Goal: Task Accomplishment & Management: Complete application form

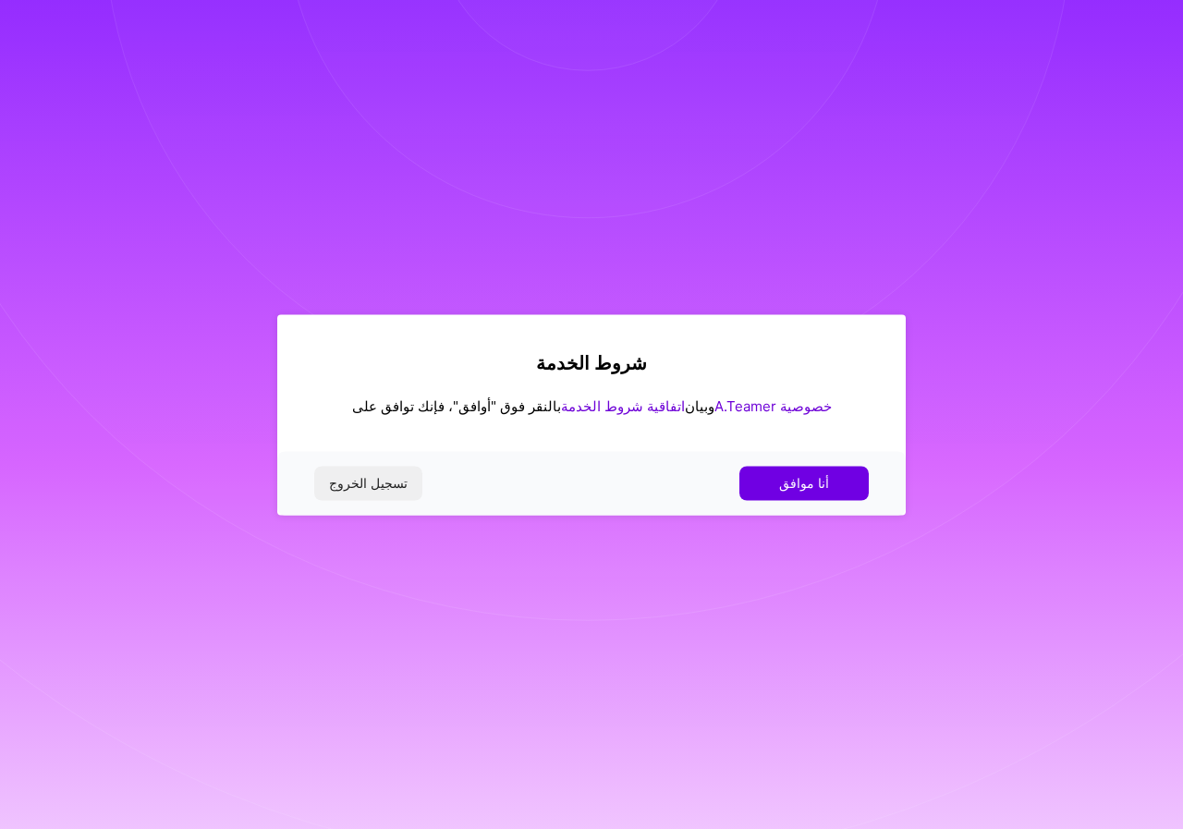
click at [810, 500] on div "تسجيل الخروج أنا موافق" at bounding box center [591, 483] width 628 height 63
click at [807, 488] on font "أنا موافق" at bounding box center [804, 483] width 50 height 16
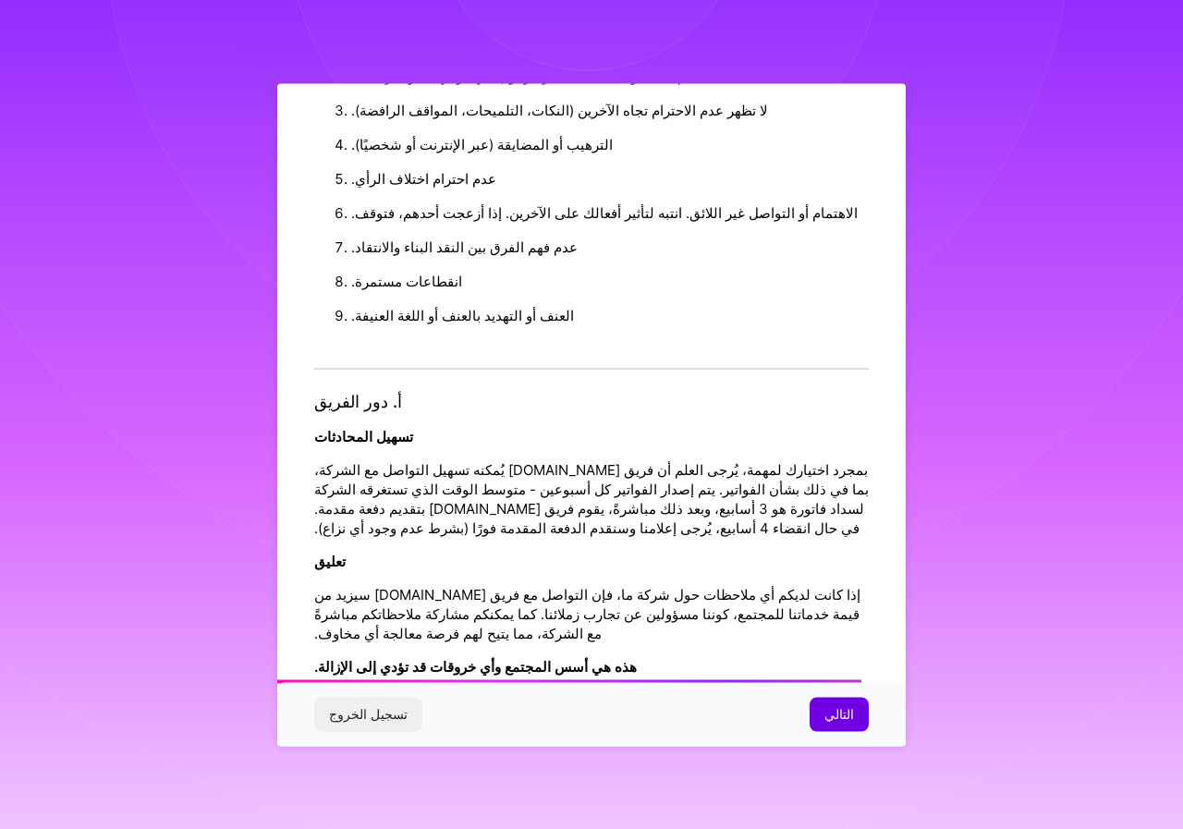
scroll to position [1530, 0]
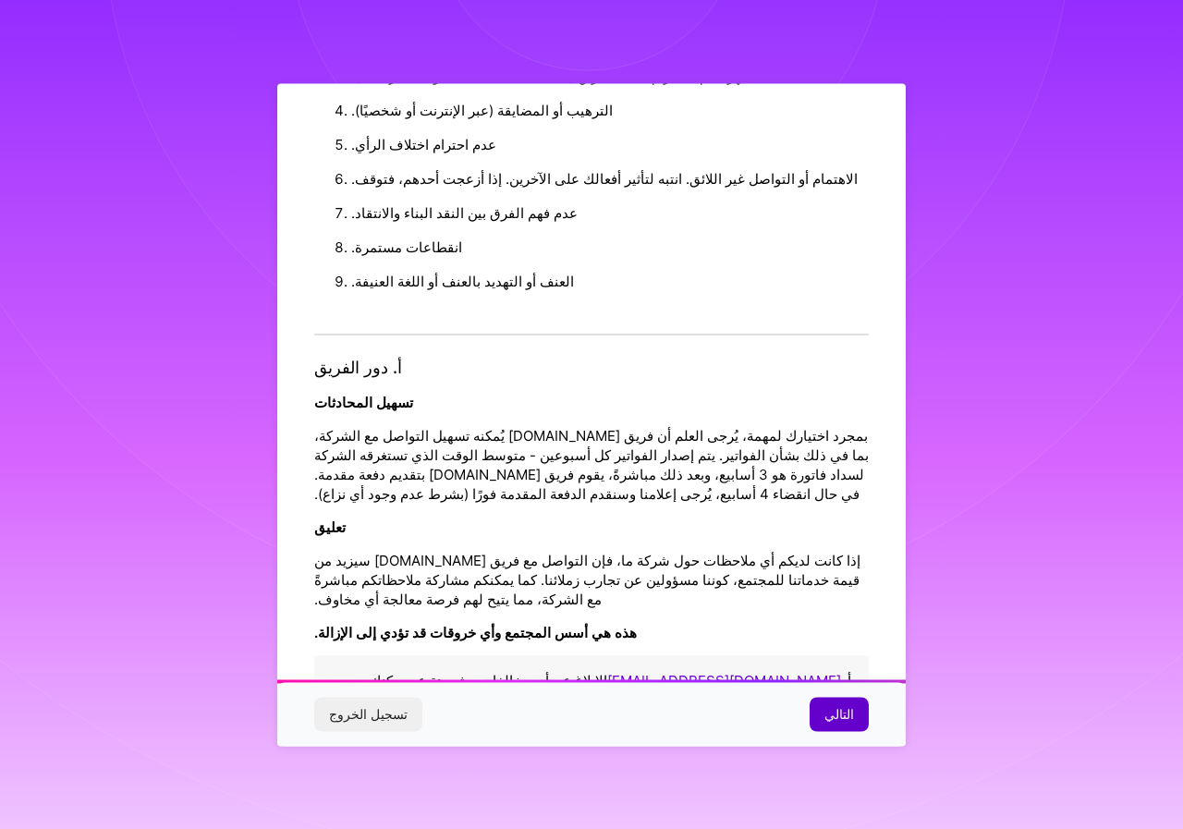
click at [842, 698] on button "التالي" at bounding box center [839, 714] width 59 height 33
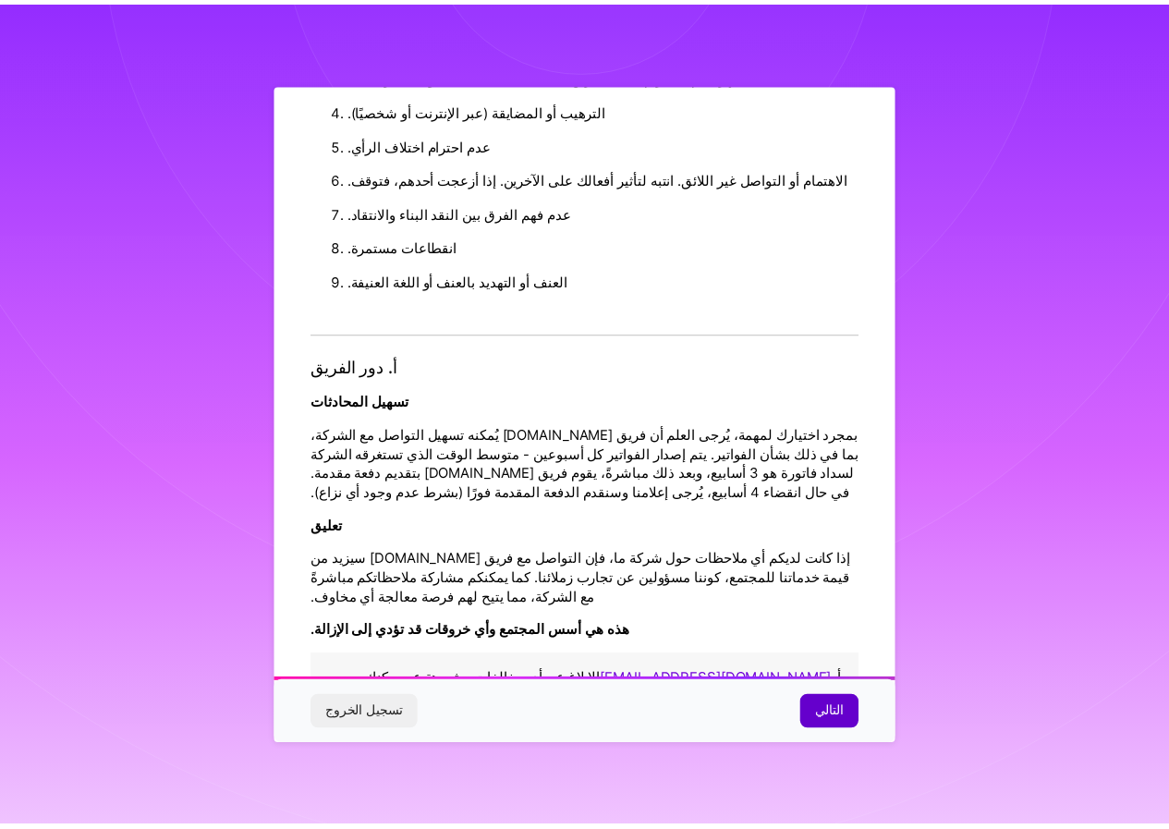
scroll to position [0, 0]
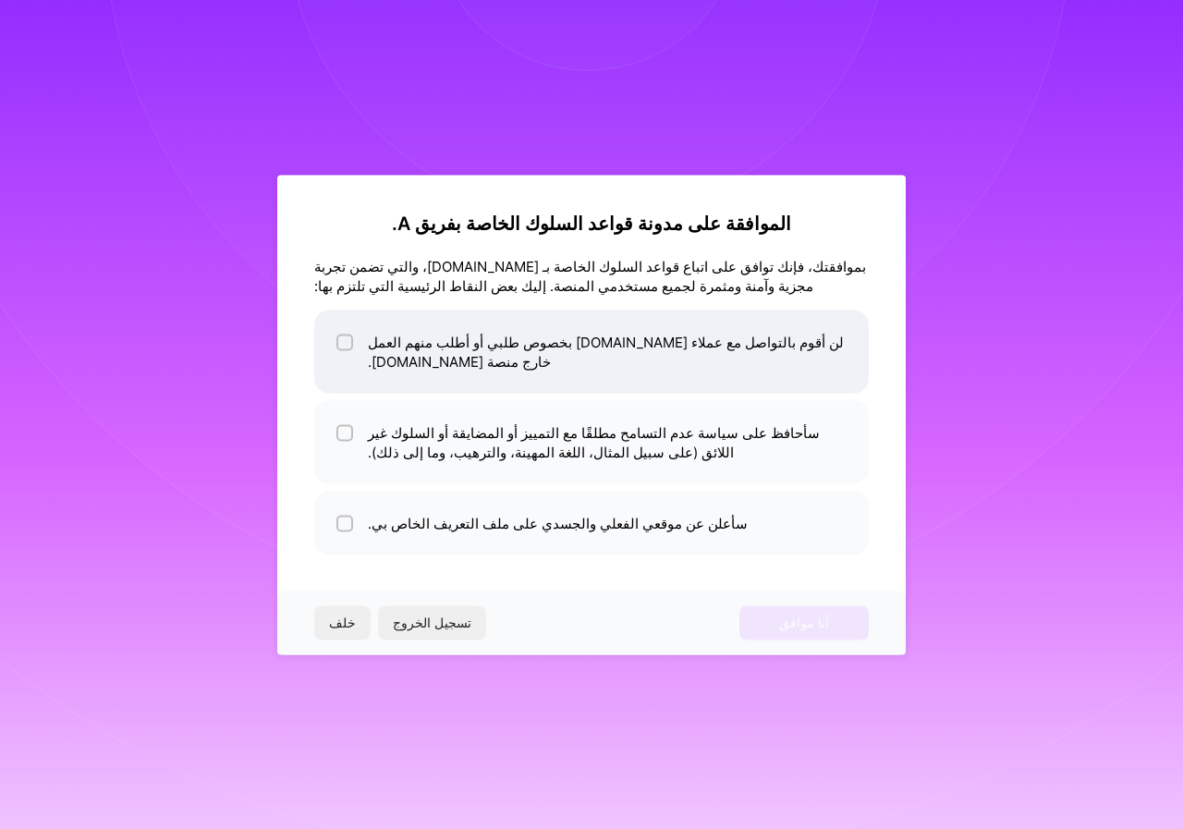
click at [364, 352] on li "لن أقوم بالتواصل مع عملاء A.Team بخصوص طلبي أو أطلب منهم العمل خارج منصة A.Team." at bounding box center [591, 351] width 554 height 83
checkbox input "true"
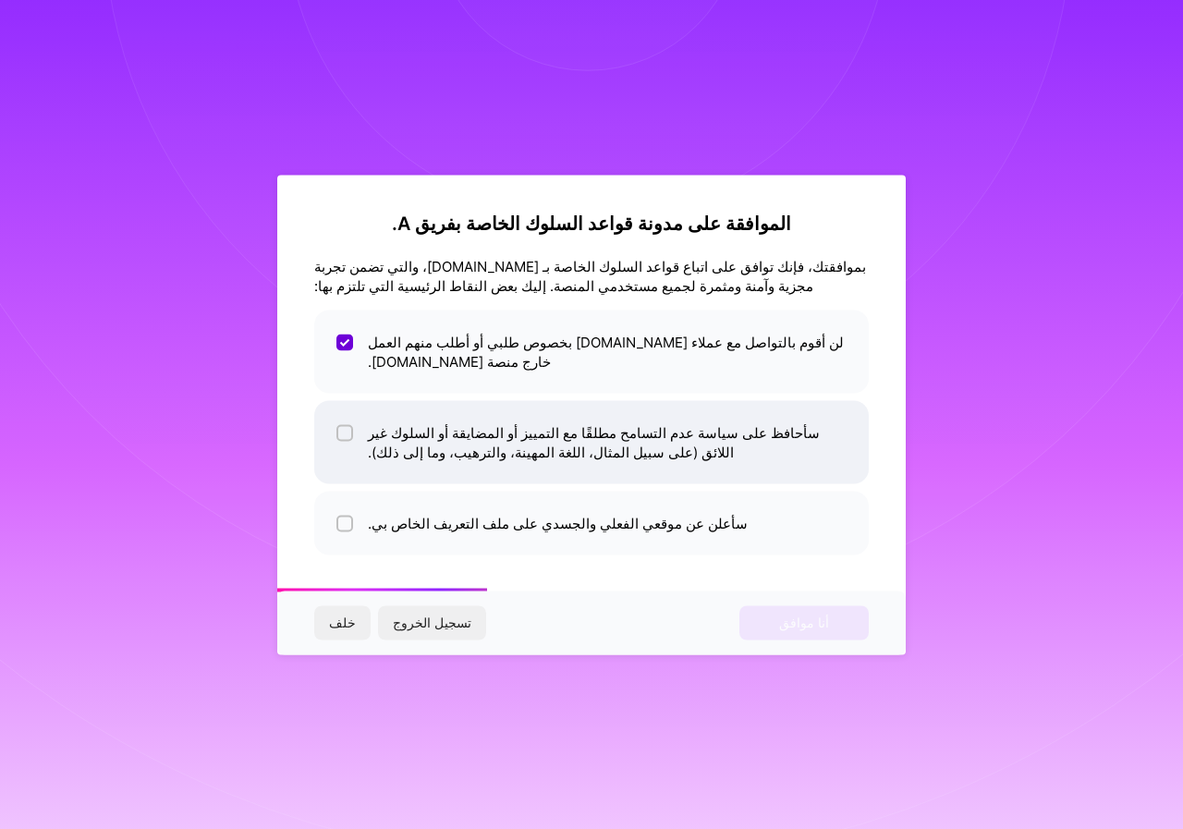
click at [357, 422] on li "سأحافظ على سياسة عدم التسامح مطلقًا مع التمييز أو المضايقة أو السلوك غير اللائق…" at bounding box center [591, 441] width 554 height 83
checkbox input "true"
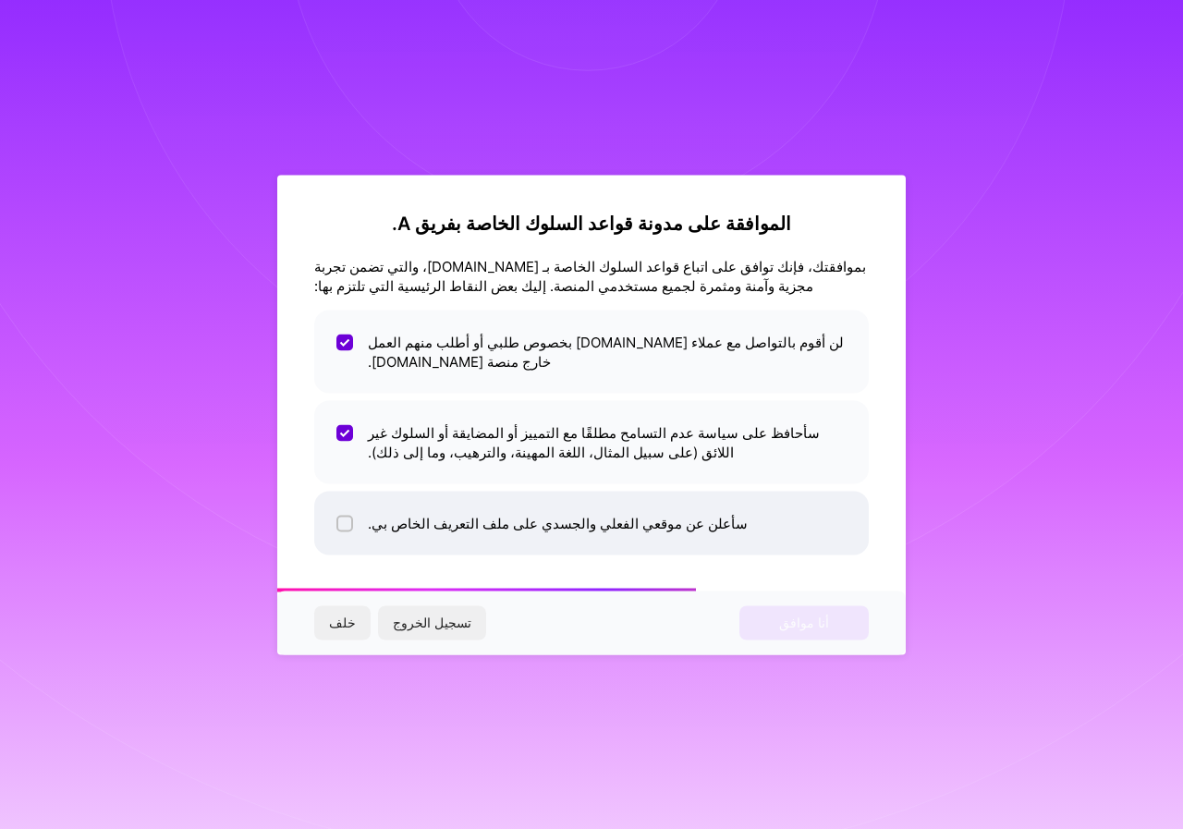
click at [357, 515] on li "سأعلن عن موقعي الفعلي والجسدي على ملف التعريف الخاص بي." at bounding box center [591, 523] width 554 height 64
checkbox input "true"
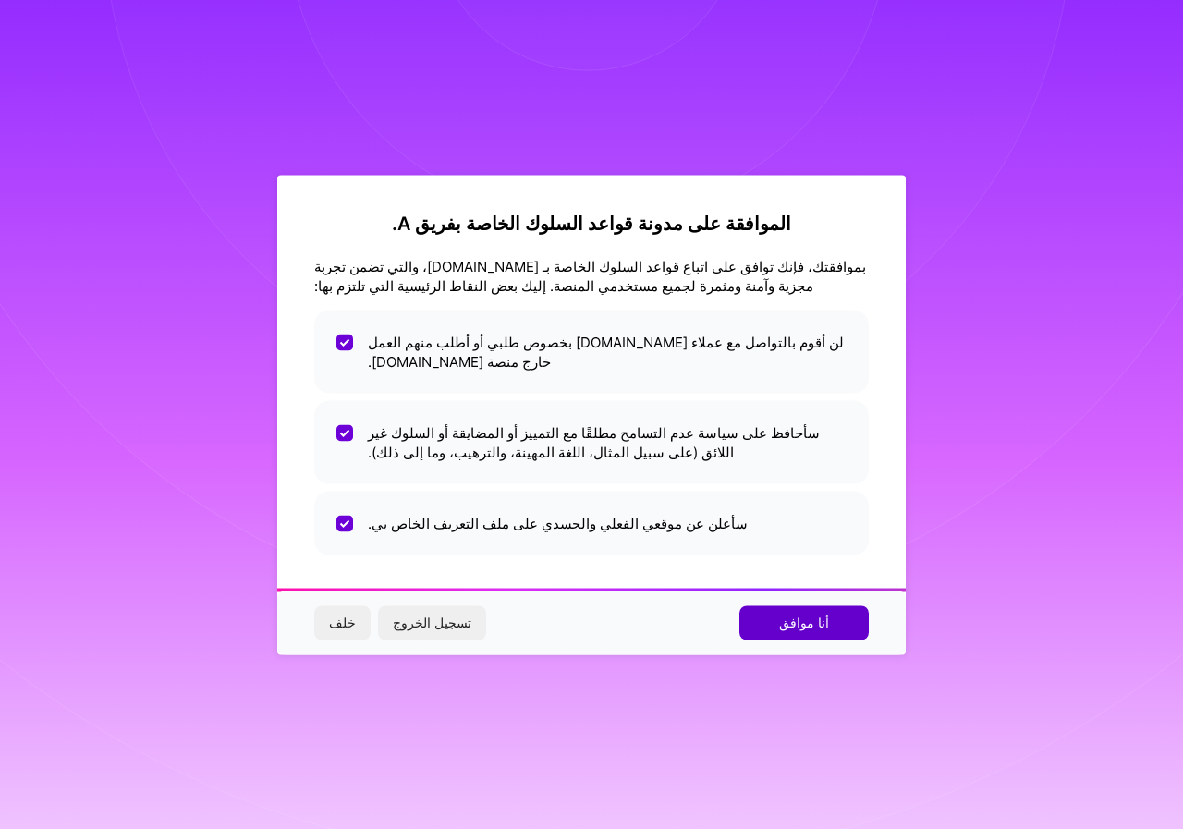
click at [820, 615] on font "أنا موافق" at bounding box center [804, 623] width 50 height 16
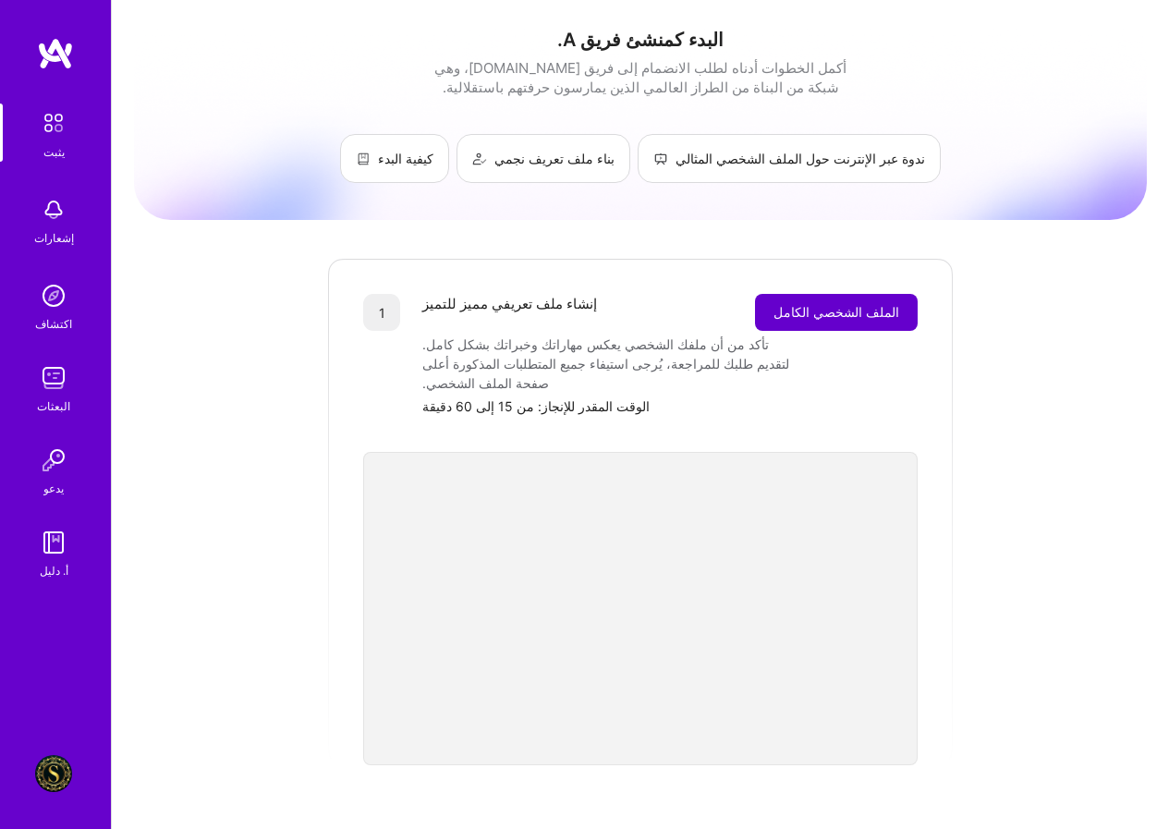
click at [822, 313] on font "الملف الشخصي الكامل" at bounding box center [836, 312] width 126 height 16
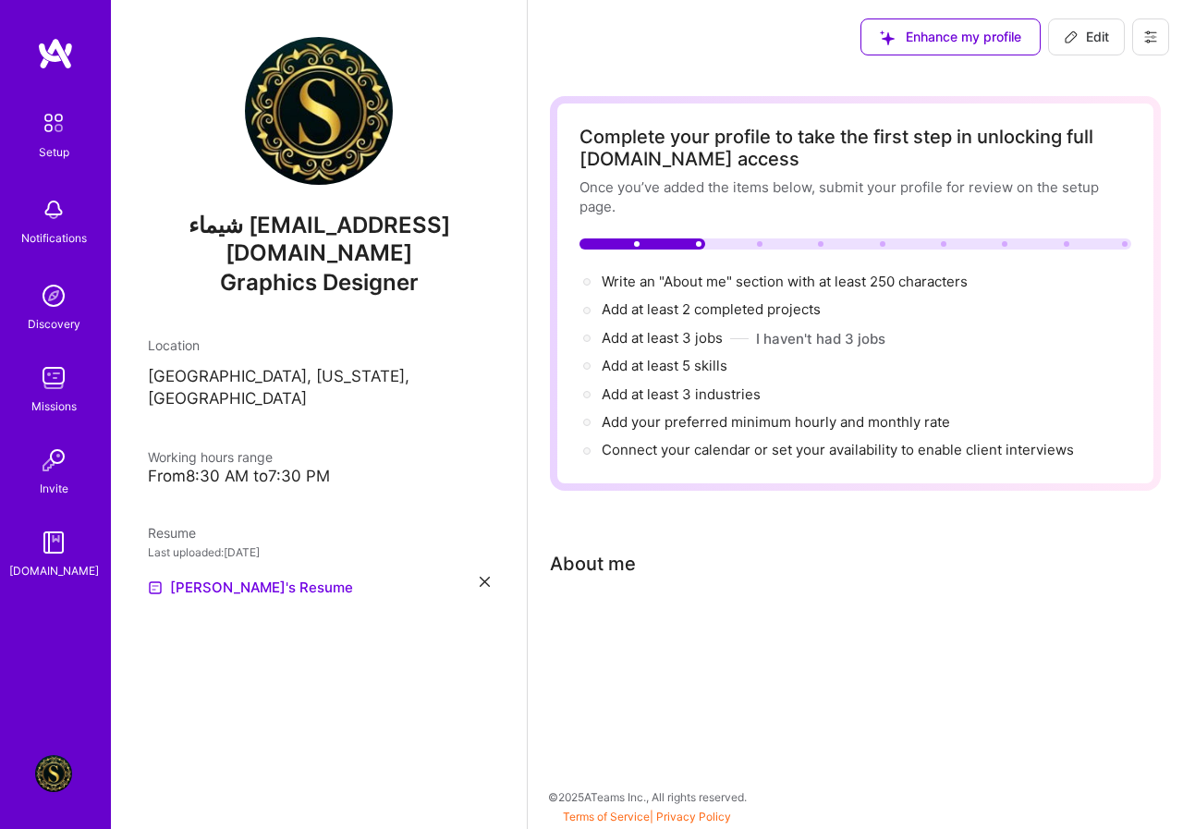
click at [594, 592] on div "Complete your profile to take the first step in unlocking full [DOMAIN_NAME] ac…" at bounding box center [855, 385] width 611 height 578
click at [544, 663] on div "Complete your profile to take the first step in unlocking full [DOMAIN_NAME] ac…" at bounding box center [855, 396] width 655 height 644
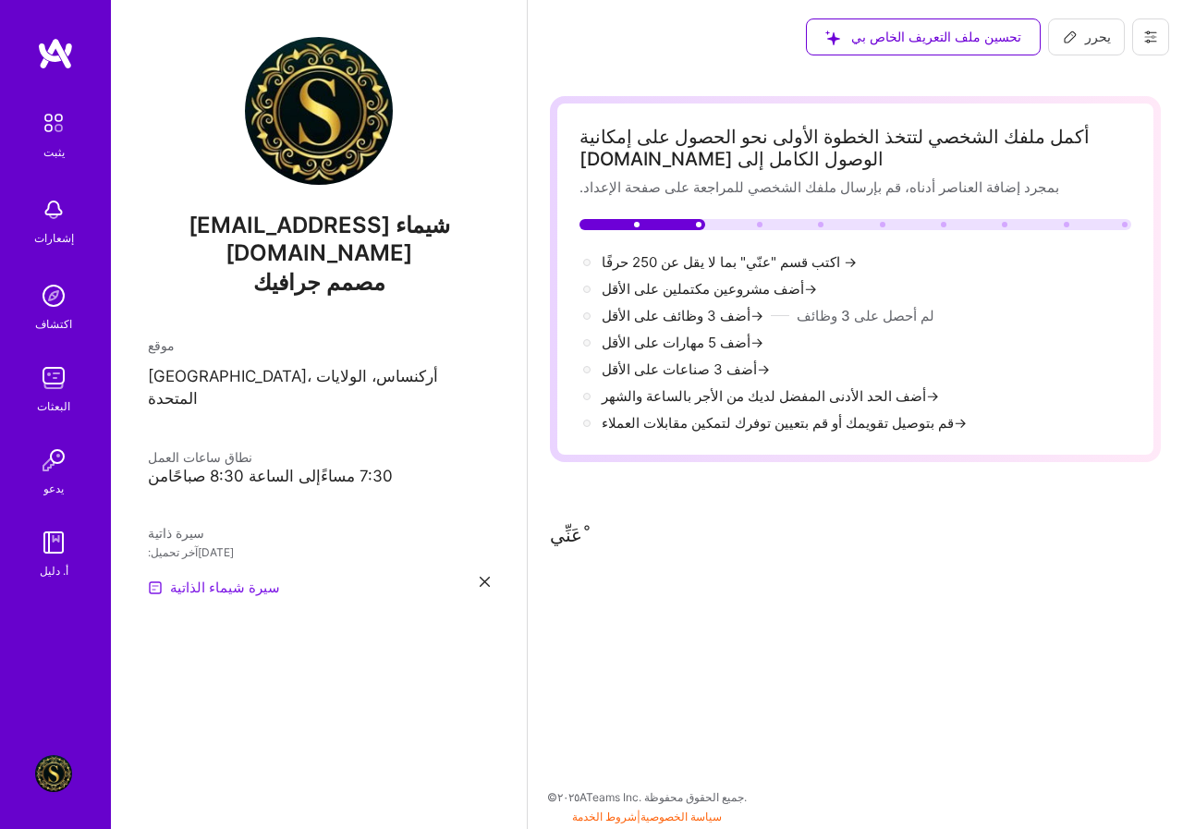
click at [232, 578] on font "سيرة شيماء الذاتية" at bounding box center [225, 587] width 110 height 18
click at [748, 258] on font "اكتب قسم "عنّي" بما لا يقل عن 250 حرفًا" at bounding box center [721, 262] width 238 height 18
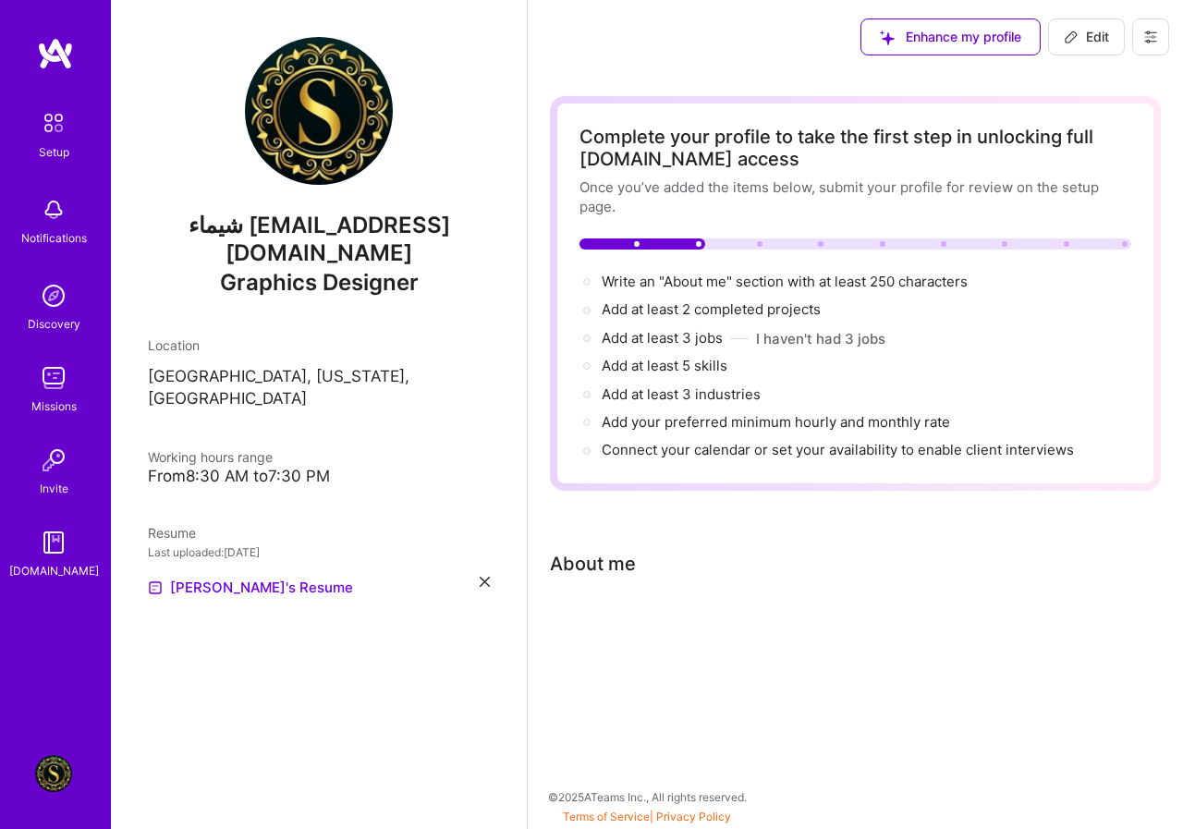
click at [685, 545] on div "Complete your profile to take the first step in unlocking full [DOMAIN_NAME] ac…" at bounding box center [855, 385] width 611 height 578
click at [626, 610] on div "Complete your profile to take the first step in unlocking full [DOMAIN_NAME] ac…" at bounding box center [855, 385] width 611 height 578
click at [488, 610] on div "شيماء [EMAIL_ADDRESS][DOMAIN_NAME] Graphics Designer Location [GEOGRAPHIC_DATA]…" at bounding box center [319, 414] width 416 height 829
click at [637, 686] on div "Complete your profile to take the first step in unlocking full [DOMAIN_NAME] ac…" at bounding box center [855, 396] width 655 height 644
click at [674, 525] on div "Complete your profile to take the first step in unlocking full [DOMAIN_NAME] ac…" at bounding box center [855, 385] width 611 height 578
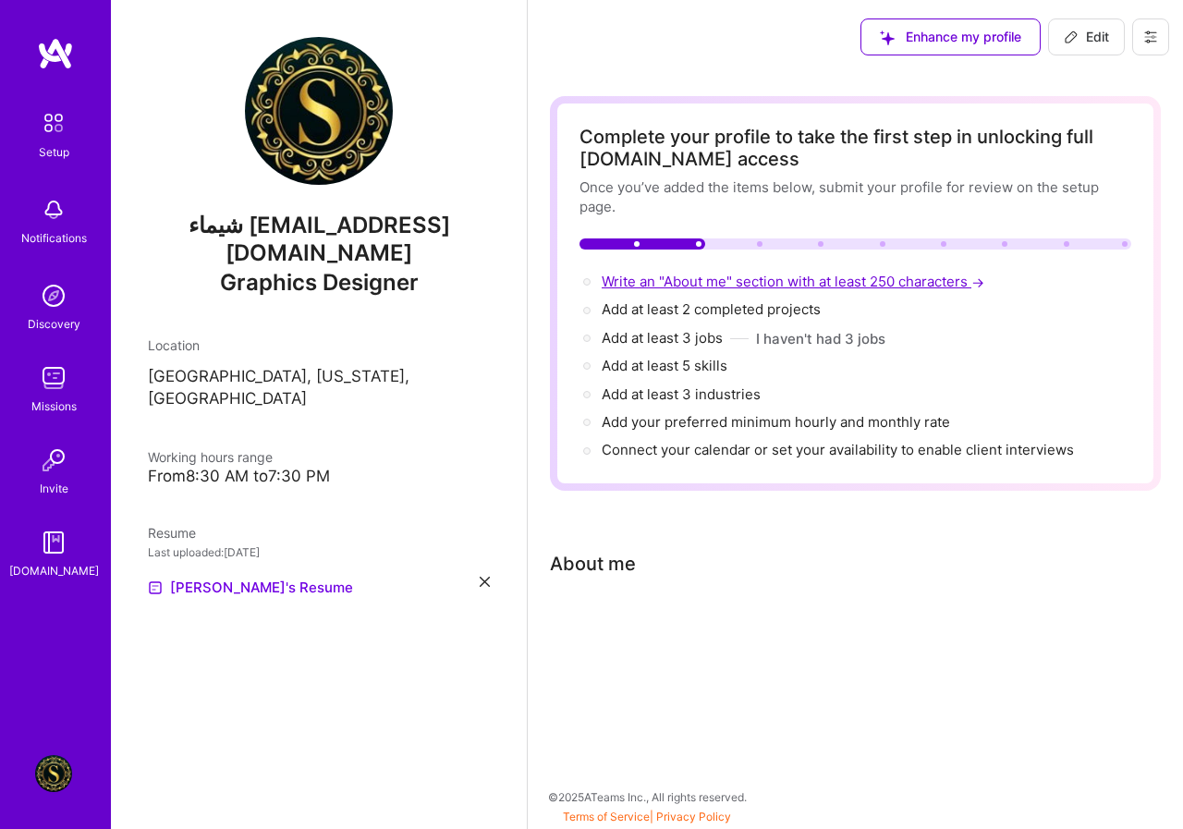
click at [766, 285] on span "Write an "About me" section with at least 250 characters →" at bounding box center [795, 282] width 386 height 18
select select "US"
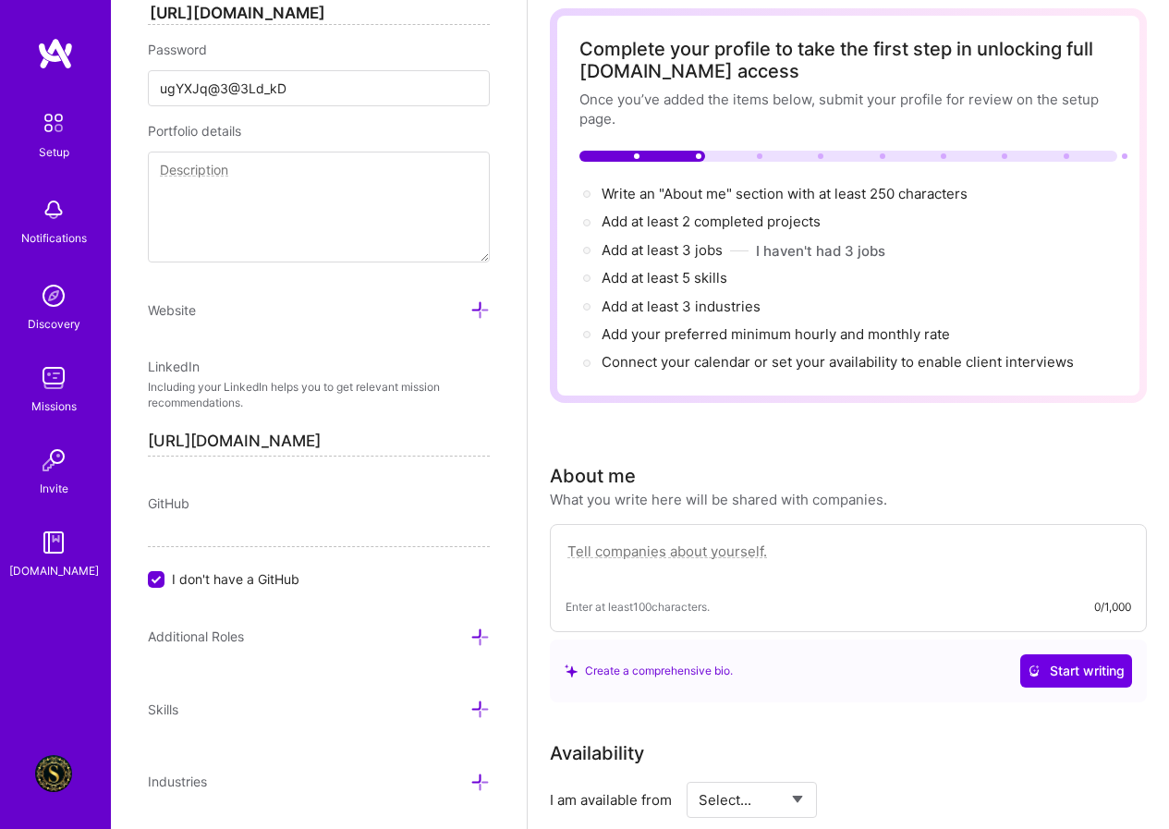
scroll to position [180, 0]
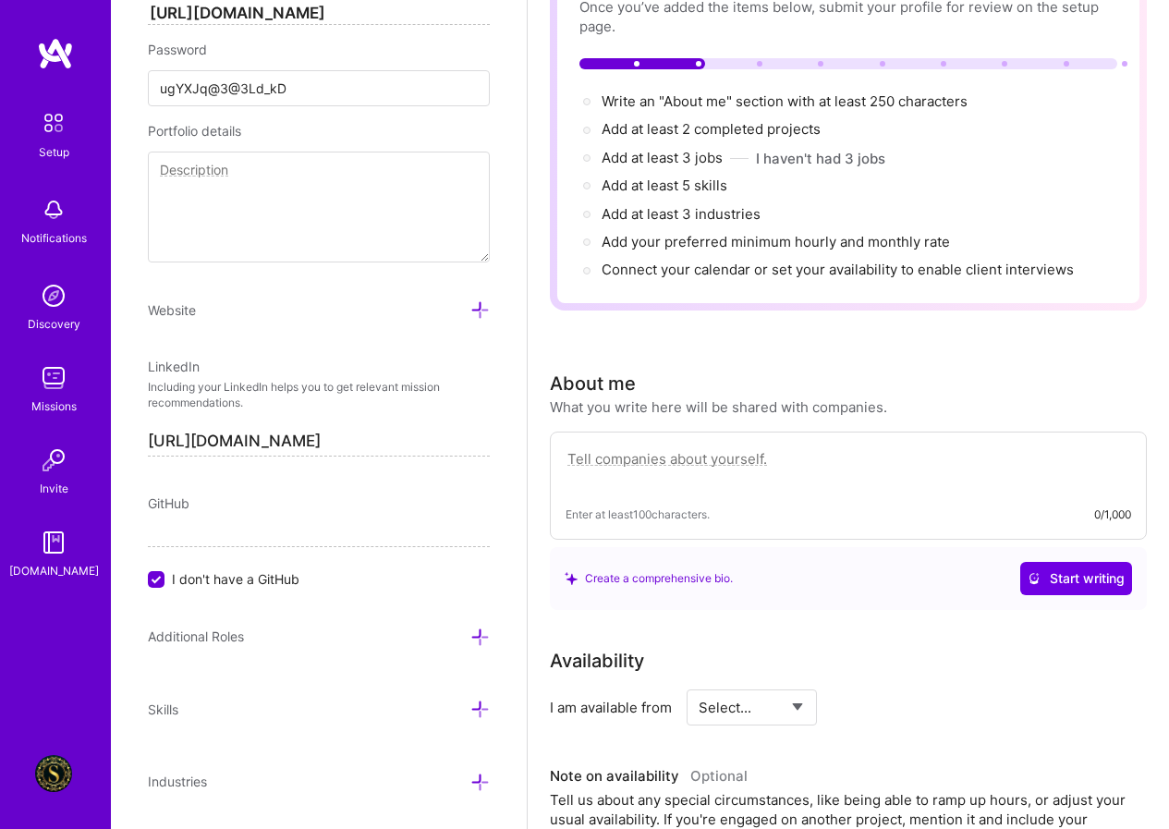
click at [688, 457] on textarea at bounding box center [849, 468] width 566 height 43
paste textarea "[PERSON_NAME] is a highly motivated and versatile Graphic Designer with a dual …"
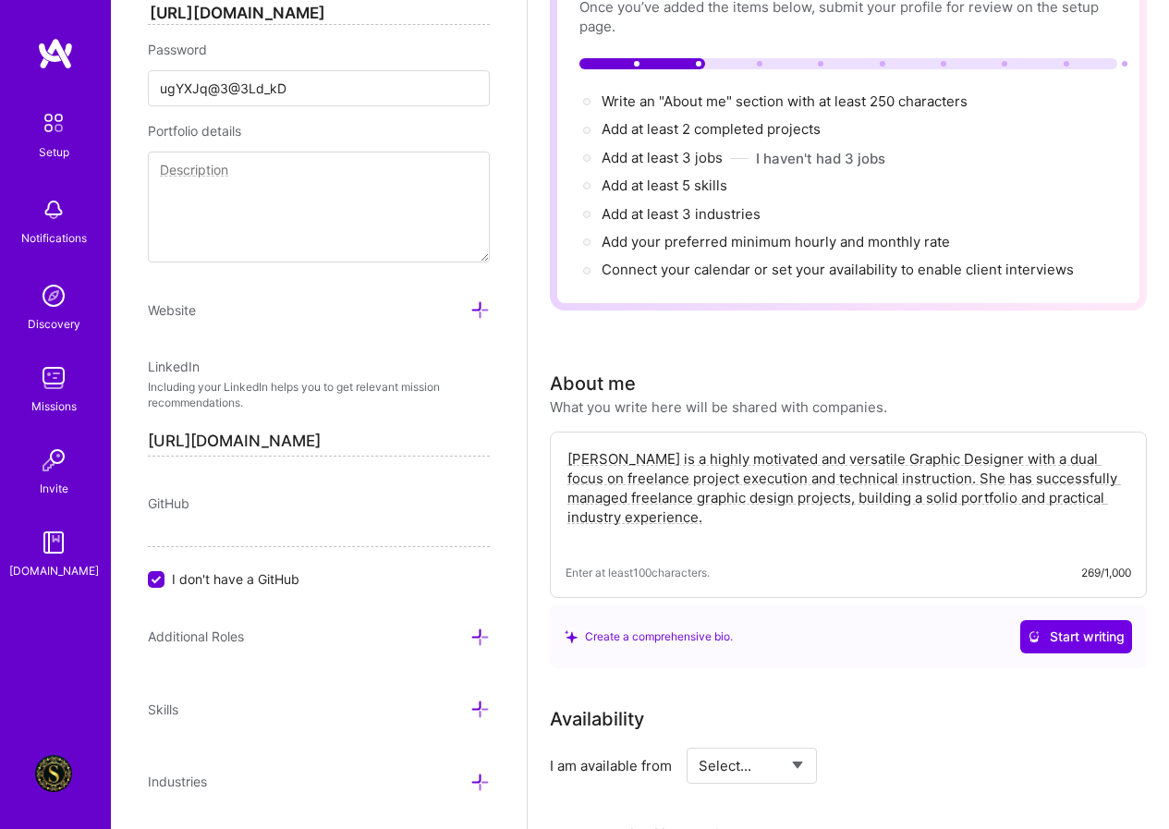
paste textarea "In addition to her design work, [PERSON_NAME] has moved into training and teach…"
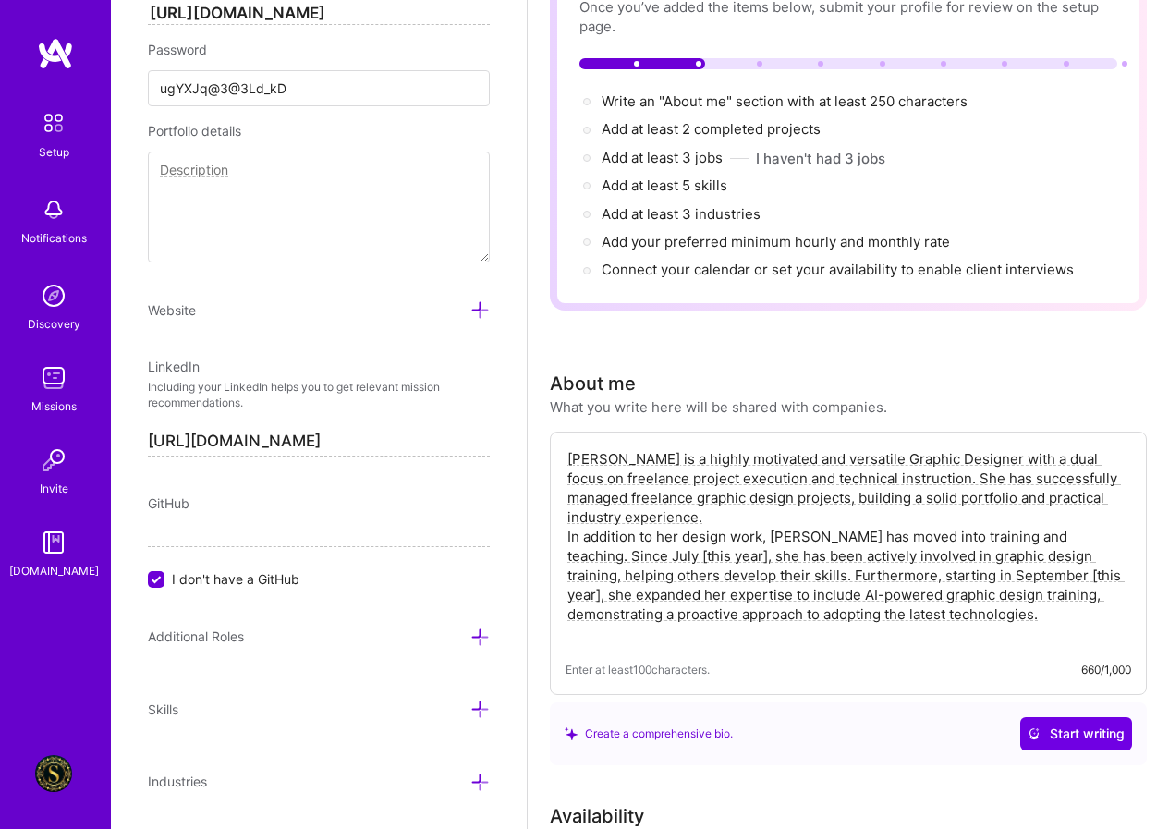
drag, startPoint x: 969, startPoint y: 622, endPoint x: 545, endPoint y: 545, distance: 431.0
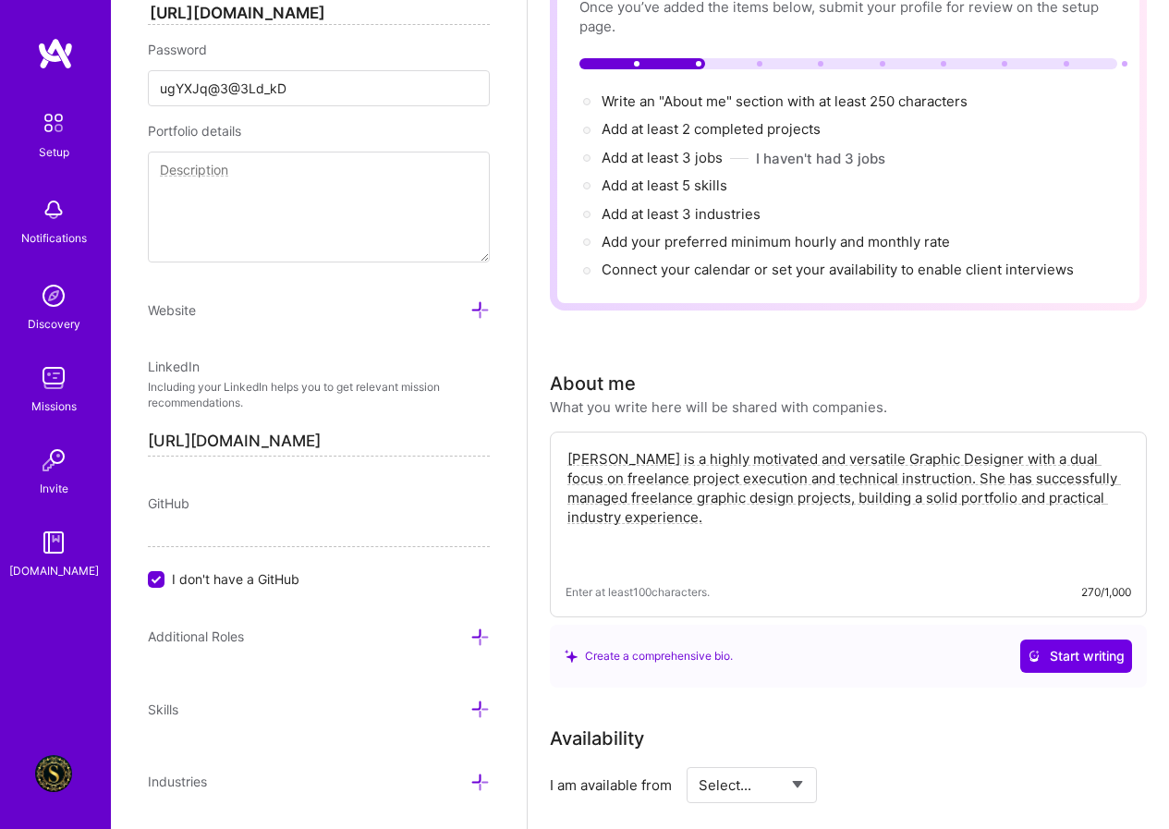
paste textarea "In addition to my design work, I've moved into training and teaching. Since Jul…"
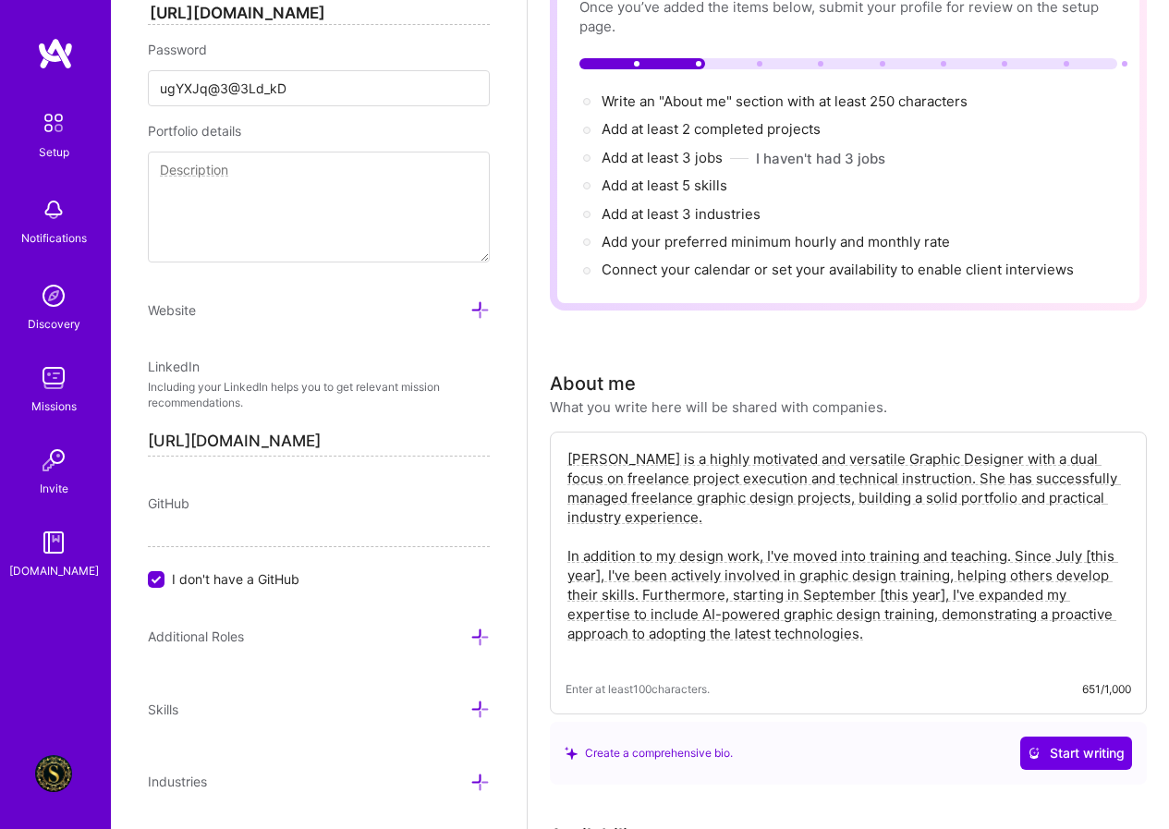
paste textarea "Key Skills and Experience Graphic Design (Freelance and Instructional) AI Integ…"
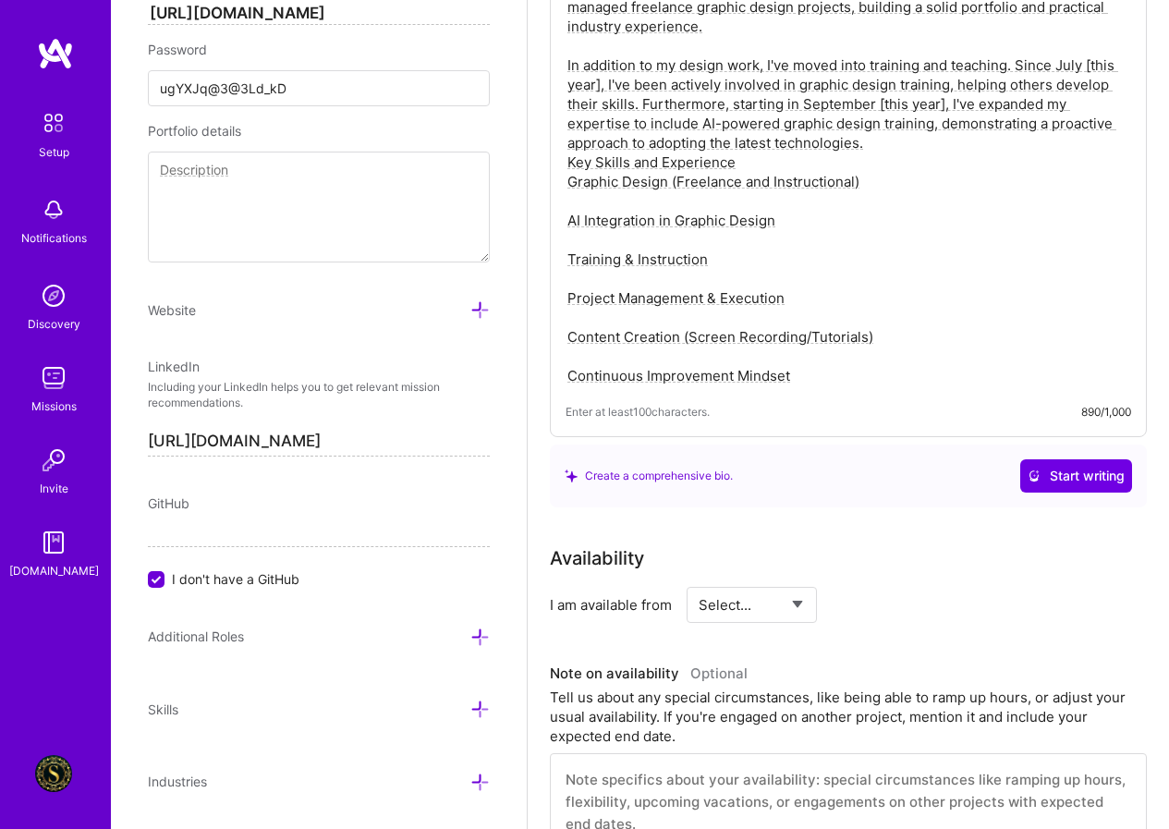
scroll to position [781, 0]
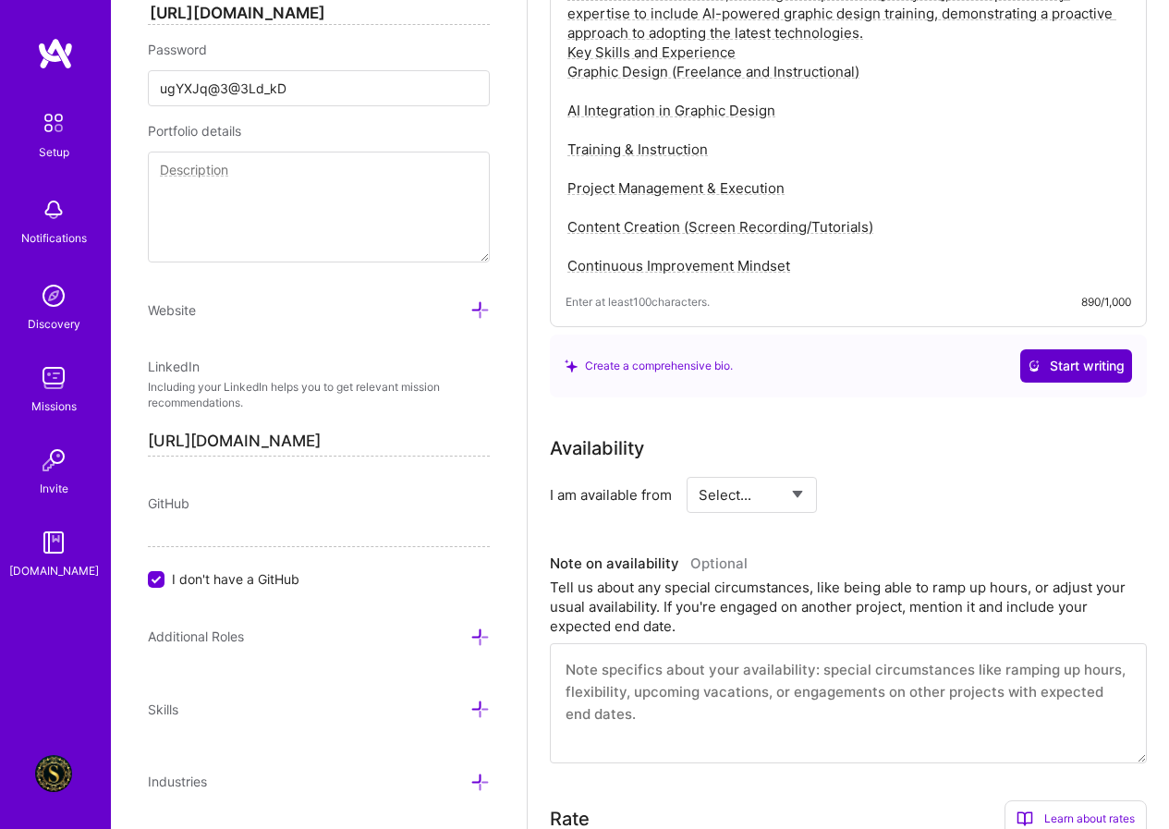
type textarea "[PERSON_NAME] is a highly motivated and versatile Graphic Designer with a dual …"
click at [1101, 360] on span "Start writing" at bounding box center [1076, 366] width 97 height 18
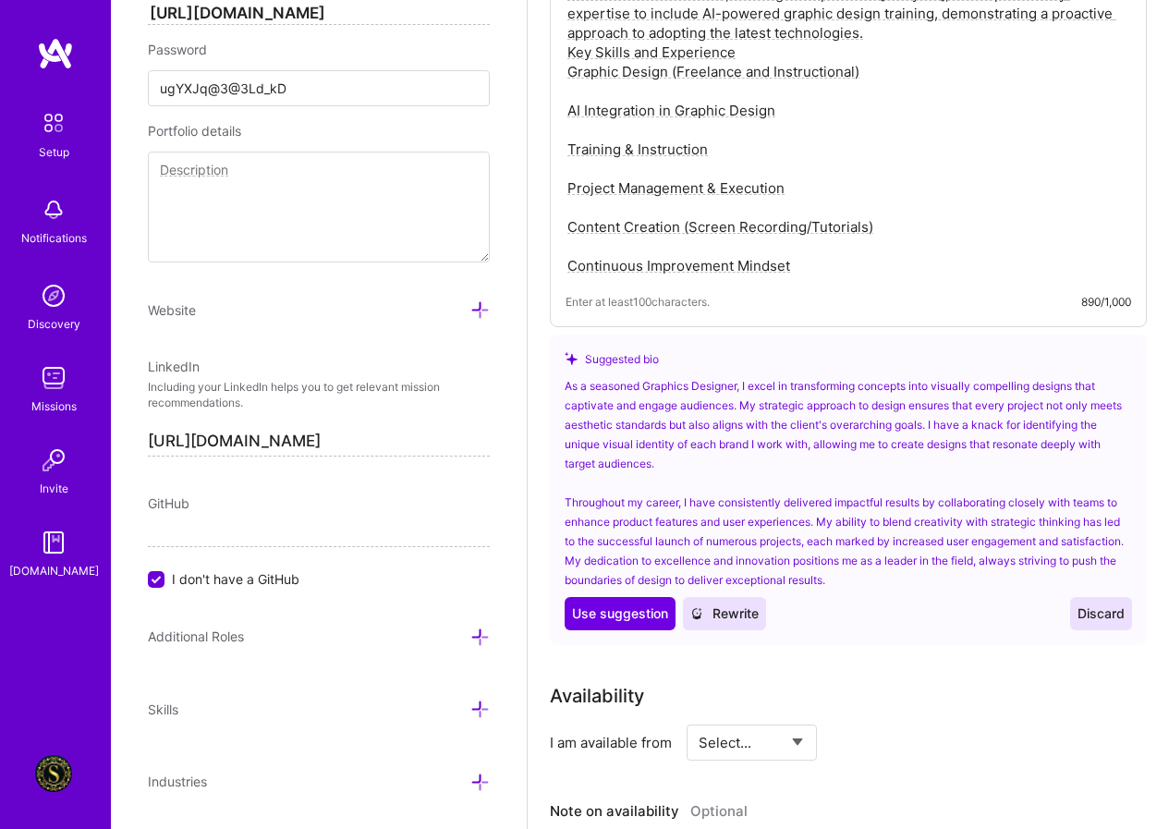
scroll to position [873, 0]
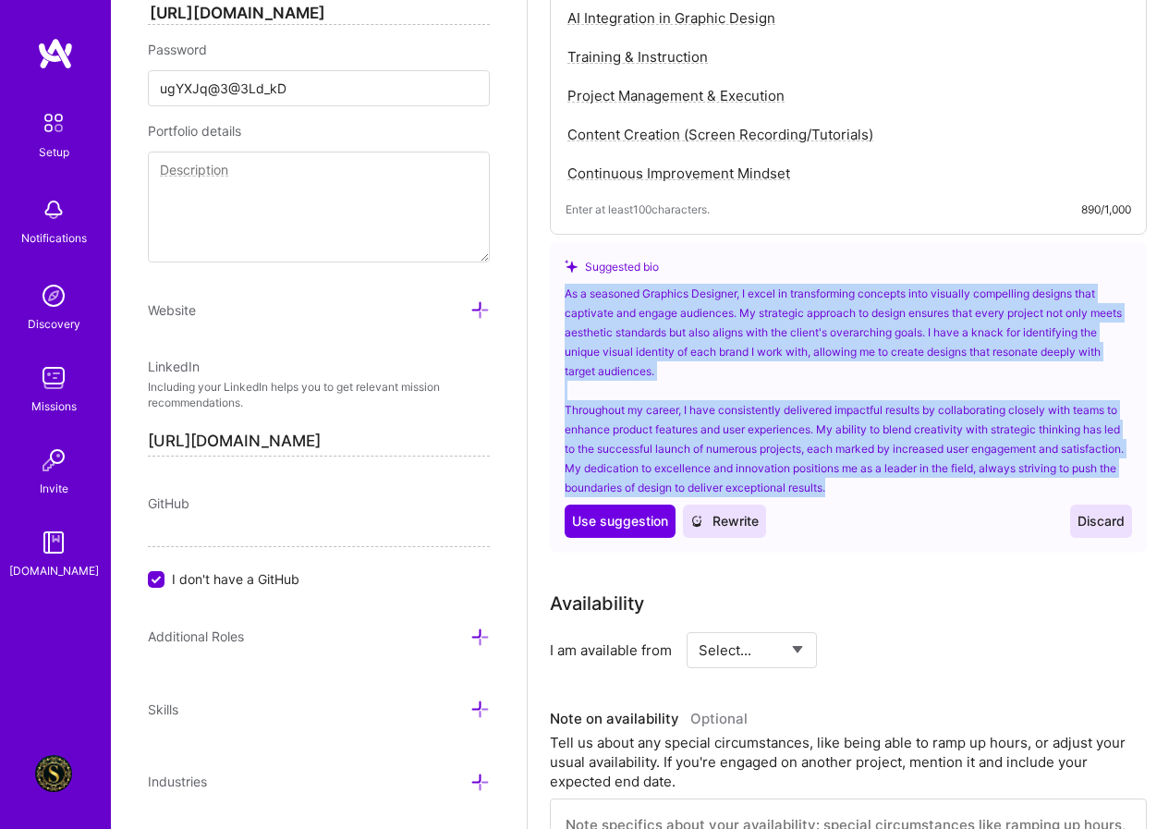
drag, startPoint x: 565, startPoint y: 292, endPoint x: 956, endPoint y: 484, distance: 436.4
click at [956, 484] on div "As a seasoned Graphics Designer, I excel in transforming concepts into visually…" at bounding box center [848, 390] width 567 height 213
copy div "As a seasoned Graphics Designer, I excel in transforming concepts into visually…"
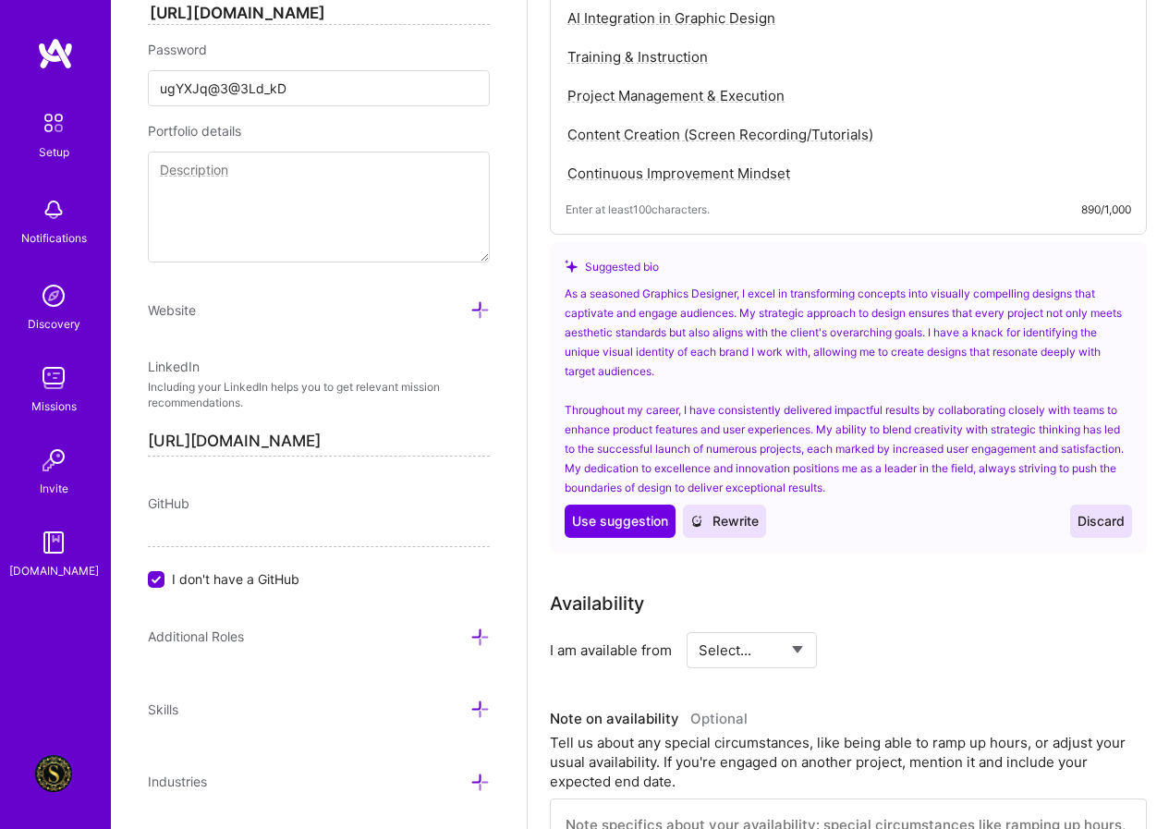
click at [830, 582] on div "Complete your profile to take the first step in unlocking full [DOMAIN_NAME] ac…" at bounding box center [848, 384] width 597 height 2322
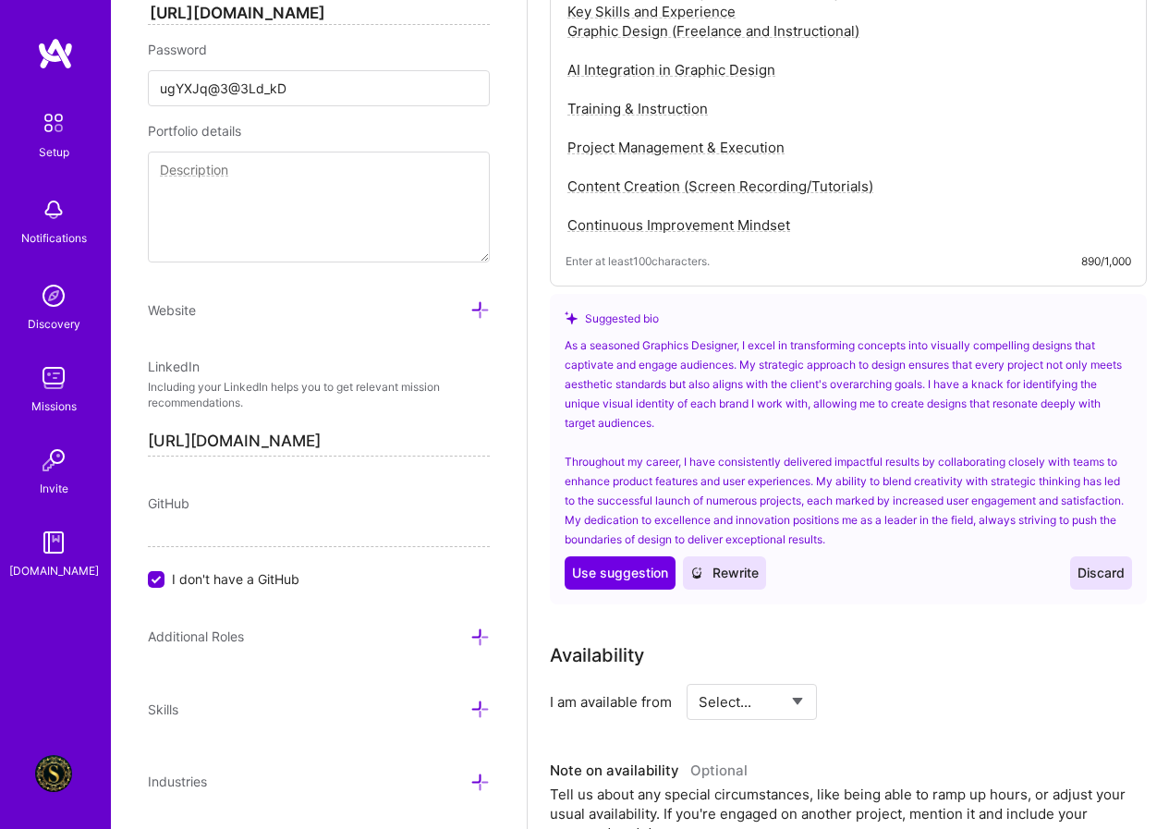
scroll to position [781, 0]
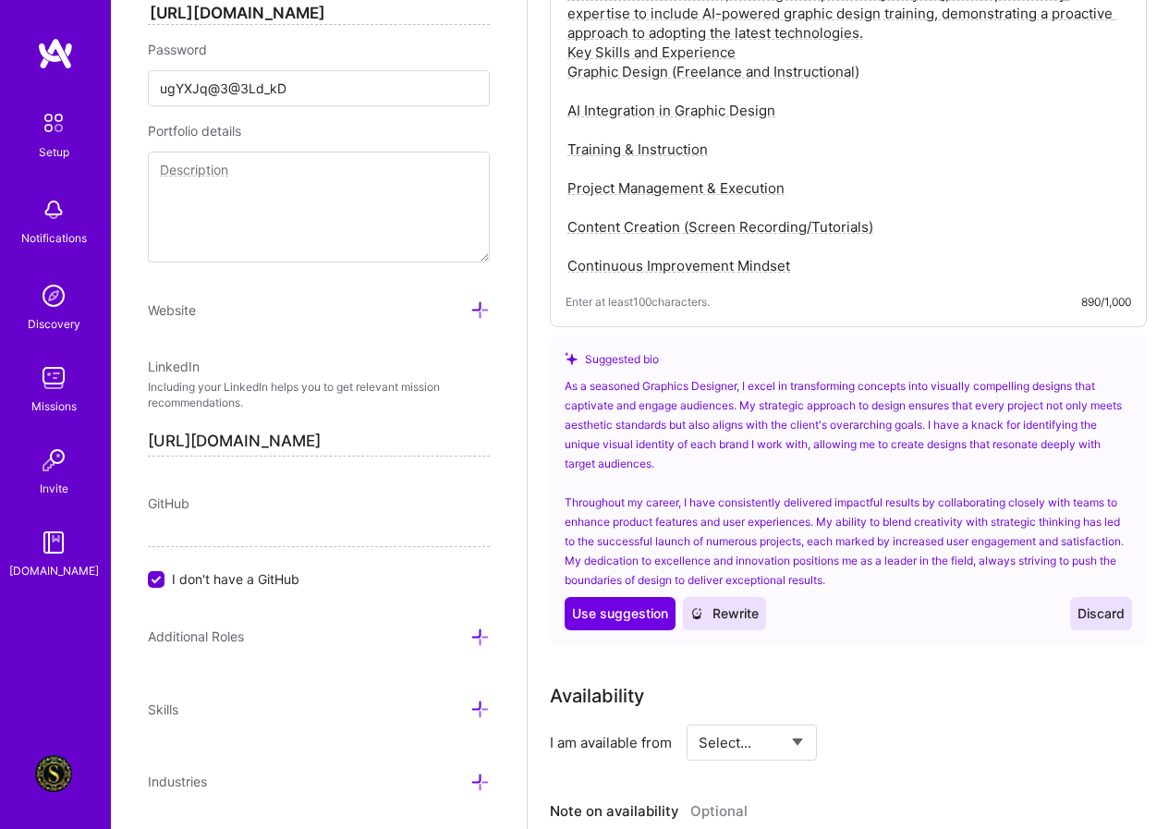
click at [1116, 614] on span "Discard" at bounding box center [1100, 613] width 47 height 18
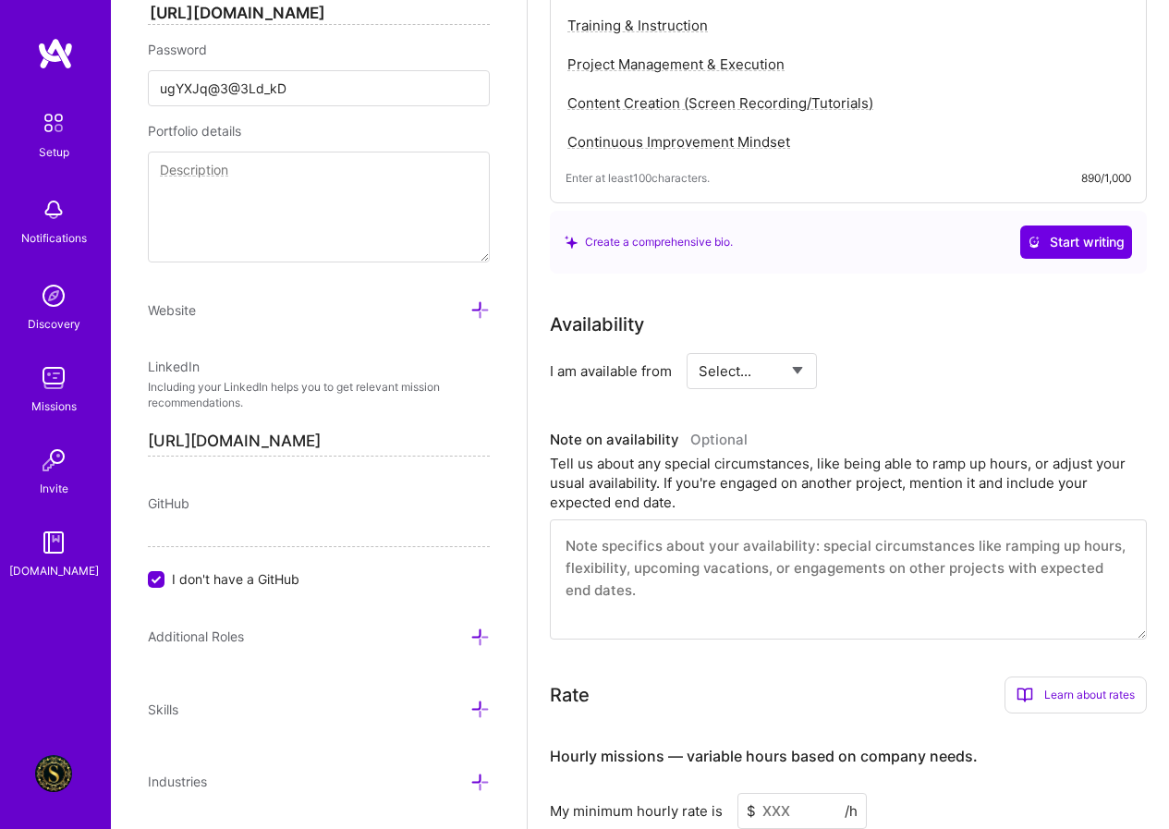
scroll to position [1058, 0]
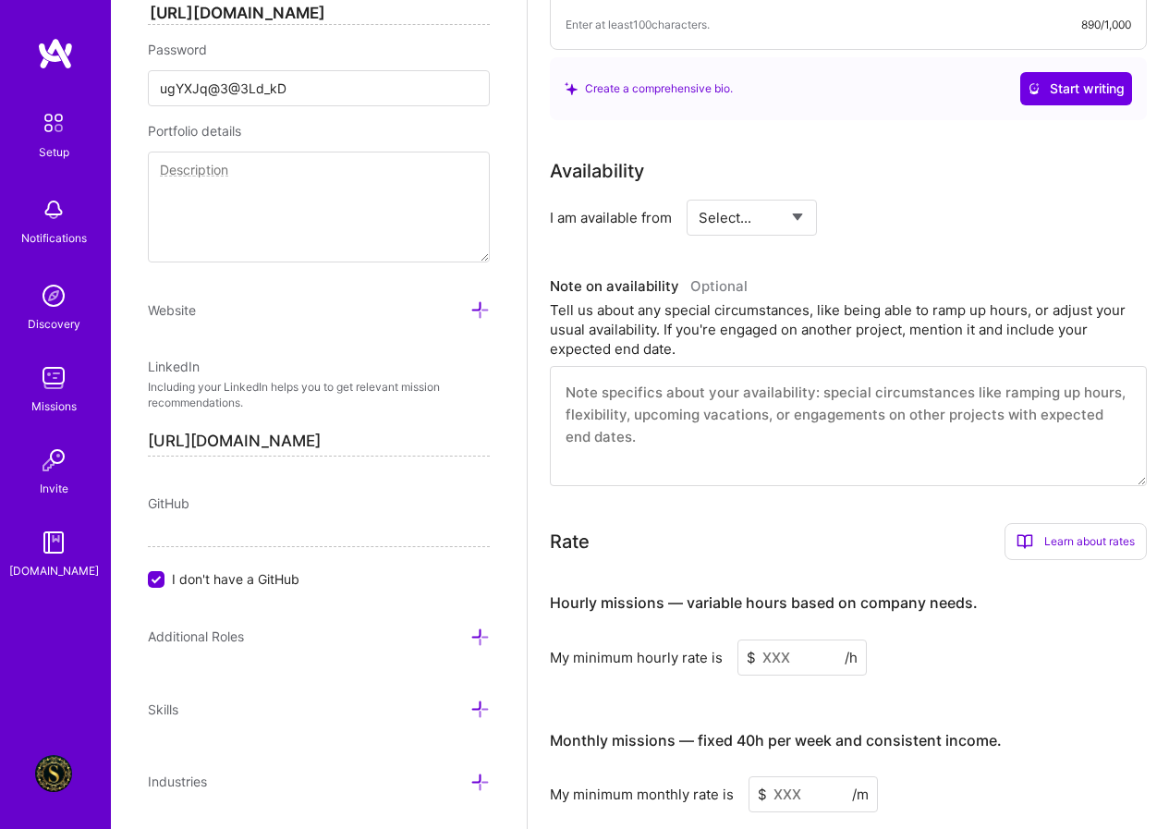
click at [774, 216] on select "Select... Right Now Future Date Not Available" at bounding box center [752, 217] width 106 height 47
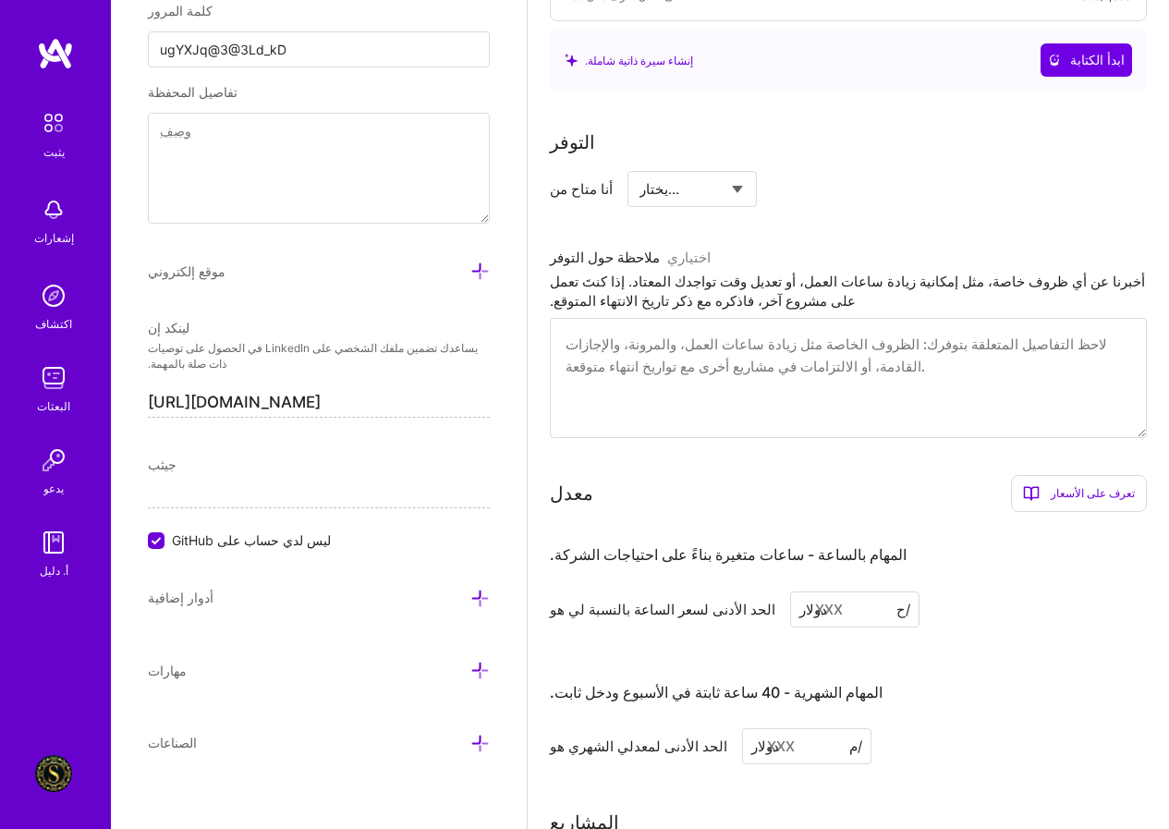
scroll to position [984, 0]
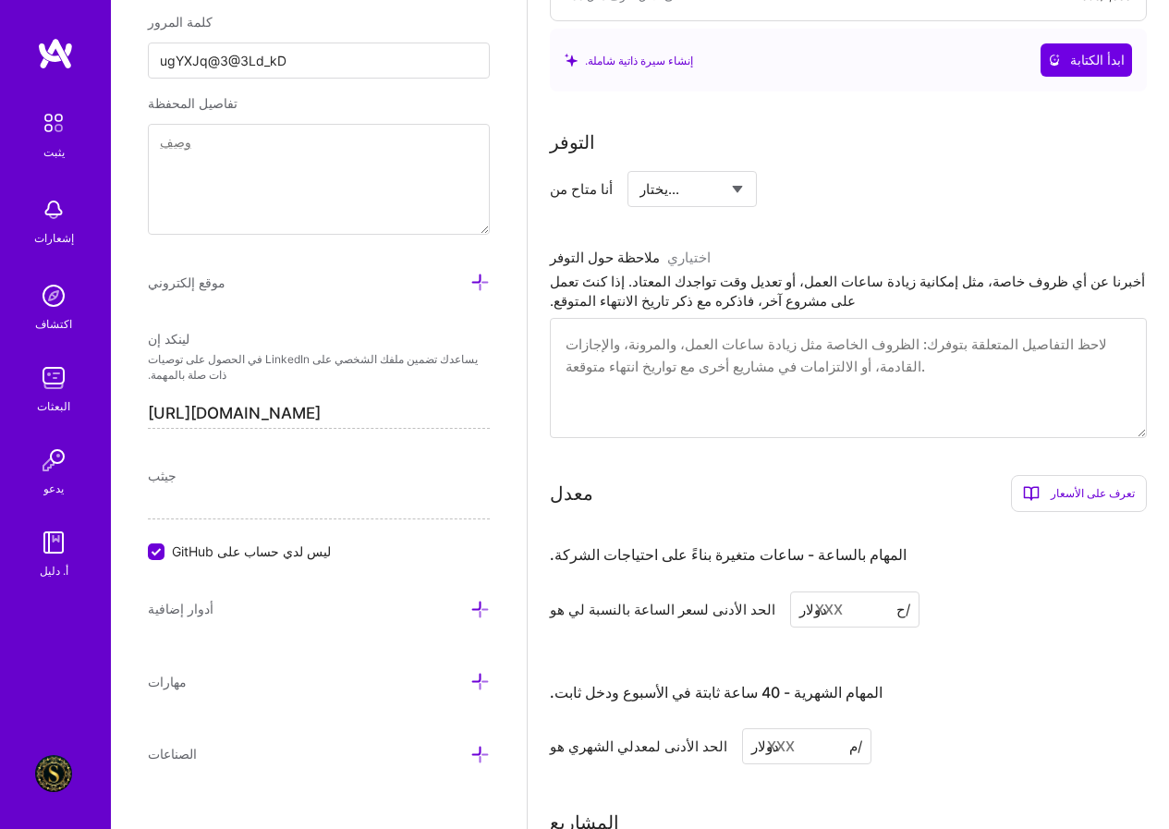
click at [690, 191] on select "يختار... الآن تاريخ مستقبلي غير متوفر" at bounding box center [691, 188] width 105 height 47
select select "الآن"
click at [639, 165] on select "يختار... الآن تاريخ مستقبلي غير متوفر" at bounding box center [691, 188] width 105 height 47
select select
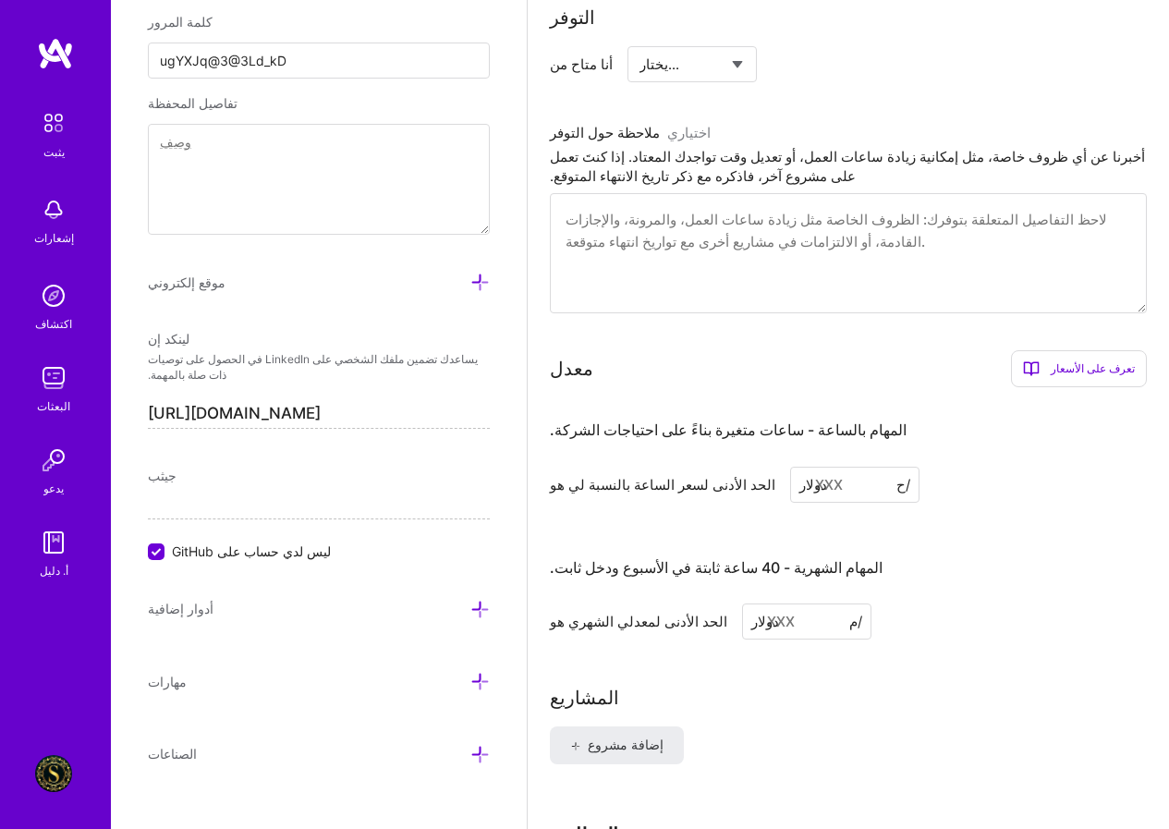
scroll to position [1150, 0]
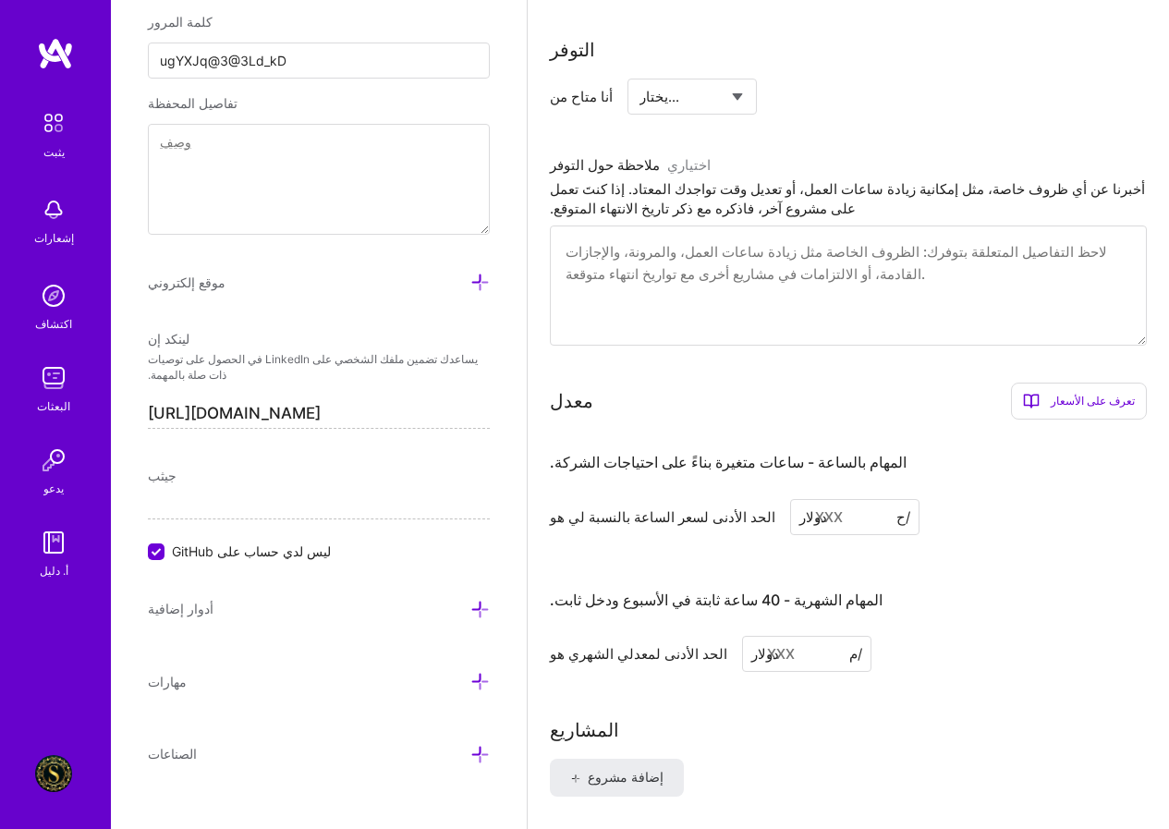
click at [790, 522] on input at bounding box center [854, 517] width 129 height 36
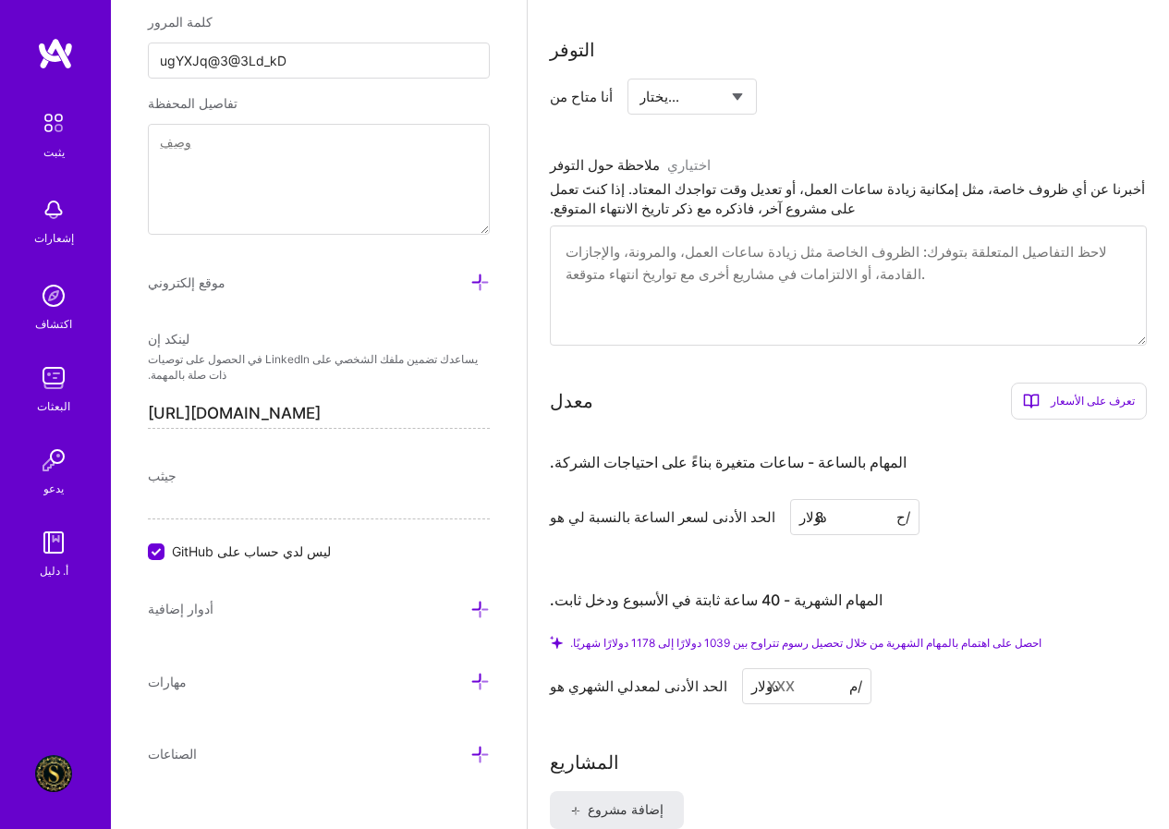
type input "8"
click at [773, 593] on font "المهام الشهرية - 40 ساعة ثابتة في الأسبوع ودخل ثابت." at bounding box center [716, 599] width 333 height 18
click at [753, 686] on input at bounding box center [806, 686] width 129 height 36
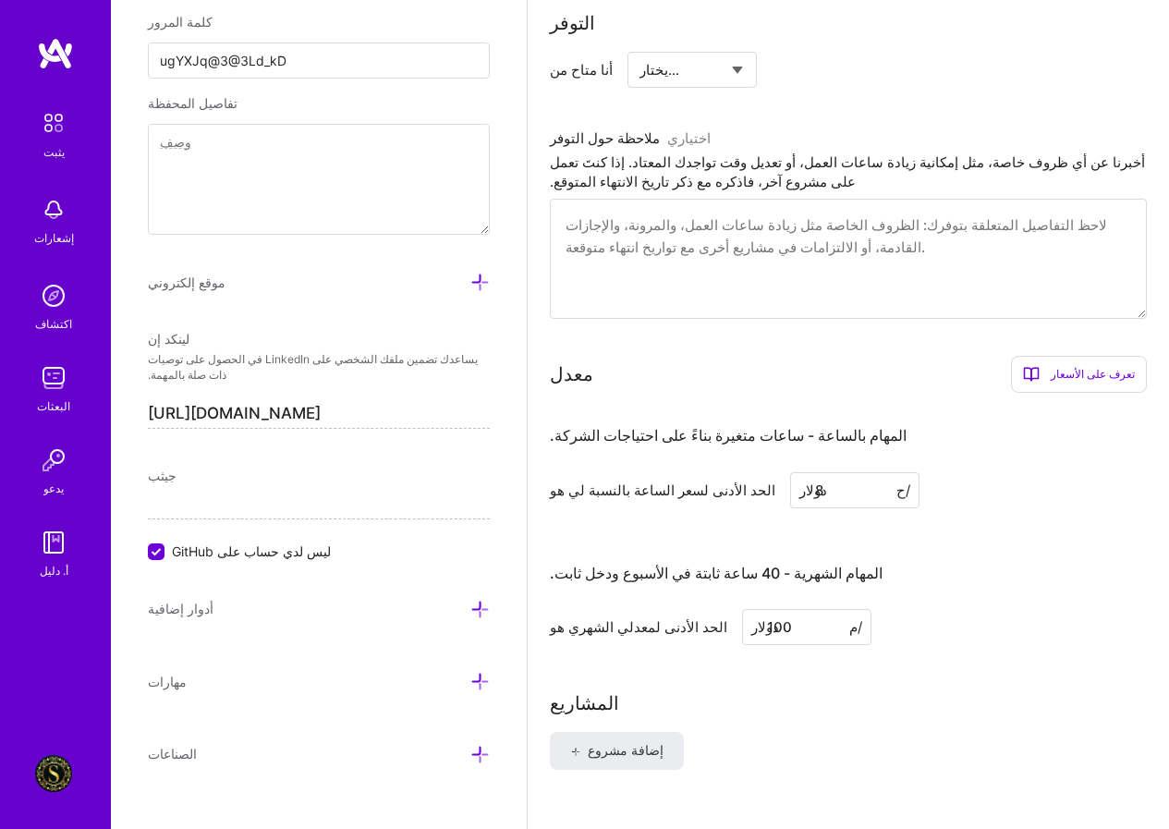
type input "100"
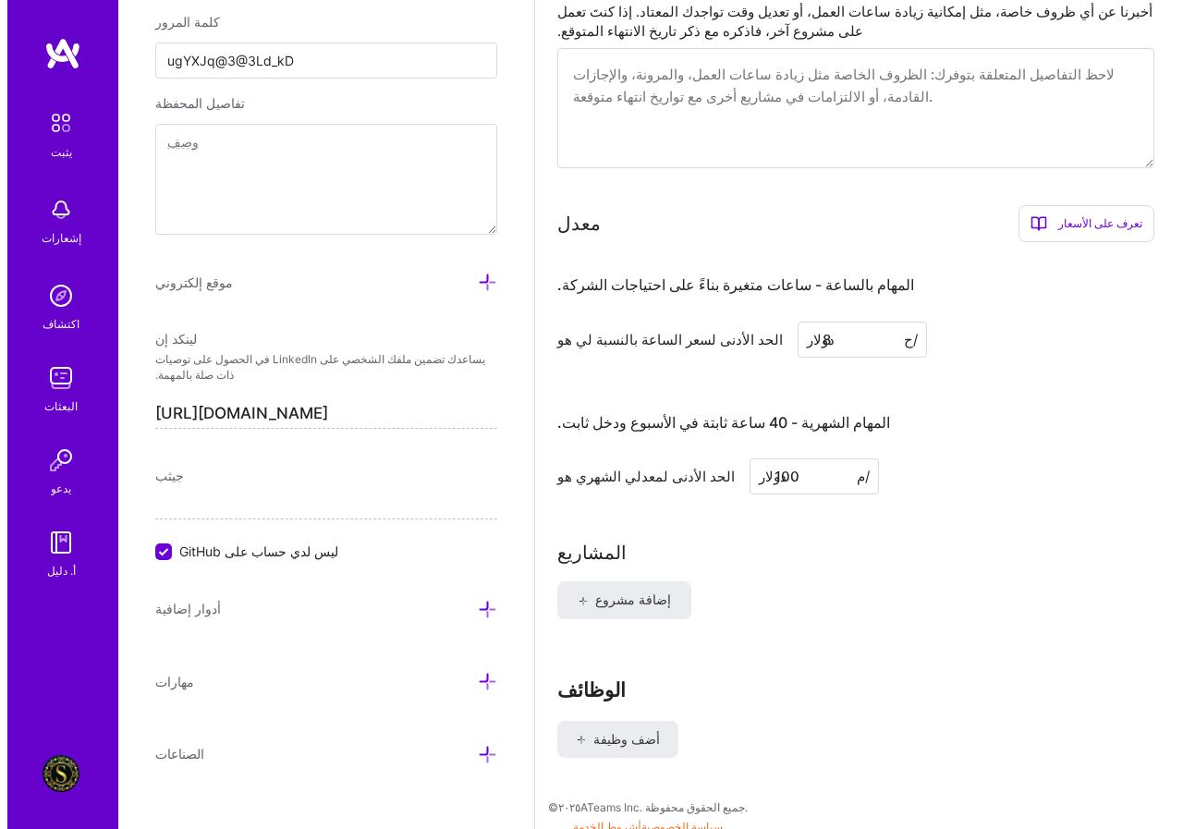
scroll to position [1311, 0]
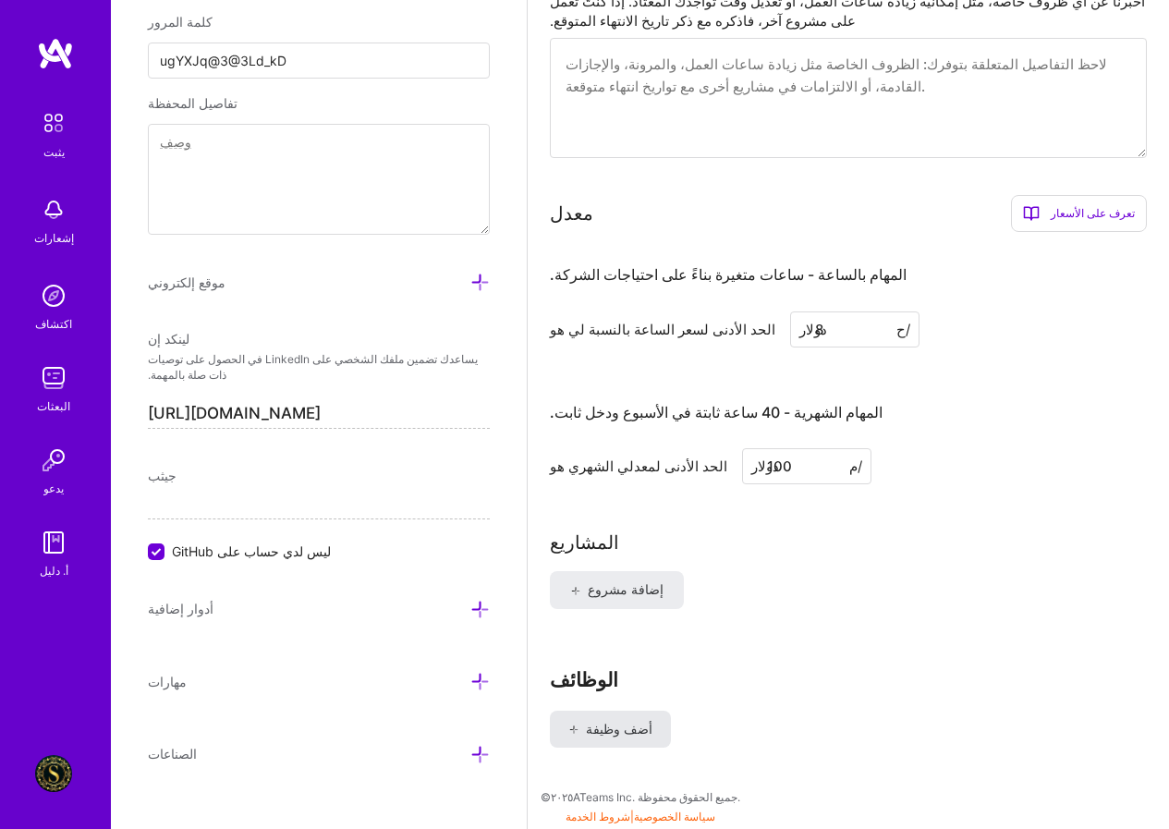
click at [583, 725] on span "أضف وظيفة" at bounding box center [610, 729] width 84 height 18
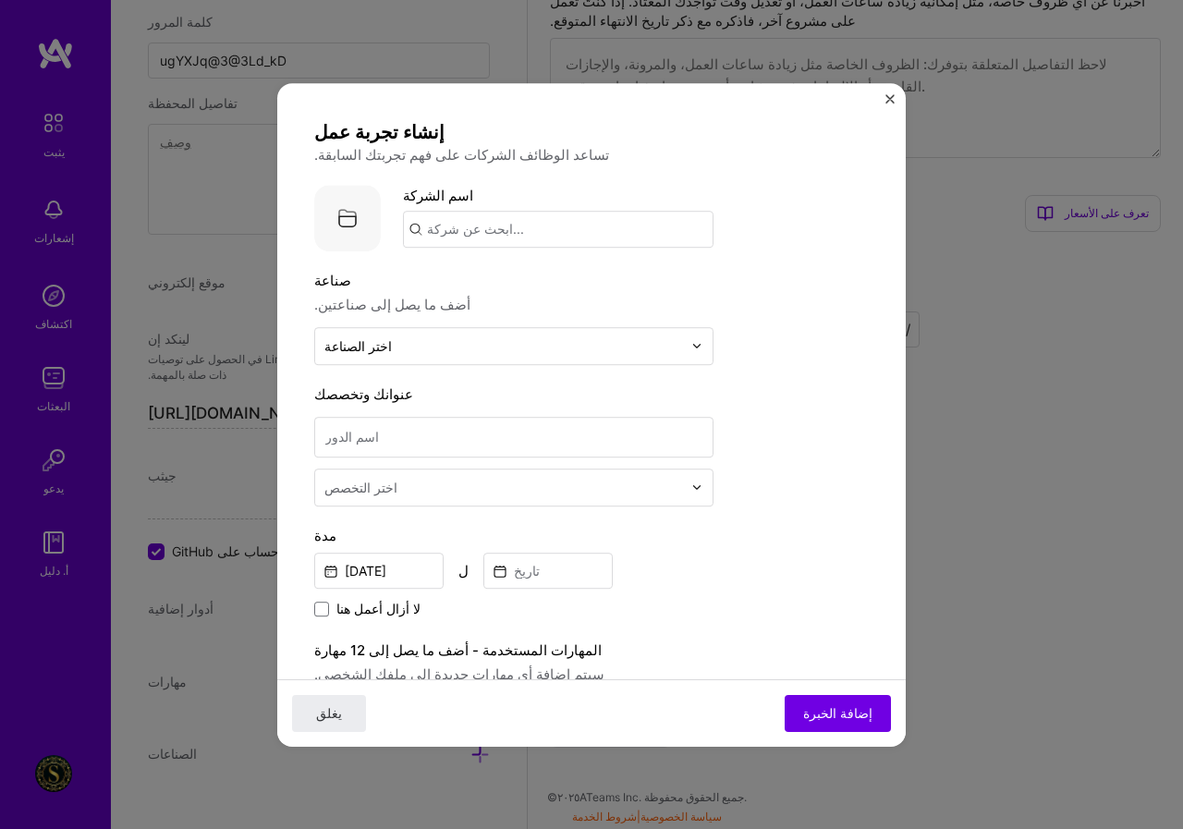
click at [527, 229] on input "text" at bounding box center [558, 229] width 310 height 37
click at [396, 604] on font "لا أزال أعمل هنا" at bounding box center [378, 609] width 84 height 16
click at [0, 0] on input "لا أزال أعمل هنا" at bounding box center [0, 0] width 0 height 0
click at [520, 227] on input "text" at bounding box center [558, 229] width 310 height 37
type input "س"
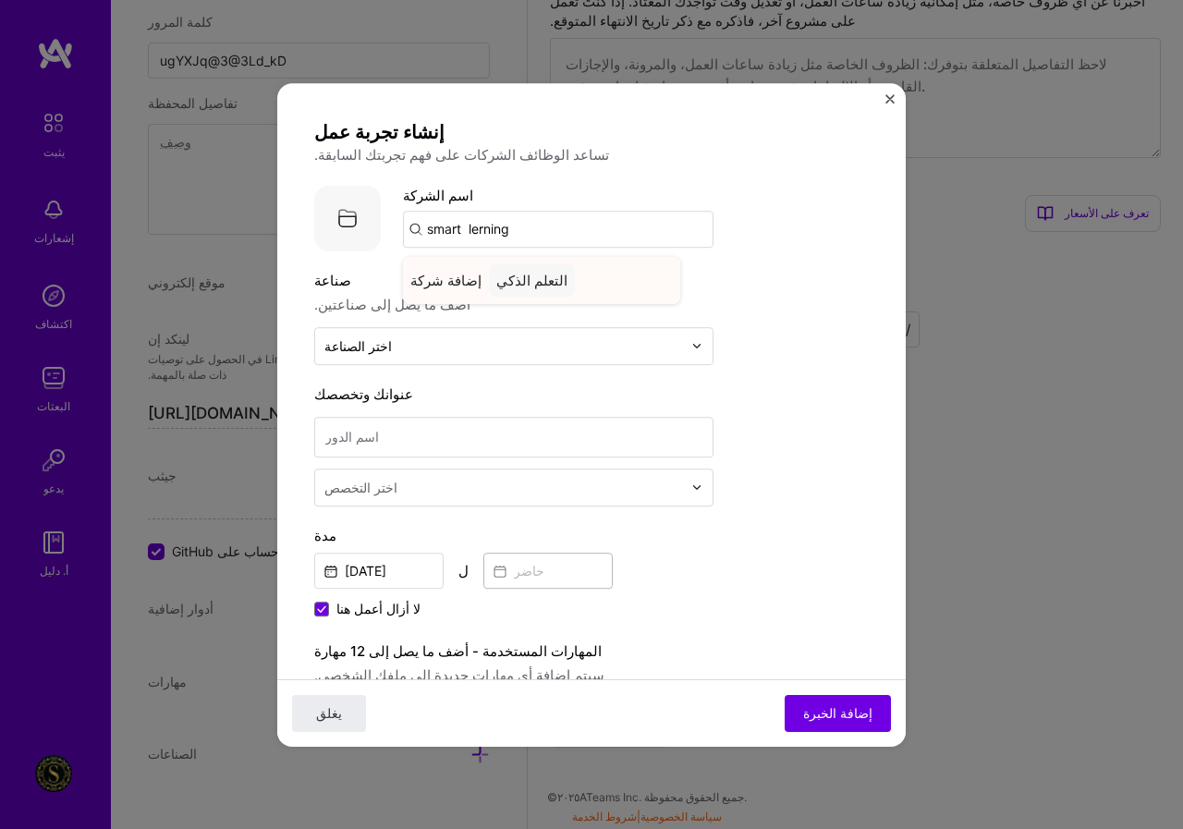
type input "smart lerning"
click at [440, 284] on font "إضافة شركة" at bounding box center [445, 281] width 71 height 18
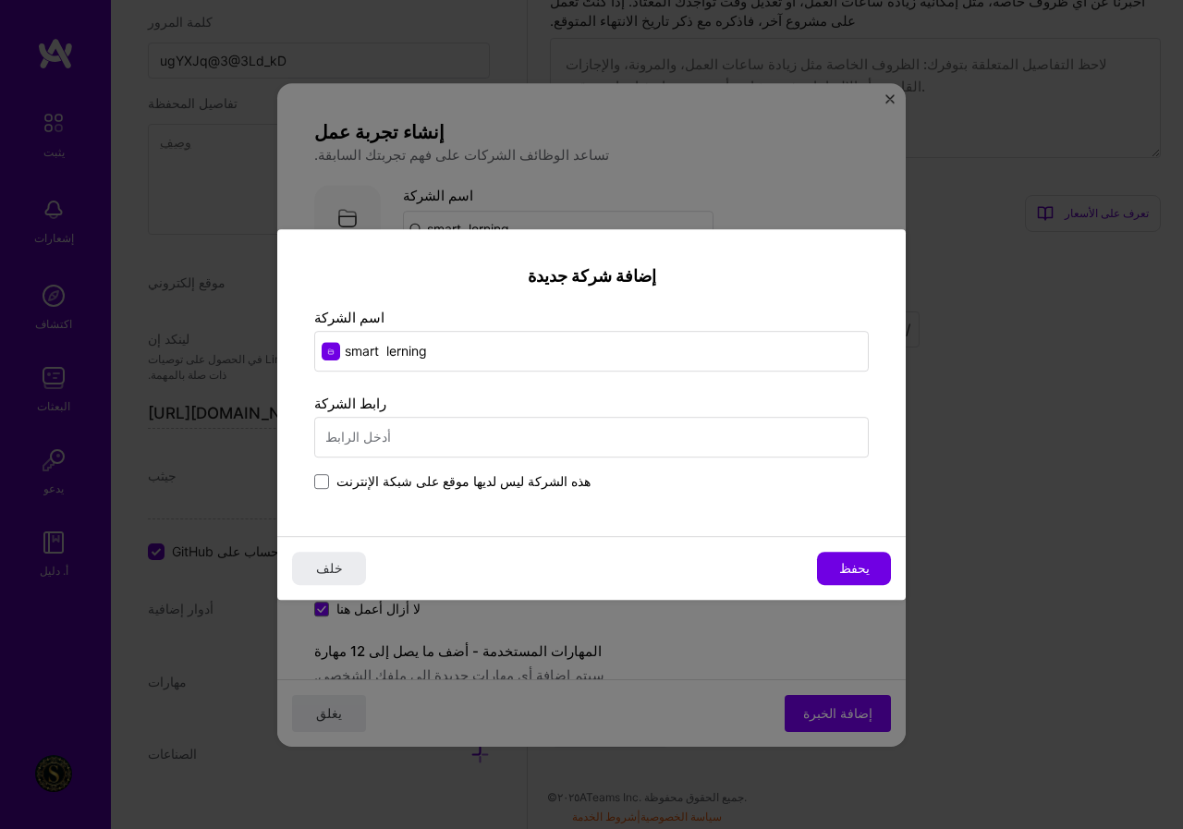
click at [412, 438] on input "text" at bounding box center [591, 437] width 554 height 41
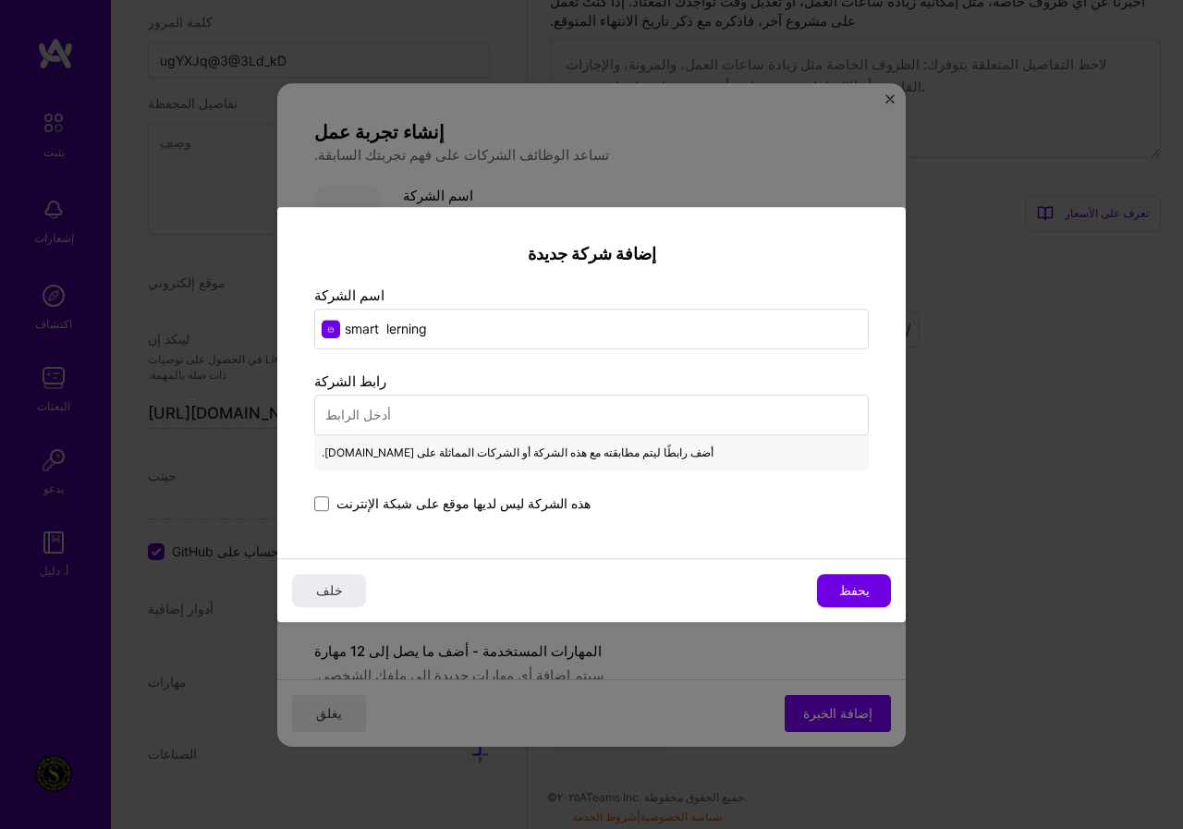
click at [408, 415] on input "text" at bounding box center [591, 415] width 554 height 41
click at [421, 411] on input "text" at bounding box center [591, 415] width 554 height 41
paste input "[URL][DOMAIN_NAME]"
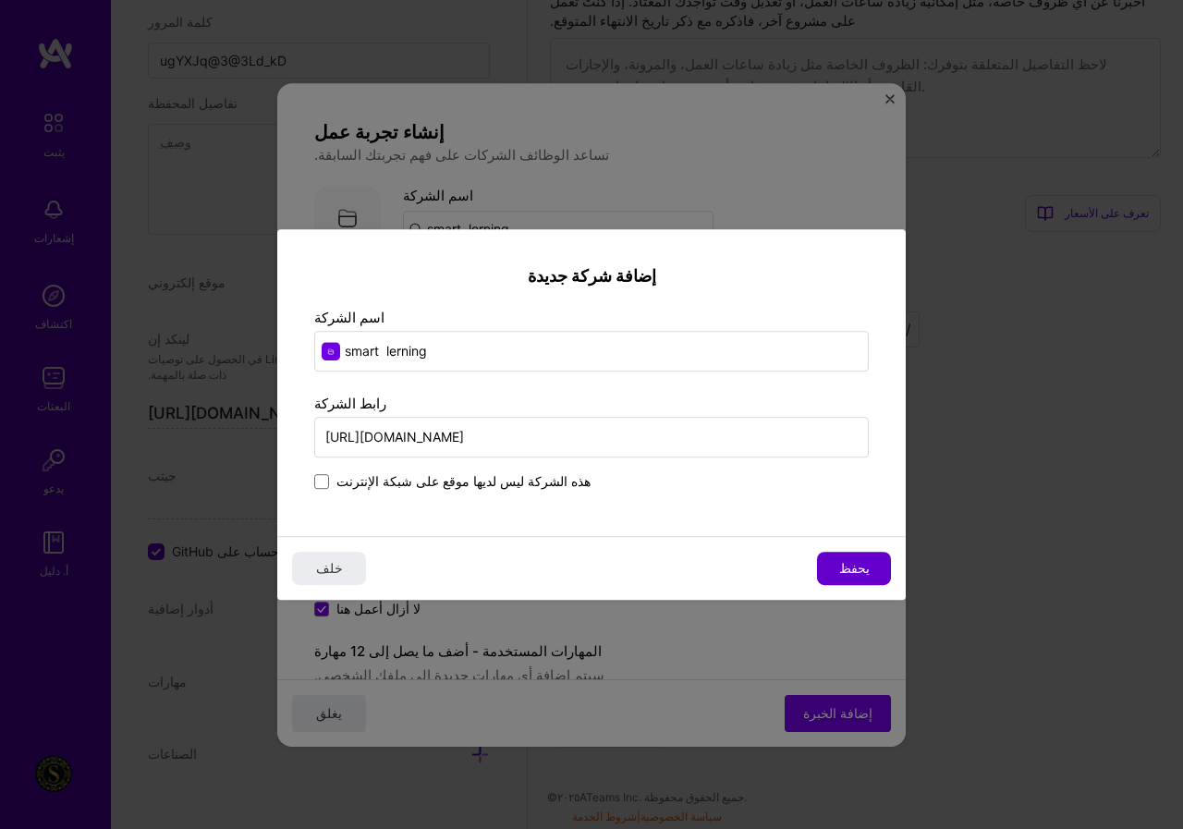
type input "[URL][DOMAIN_NAME]"
click at [858, 578] on span "يحفظ" at bounding box center [854, 568] width 30 height 18
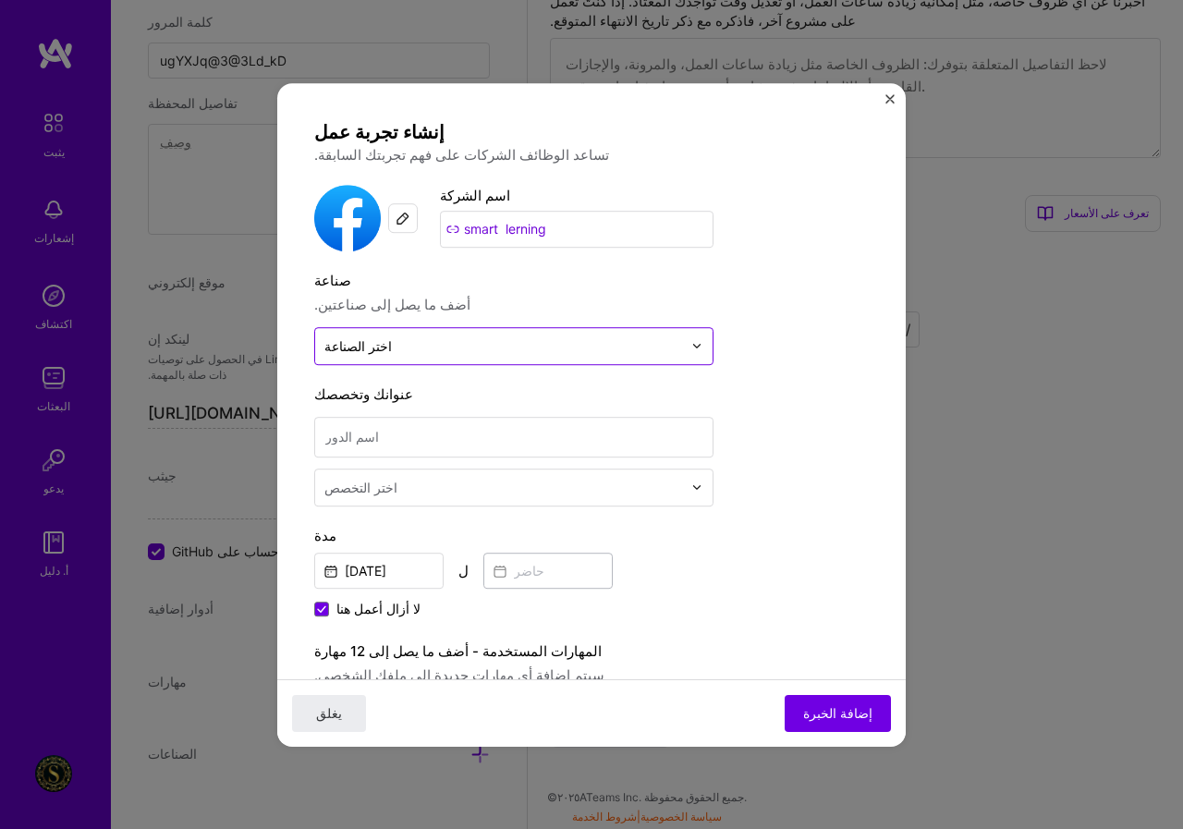
click at [381, 353] on font "اختر الصناعة" at bounding box center [357, 346] width 67 height 16
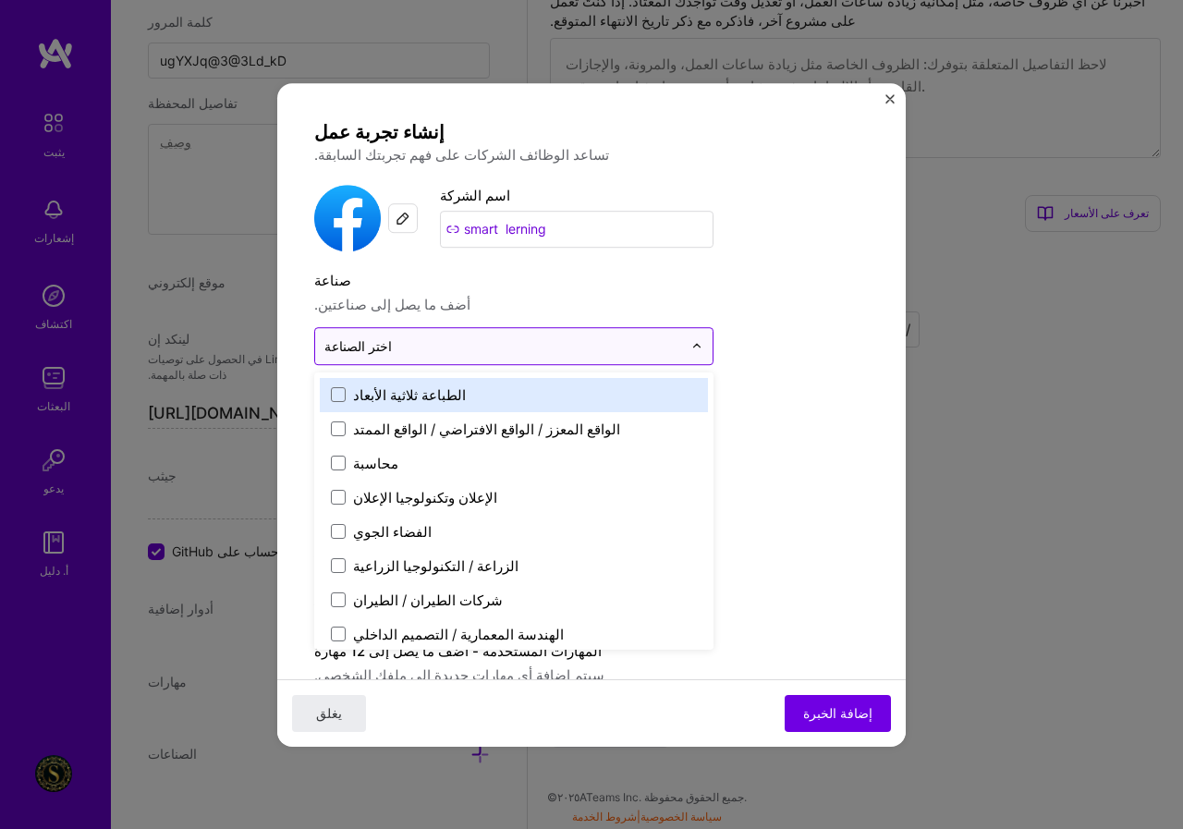
click at [381, 353] on font "اختر الصناعة" at bounding box center [357, 346] width 67 height 16
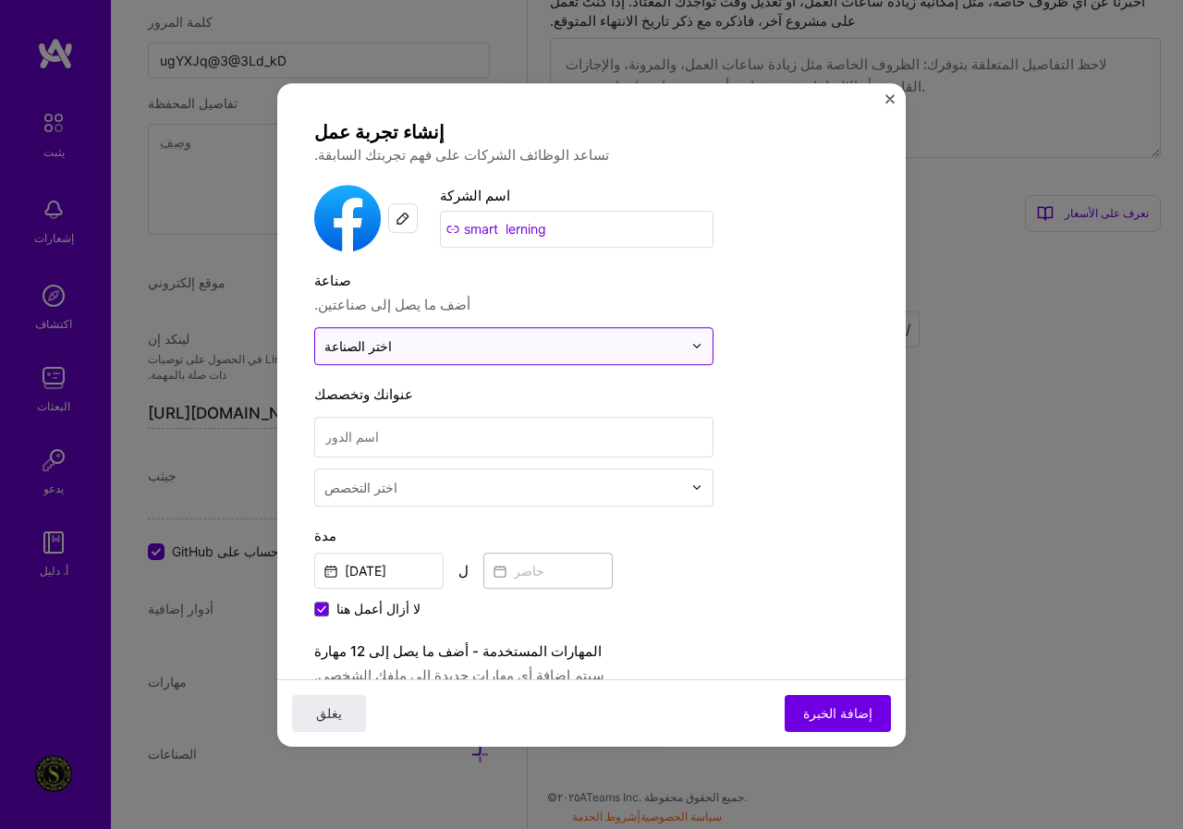
click at [381, 353] on font "اختر الصناعة" at bounding box center [357, 346] width 67 height 16
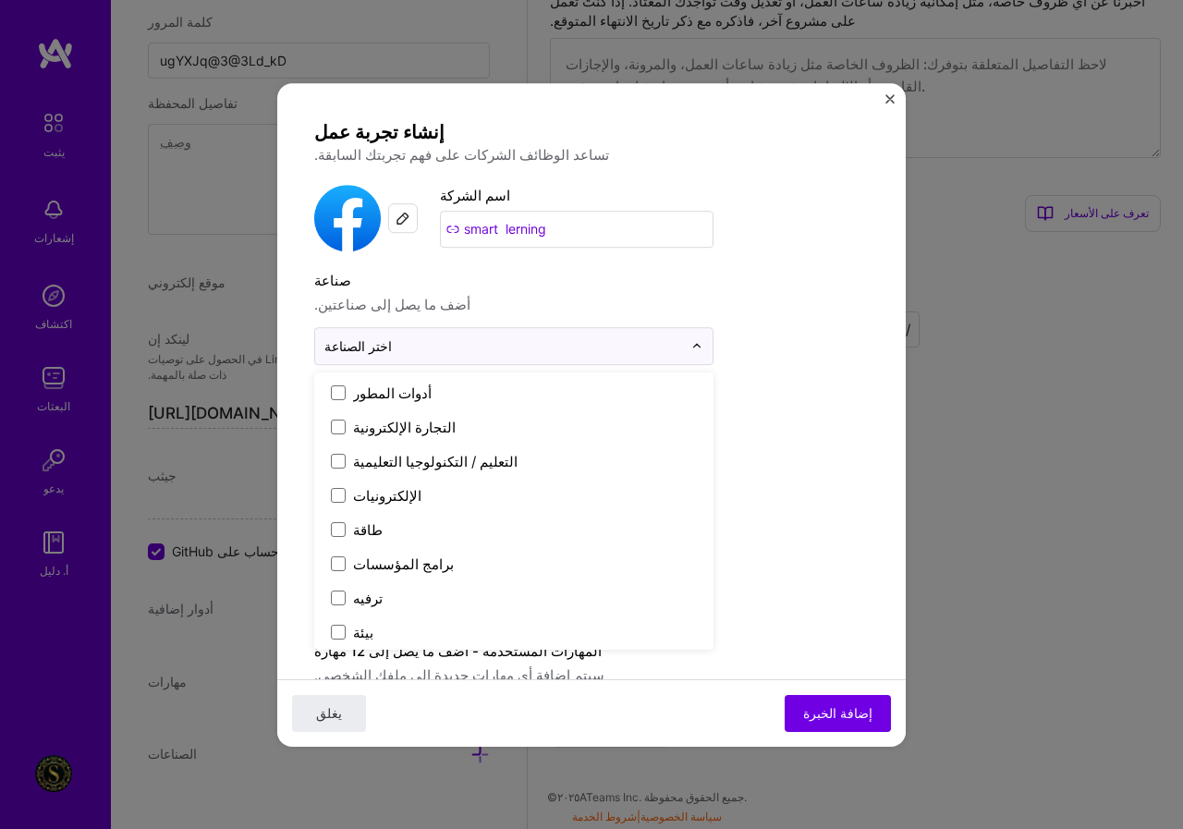
scroll to position [1663, 0]
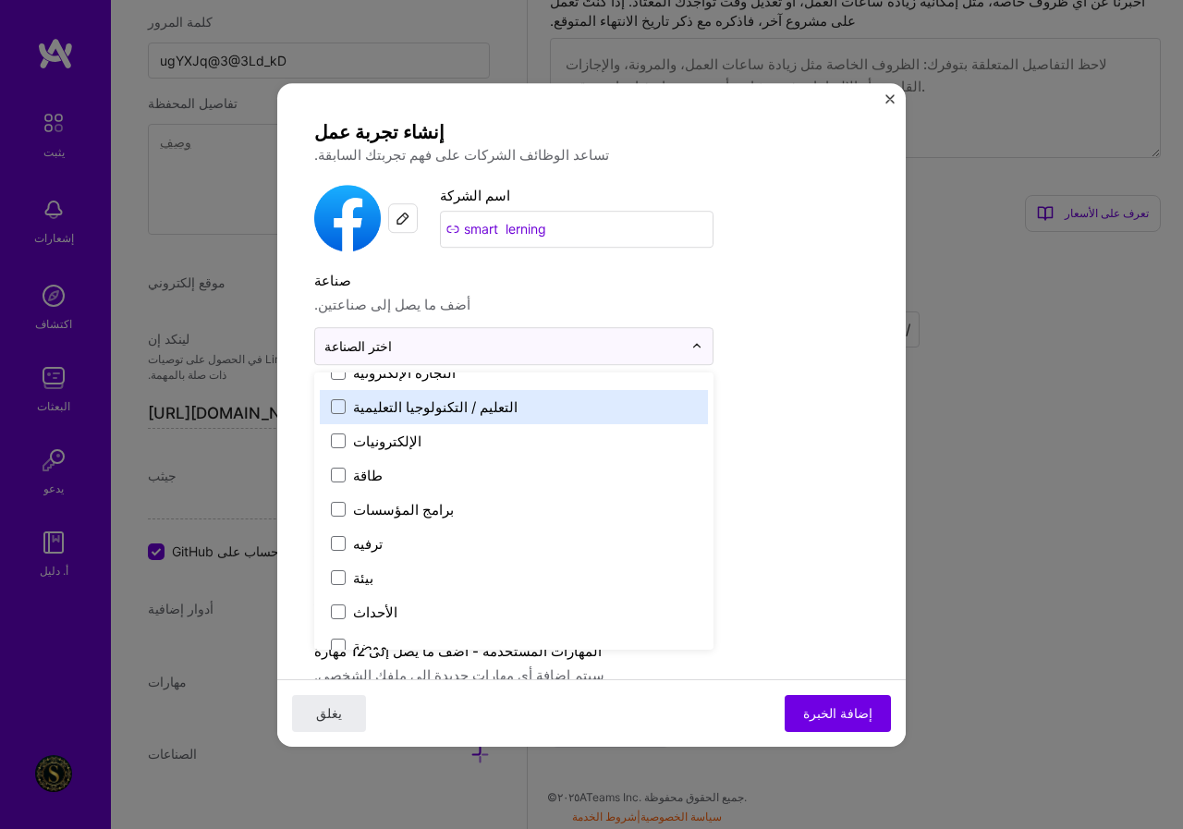
click at [444, 402] on font "التعليم / التكنولوجيا التعليمية" at bounding box center [435, 407] width 164 height 18
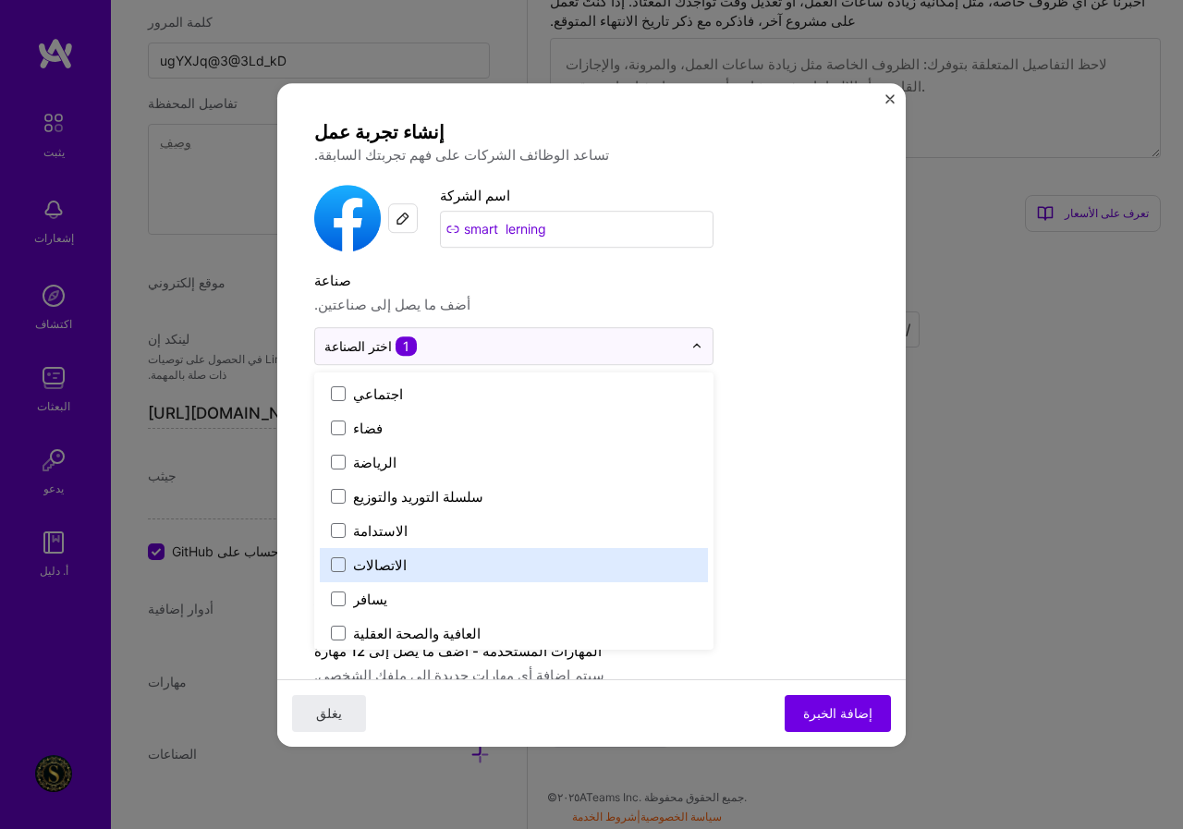
scroll to position [3837, 0]
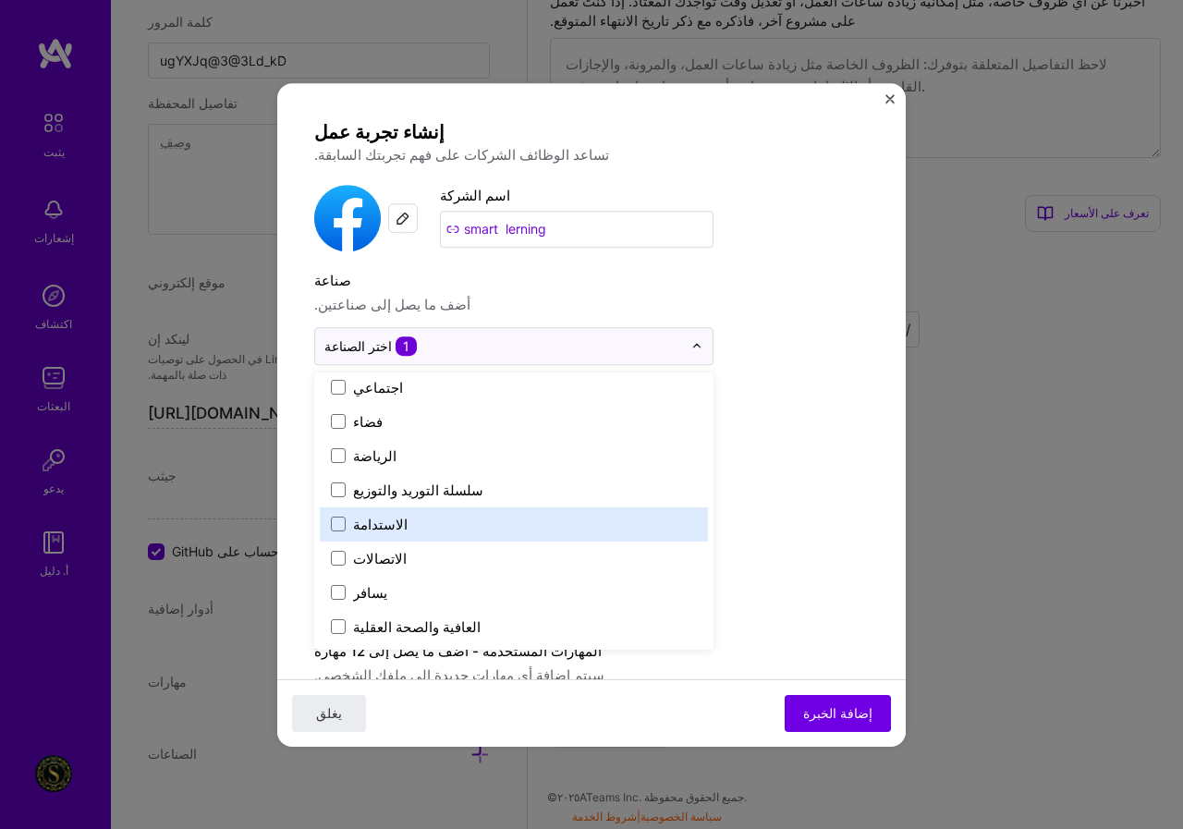
click at [803, 480] on div "إنشاء تجربة عمل تساعد الوظائف الشركات على فهم تجربتك السابقة. شعار الشركة اسم ا…" at bounding box center [591, 677] width 554 height 1114
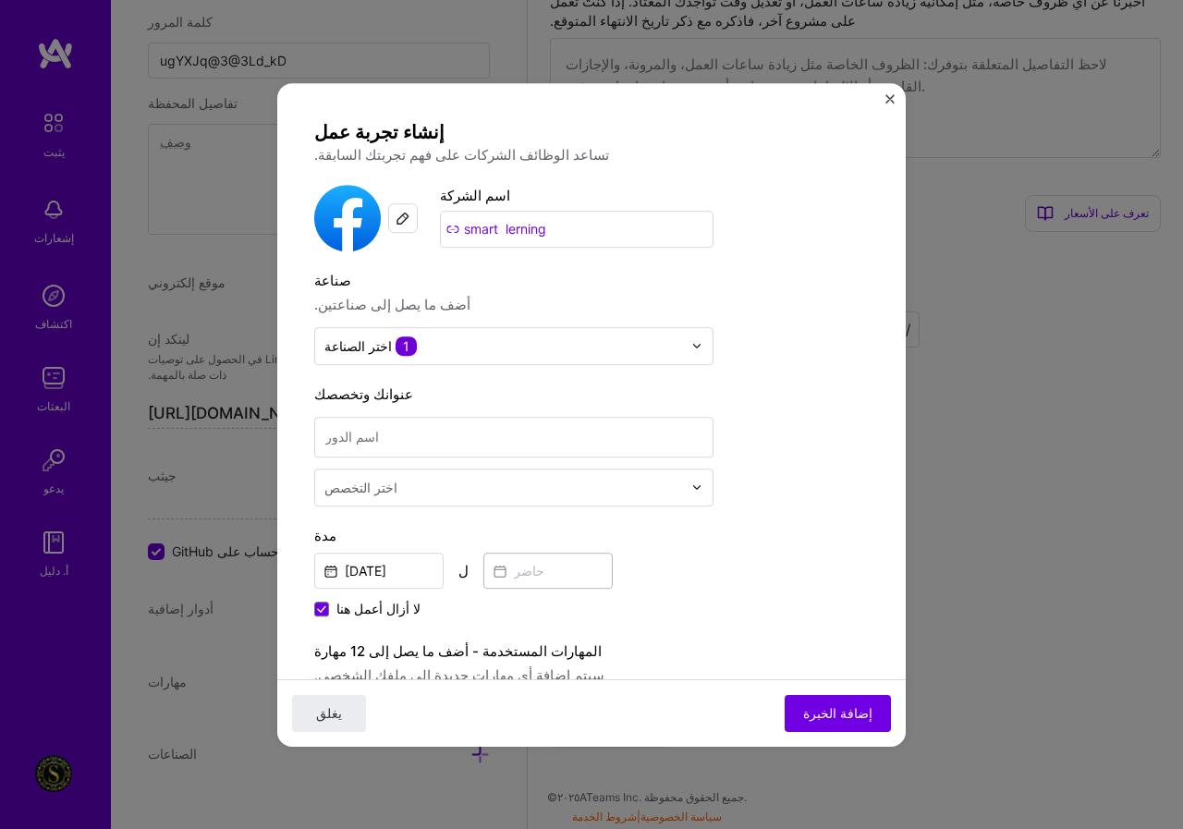
click at [391, 504] on div "اختر التخصص" at bounding box center [503, 487] width 376 height 36
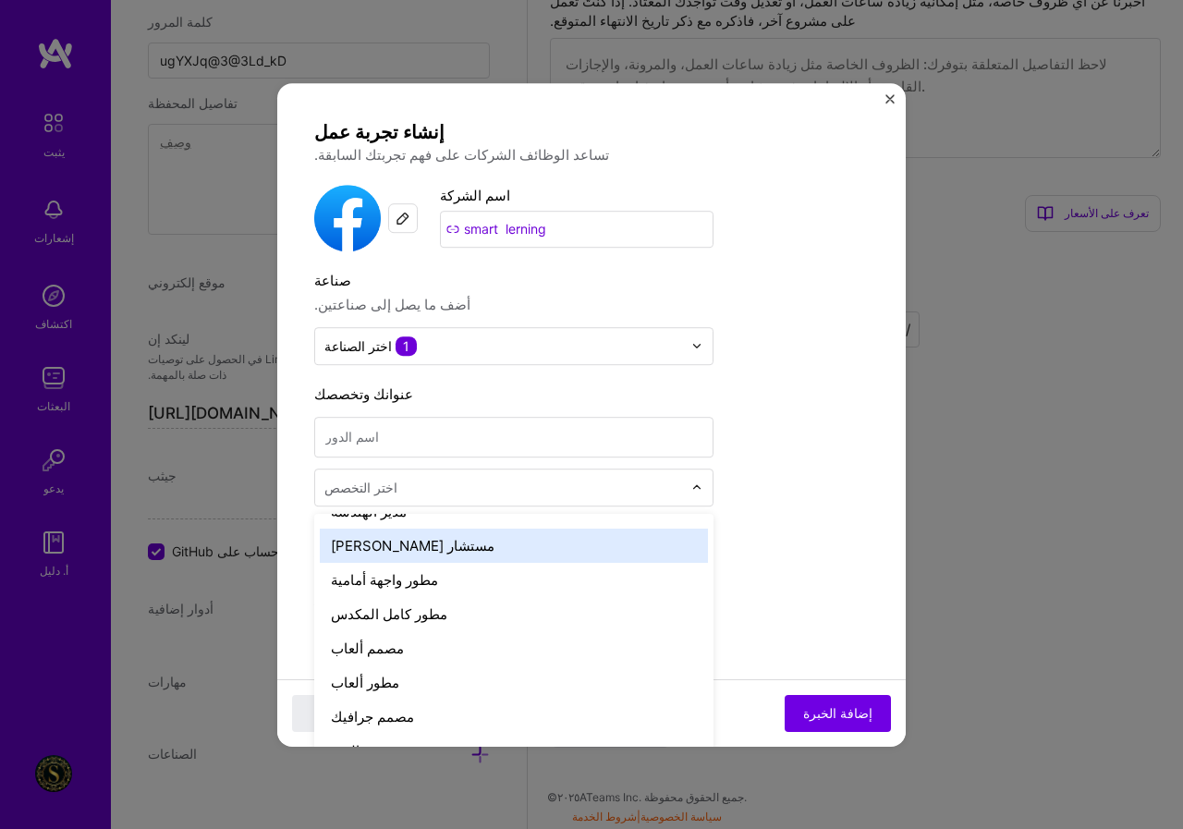
scroll to position [1109, 0]
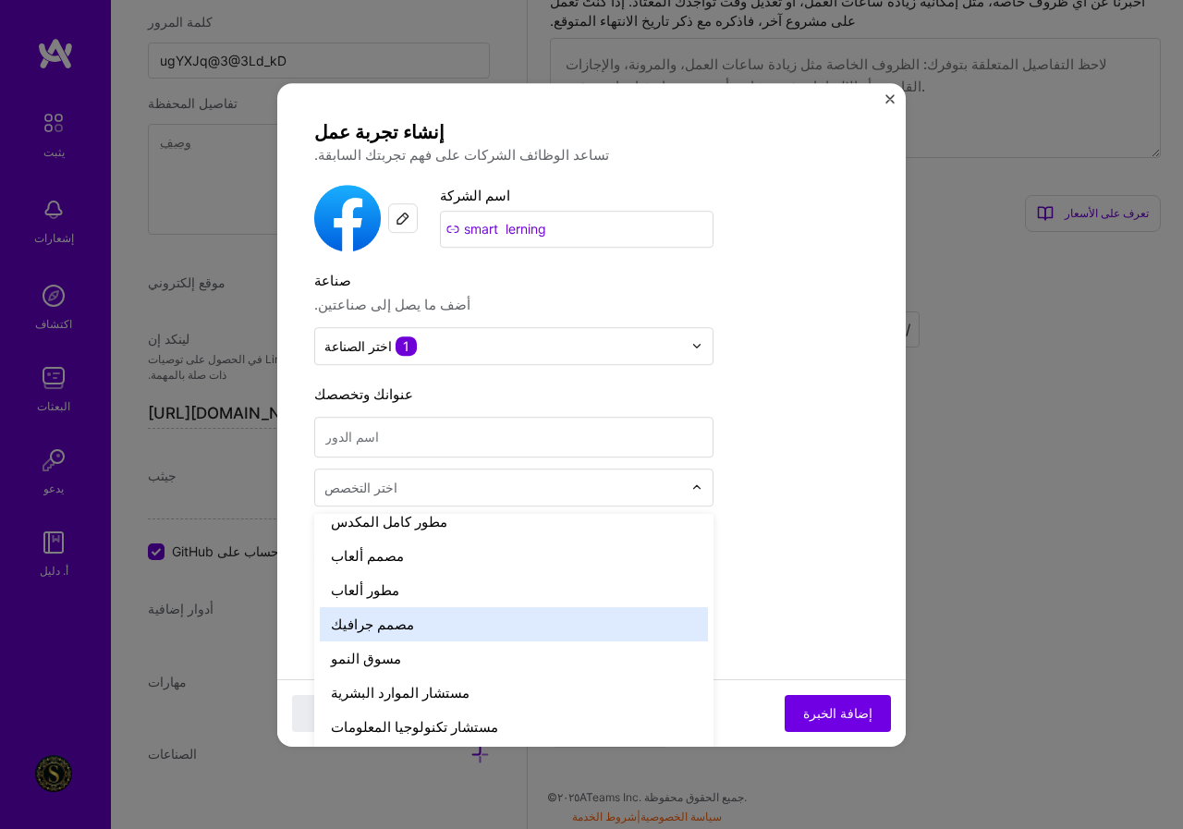
click at [393, 617] on font "مصمم جرافيك" at bounding box center [372, 624] width 83 height 18
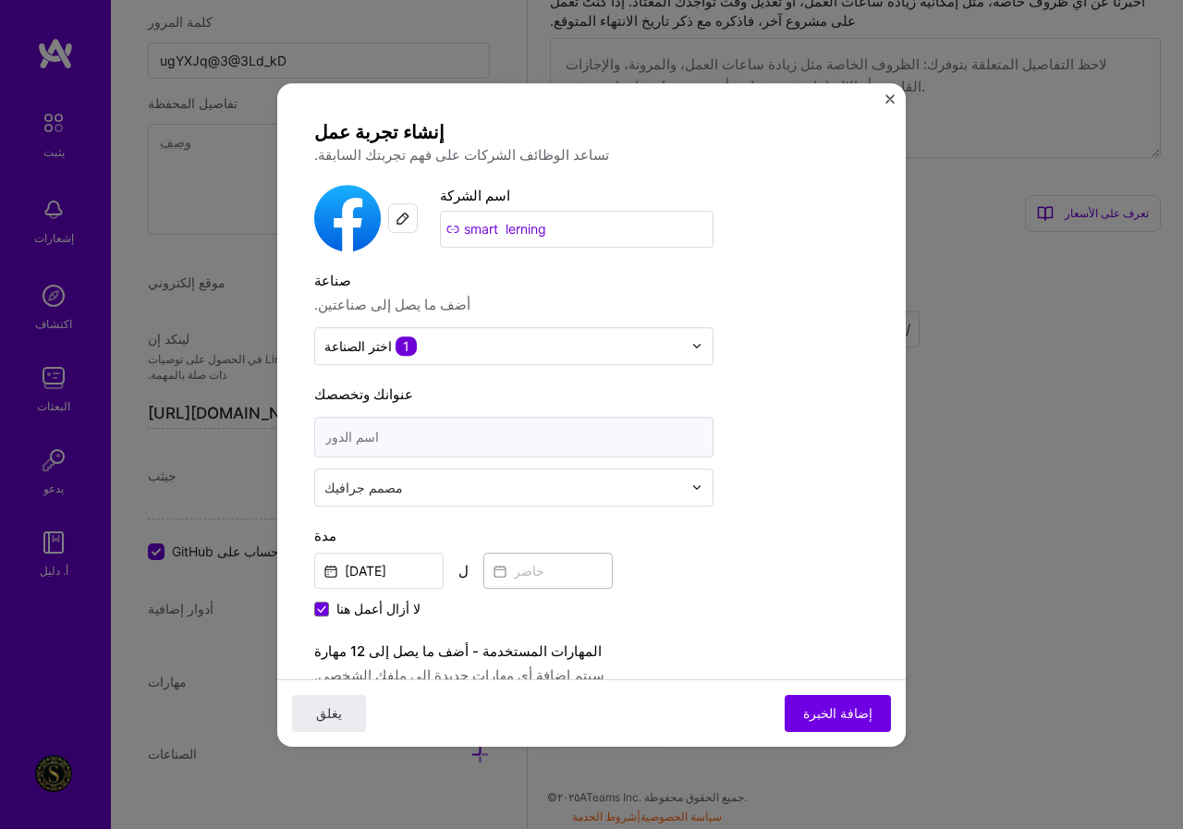
click at [485, 436] on input at bounding box center [513, 437] width 399 height 41
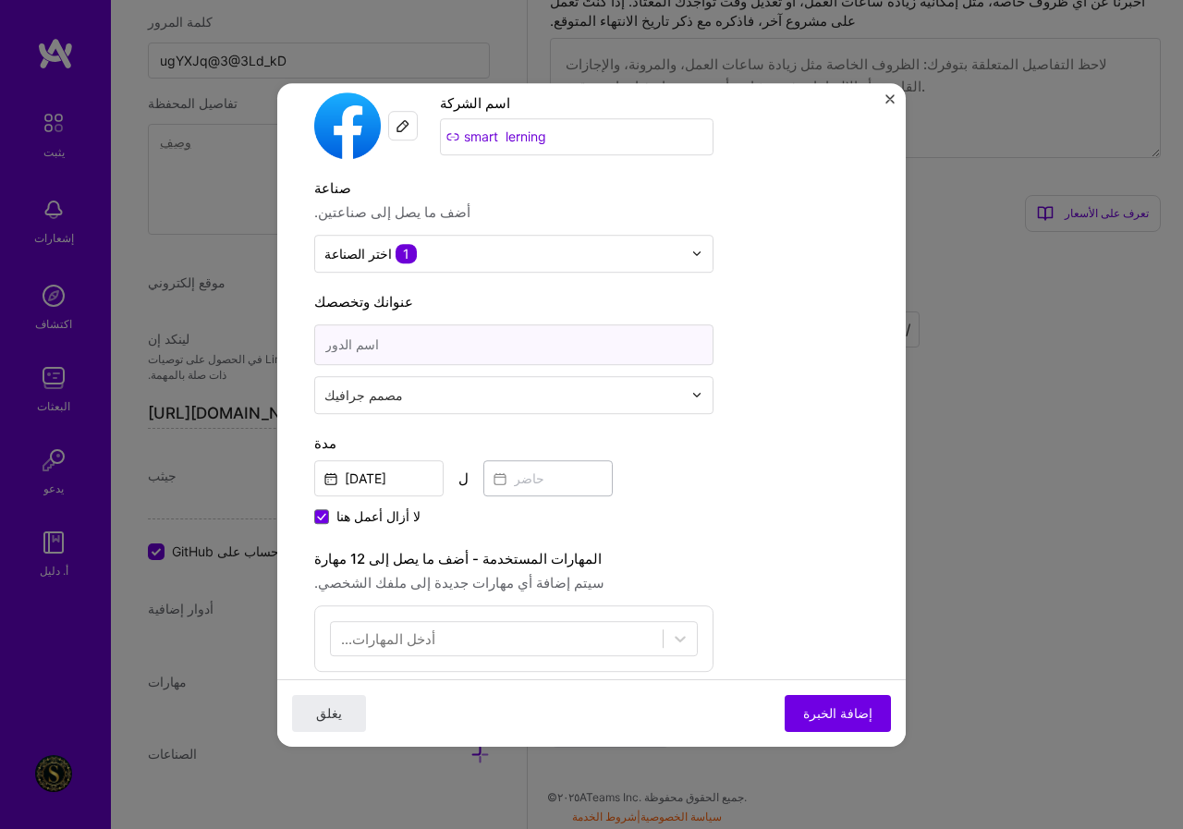
scroll to position [185, 0]
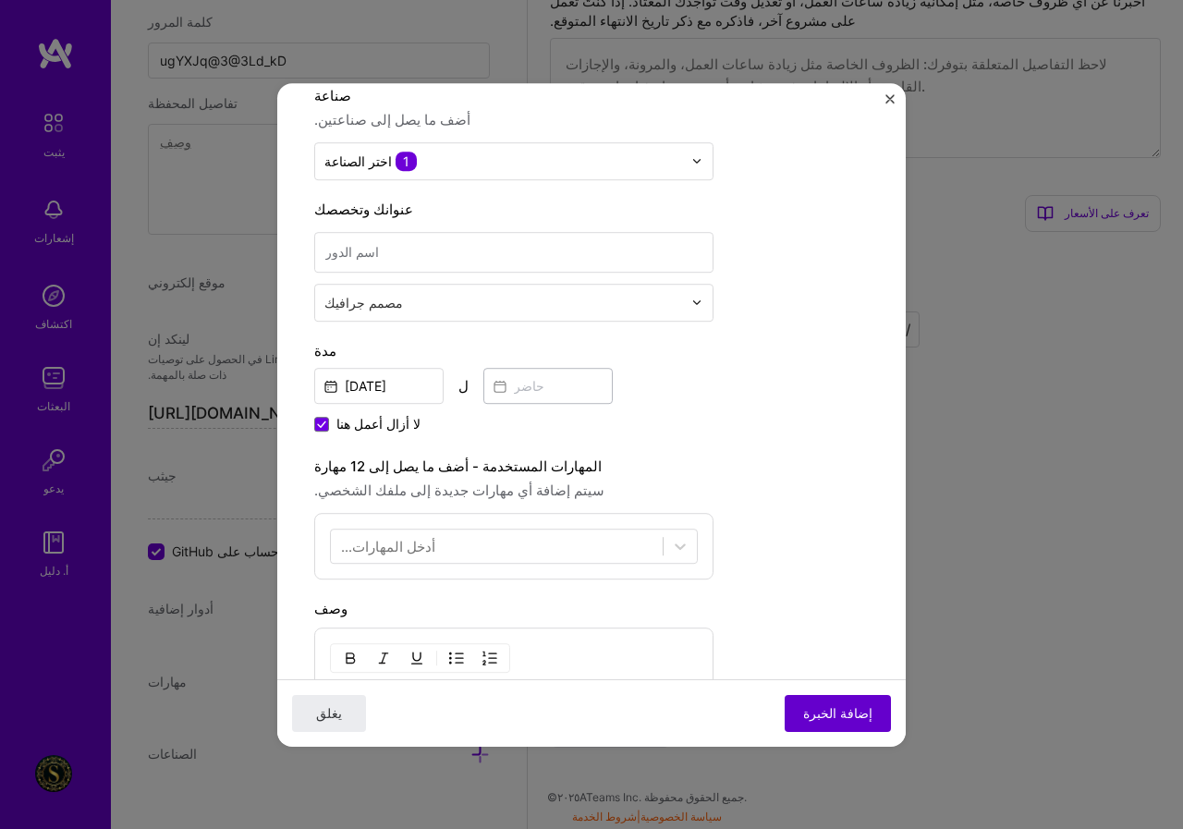
click at [810, 711] on font "إضافة الخبرة" at bounding box center [837, 712] width 69 height 16
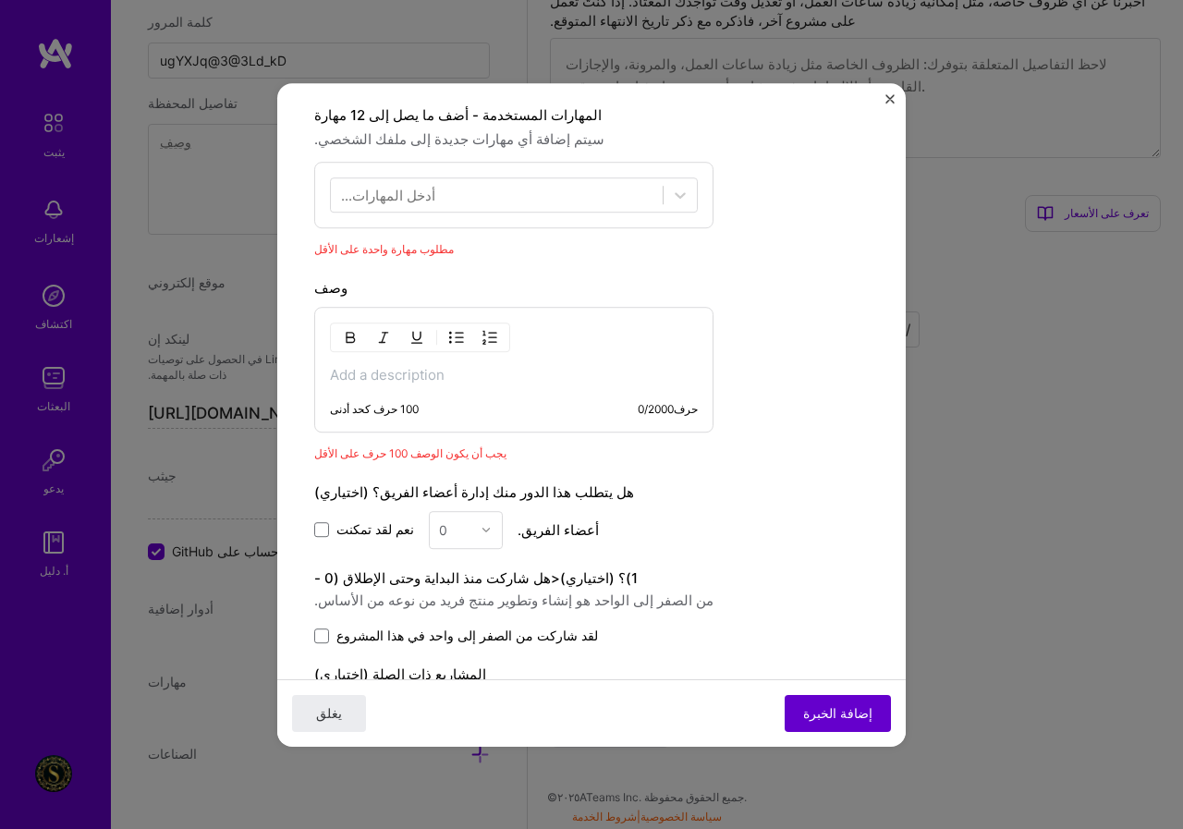
scroll to position [557, 0]
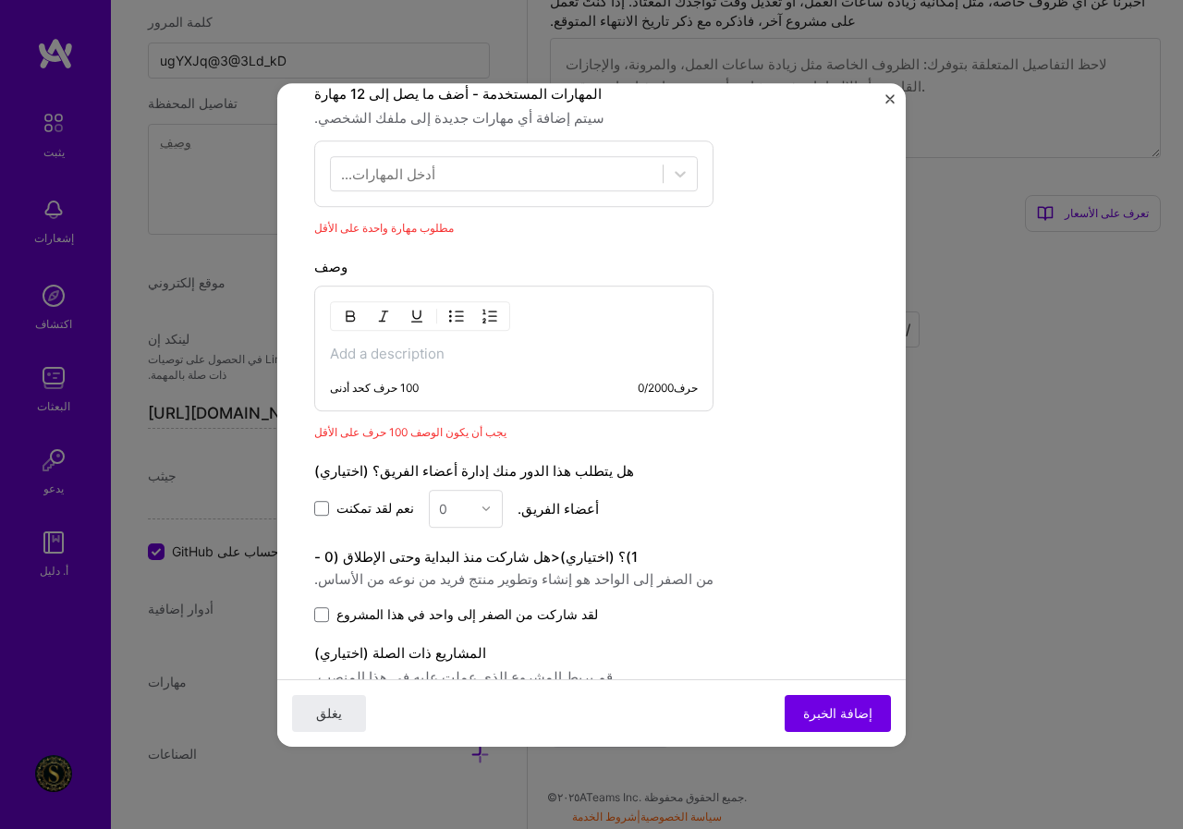
click at [403, 259] on div "وصف" at bounding box center [513, 267] width 399 height 22
click at [371, 360] on p at bounding box center [514, 354] width 368 height 18
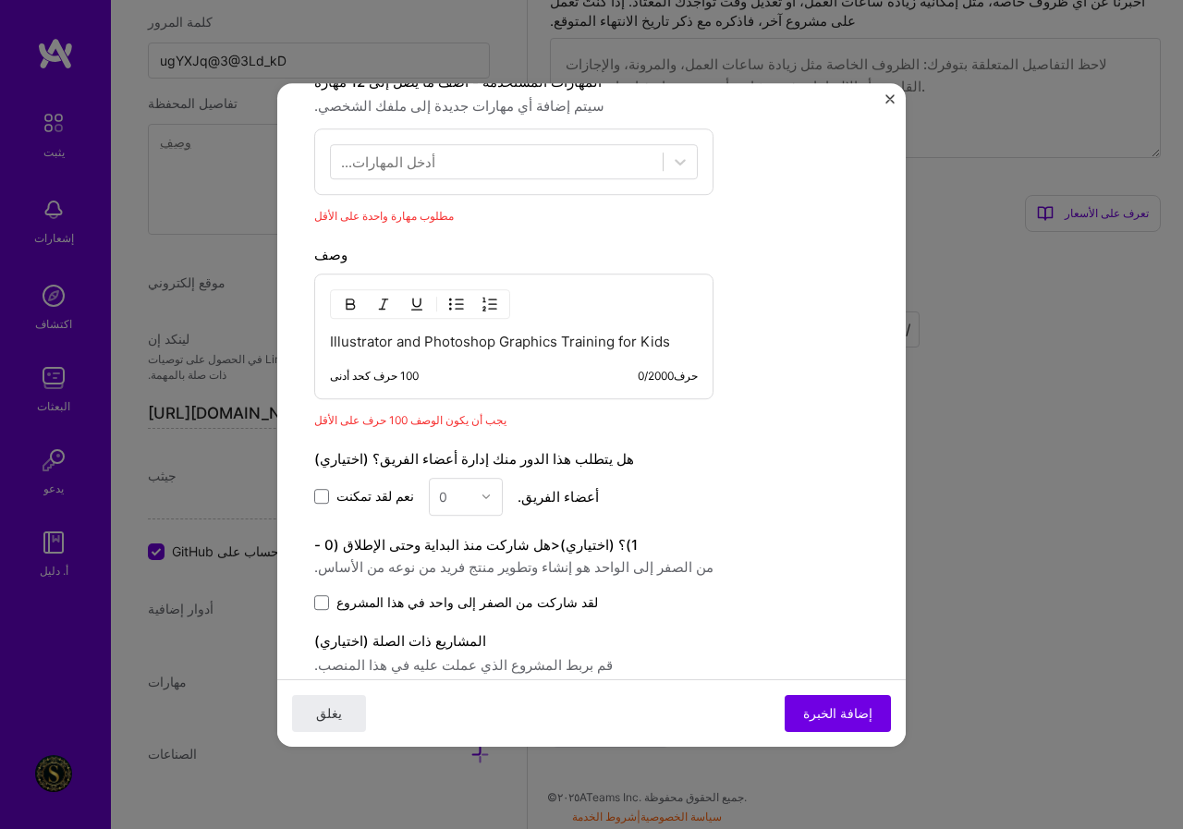
scroll to position [652, 0]
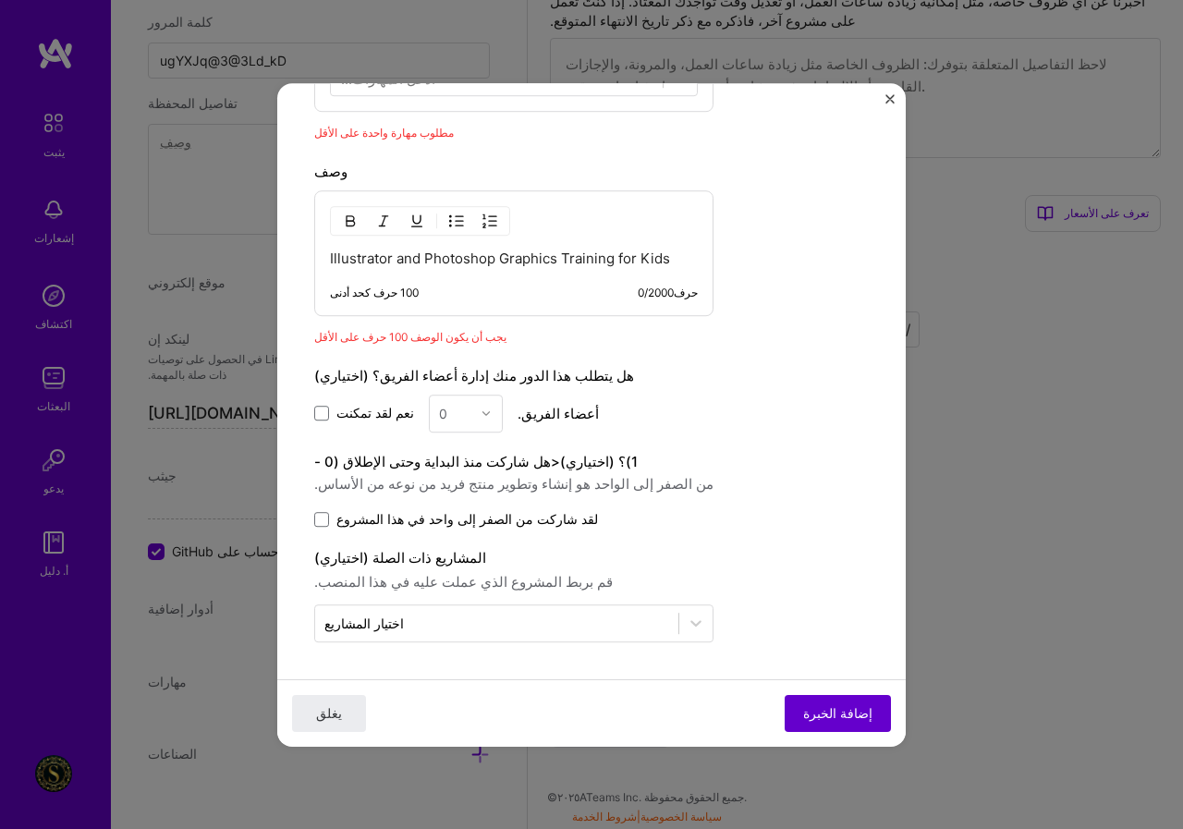
click at [839, 713] on font "إضافة الخبرة" at bounding box center [837, 712] width 69 height 16
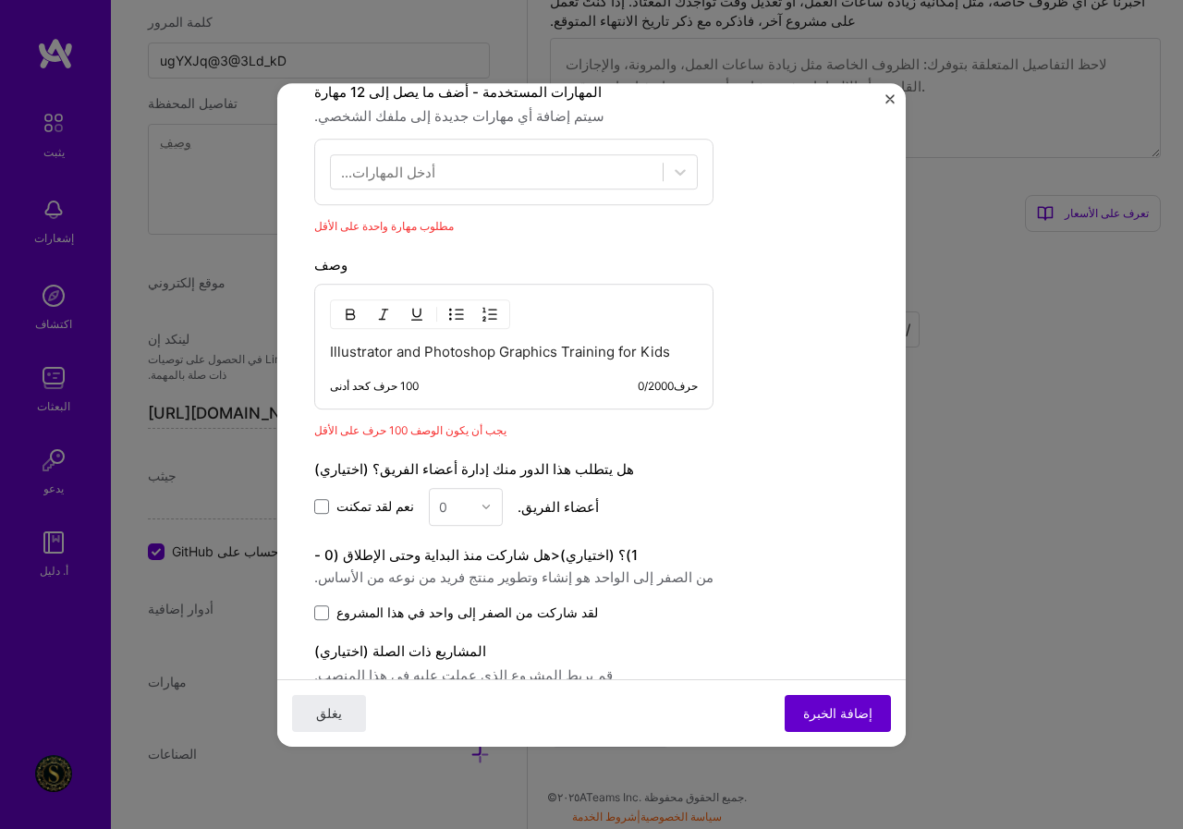
scroll to position [557, 0]
click at [490, 506] on div "نعم لقد تمكنت 0 أعضاء الفريق." at bounding box center [513, 509] width 399 height 38
click at [466, 509] on div "0" at bounding box center [466, 509] width 74 height 38
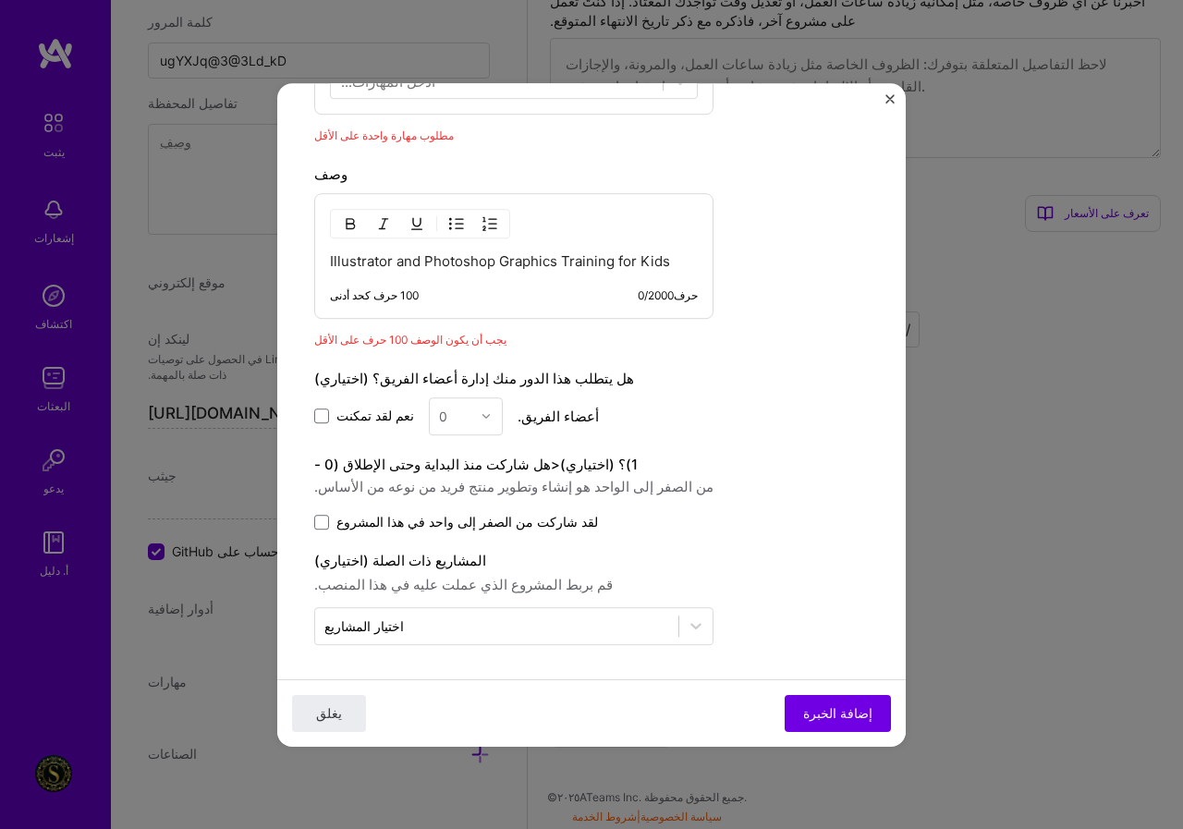
click at [498, 323] on div "وصف Illustrator and Photoshop Graphics Training for Kids 100 حرف كحد أدنى 0 / 2…" at bounding box center [513, 257] width 399 height 186
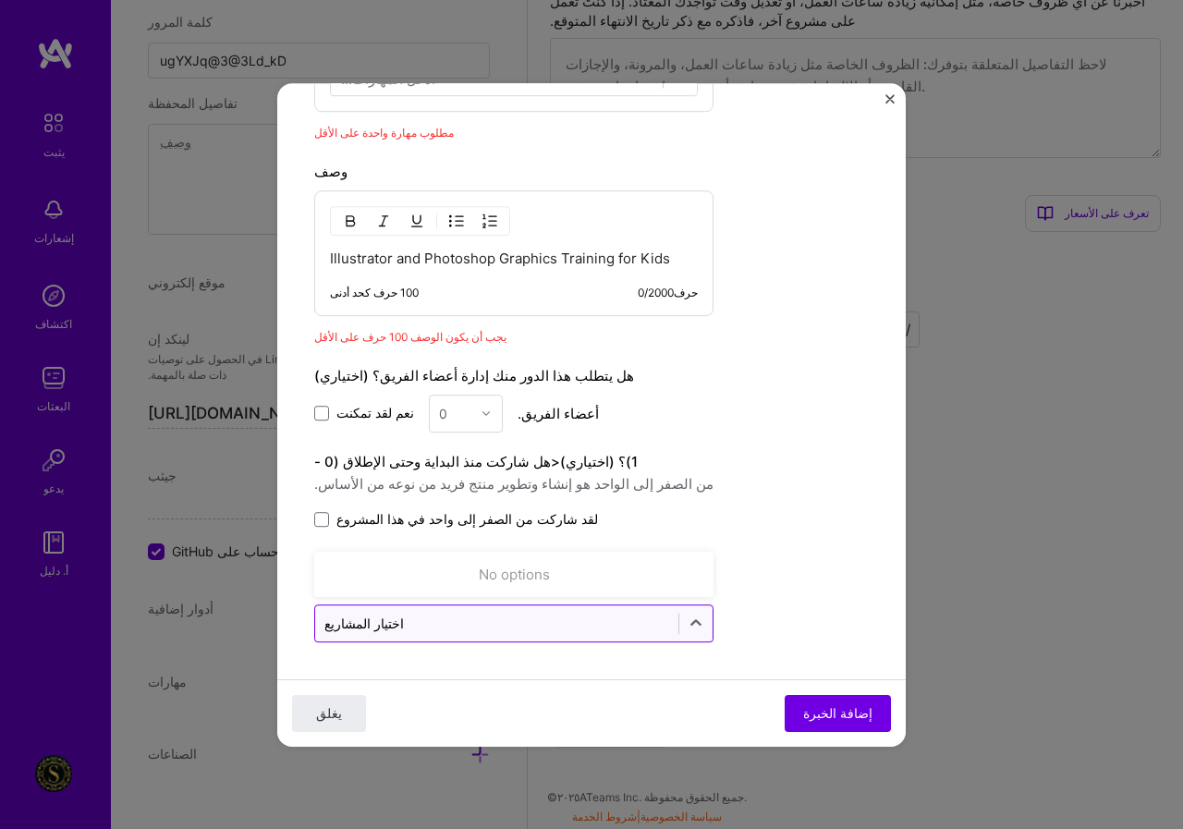
click at [396, 621] on input "text" at bounding box center [496, 623] width 345 height 19
click at [687, 618] on icon at bounding box center [696, 623] width 18 height 18
click at [550, 618] on input "text" at bounding box center [496, 623] width 345 height 19
type input "ش"
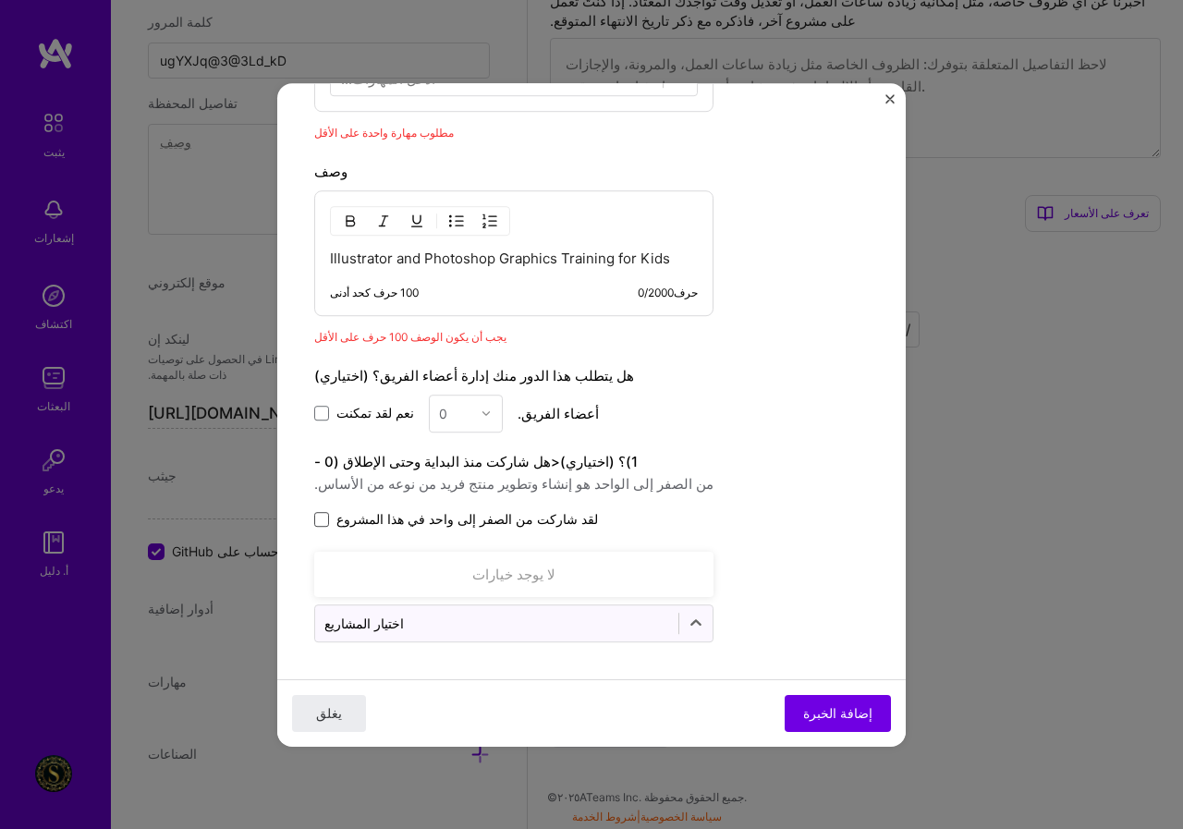
click at [328, 518] on span at bounding box center [321, 519] width 15 height 15
click at [0, 0] on input "لقد شاركت من الصفر إلى واحد في هذا المشروع" at bounding box center [0, 0] width 0 height 0
click at [501, 584] on font "قم بربط المشروع الذي عملت عليه في هذا المنصب." at bounding box center [463, 582] width 298 height 18
click at [400, 630] on input "text" at bounding box center [496, 623] width 345 height 19
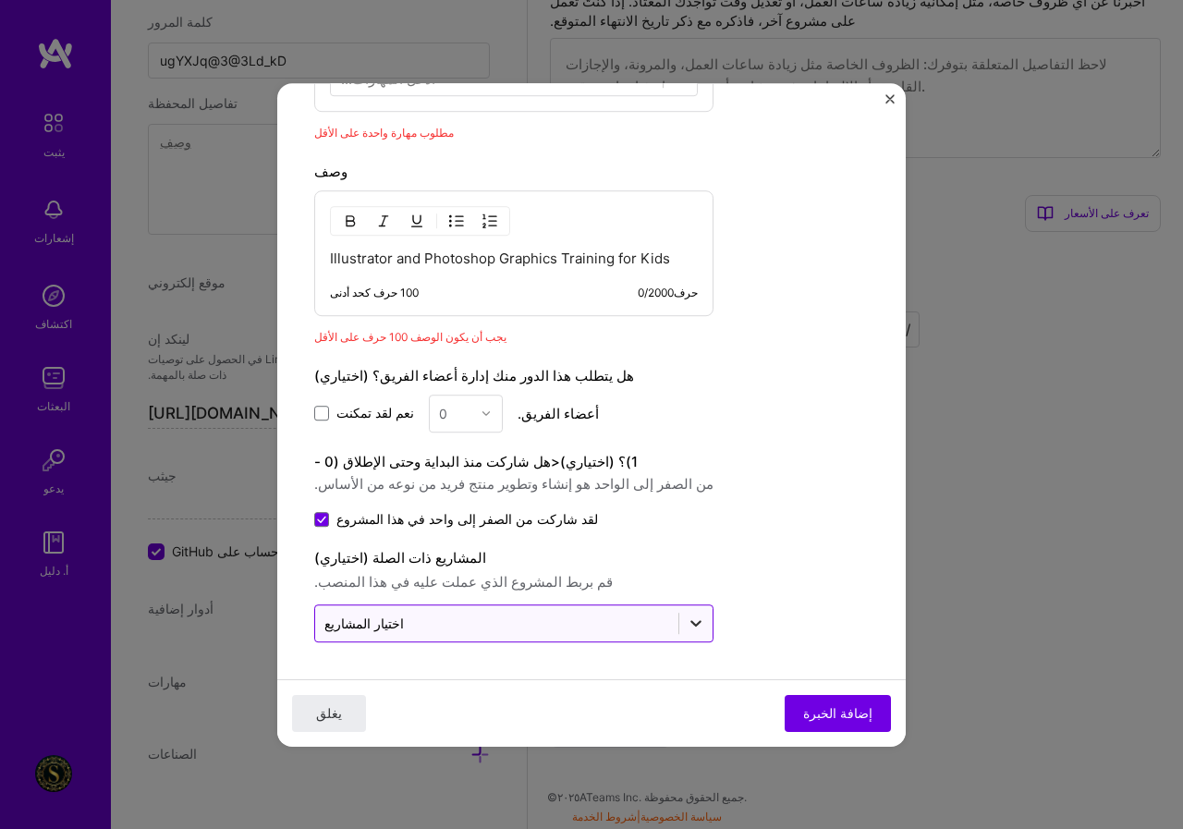
click at [687, 629] on icon at bounding box center [696, 623] width 18 height 18
click at [594, 623] on input "text" at bounding box center [496, 623] width 345 height 19
type input "ث"
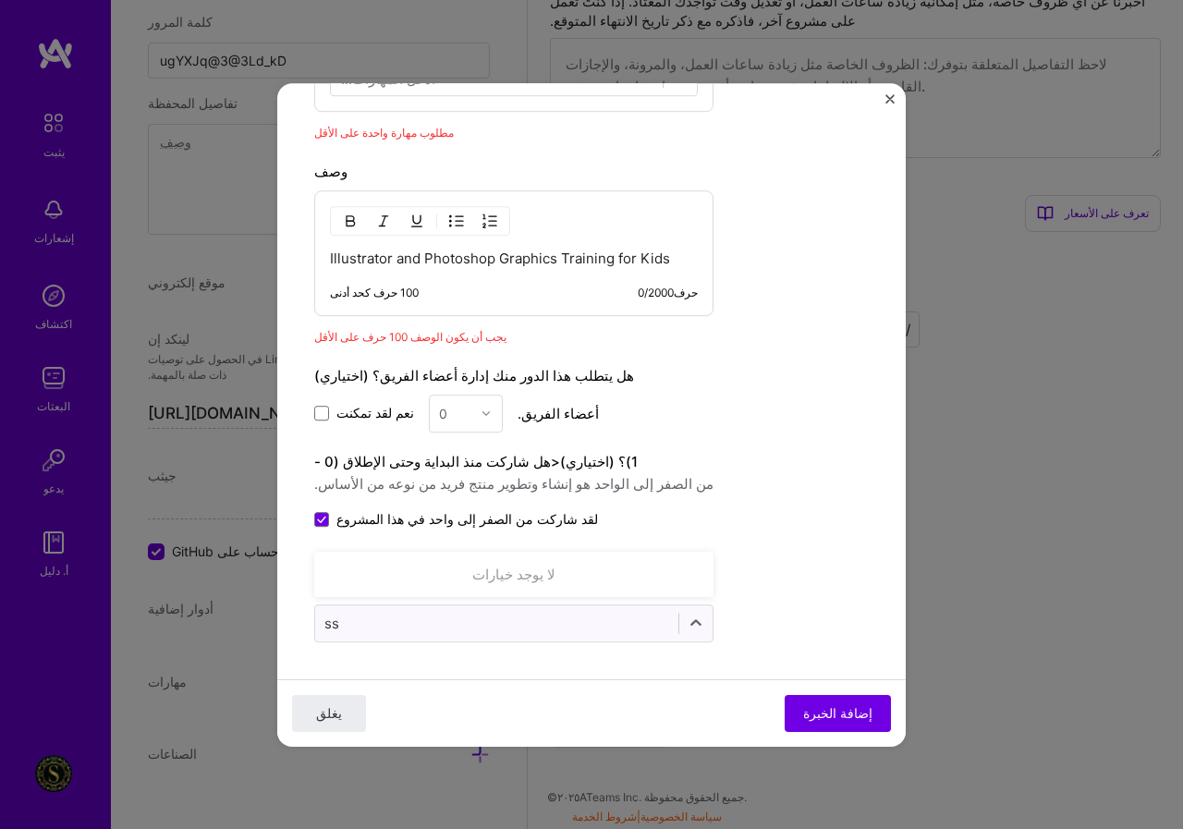
type input "s"
type input "g"
click at [826, 715] on font "إضافة الخبرة" at bounding box center [837, 712] width 69 height 16
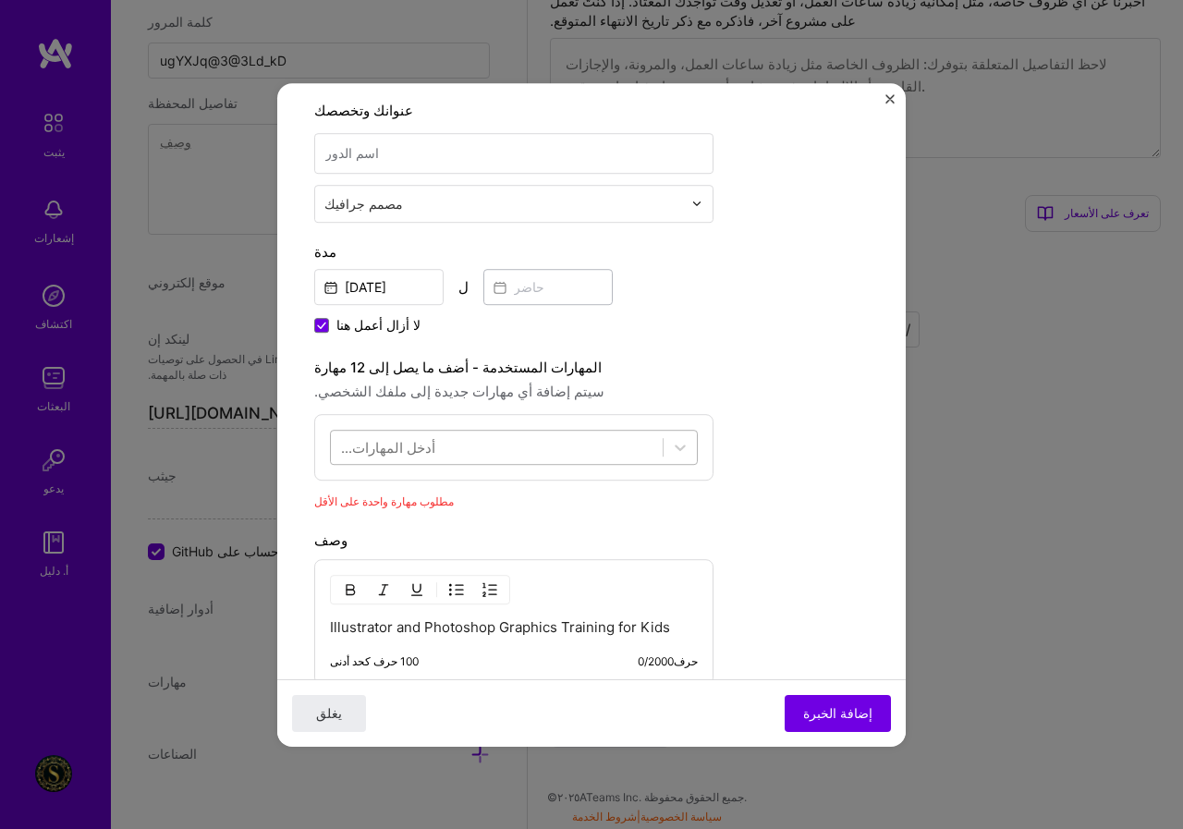
scroll to position [280, 0]
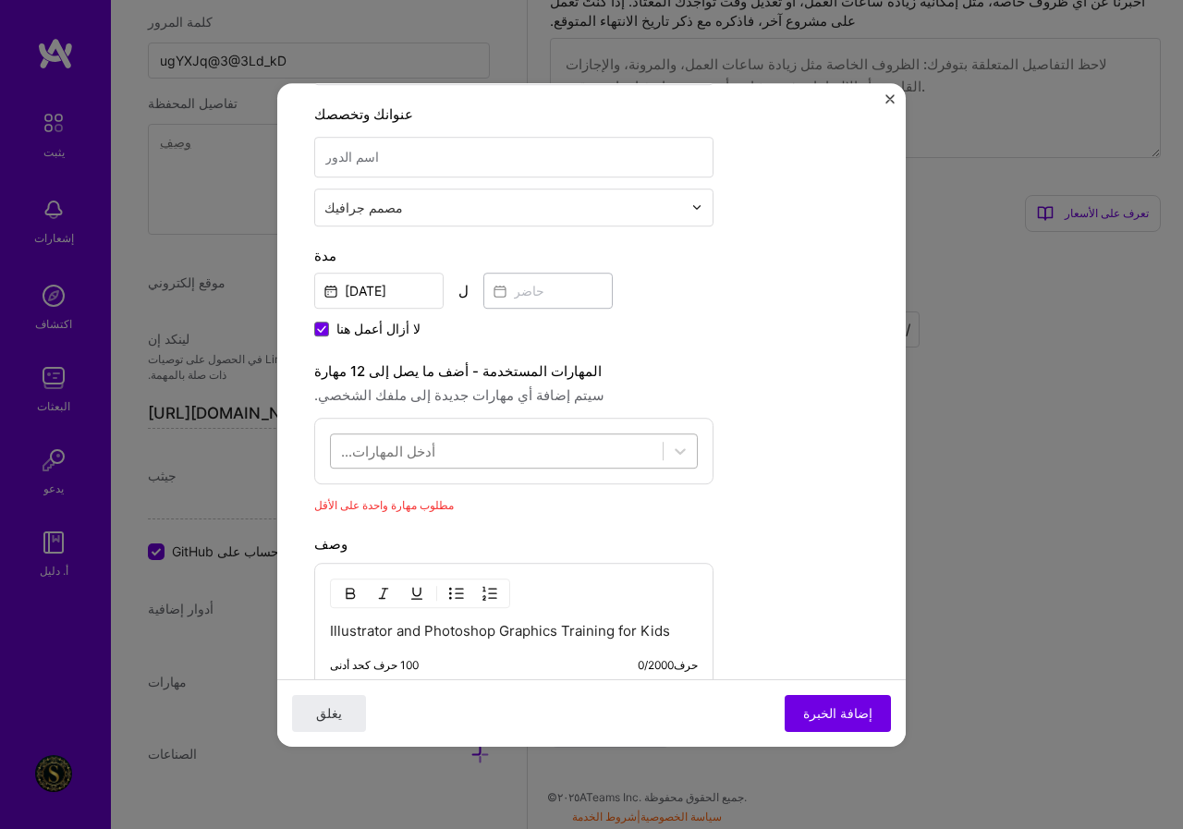
click at [463, 455] on div at bounding box center [497, 450] width 332 height 30
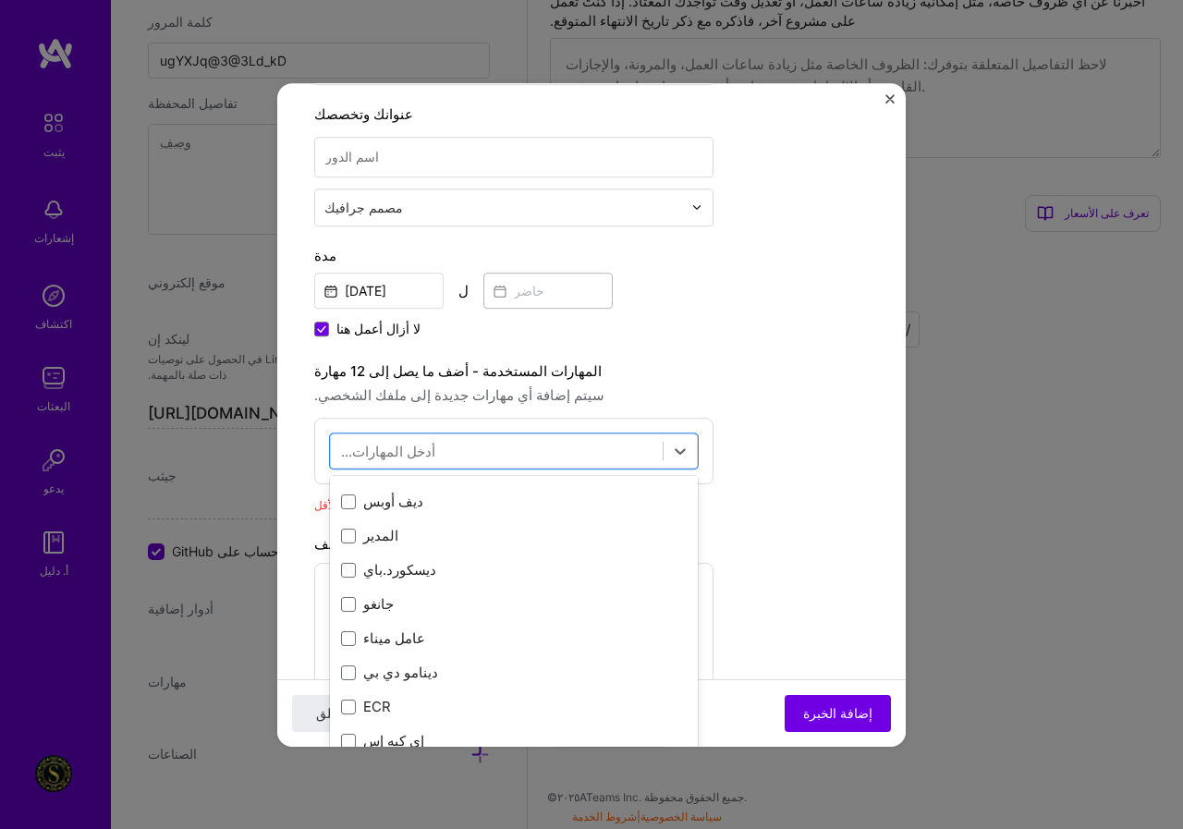
scroll to position [3419, 0]
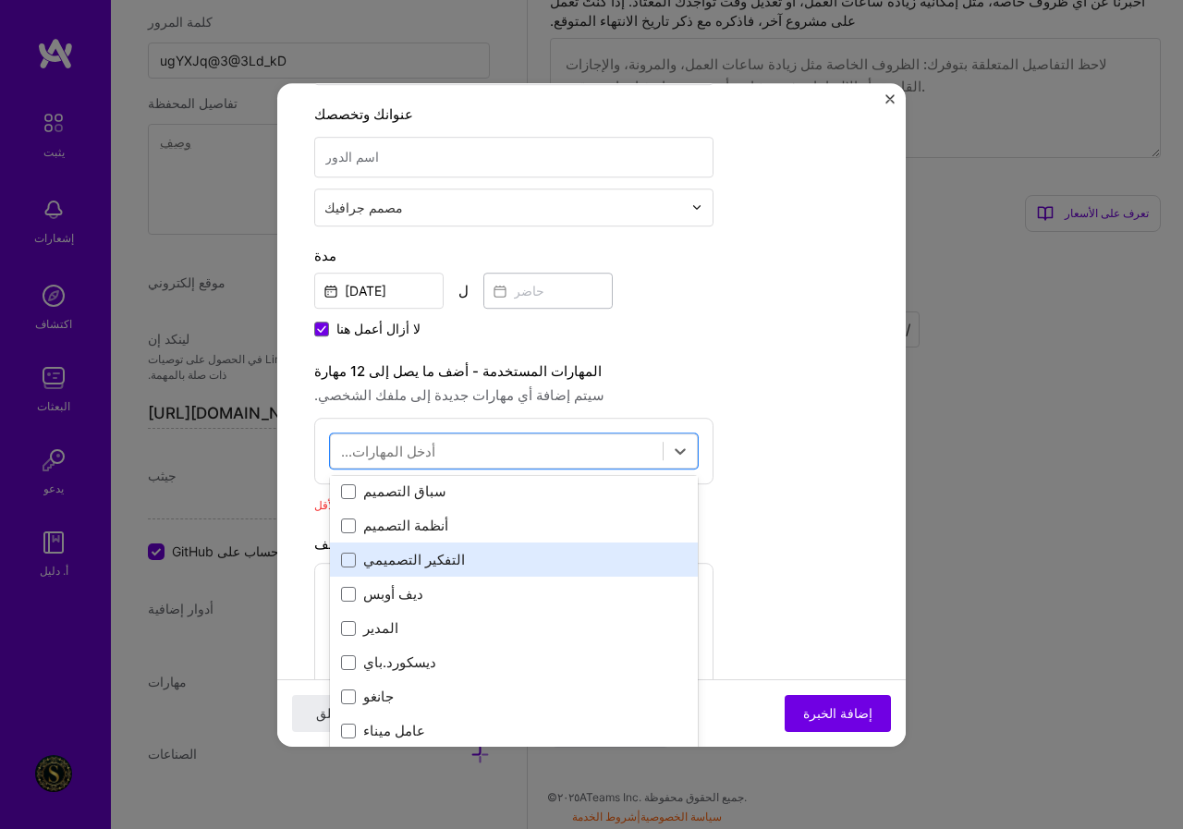
click at [440, 569] on div "التفكير التصميمي" at bounding box center [514, 560] width 346 height 19
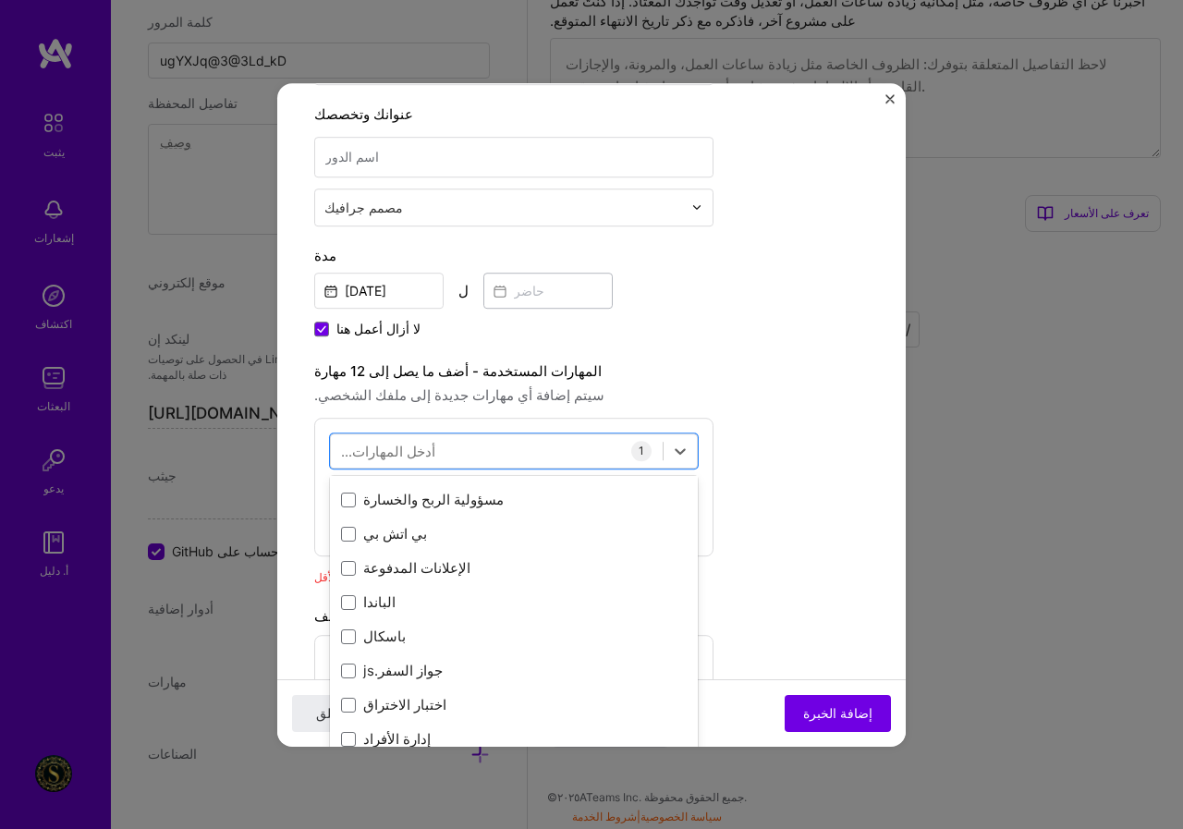
scroll to position [8062, 0]
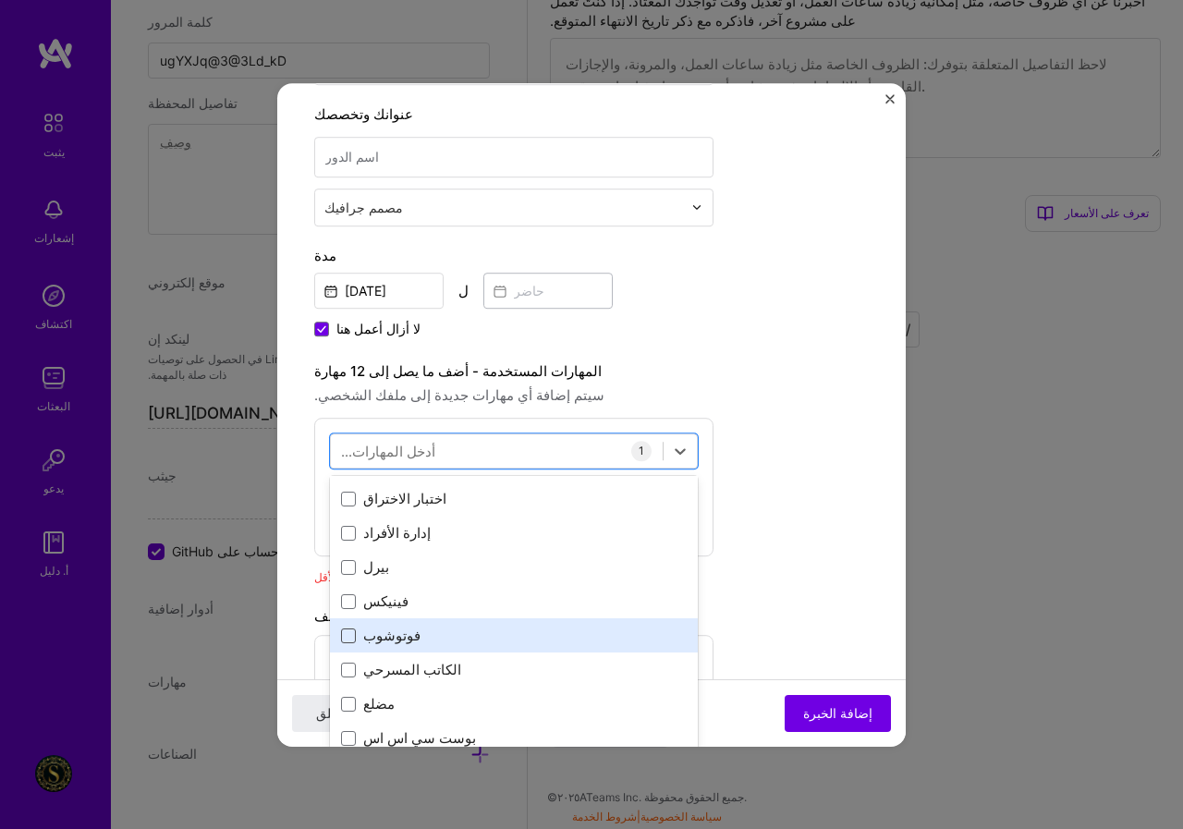
click at [343, 633] on span at bounding box center [348, 635] width 15 height 15
click at [0, 0] on input "checkbox" at bounding box center [0, 0] width 0 height 0
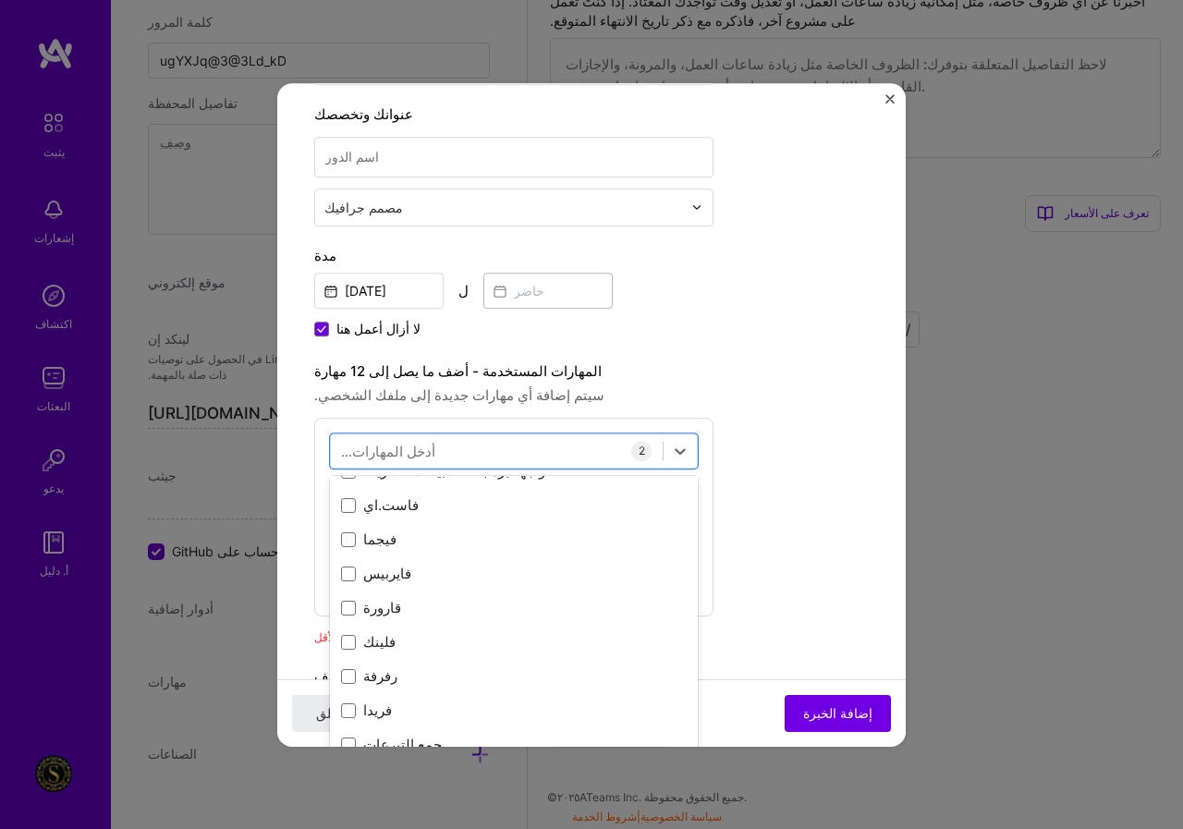
scroll to position [4208, 0]
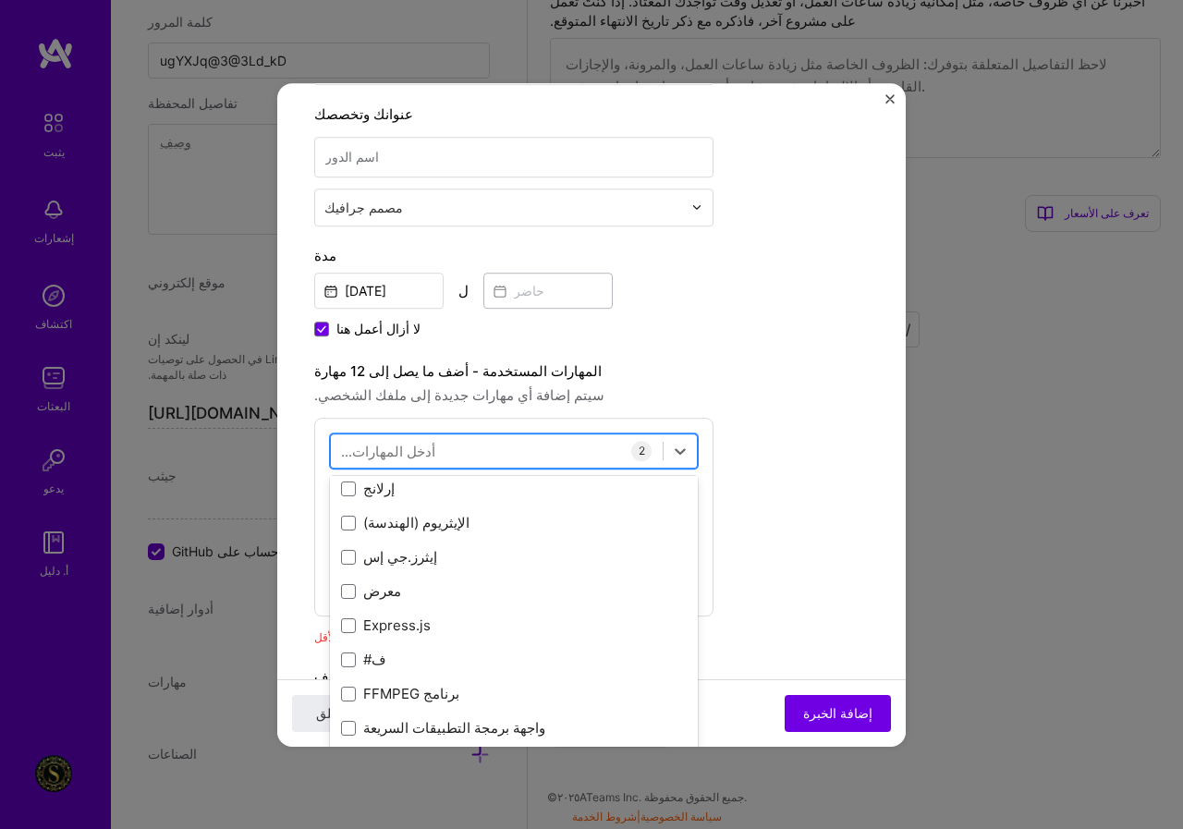
click at [446, 456] on div at bounding box center [497, 450] width 332 height 30
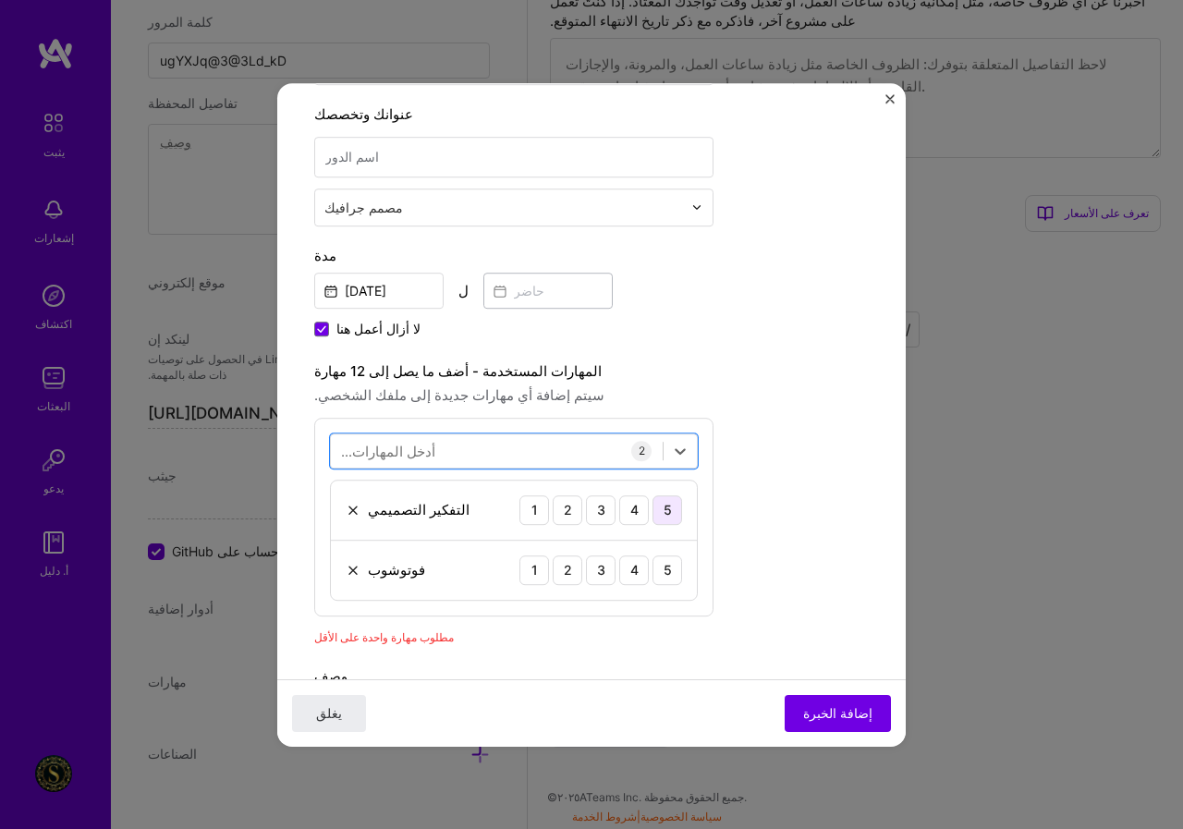
click at [652, 512] on div "5" at bounding box center [667, 510] width 30 height 30
click at [663, 577] on font "5" at bounding box center [667, 570] width 8 height 16
click at [420, 457] on div at bounding box center [497, 450] width 332 height 30
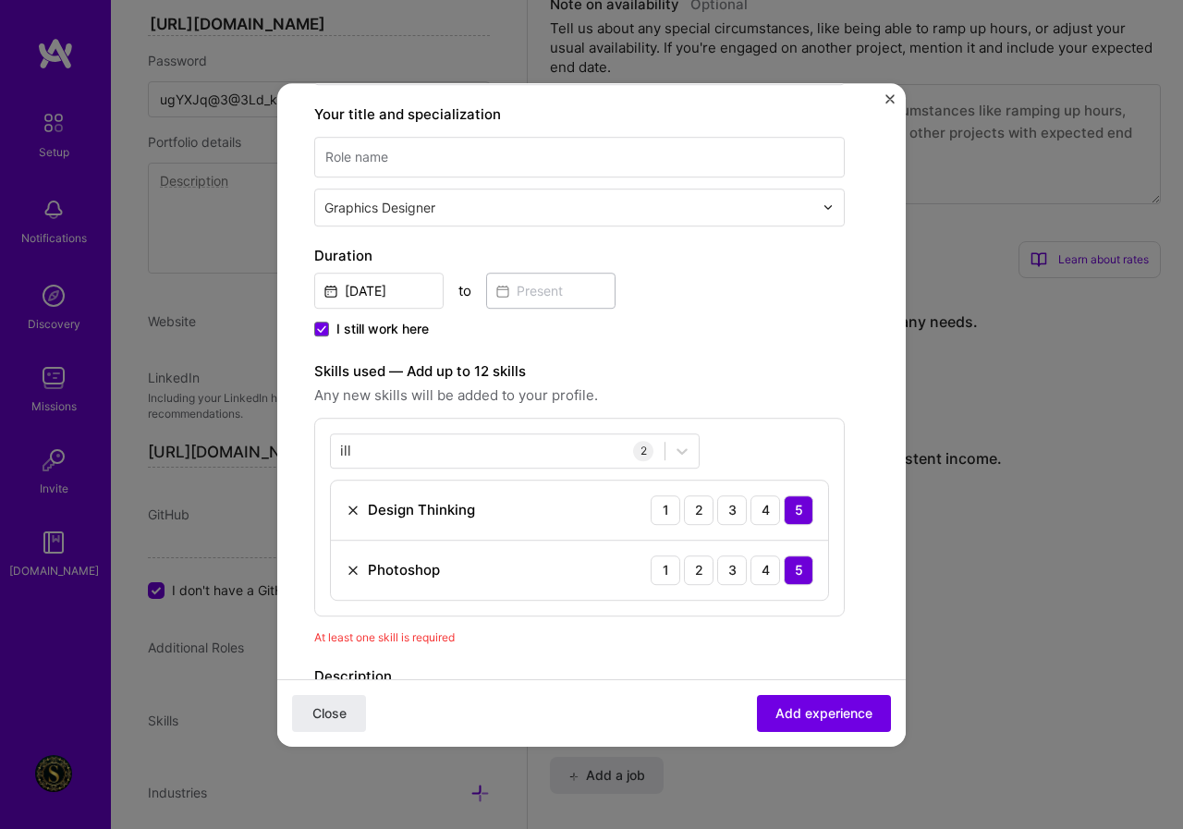
scroll to position [995, 0]
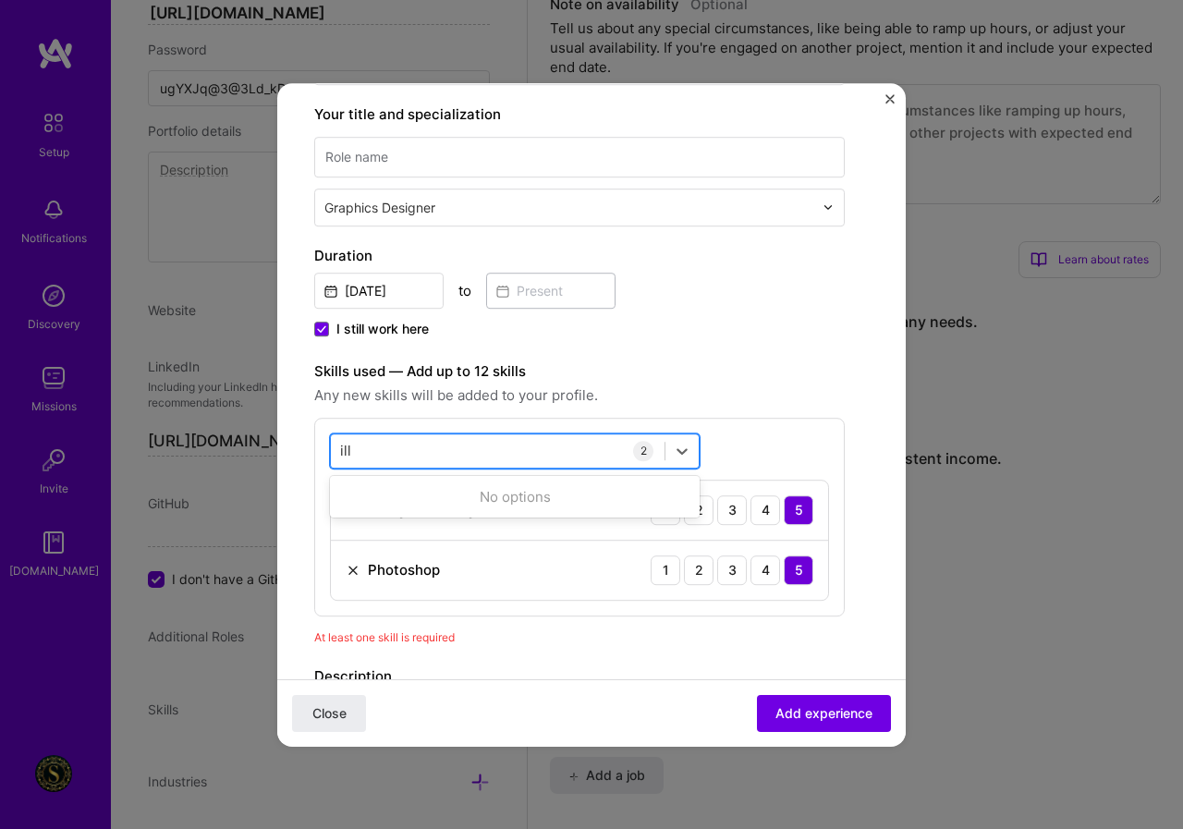
click at [397, 455] on div "ill ill" at bounding box center [498, 450] width 334 height 30
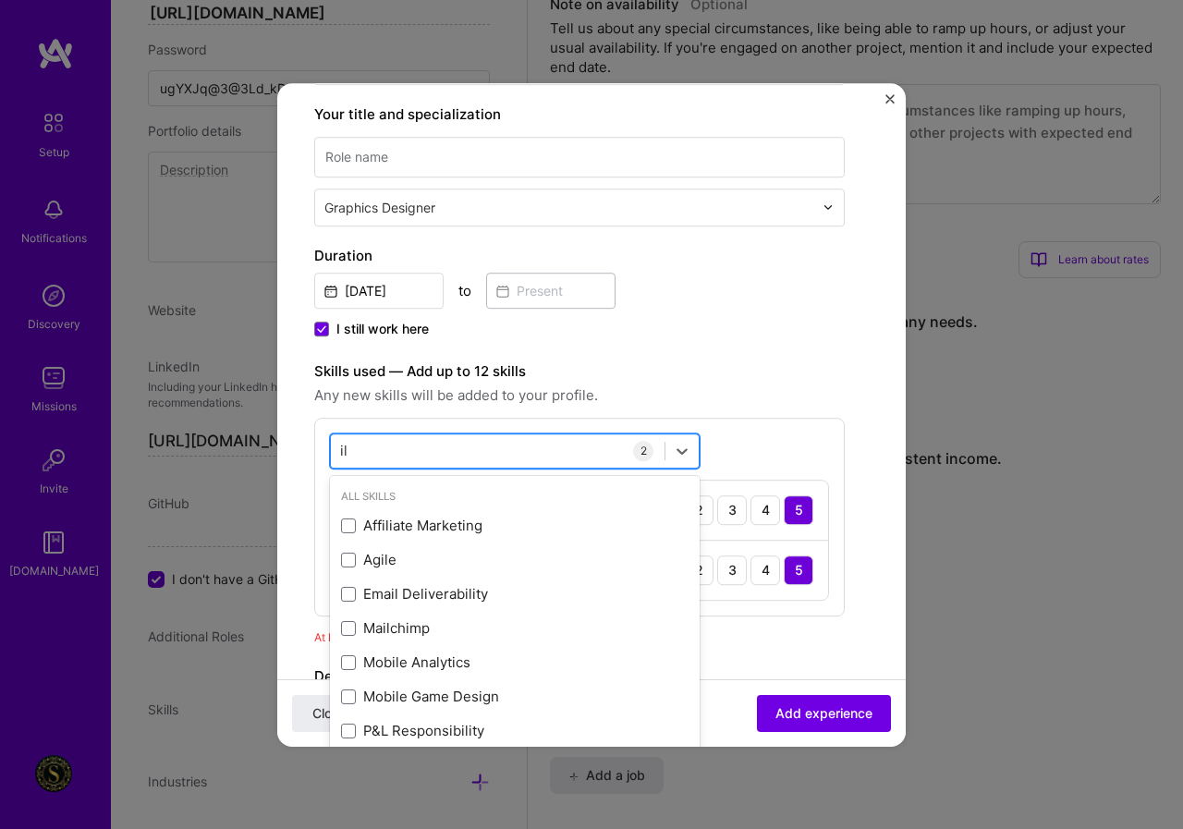
type input "i"
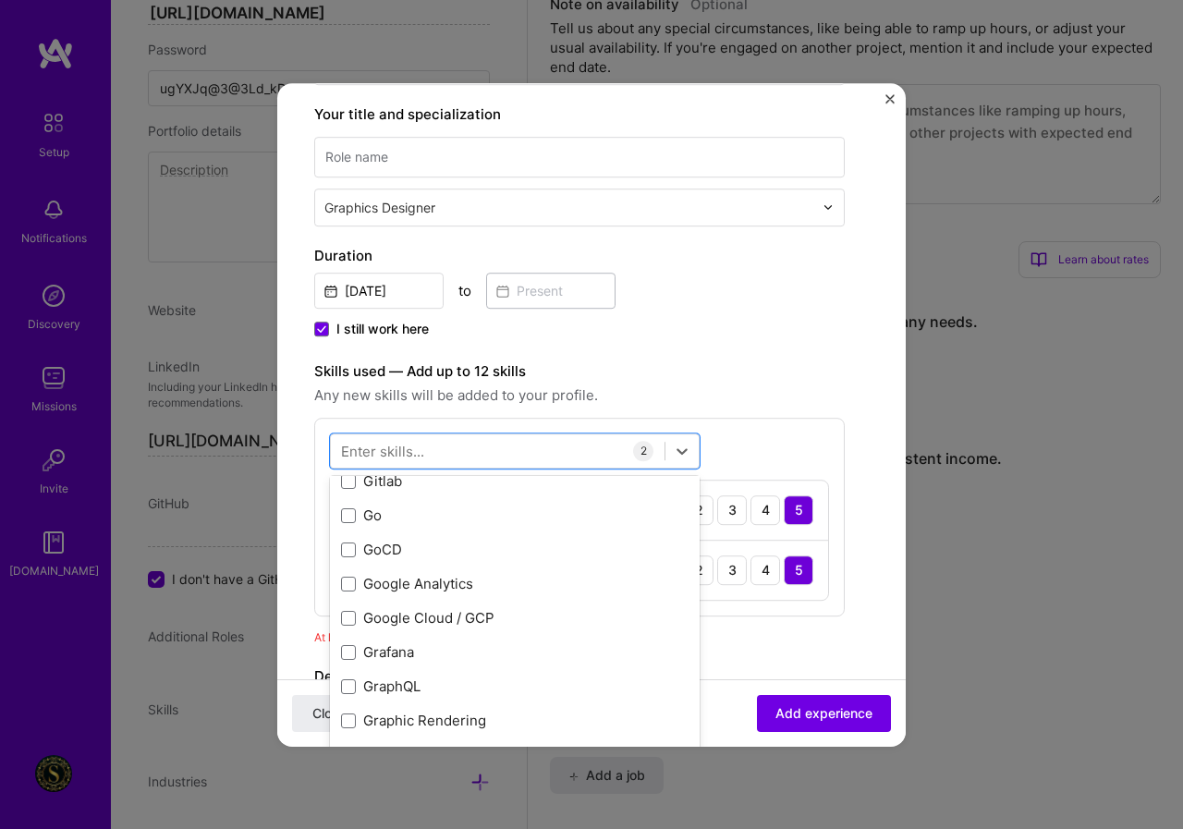
scroll to position [5083, 0]
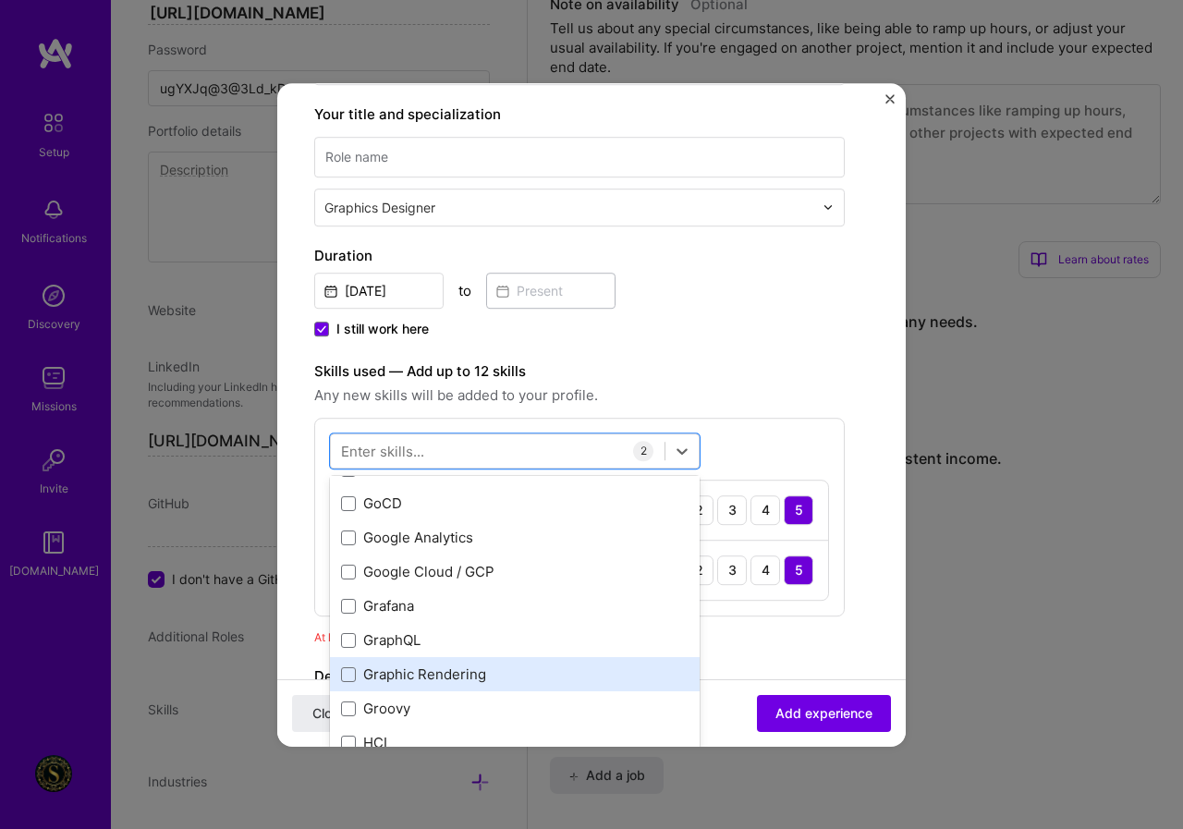
click at [462, 671] on div "Graphic Rendering" at bounding box center [514, 674] width 347 height 19
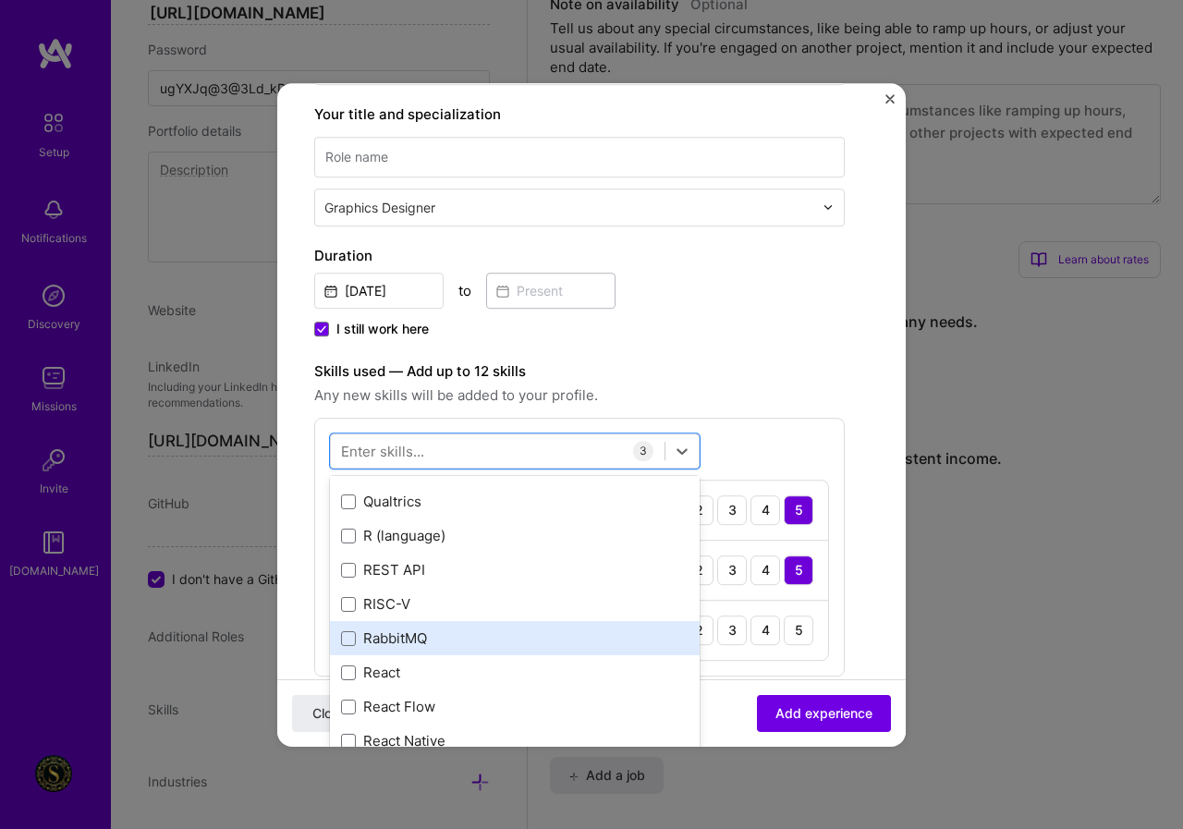
scroll to position [8964, 0]
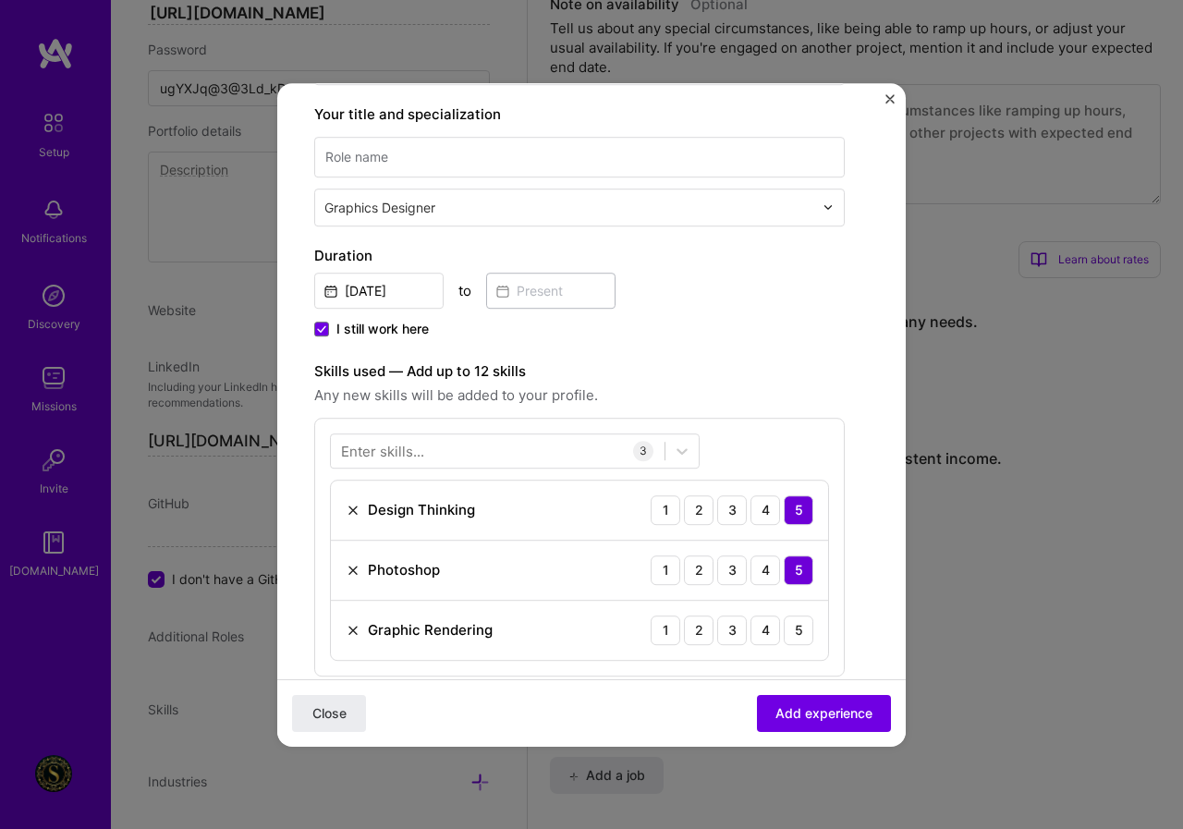
click at [838, 408] on div "Skills used — Add up to 12 skills Any new skills will be added to your profile.…" at bounding box center [579, 518] width 530 height 316
click at [792, 637] on div "5" at bounding box center [799, 630] width 30 height 30
click at [803, 706] on span "Add experience" at bounding box center [823, 712] width 97 height 18
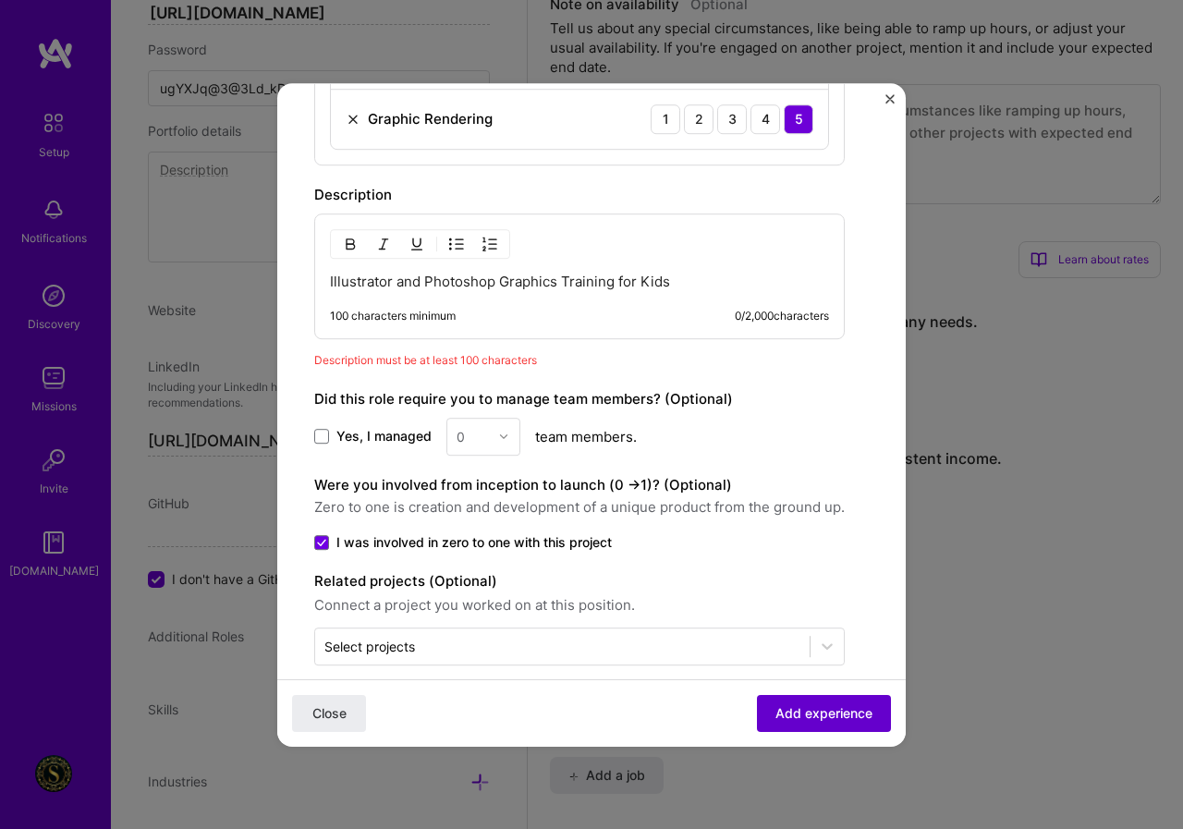
scroll to position [814, 0]
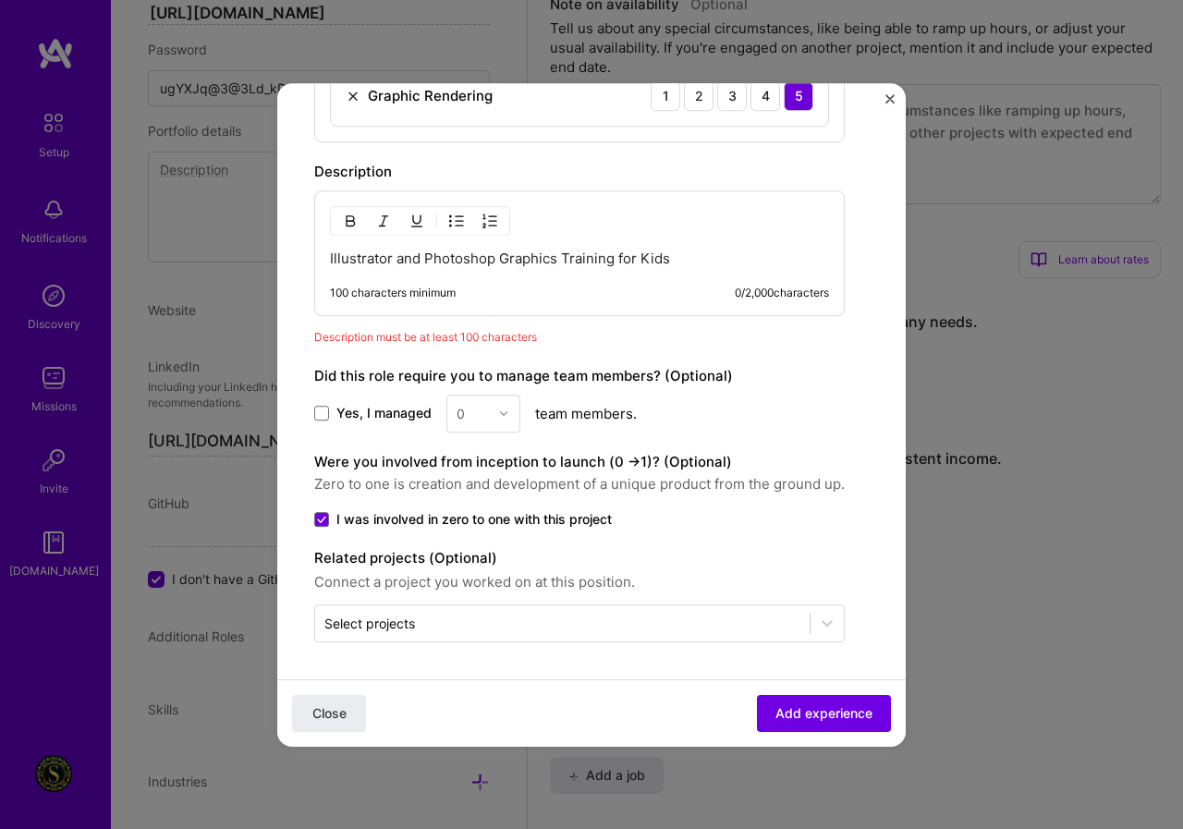
click at [561, 408] on div "Yes, I managed 0 team members." at bounding box center [579, 414] width 530 height 38
click at [497, 410] on div "0" at bounding box center [483, 414] width 74 height 38
click at [320, 417] on span at bounding box center [321, 413] width 15 height 15
click at [0, 0] on input "Yes, I managed" at bounding box center [0, 0] width 0 height 0
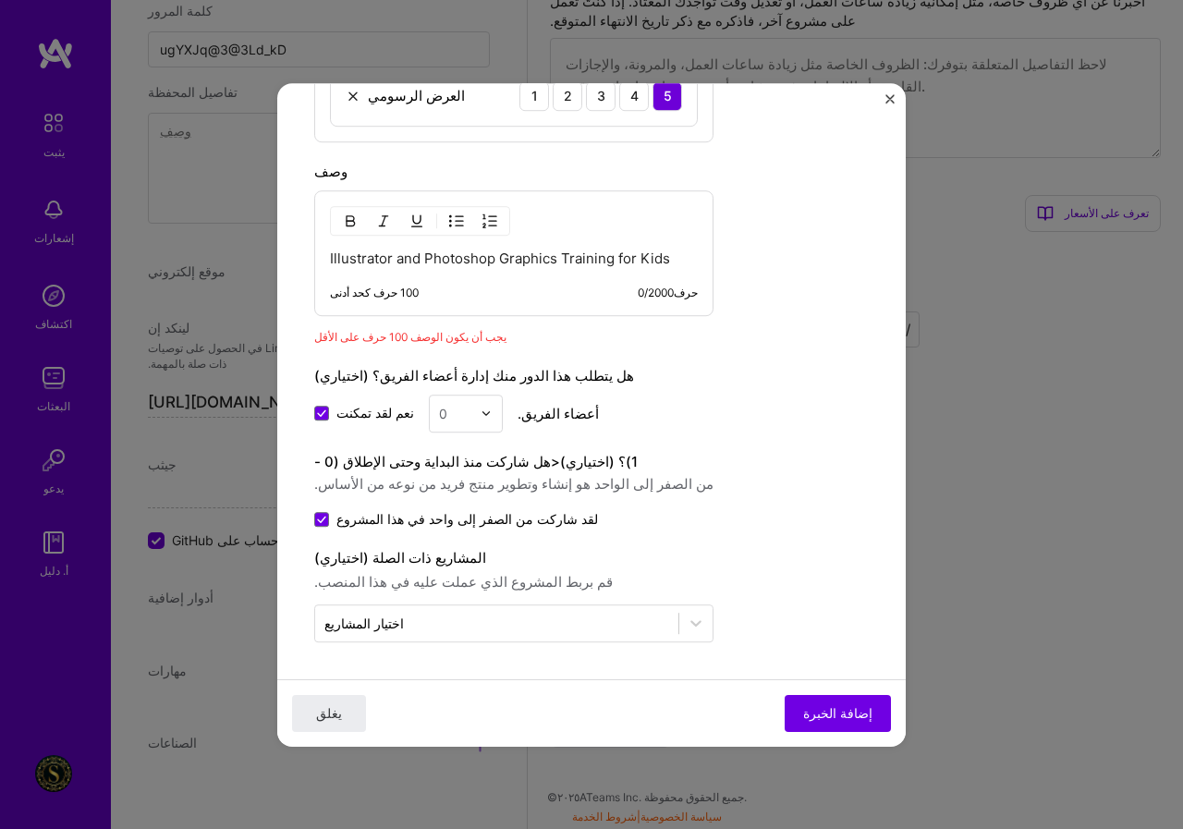
scroll to position [984, 0]
click at [657, 262] on p "Illustrator and Photoshop Graphics Training for Kids" at bounding box center [514, 259] width 368 height 18
click at [357, 287] on font "100 حرف كحد أدنى" at bounding box center [374, 293] width 89 height 14
click at [607, 267] on p "Illustrator and Photoshop Graphics Training for Kids" at bounding box center [514, 259] width 368 height 18
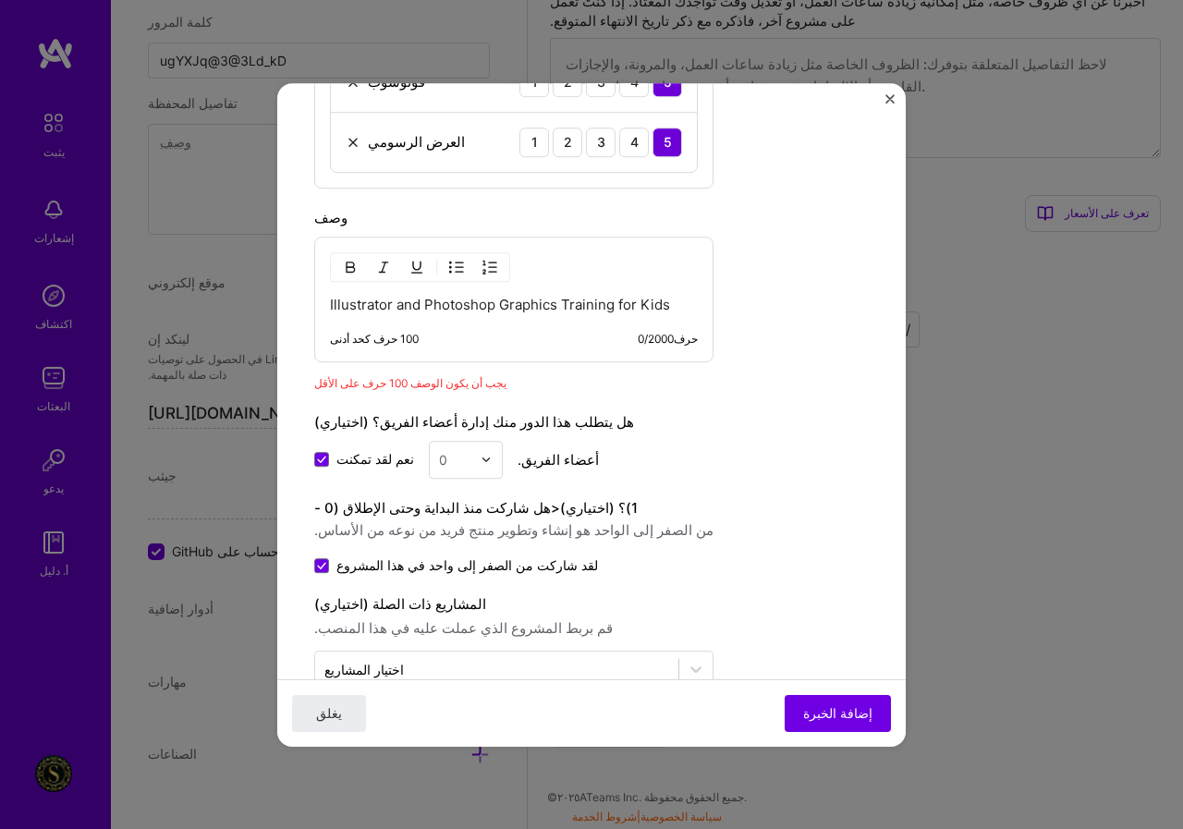
scroll to position [814, 0]
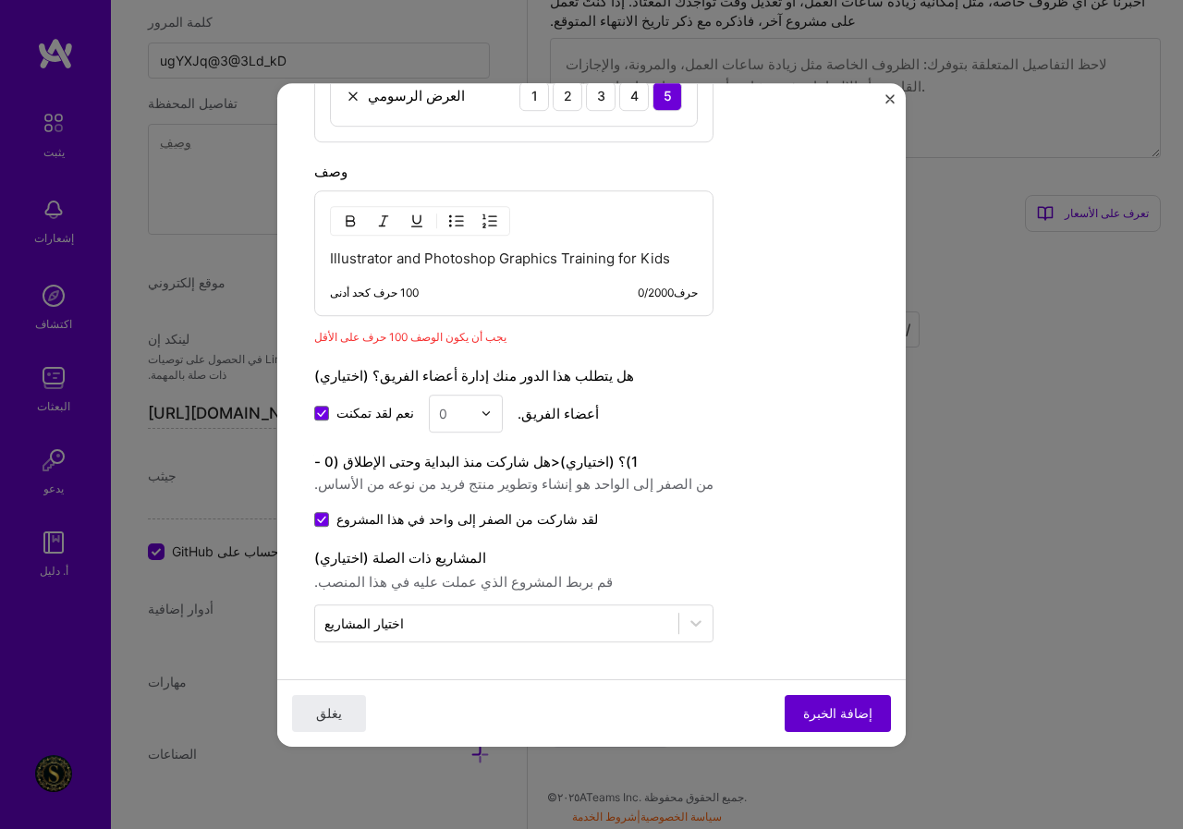
click at [831, 713] on font "إضافة الخبرة" at bounding box center [837, 712] width 69 height 16
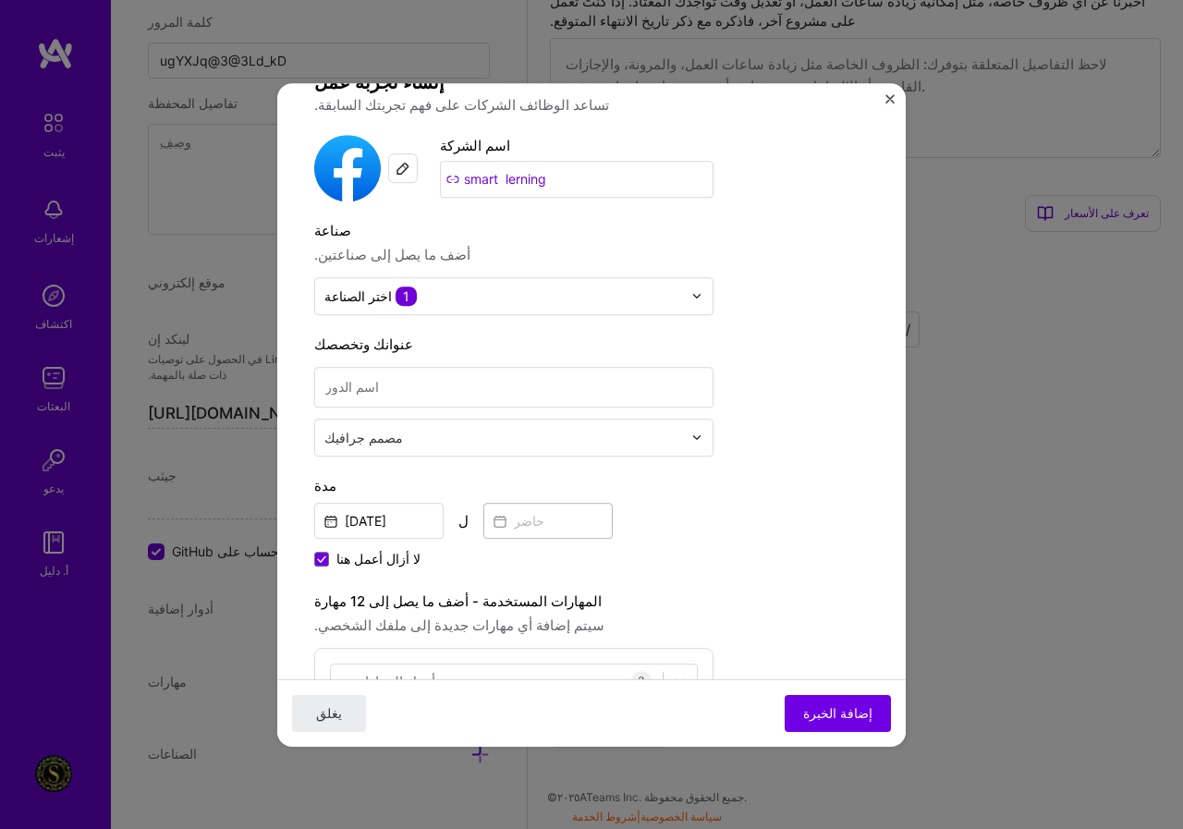
scroll to position [0, 0]
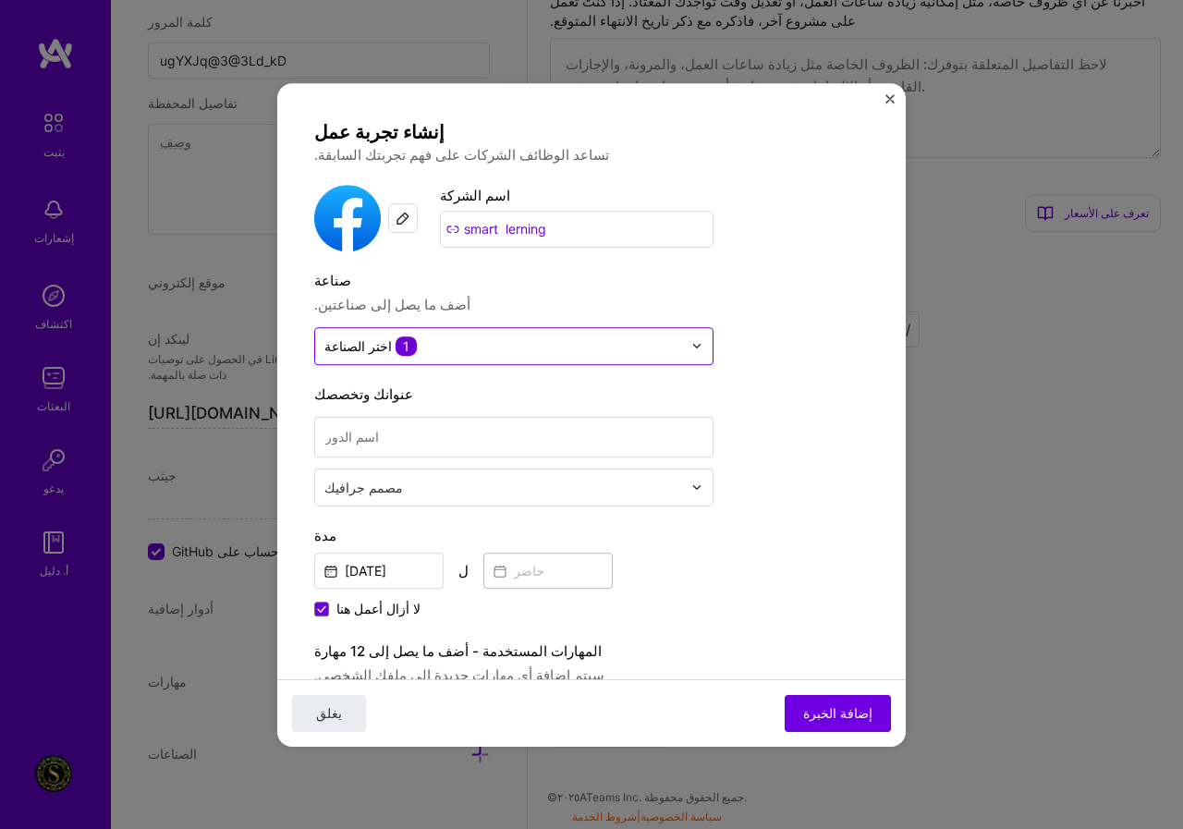
click at [691, 347] on img at bounding box center [696, 345] width 11 height 11
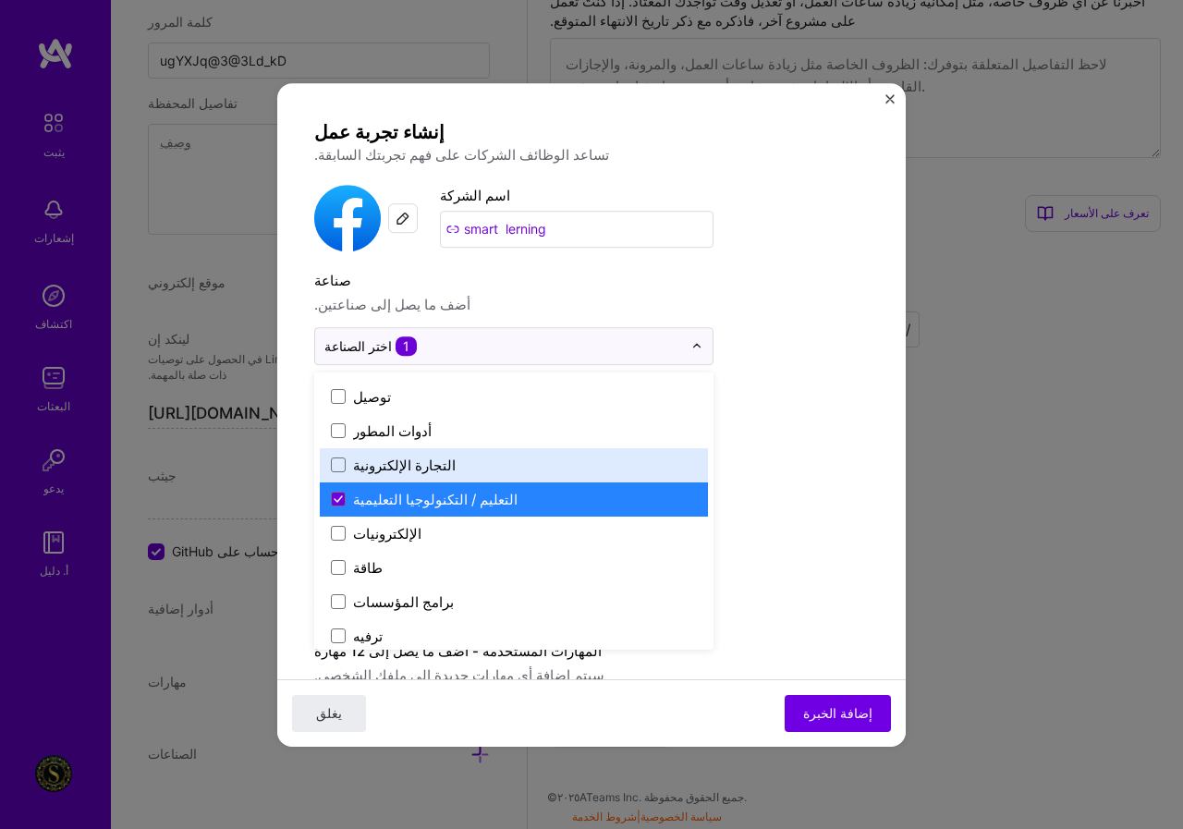
scroll to position [1663, 0]
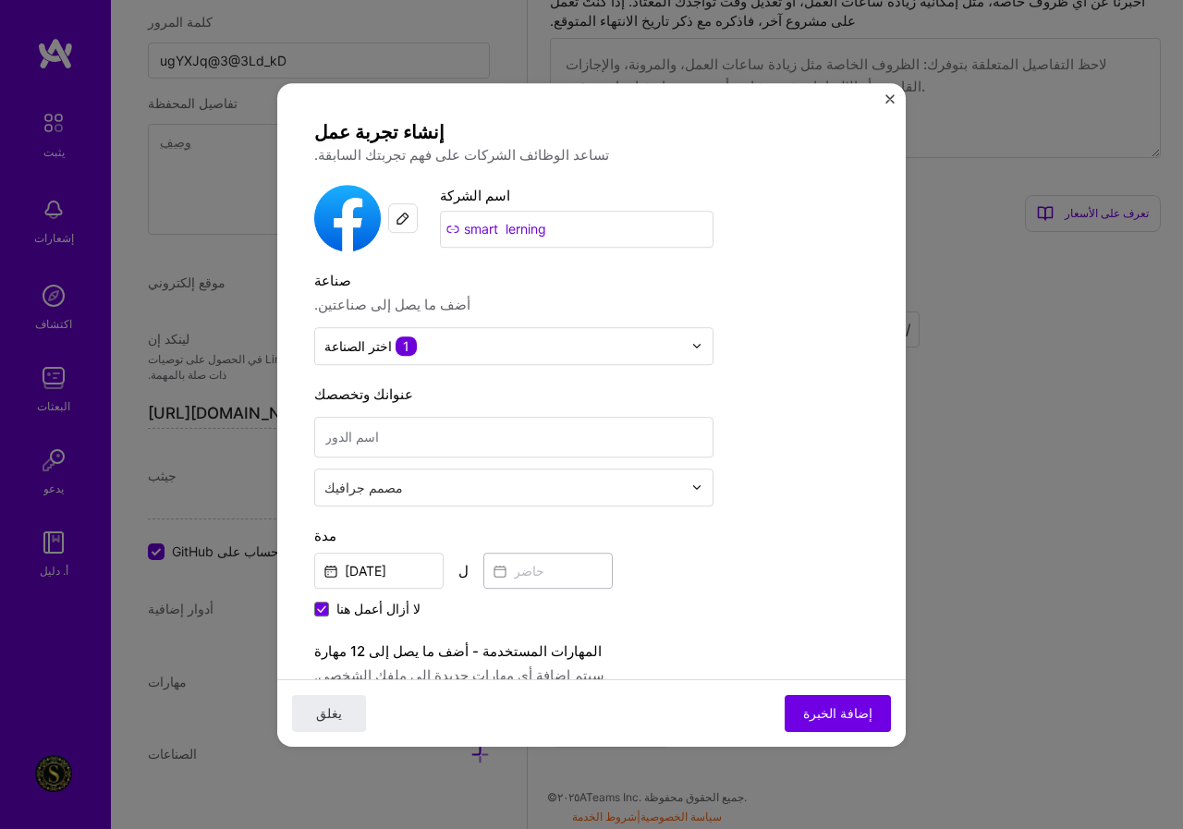
click at [773, 374] on div "إنشاء تجربة عمل تساعد الوظائف الشركات على فهم تجربتك السابقة. شعار الشركة اسم ا…" at bounding box center [591, 788] width 554 height 1336
click at [471, 453] on input at bounding box center [513, 437] width 399 height 41
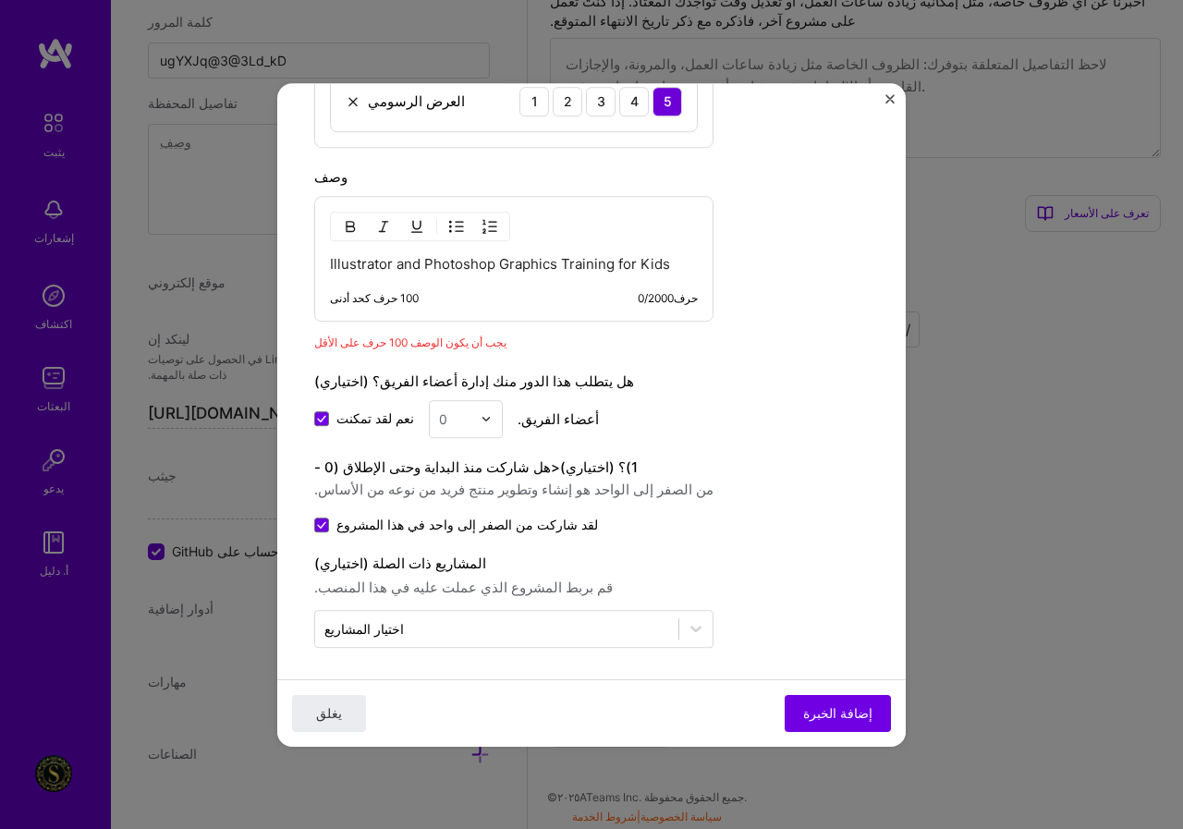
scroll to position [814, 0]
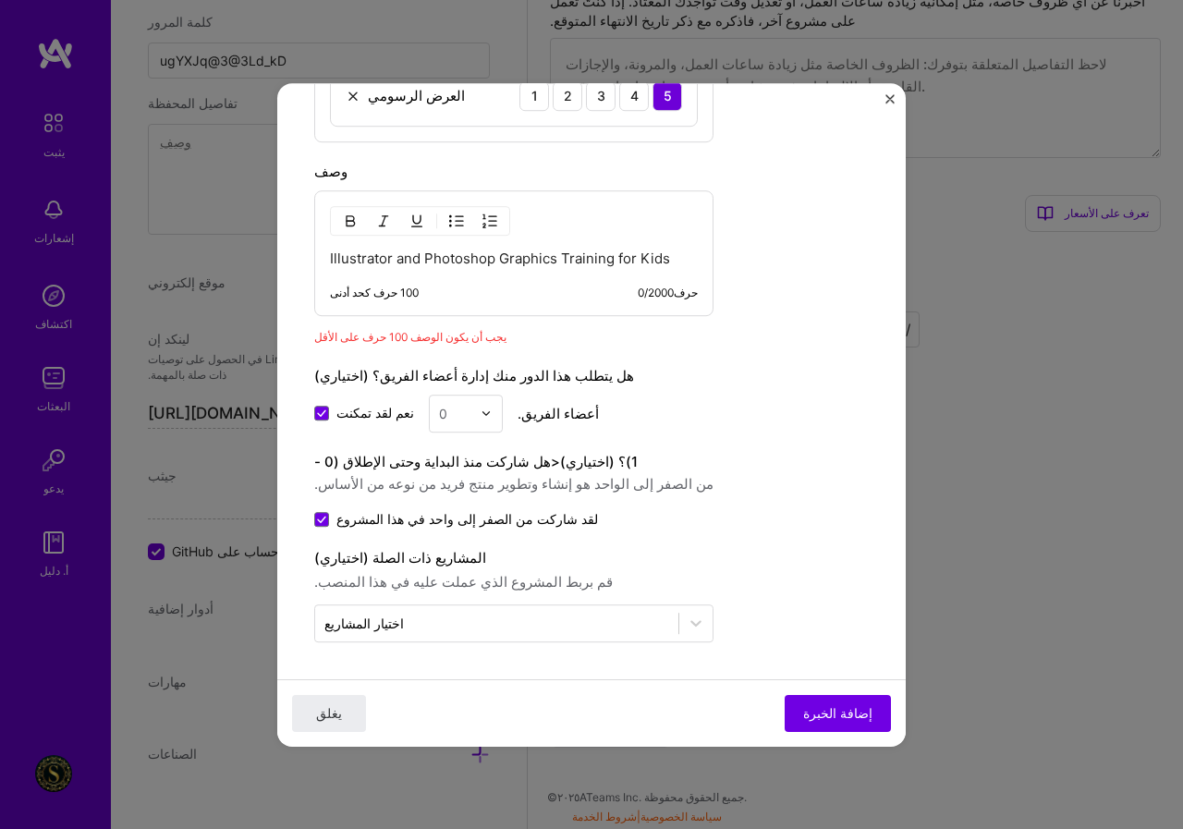
click at [554, 263] on p "Illustrator and Photoshop Graphics Training for Kids" at bounding box center [514, 259] width 368 height 18
drag, startPoint x: 554, startPoint y: 263, endPoint x: 709, endPoint y: 249, distance: 156.0
click at [666, 259] on p "Illustrator and Photoshop Graphics Training for Kids" at bounding box center [514, 259] width 368 height 18
click at [668, 256] on div "Illustrator and Photoshop Graphics Training for Kids 100 حرف كحد أدنى 0 / 2000 …" at bounding box center [513, 253] width 399 height 126
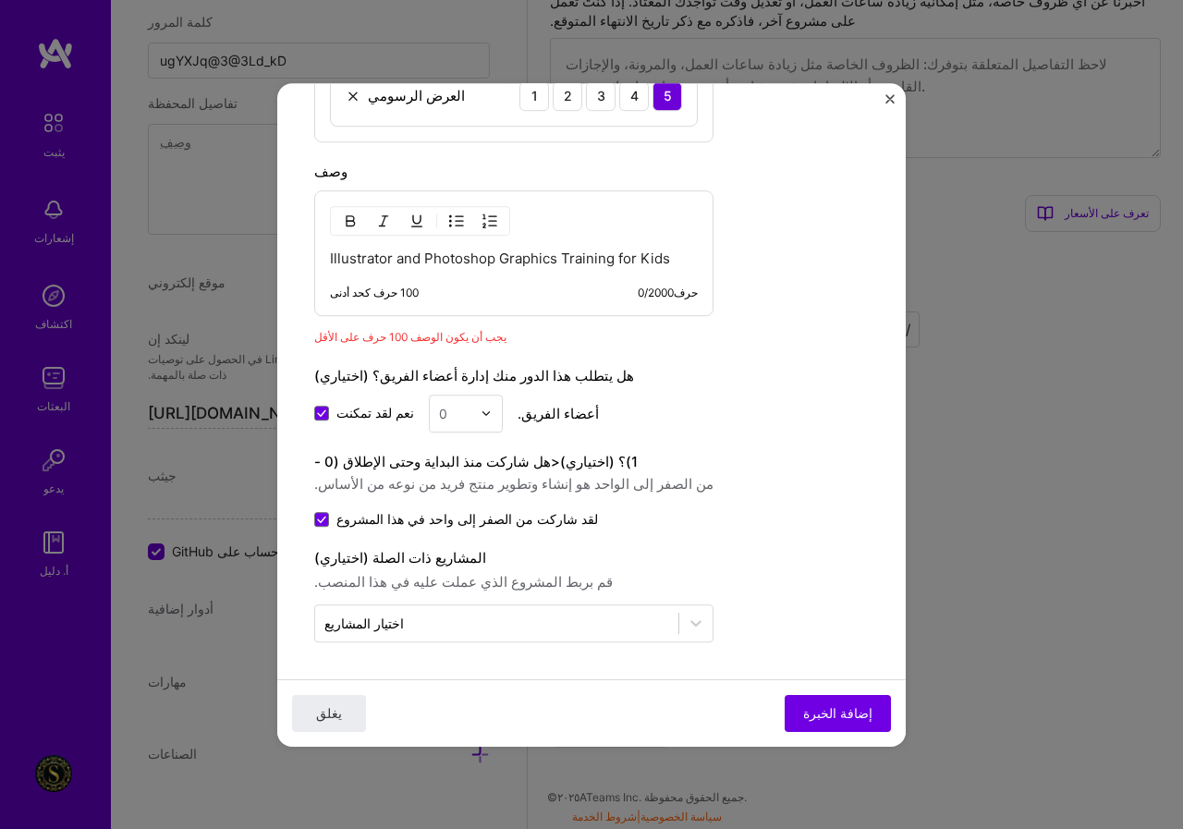
click at [668, 256] on div "Illustrator and Photoshop Graphics Training for Kids 100 حرف كحد أدنى 0 / 2000 …" at bounding box center [513, 253] width 399 height 126
click at [659, 256] on p "Illustrator and Photoshop Graphics Training for Kids" at bounding box center [514, 259] width 368 height 18
click at [670, 258] on div "Illustrator and Photoshop Graphics Training for Kids 100 حرف كحد أدنى 0 / 2000 …" at bounding box center [513, 253] width 399 height 126
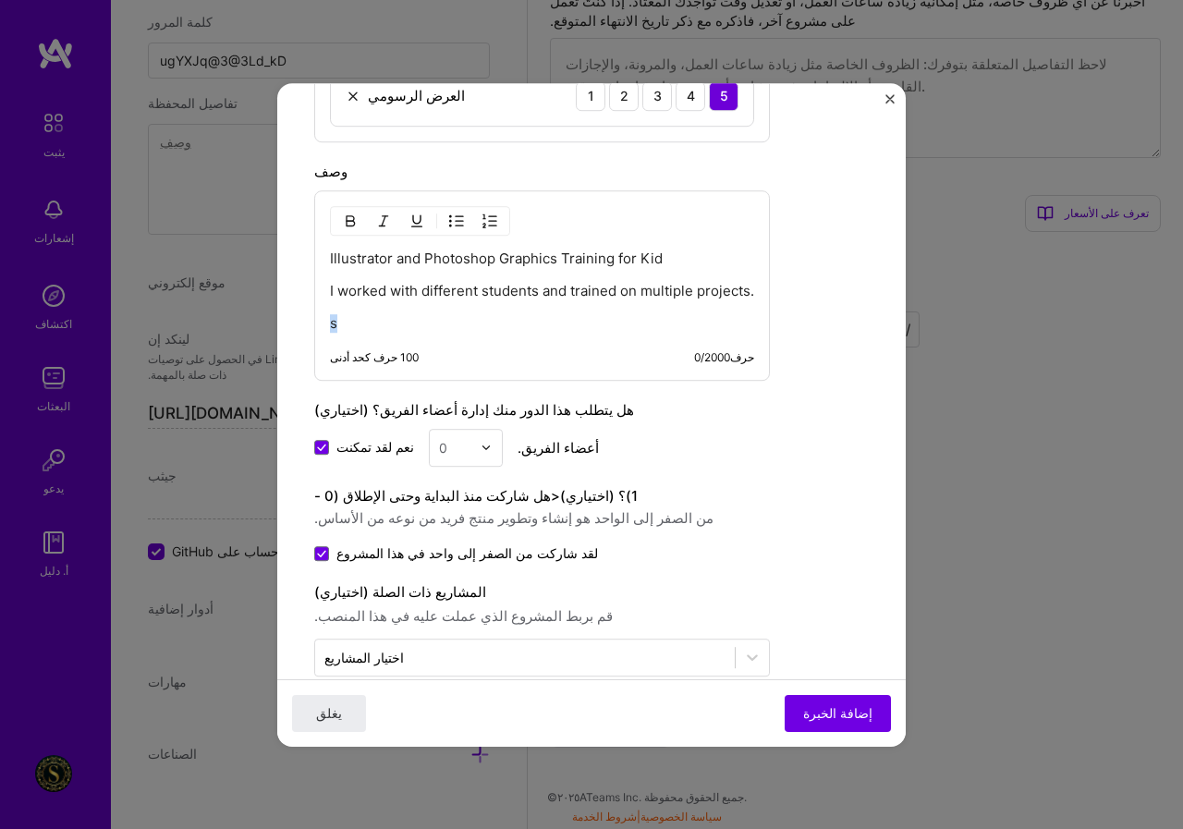
drag, startPoint x: 347, startPoint y: 323, endPoint x: 323, endPoint y: 323, distance: 25.0
click at [323, 323] on div "Illustrator and Photoshop Graphics Training for Kid I worked with different stu…" at bounding box center [542, 285] width 456 height 190
click at [659, 260] on p "Illustrator and Photoshop Graphics Training for Kid" at bounding box center [542, 259] width 424 height 18
click at [816, 712] on font "إضافة الخبرة" at bounding box center [837, 712] width 69 height 16
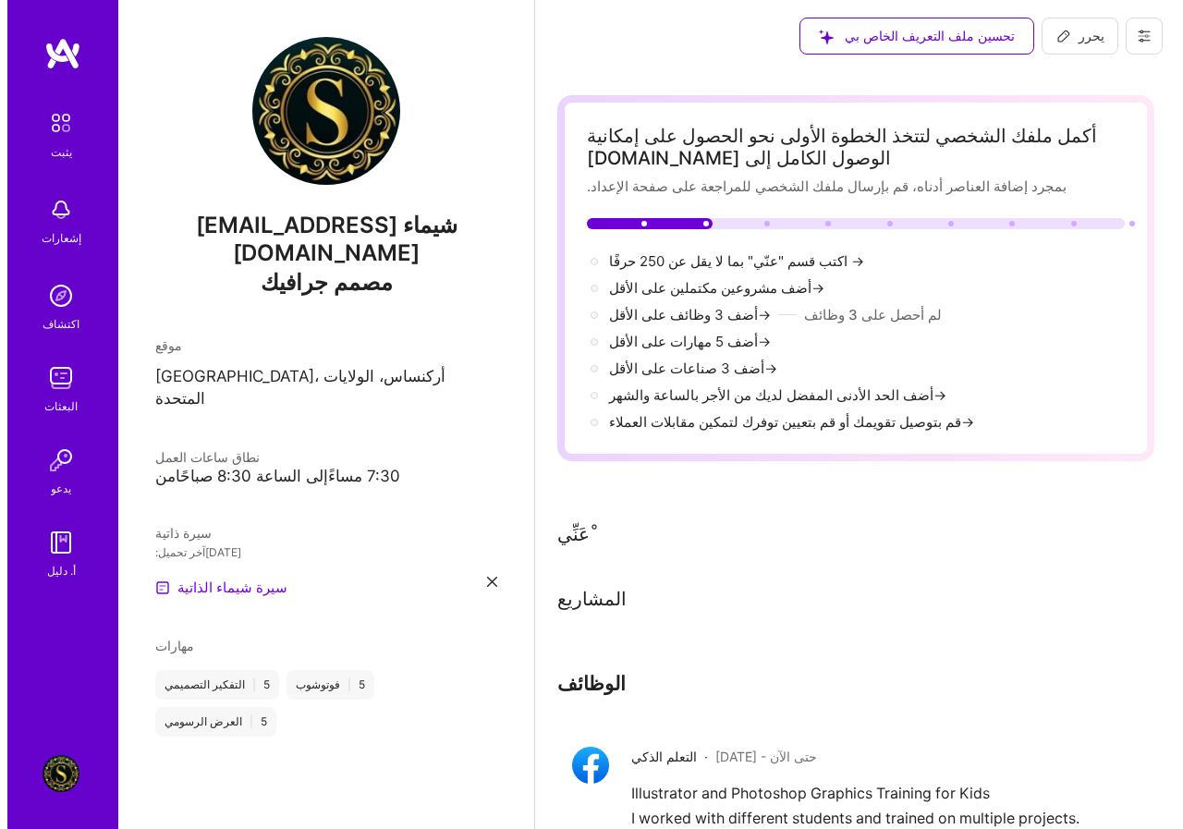
scroll to position [0, 0]
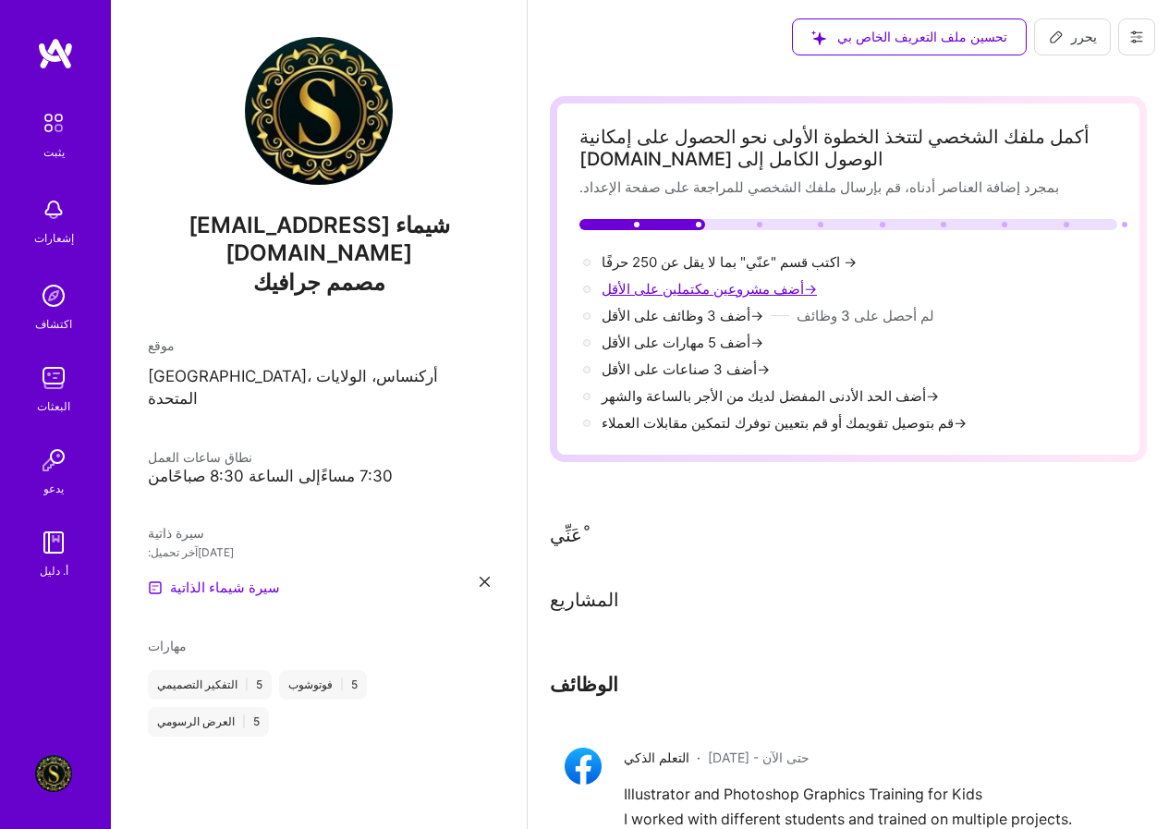
click at [723, 283] on font "أضف مشروعين مكتملين على الأقل" at bounding box center [703, 289] width 202 height 18
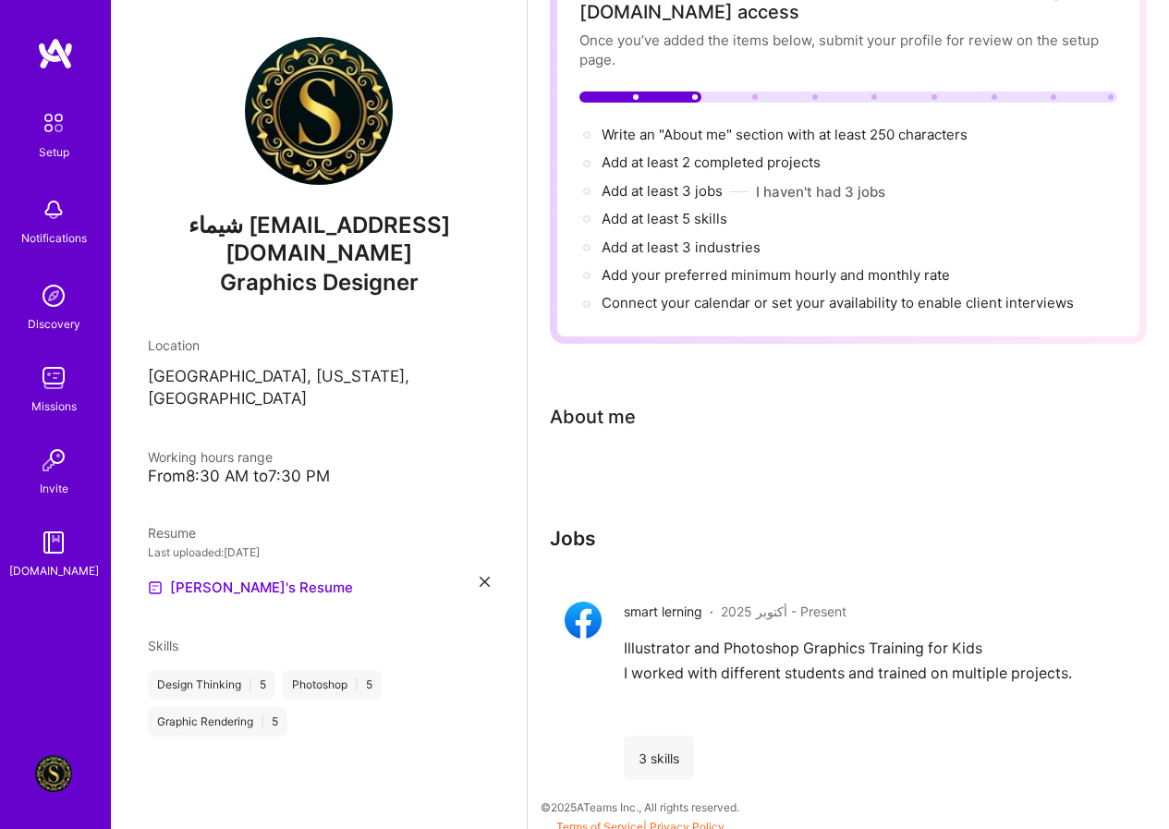
scroll to position [157, 0]
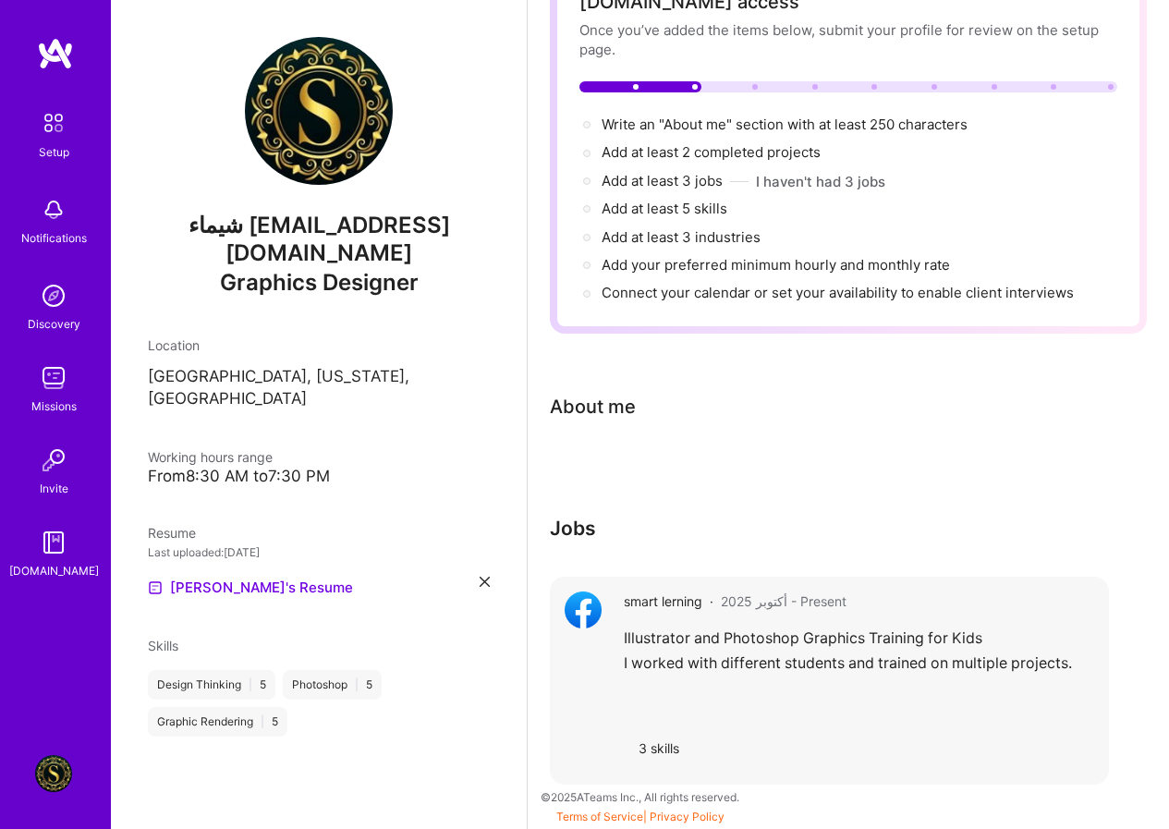
click at [676, 756] on div "3 skills" at bounding box center [659, 747] width 70 height 44
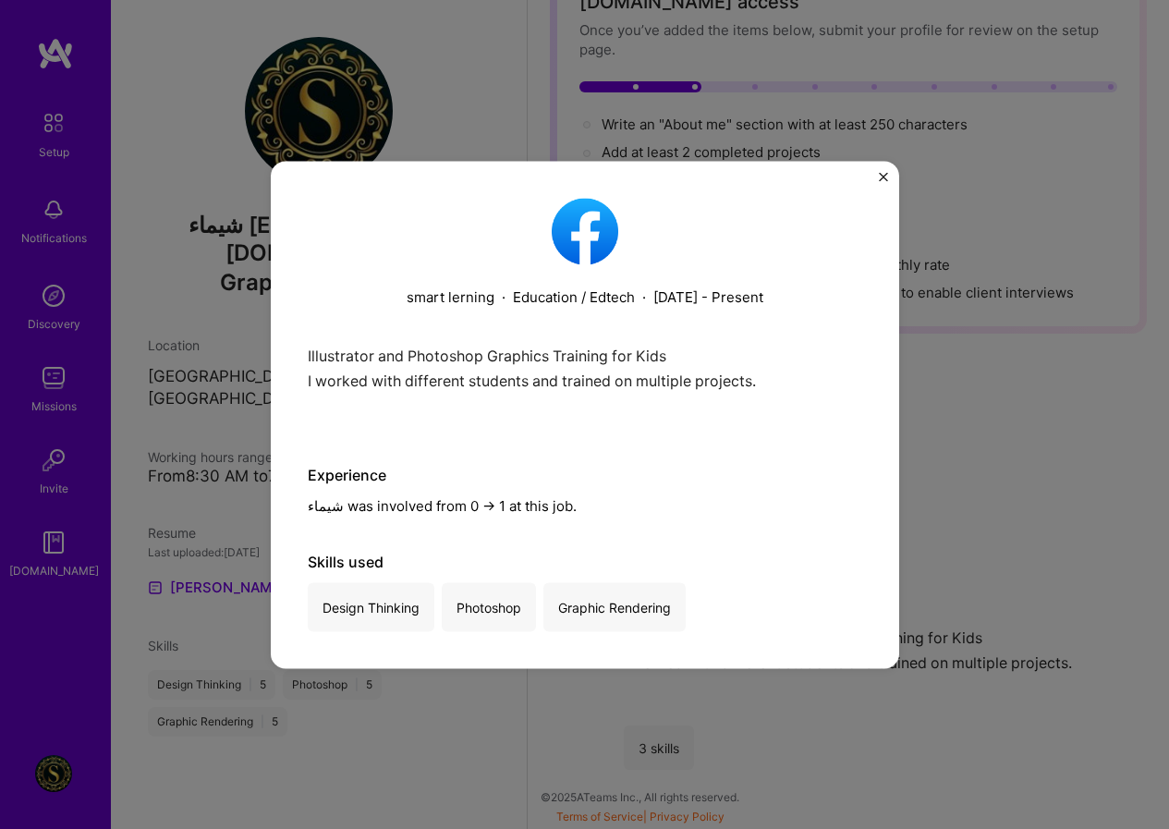
click at [879, 177] on img "Close" at bounding box center [883, 176] width 9 height 9
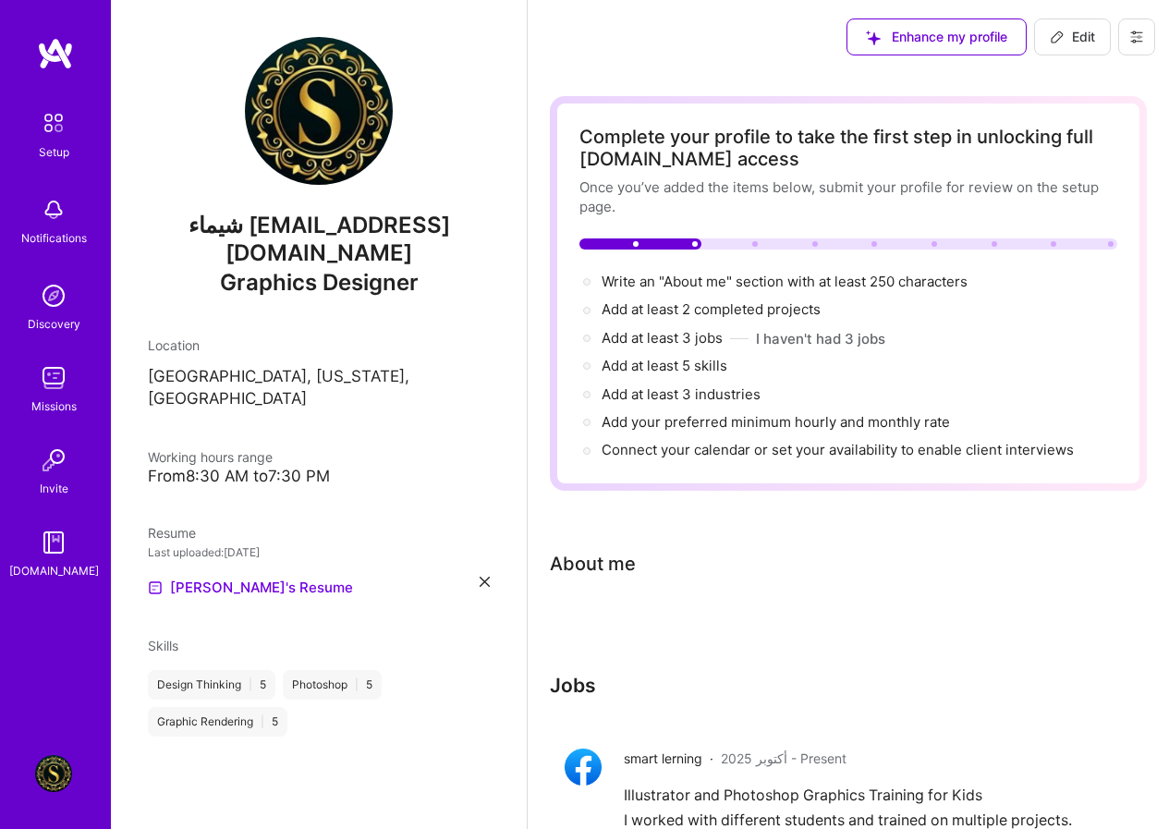
click at [978, 37] on span "Enhance my profile" at bounding box center [936, 37] width 141 height 18
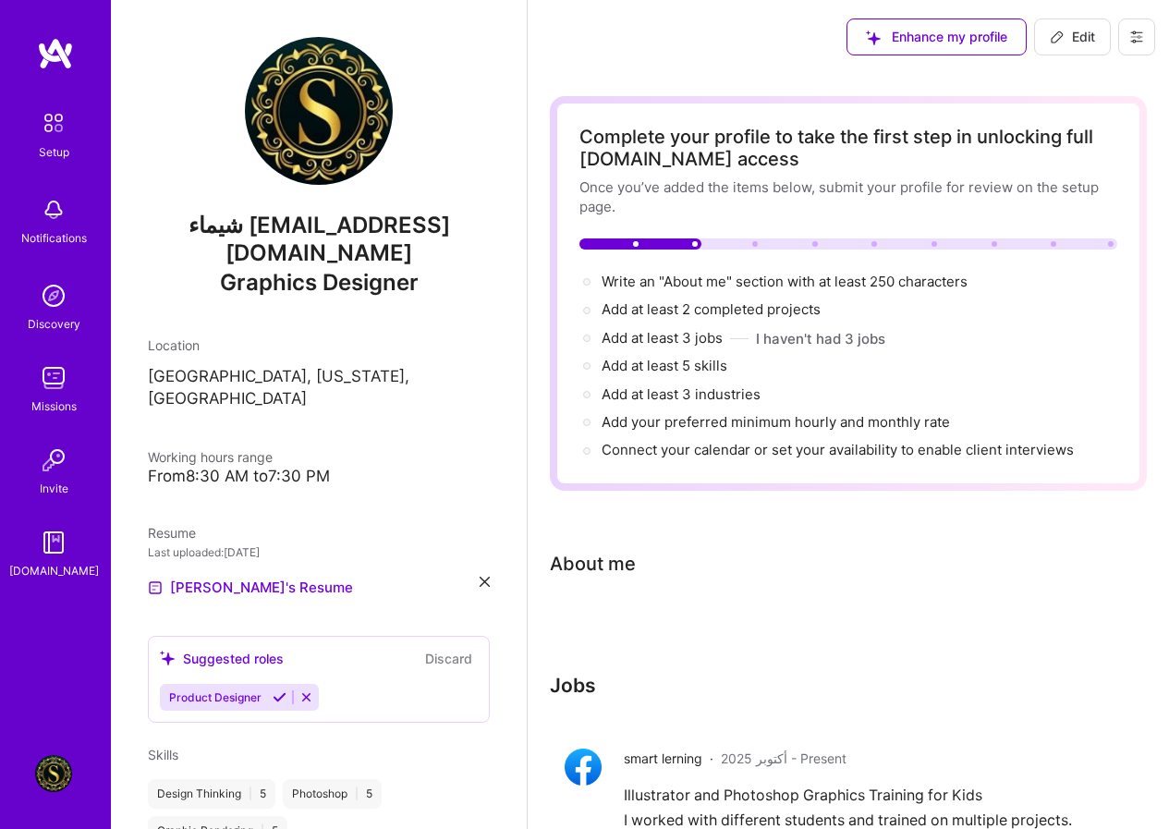
click at [1086, 28] on span "Edit" at bounding box center [1072, 37] width 45 height 18
select select "US"
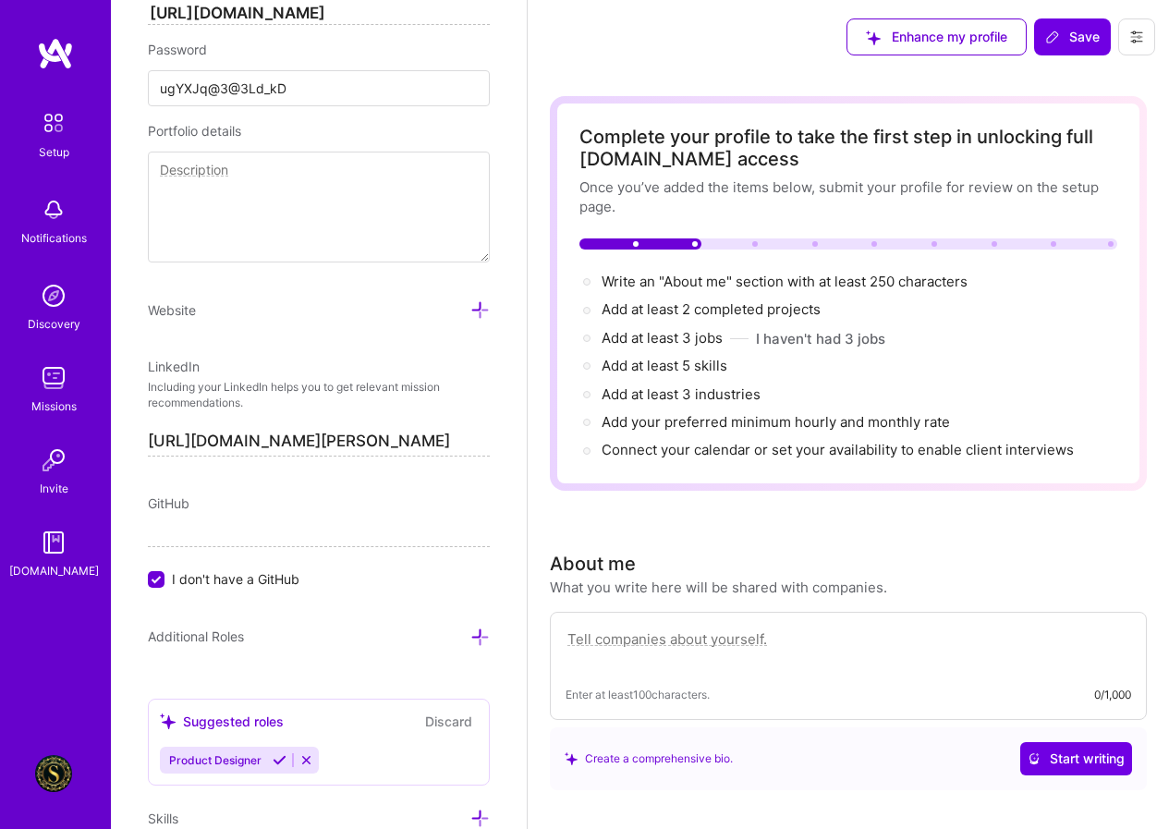
click at [67, 124] on img at bounding box center [53, 122] width 39 height 39
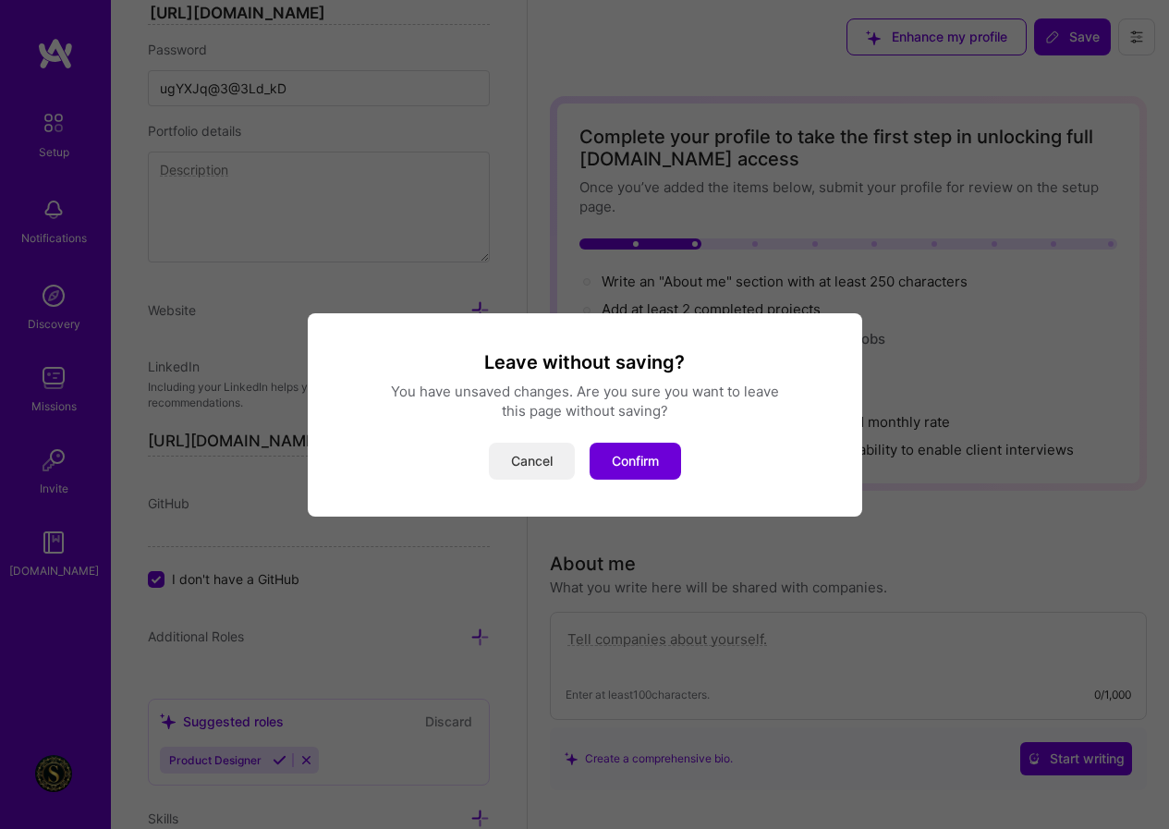
click at [547, 464] on button "Cancel" at bounding box center [532, 461] width 86 height 37
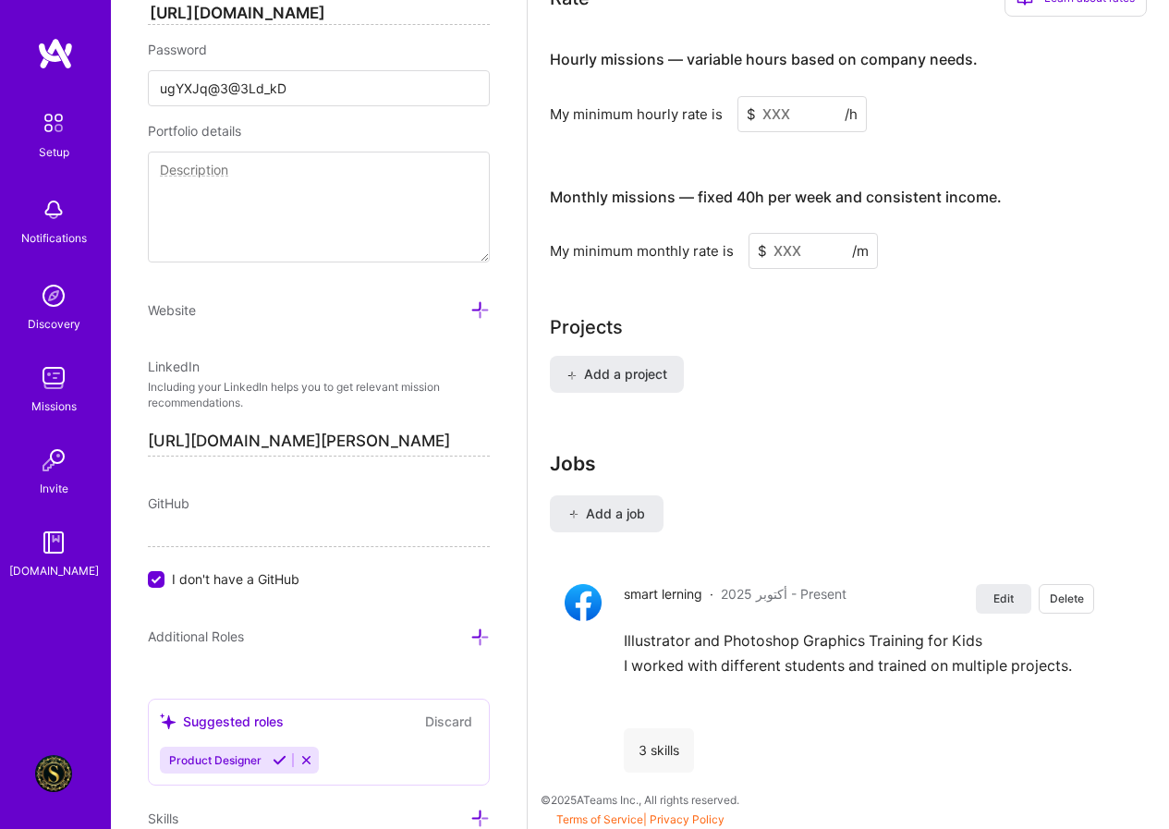
scroll to position [1216, 0]
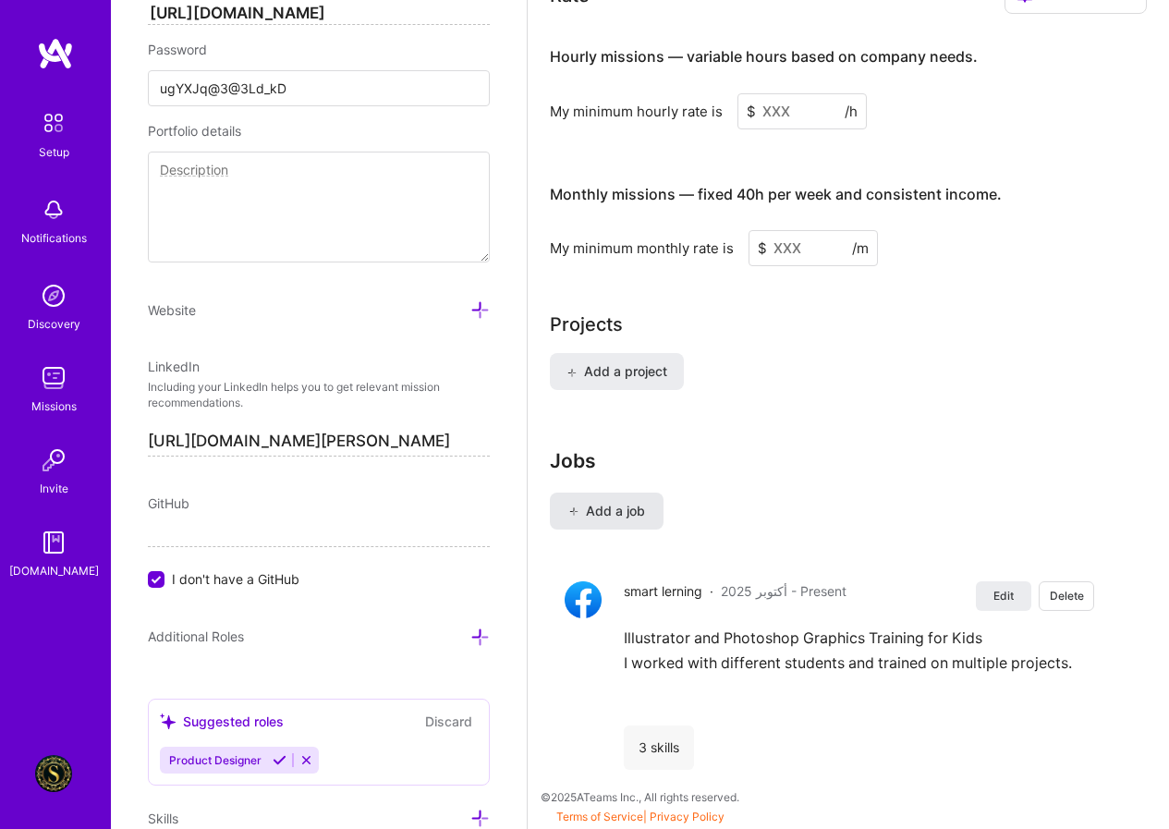
click at [620, 514] on span "Add a job" at bounding box center [606, 511] width 77 height 18
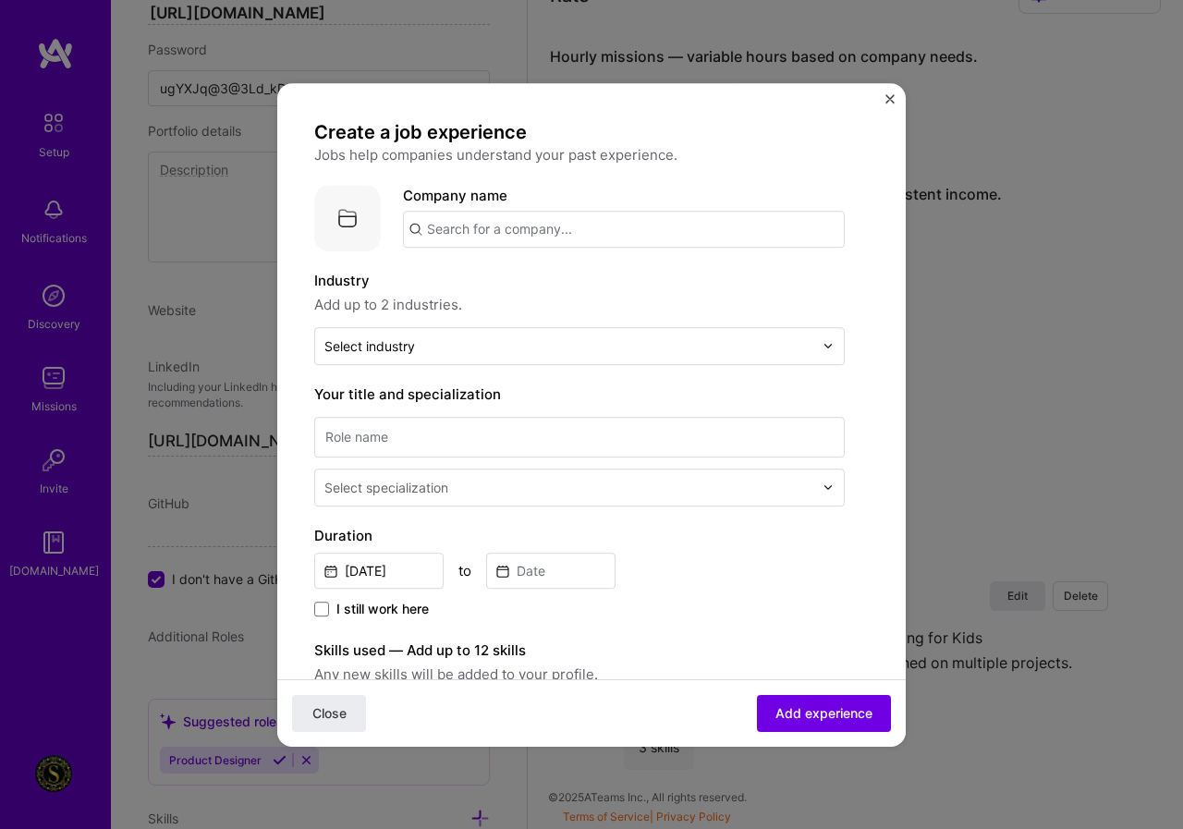
click at [457, 236] on input "text" at bounding box center [624, 229] width 442 height 37
type input "postwark"
click at [508, 223] on input "postwark" at bounding box center [624, 229] width 442 height 37
click button "Close" at bounding box center [329, 712] width 74 height 37
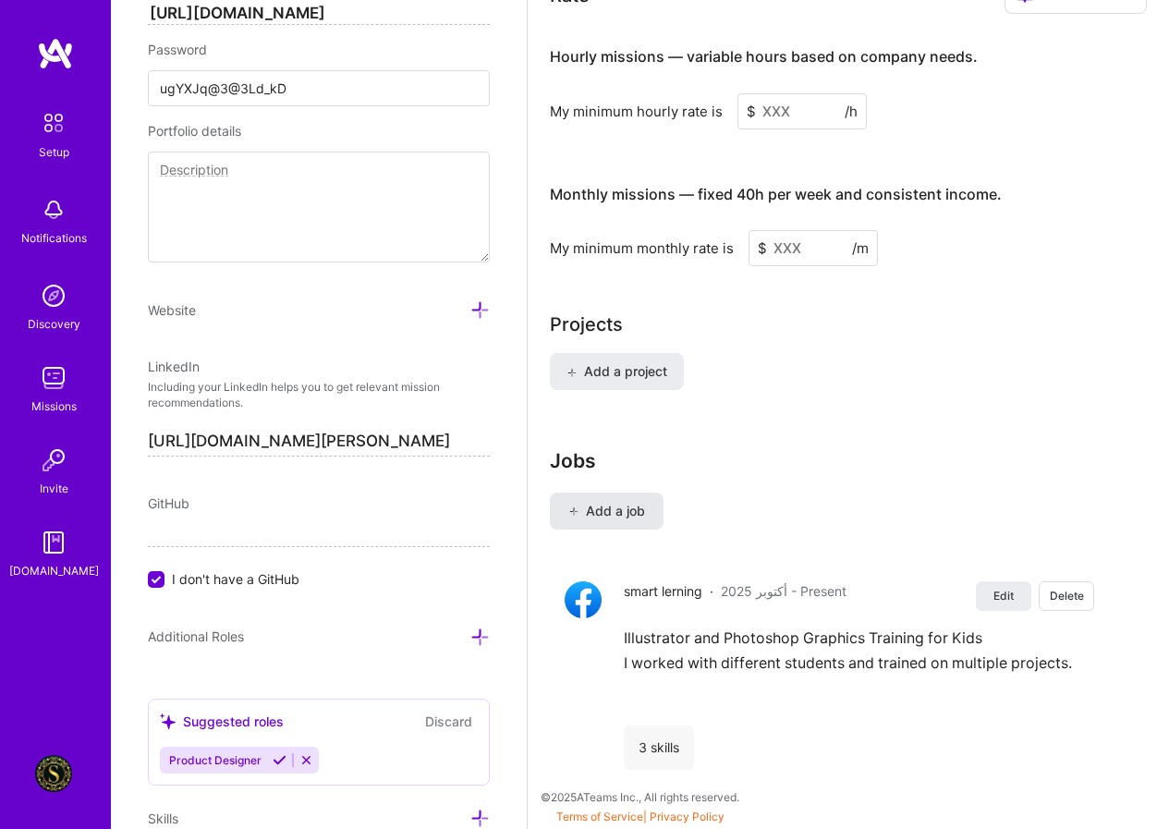
click at [618, 516] on span "Add a job" at bounding box center [606, 511] width 77 height 18
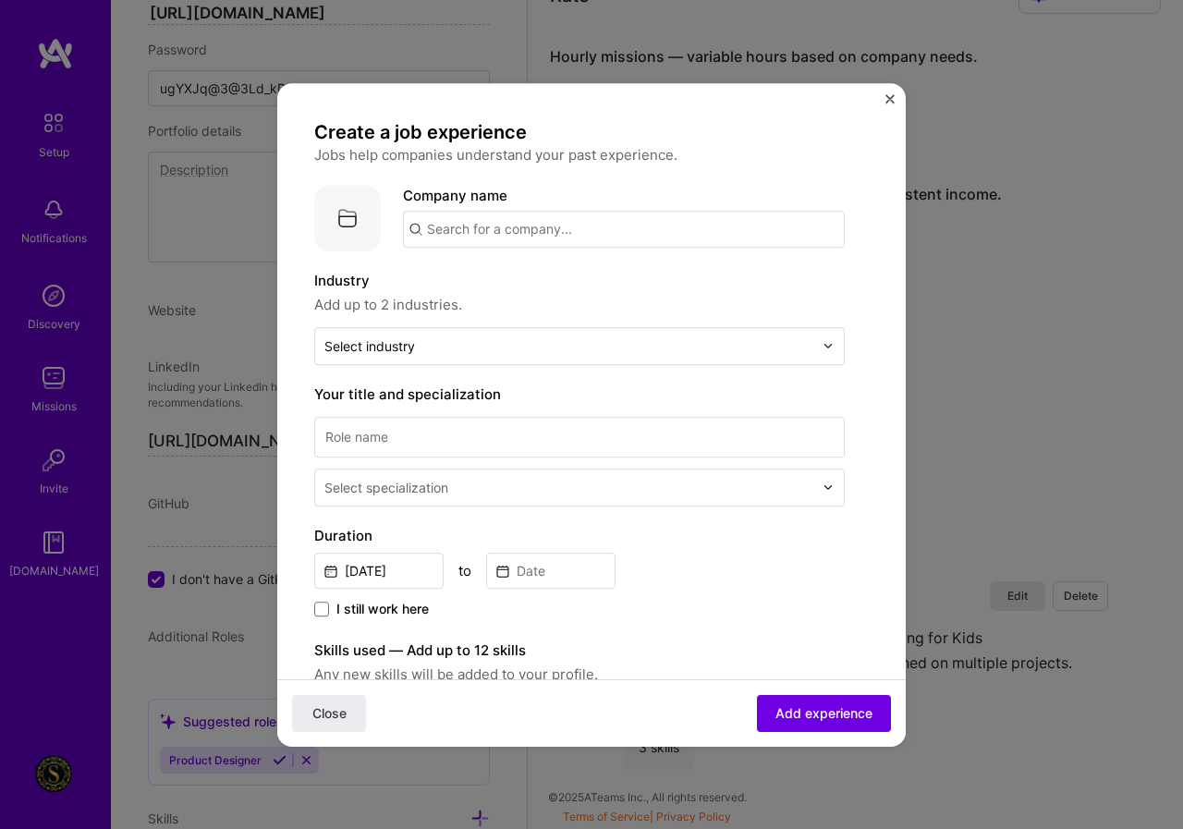
click at [499, 237] on input "text" at bounding box center [624, 229] width 442 height 37
click at [887, 99] on img "Close" at bounding box center [889, 98] width 9 height 9
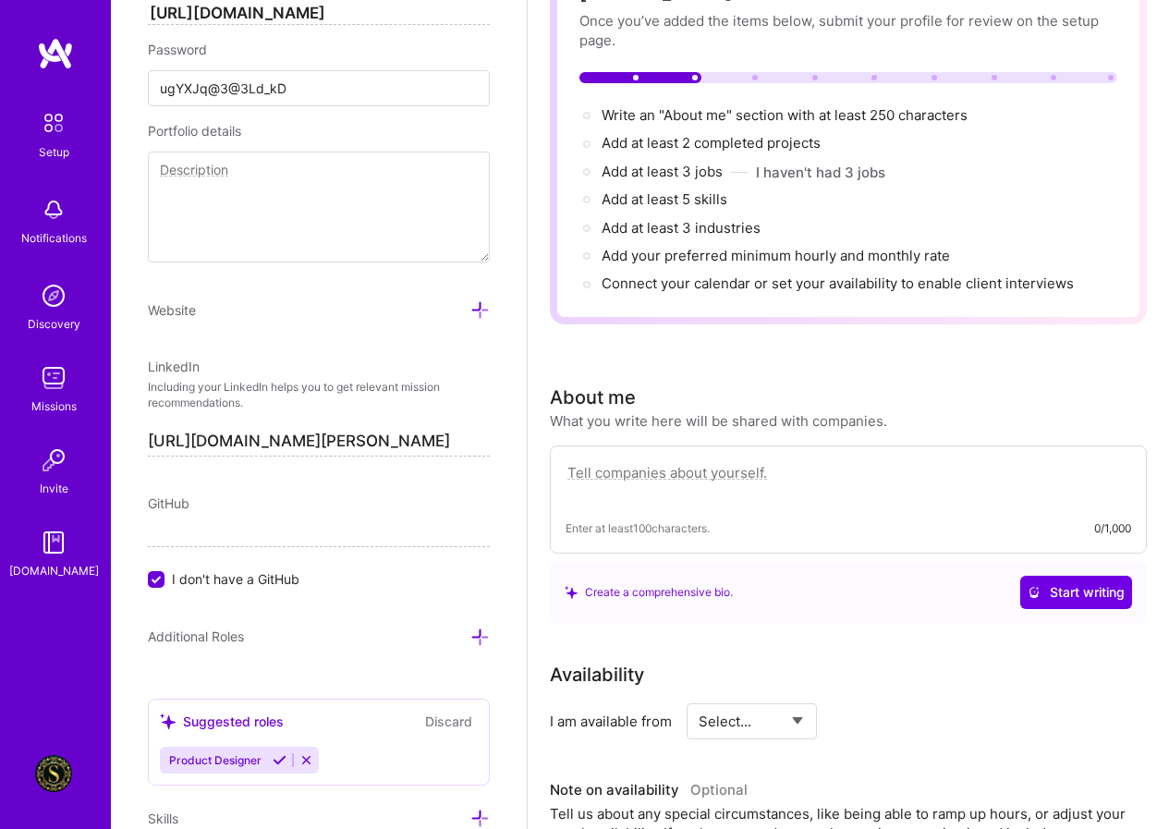
scroll to position [107, 0]
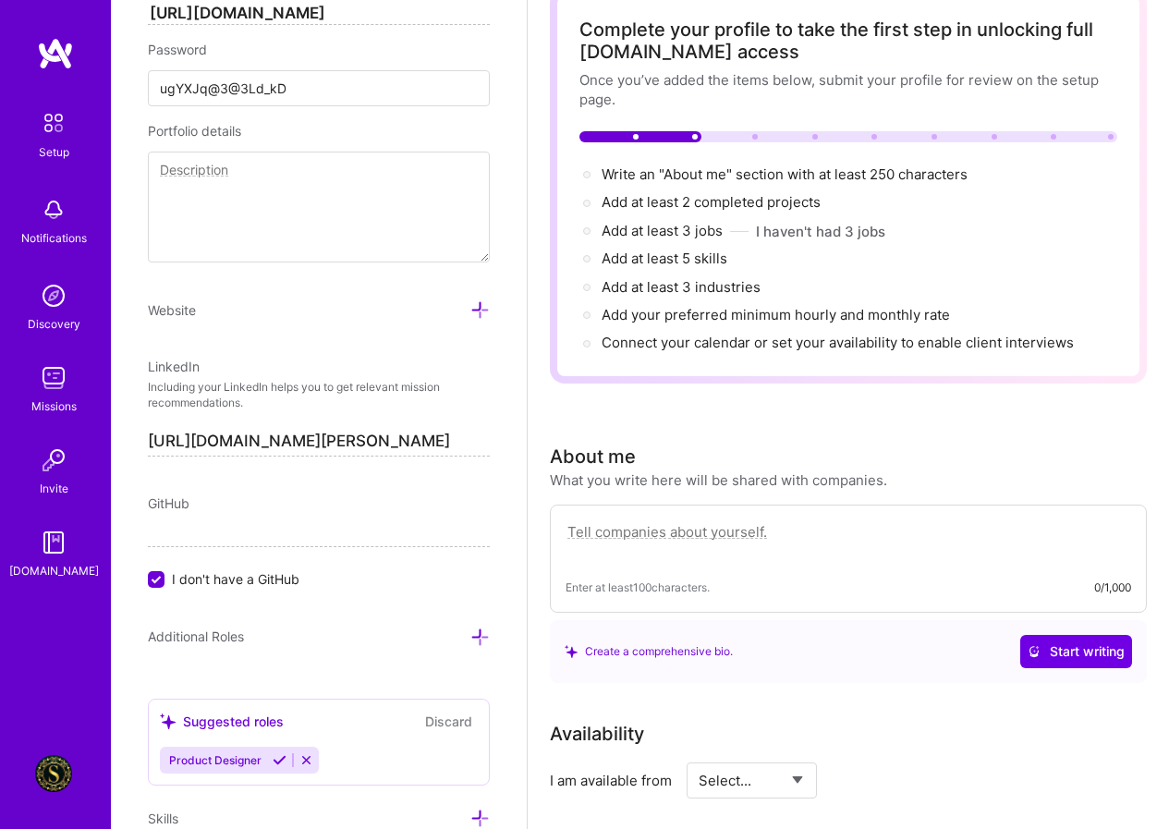
click at [669, 561] on textarea at bounding box center [849, 541] width 566 height 43
click at [669, 545] on textarea at bounding box center [849, 541] width 566 height 43
click at [672, 536] on textarea at bounding box center [849, 541] width 566 height 43
paste textarea "Shaimaa Gamal is a highly motivated and versatile Graphic Designer with a dual …"
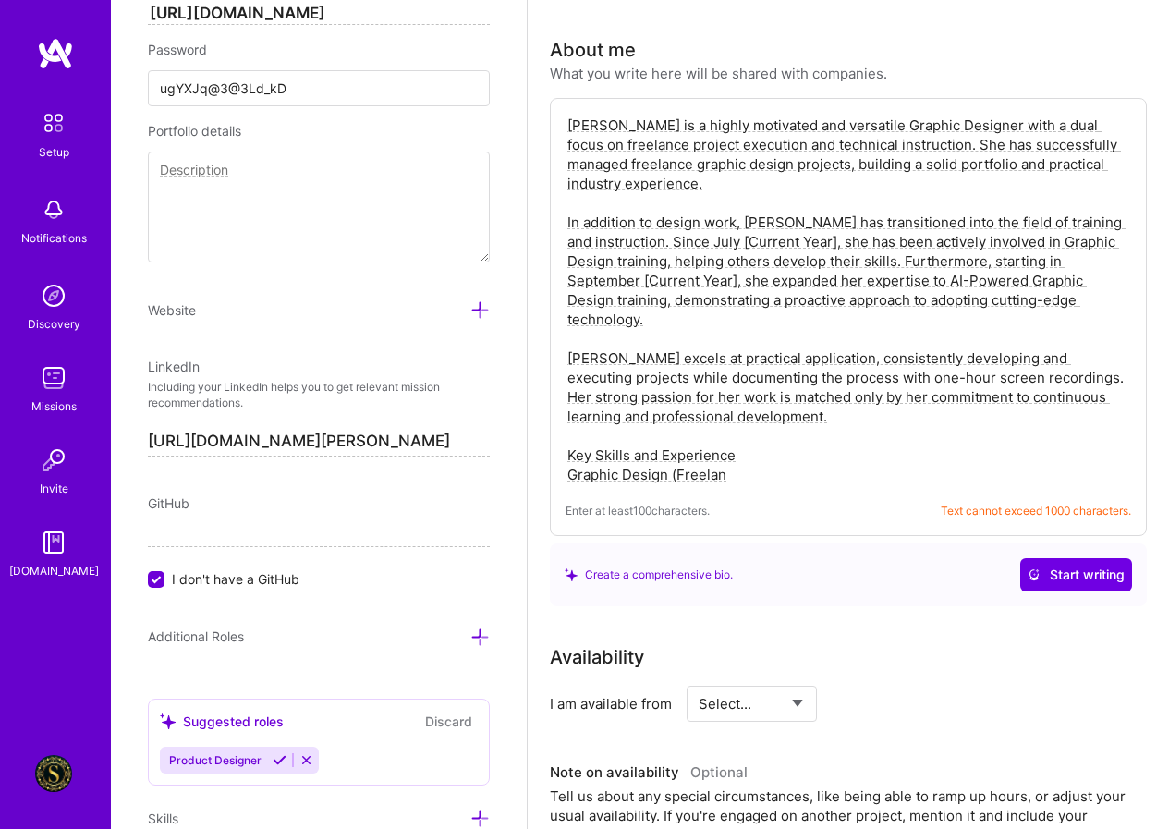
scroll to position [518, 0]
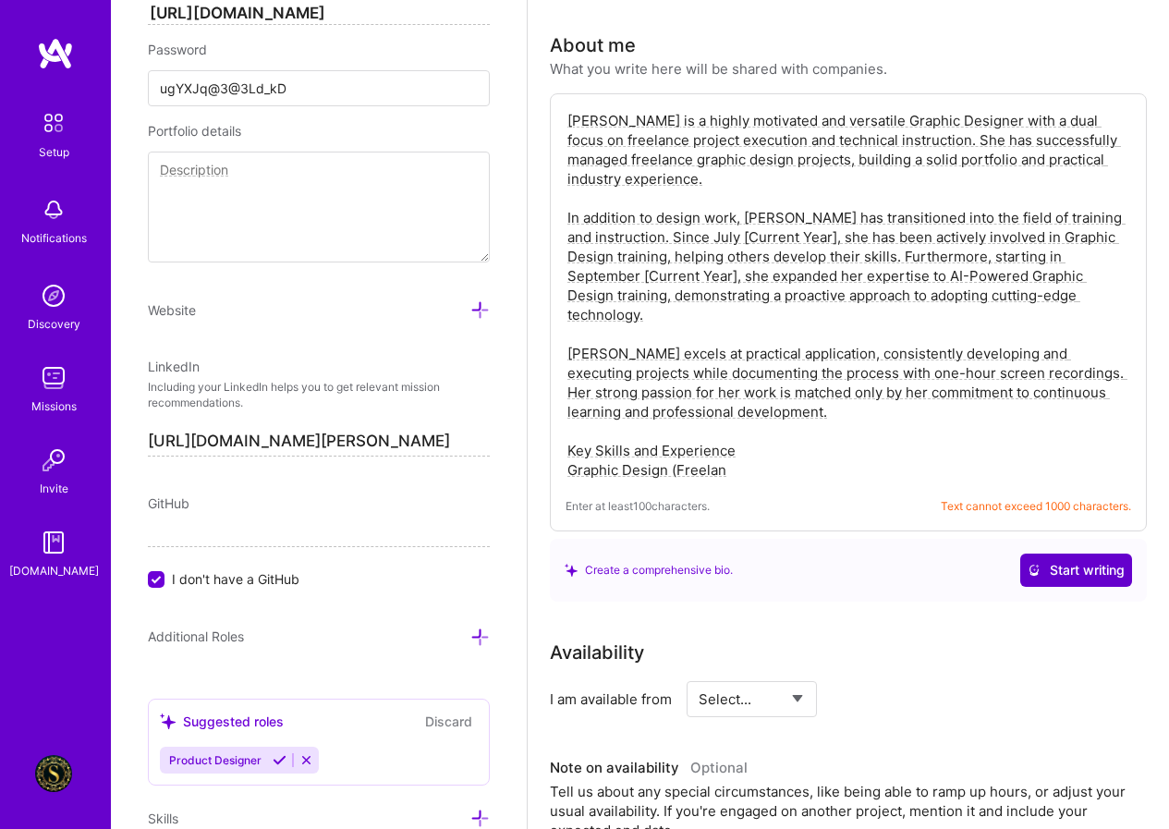
click at [1103, 574] on span "Start writing" at bounding box center [1076, 570] width 97 height 18
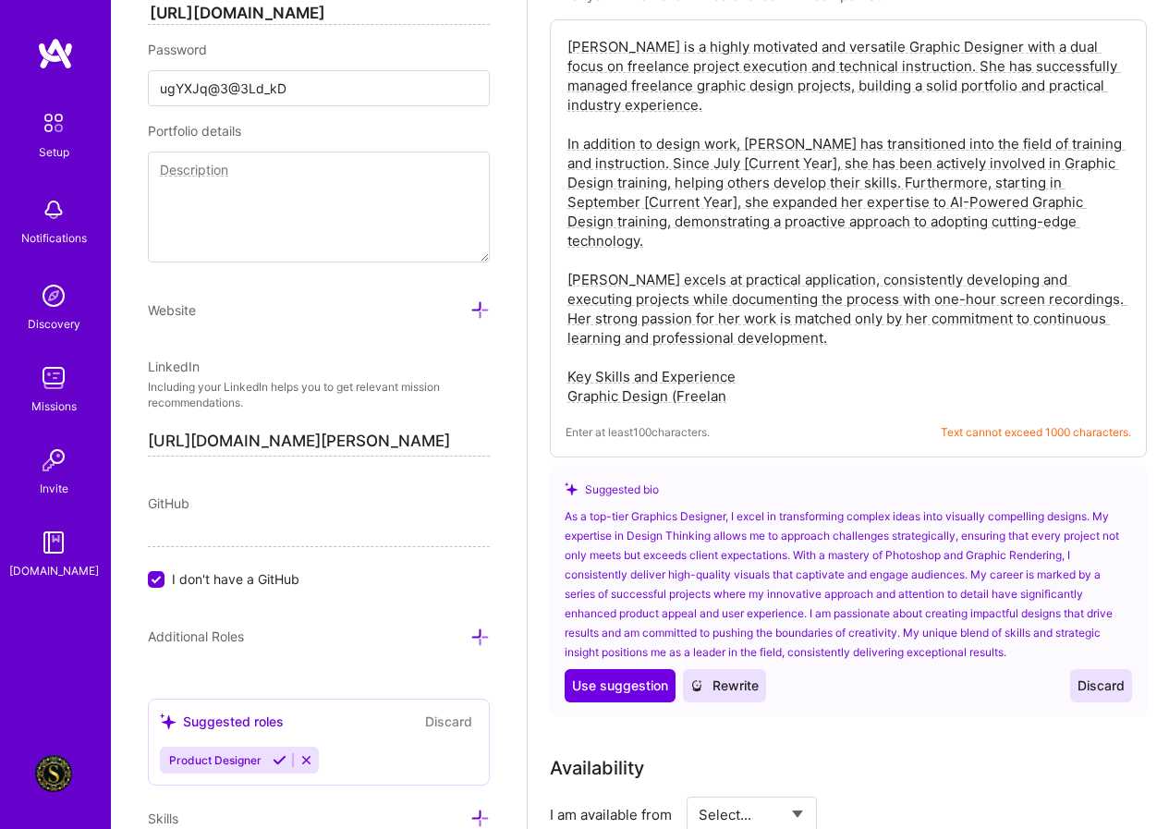
scroll to position [703, 0]
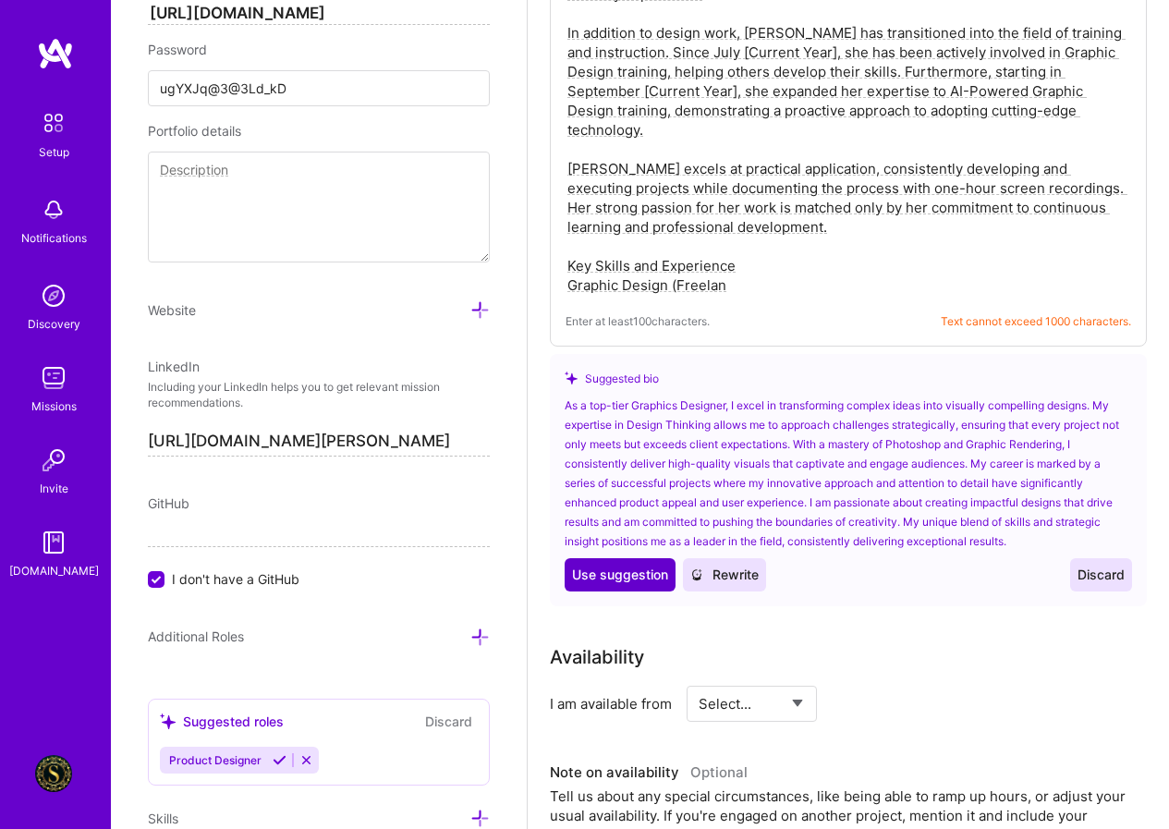
click at [631, 574] on span "Use suggestion" at bounding box center [620, 575] width 96 height 18
type textarea "As a top-tier Graphics Designer, I excel in transforming complex ideas into vis…"
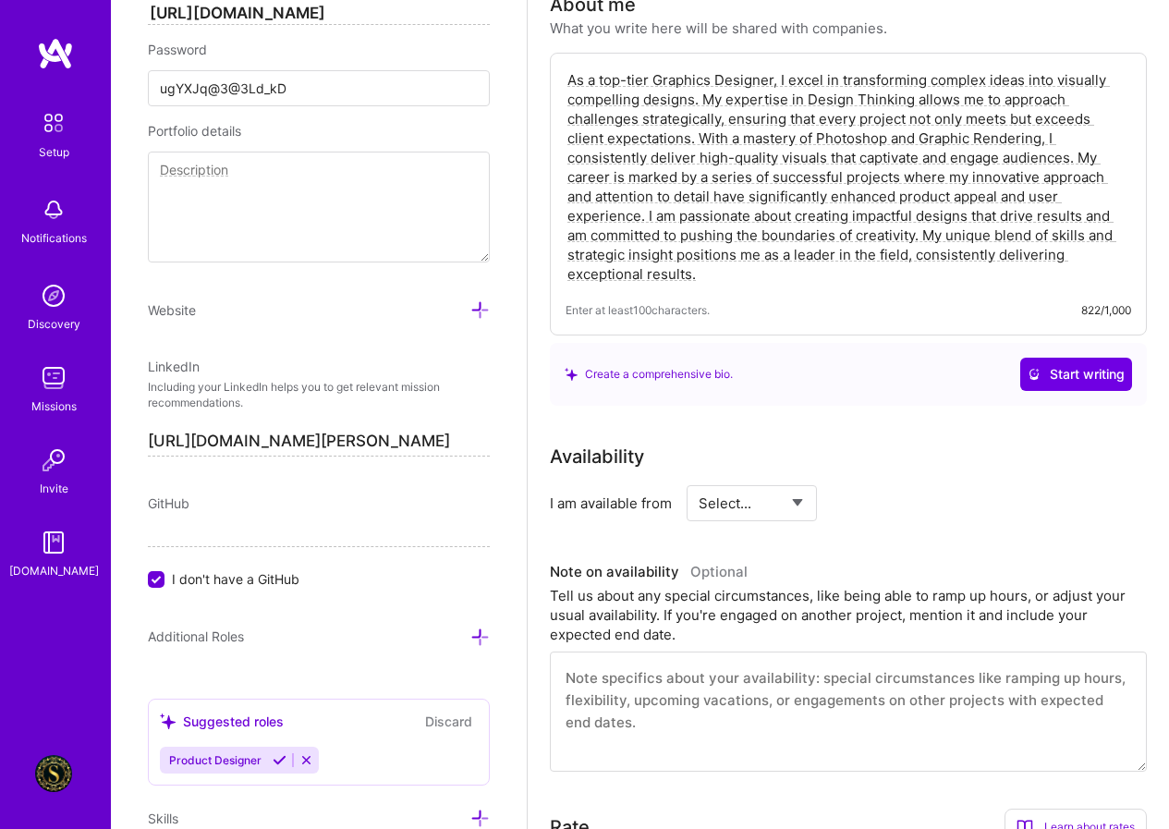
scroll to position [651, 0]
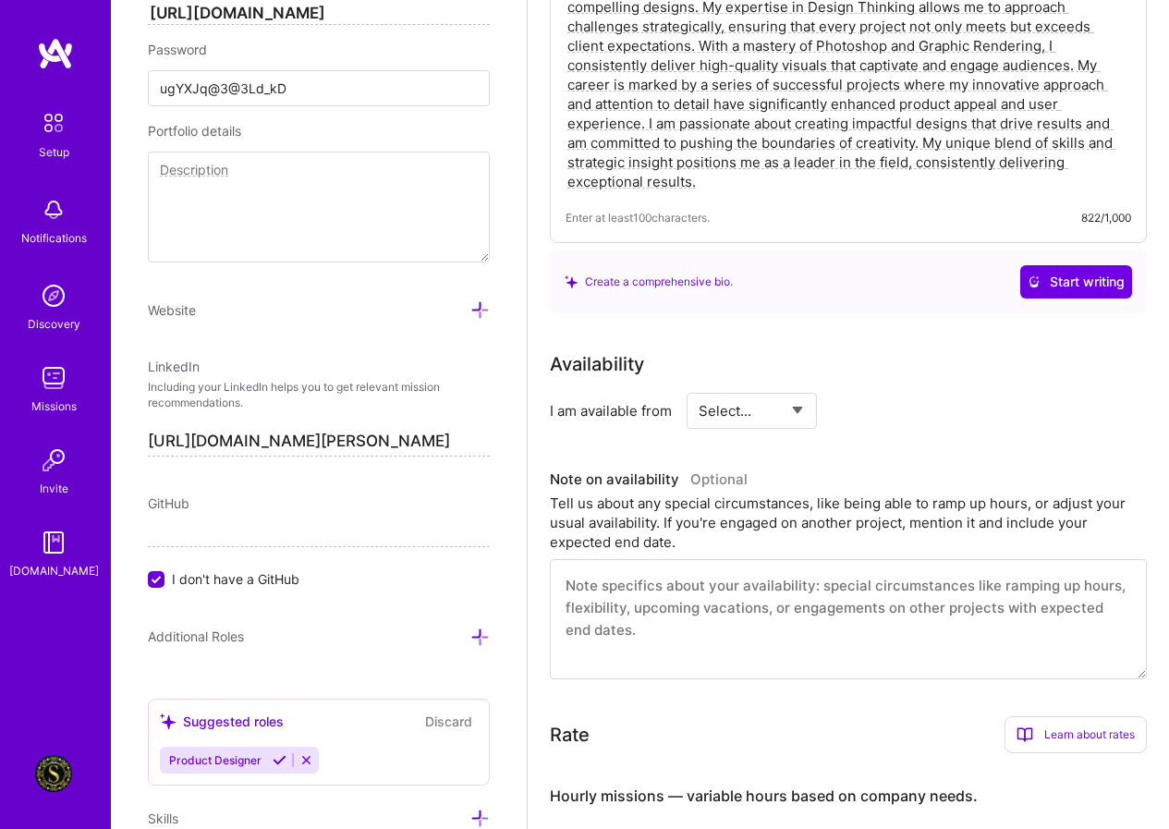
click at [745, 411] on select "Select... Right Now Future Date Not Available" at bounding box center [752, 410] width 106 height 47
select select "Right Now"
click at [699, 387] on select "Select... Right Now Future Date Not Available" at bounding box center [752, 410] width 106 height 47
click at [840, 414] on span "for" at bounding box center [841, 410] width 18 height 19
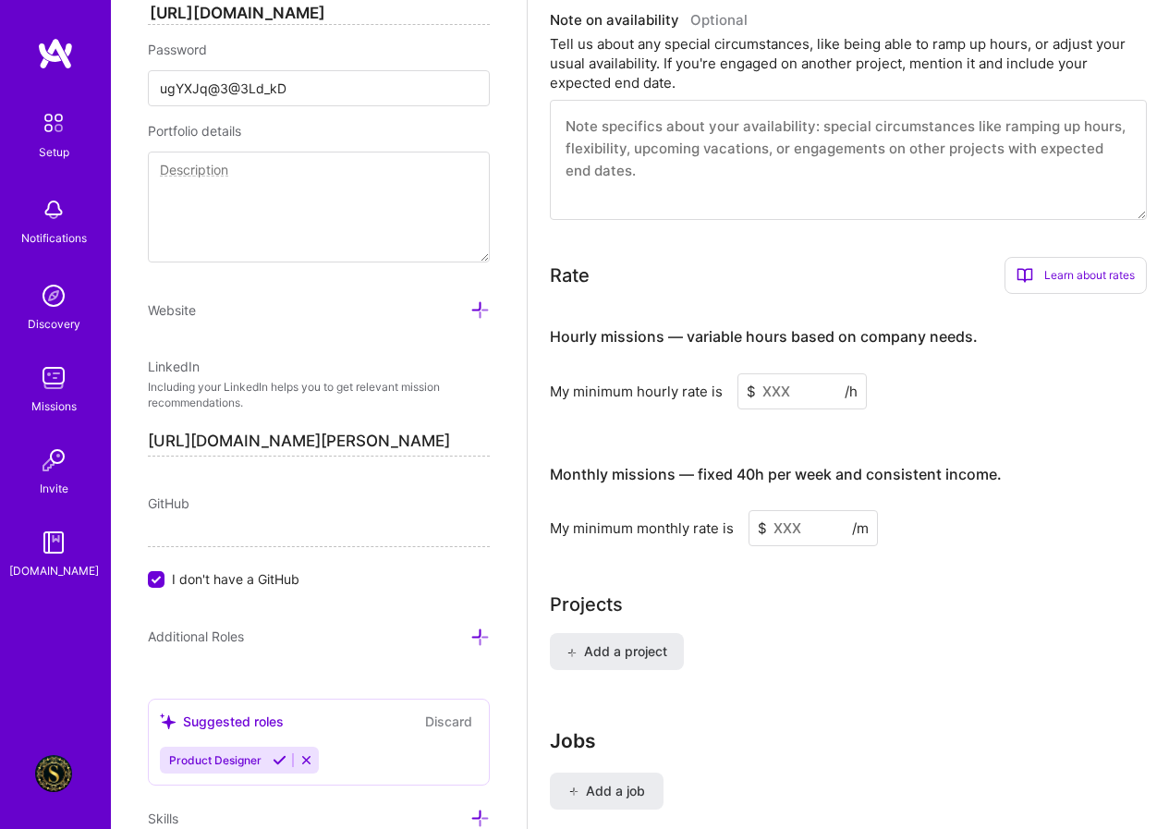
scroll to position [1114, 0]
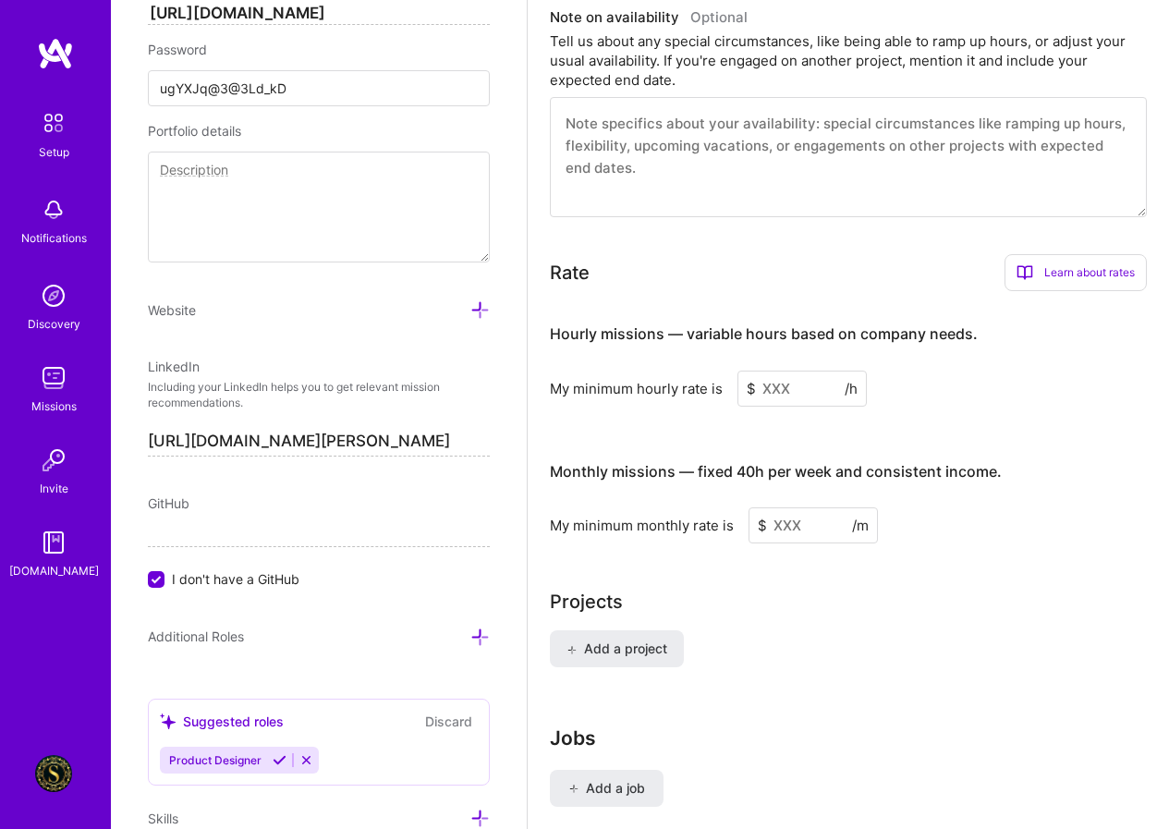
click at [772, 393] on input at bounding box center [801, 389] width 129 height 36
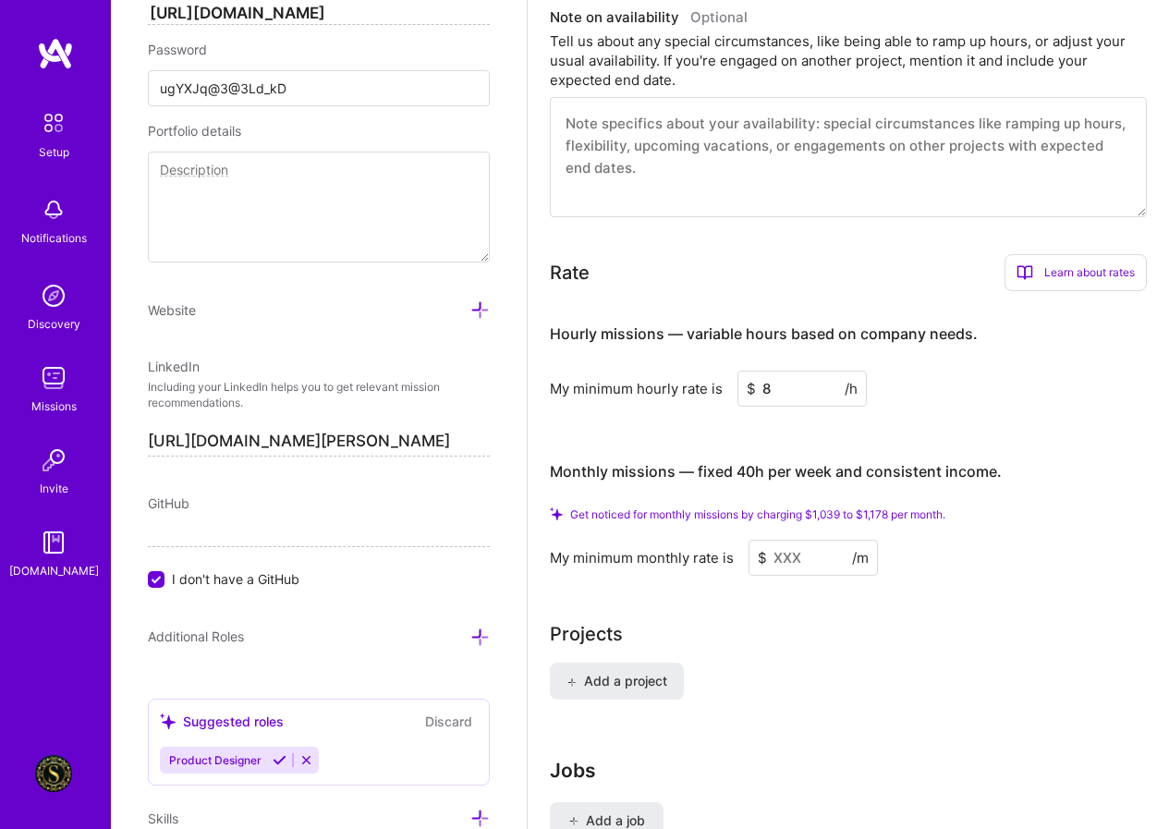
type input "8"
click at [785, 556] on input at bounding box center [813, 558] width 129 height 36
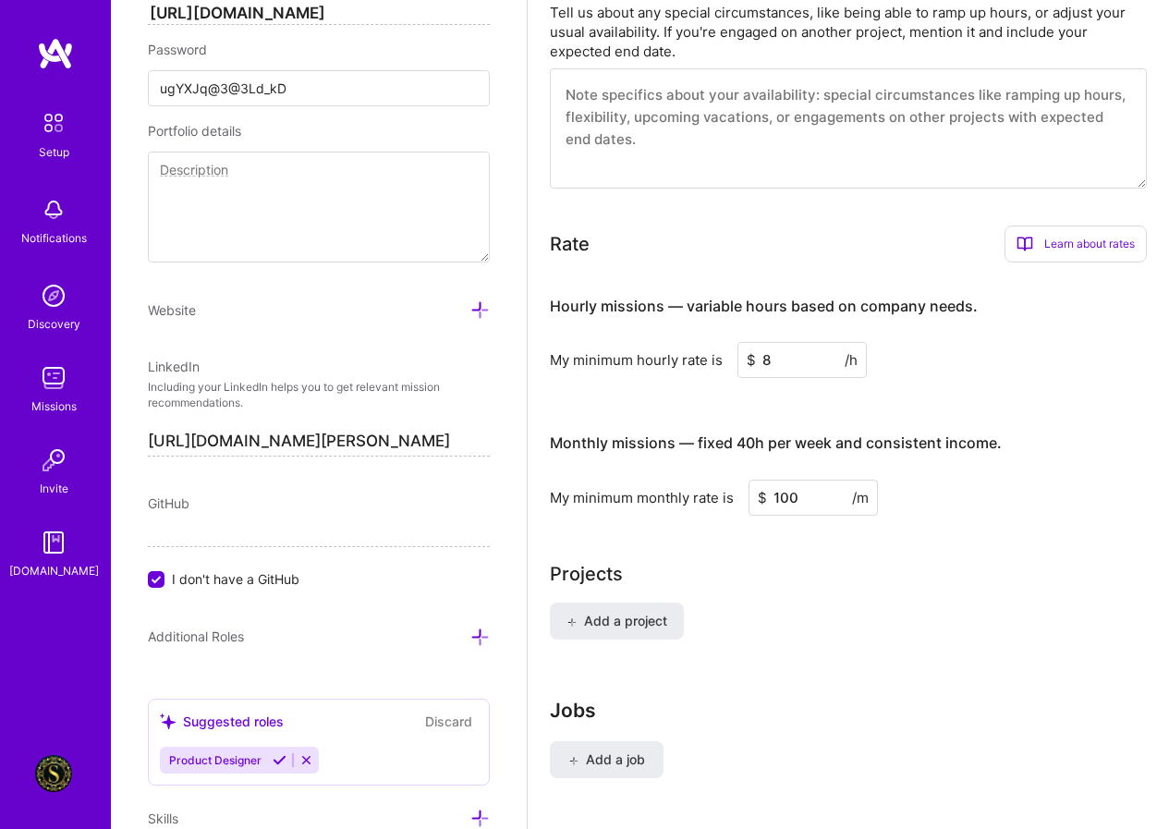
type input "100"
click at [792, 544] on div "Complete your profile to take the first step in unlocking full A.Team access On…" at bounding box center [848, 8] width 597 height 2051
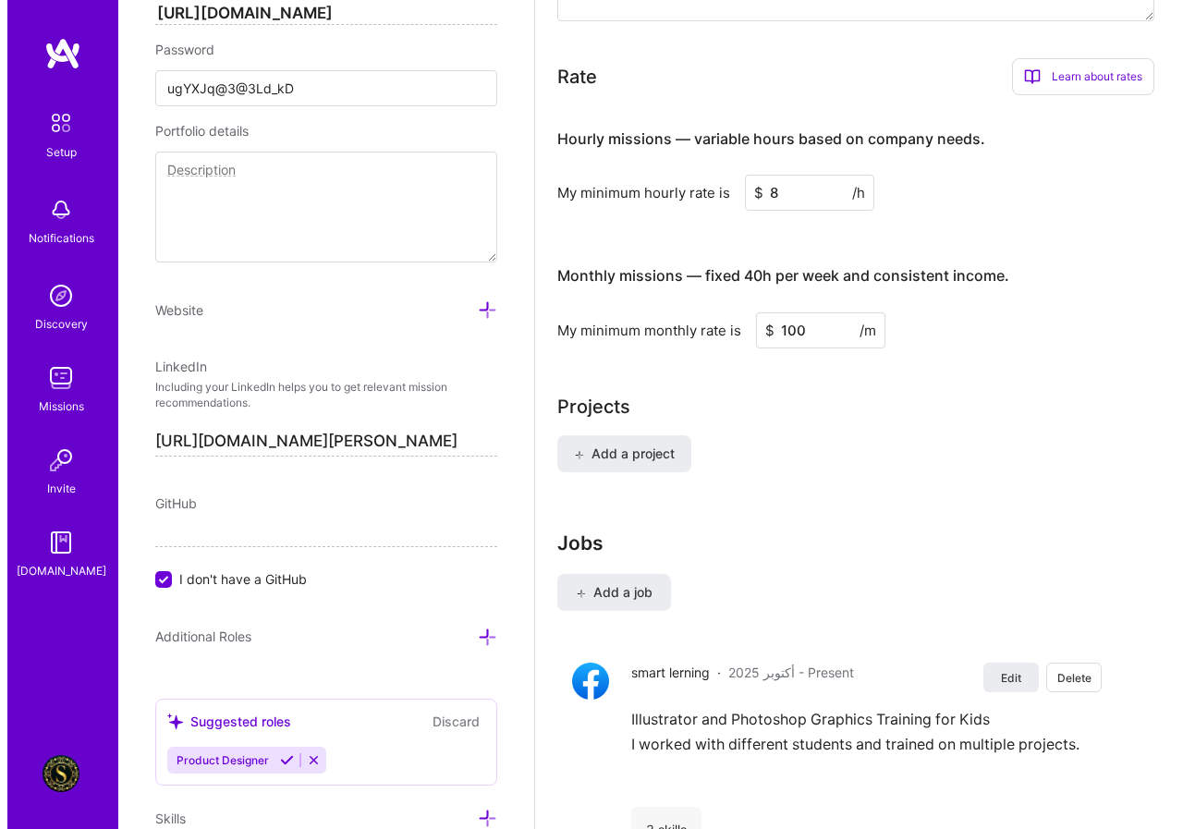
scroll to position [1298, 0]
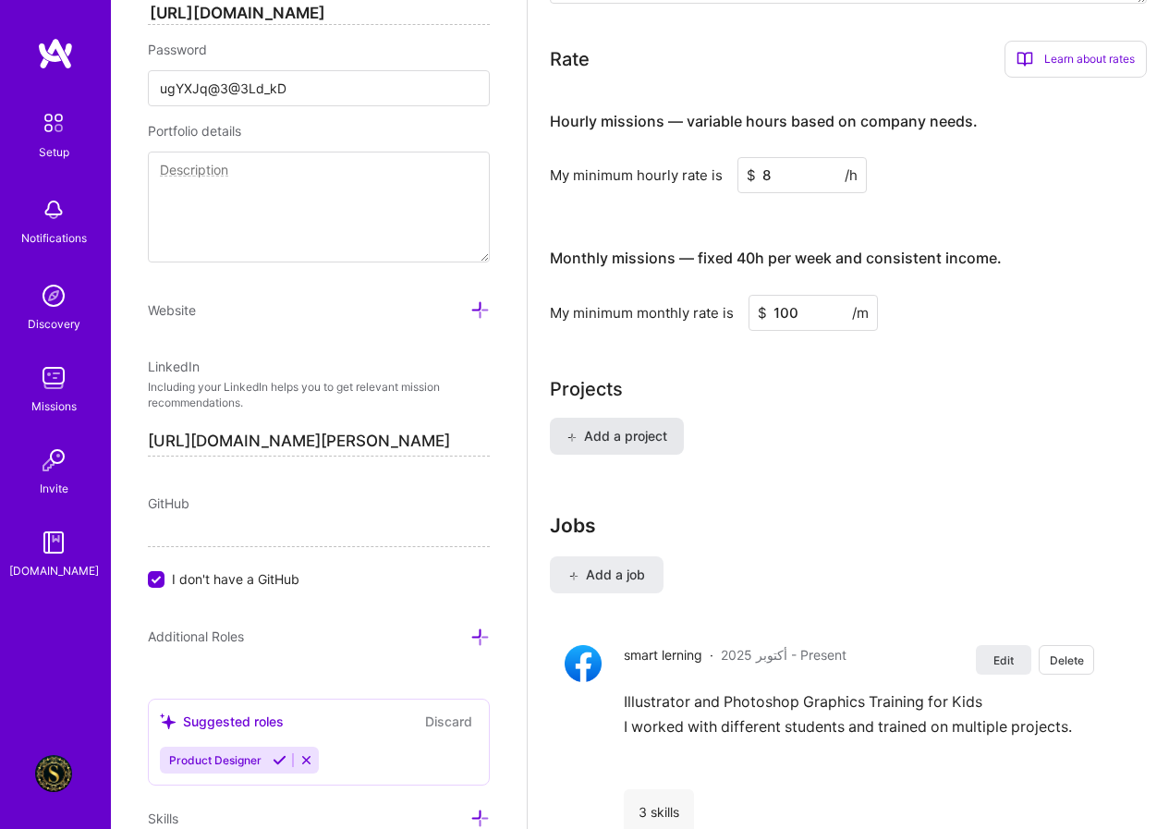
click at [624, 449] on button "Add a project" at bounding box center [617, 436] width 134 height 37
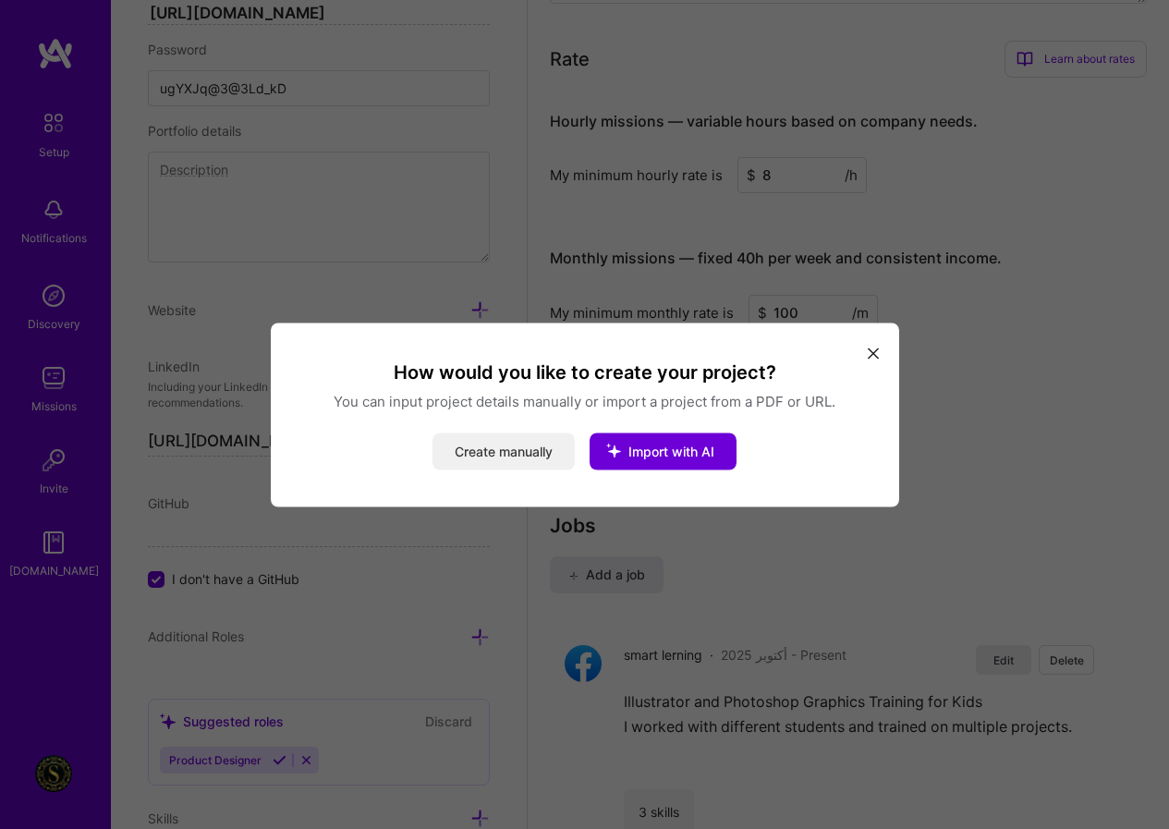
click at [553, 452] on button "Create manually" at bounding box center [503, 450] width 142 height 37
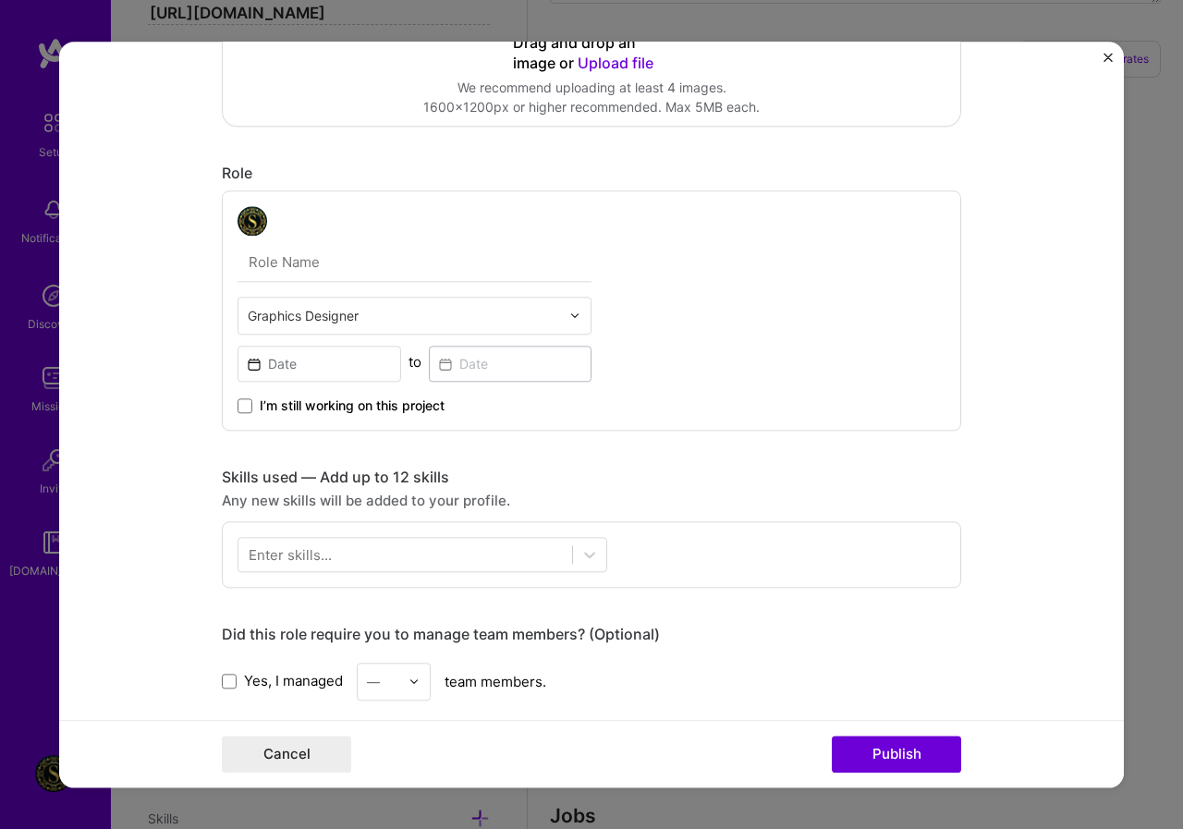
scroll to position [462, 0]
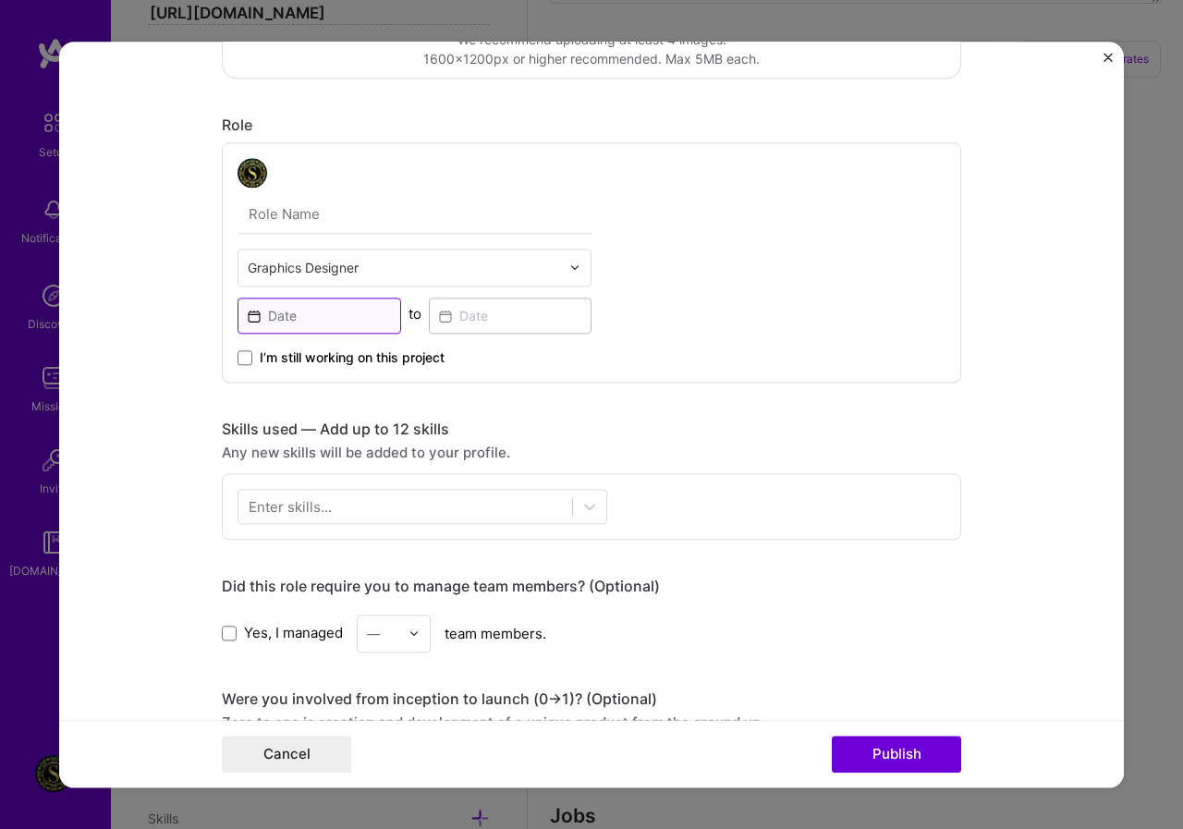
click at [289, 323] on input at bounding box center [319, 316] width 164 height 36
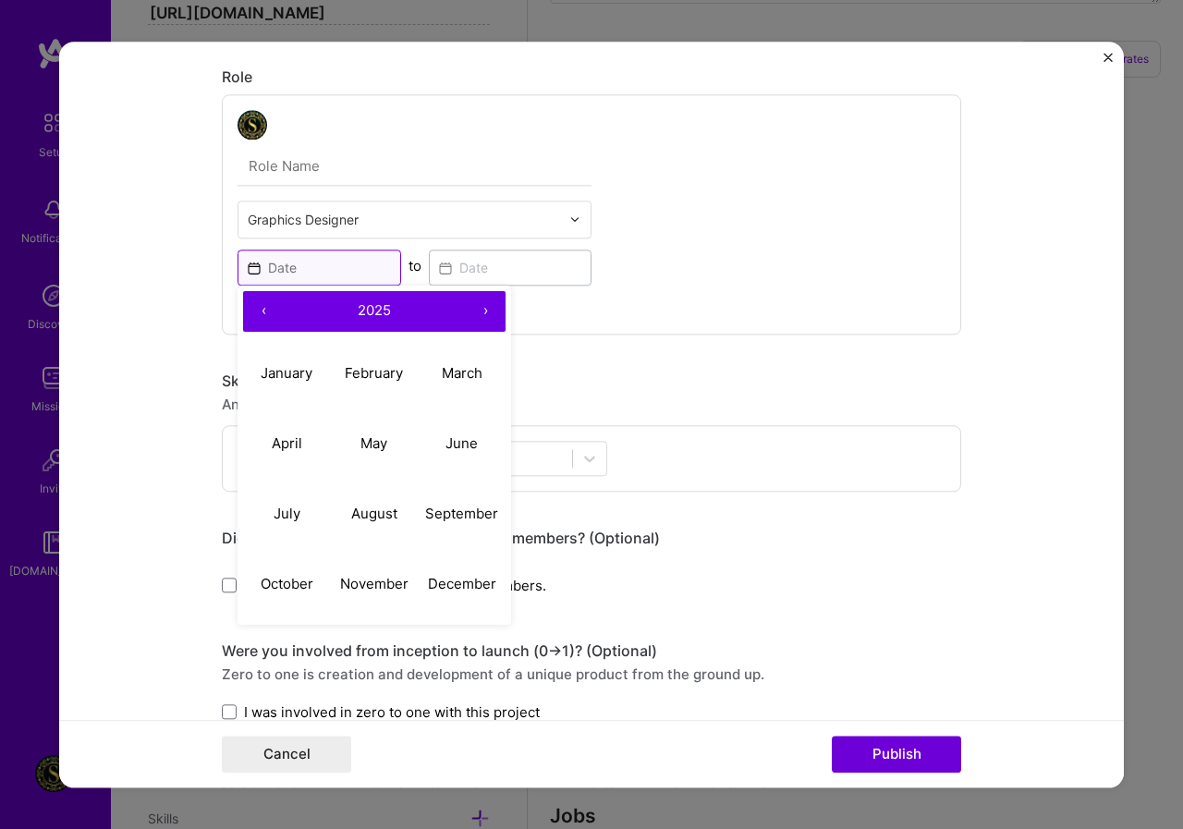
scroll to position [554, 0]
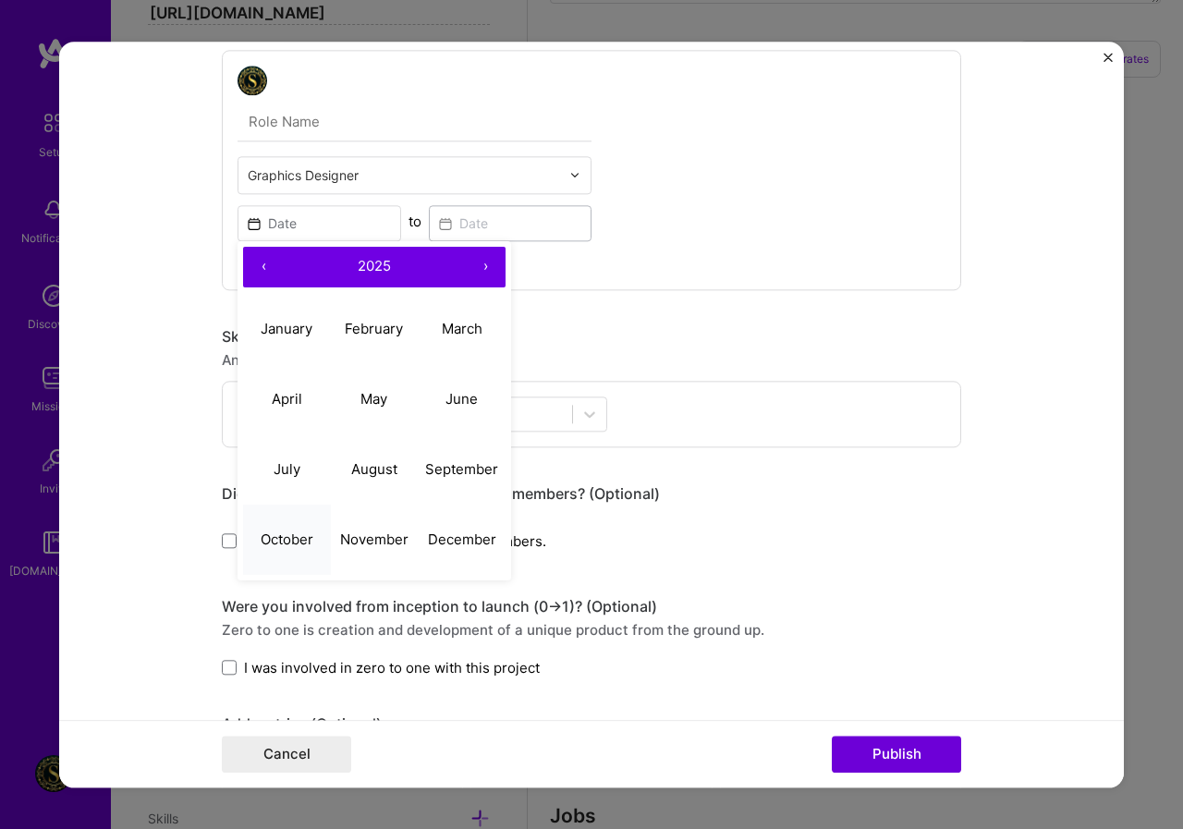
click at [260, 530] on button "October" at bounding box center [287, 540] width 88 height 70
type input "[DATE]"
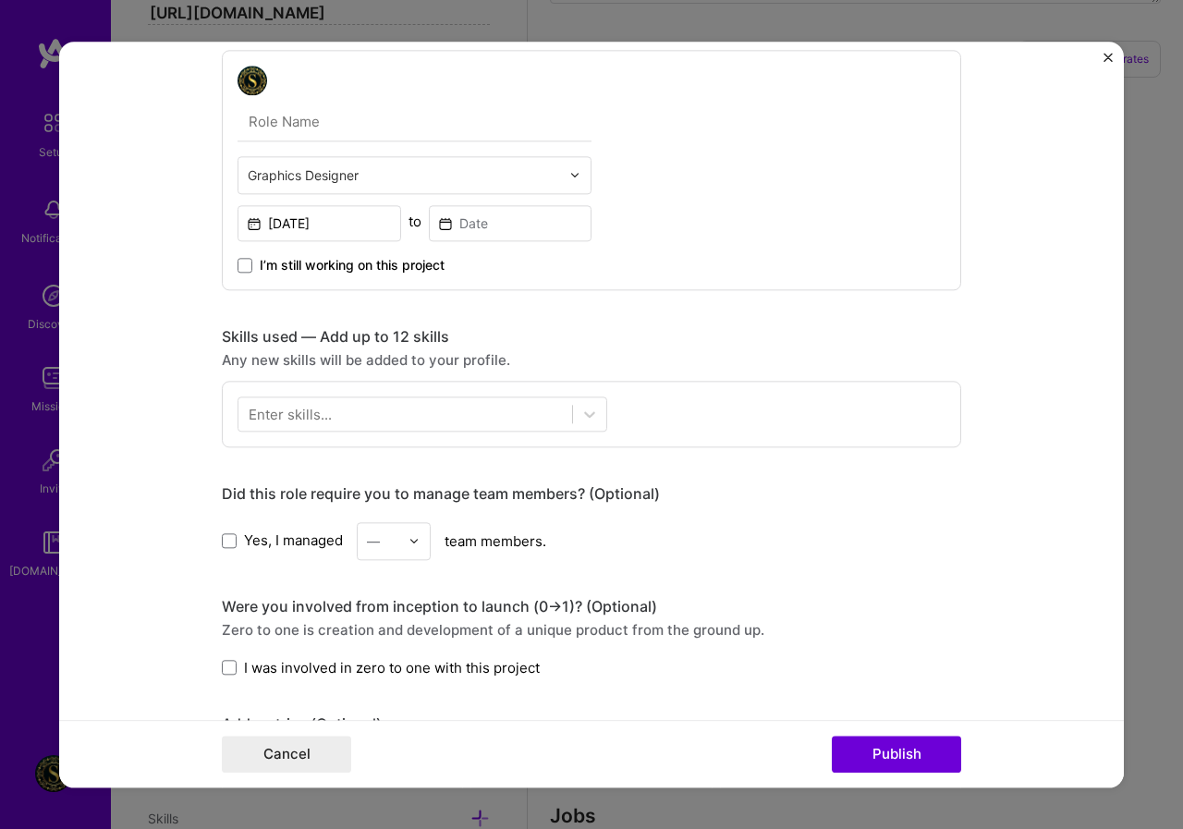
click at [308, 405] on div "Enter skills..." at bounding box center [290, 413] width 83 height 19
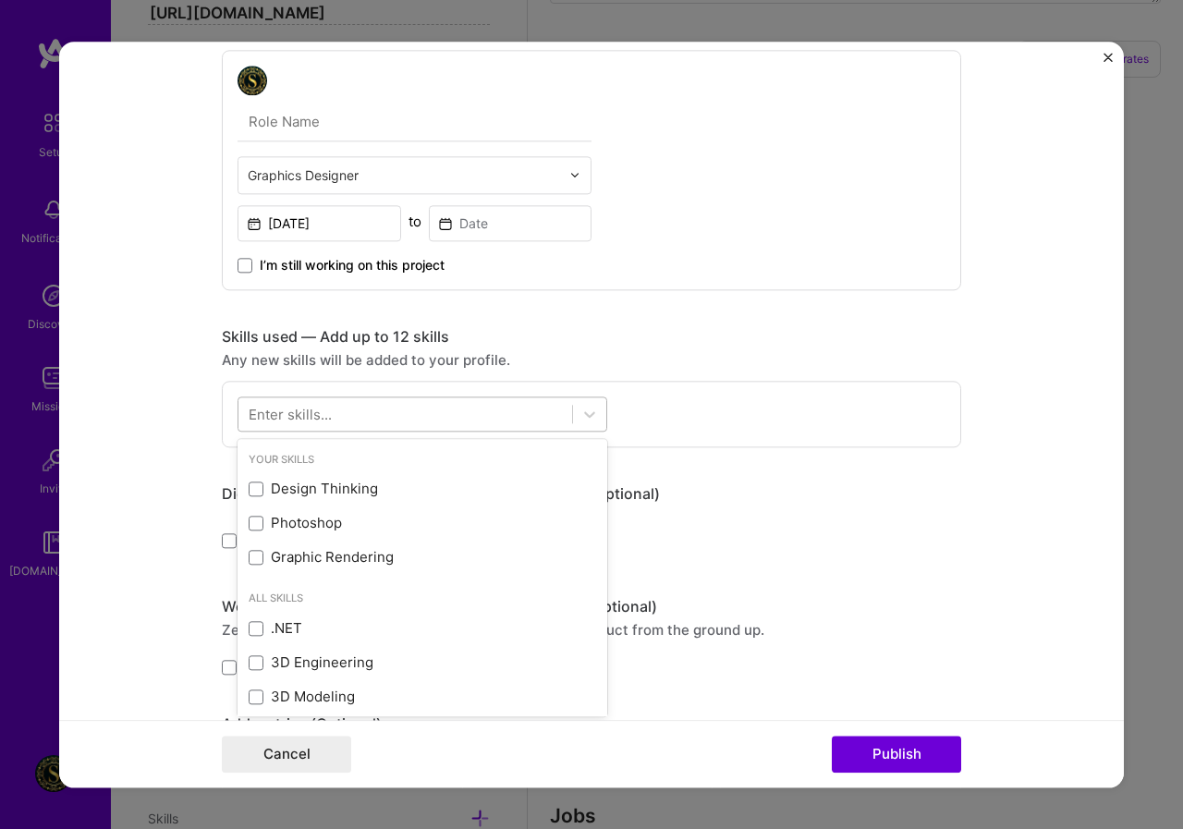
click at [312, 429] on div at bounding box center [405, 413] width 334 height 30
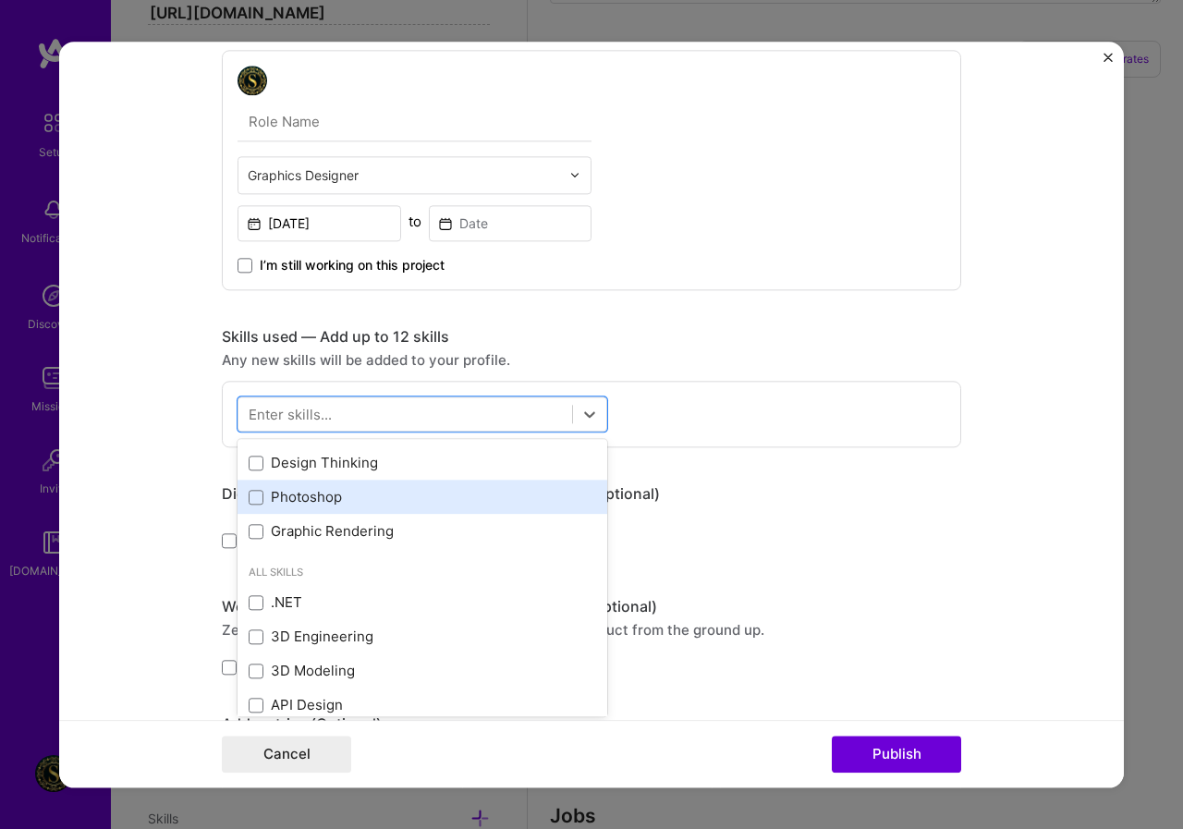
scroll to position [0, 0]
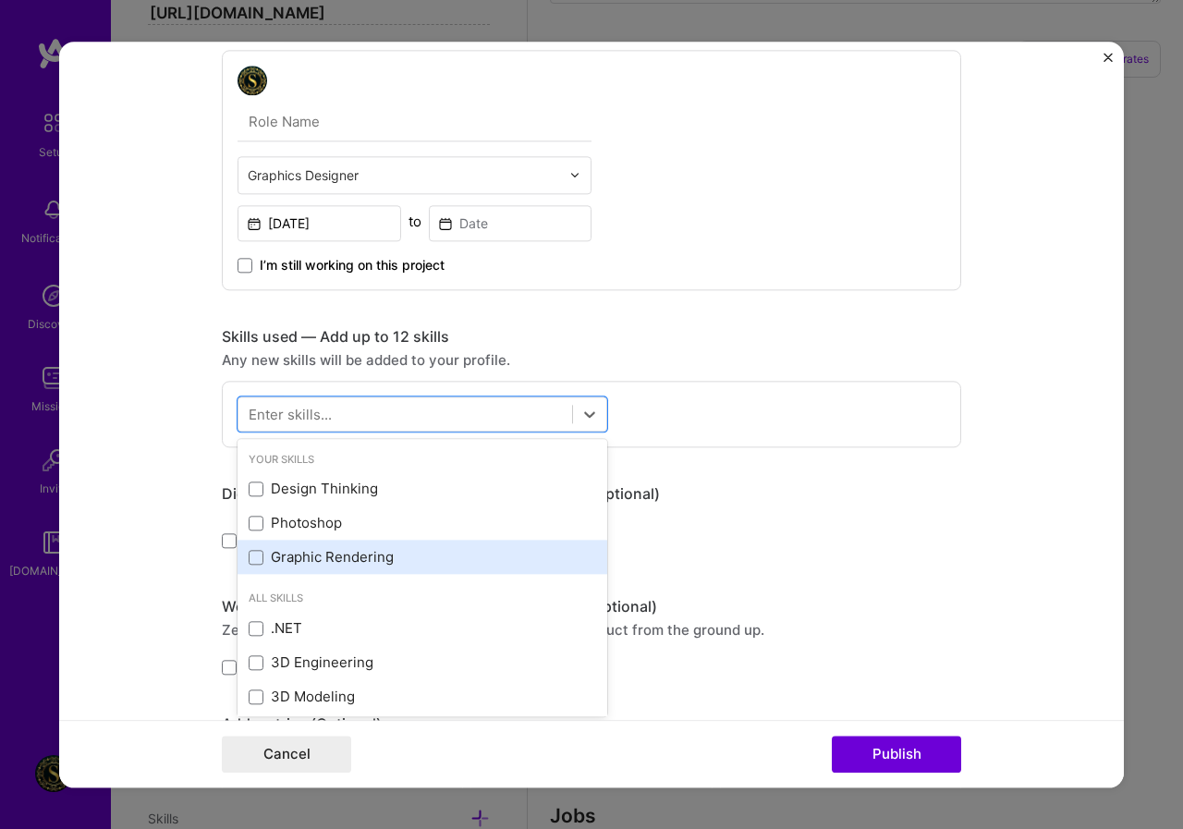
click at [359, 555] on div "Graphic Rendering" at bounding box center [422, 557] width 347 height 19
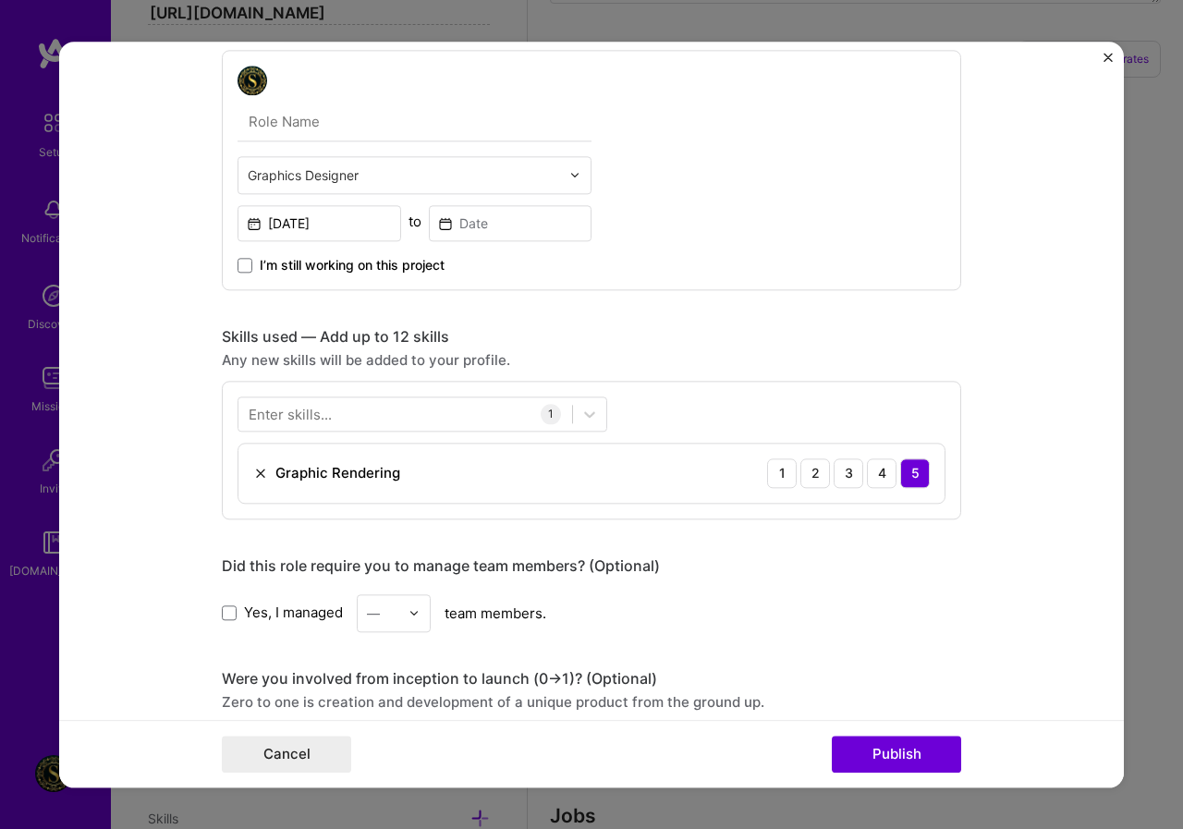
click at [559, 295] on div "Project title Company Project industry Industry Project Link (Optional) Drag an…" at bounding box center [591, 460] width 739 height 1872
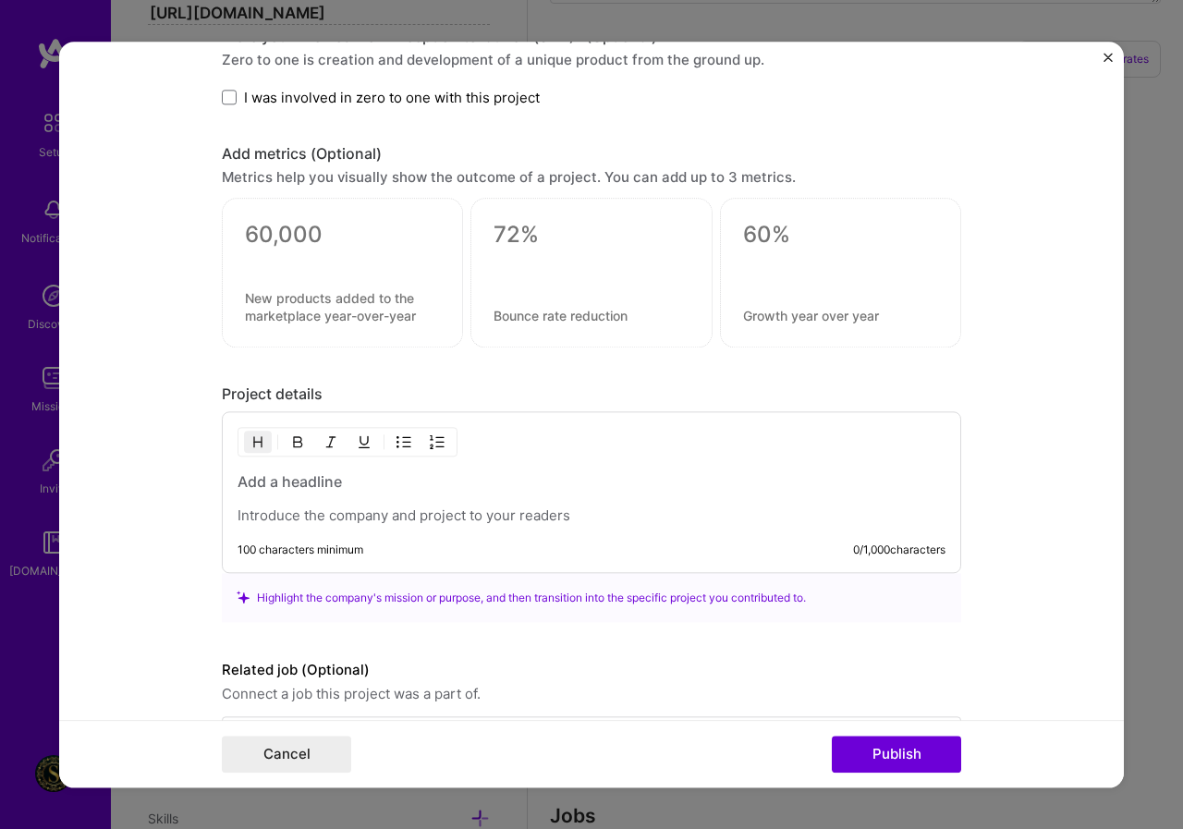
scroll to position [1265, 0]
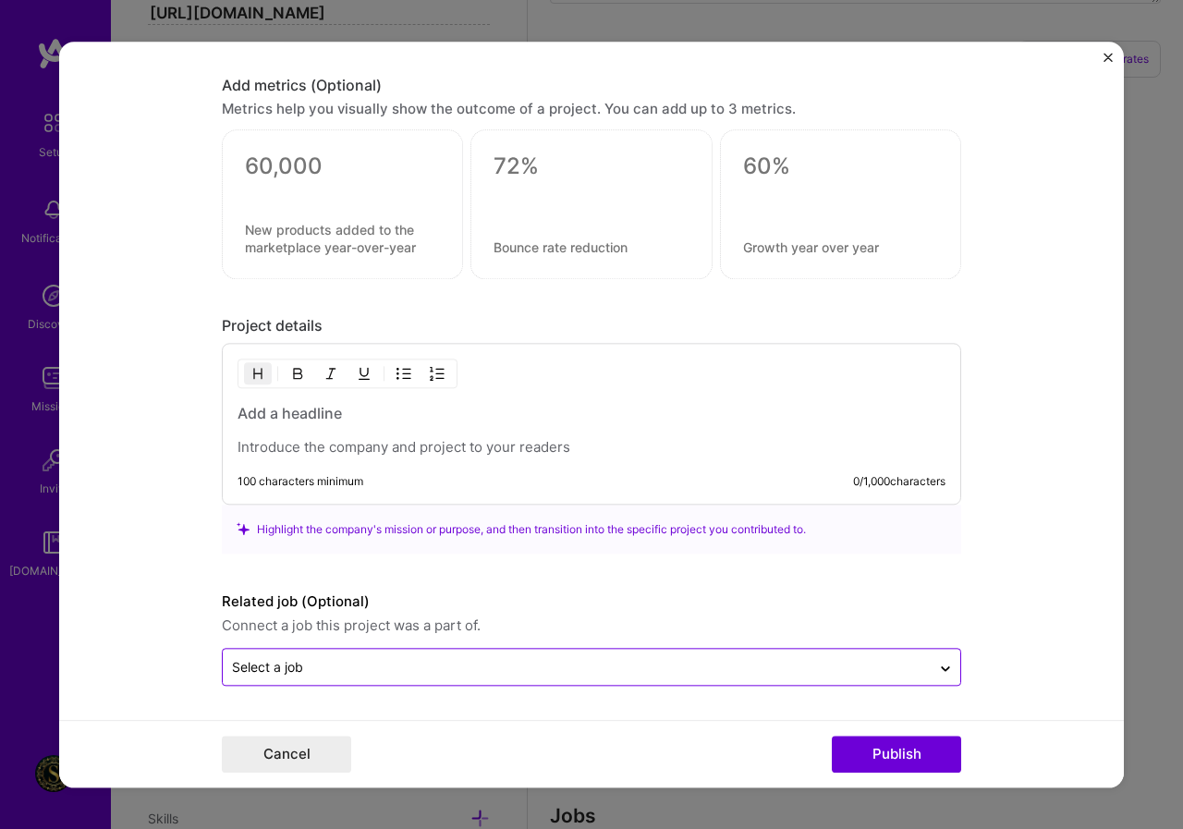
click at [327, 679] on div "Select a job" at bounding box center [577, 667] width 708 height 36
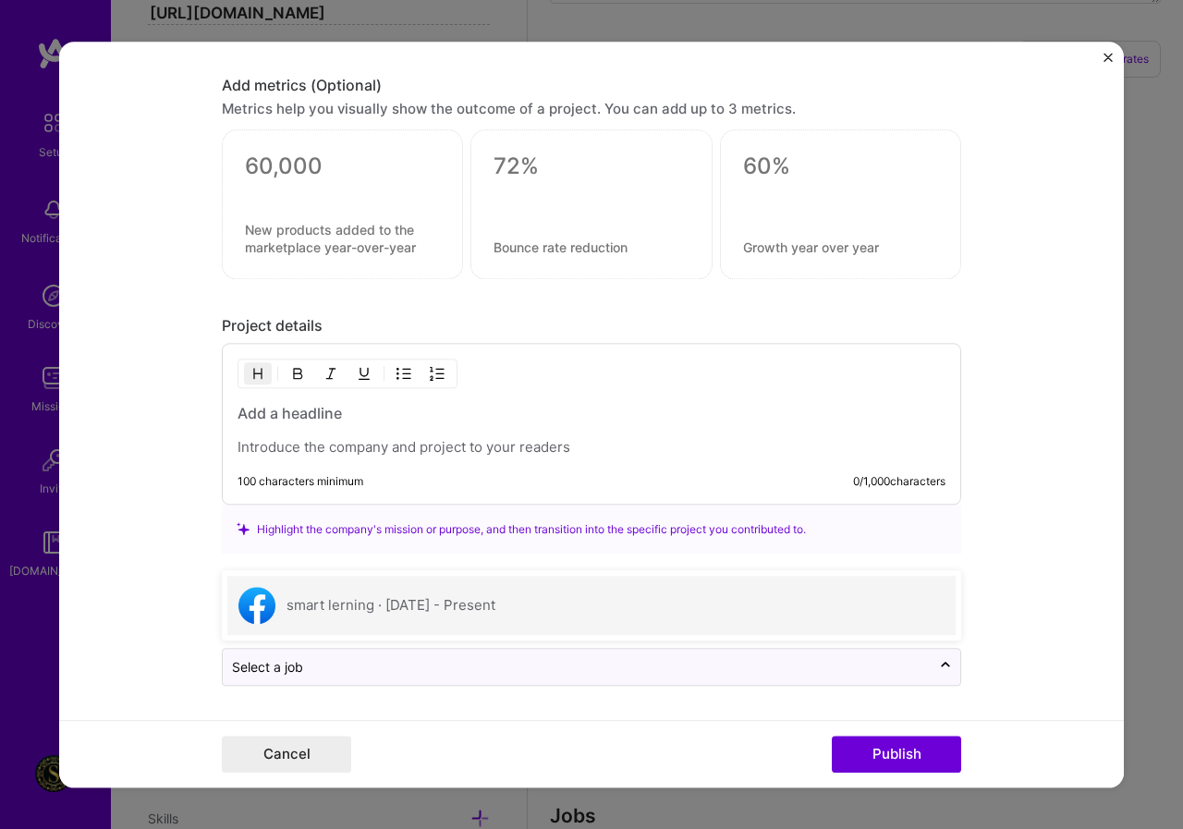
click at [363, 605] on div "smart lerning · Oct 2025 - Present" at bounding box center [390, 605] width 209 height 19
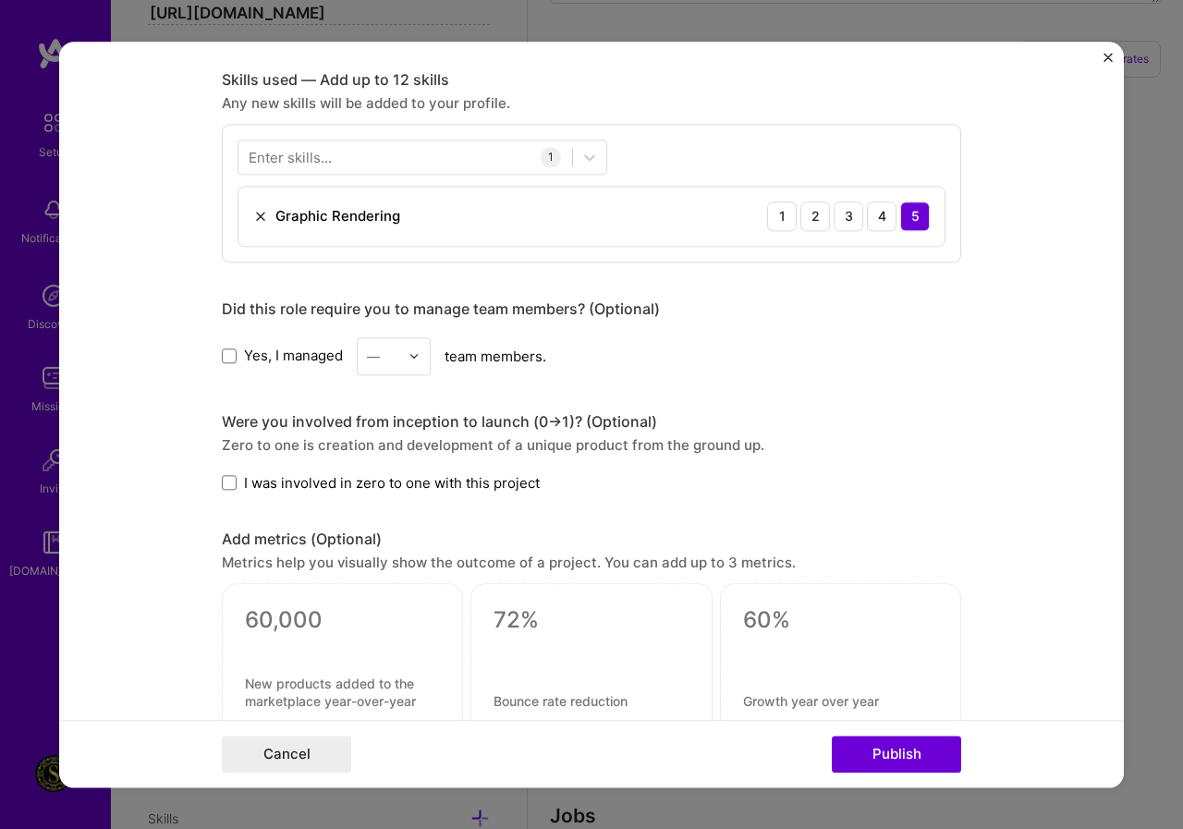
scroll to position [803, 0]
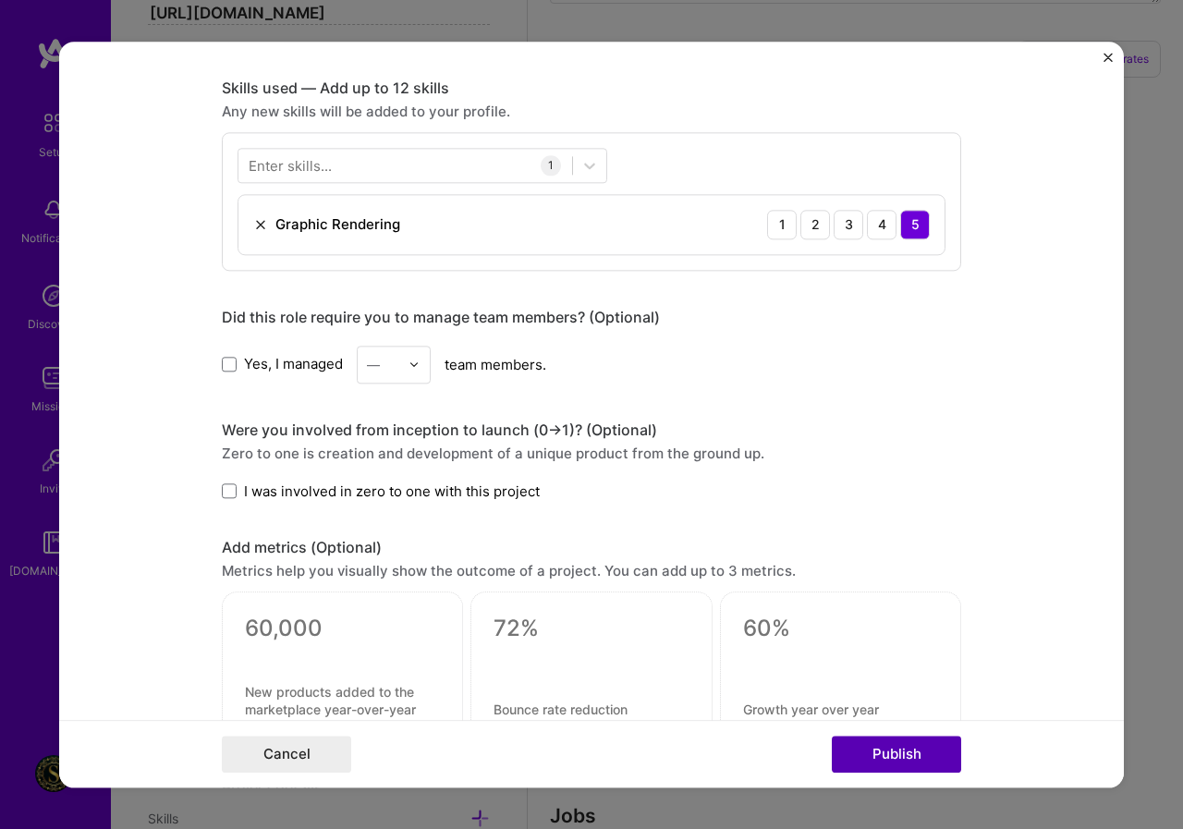
click at [892, 749] on button "Publish" at bounding box center [896, 754] width 129 height 37
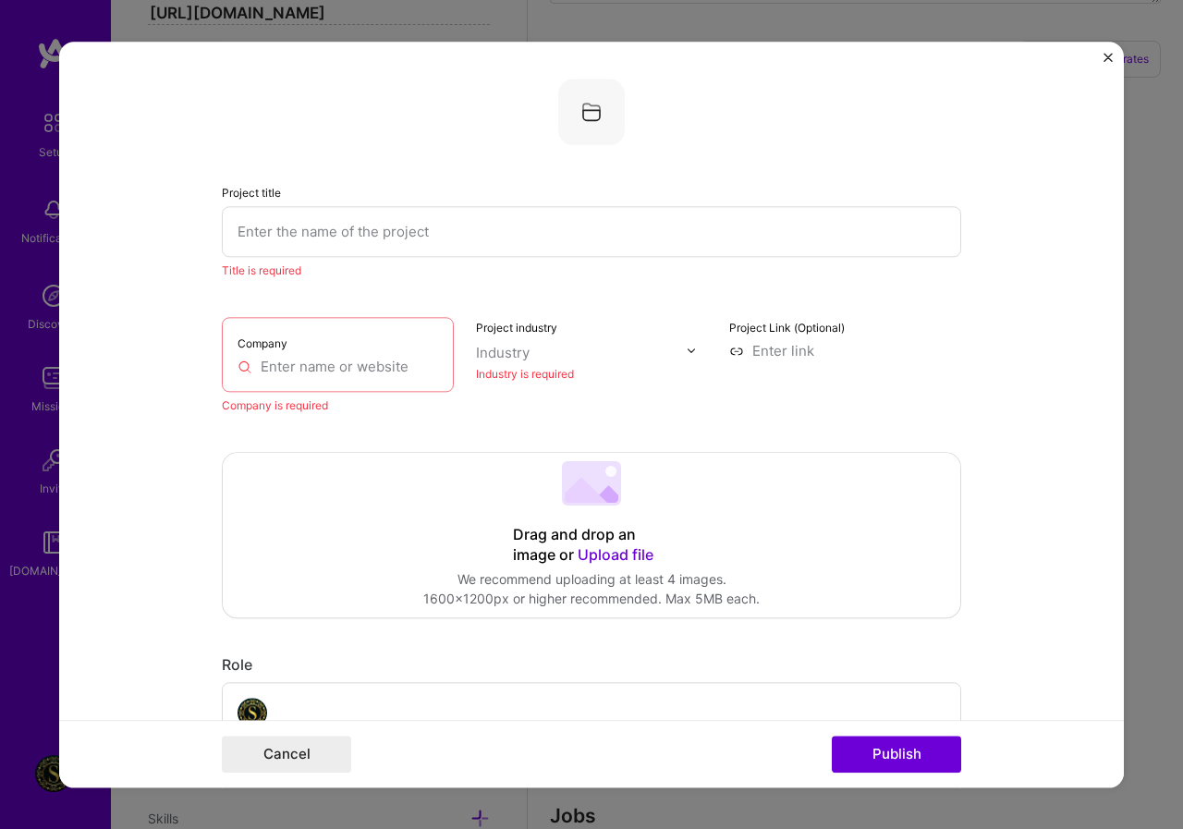
scroll to position [37, 0]
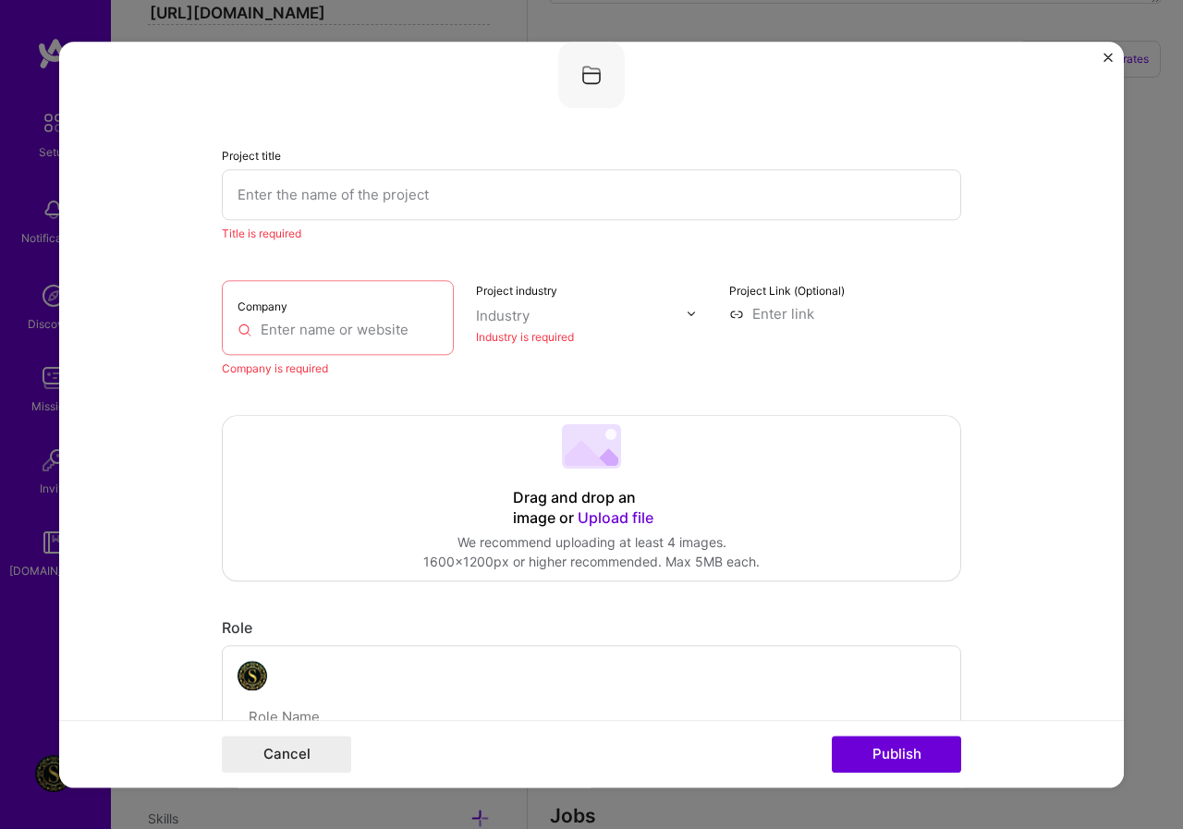
click at [295, 189] on input "text" at bounding box center [591, 194] width 739 height 51
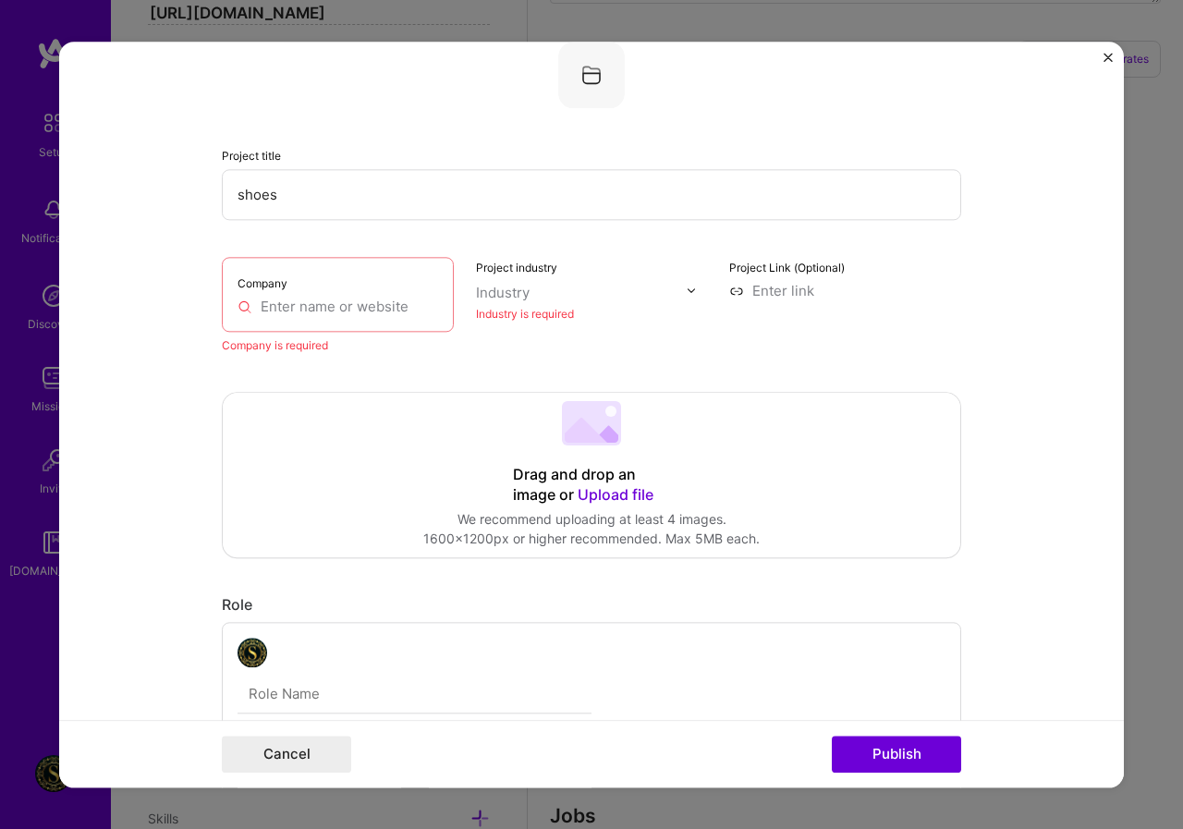
click at [295, 189] on input "shoes" at bounding box center [591, 194] width 739 height 51
click at [593, 211] on input "shoes" at bounding box center [591, 194] width 739 height 51
type input "shoes"
click at [885, 745] on button "Publish" at bounding box center [896, 754] width 129 height 37
click at [561, 450] on div "Drag and drop an image or Upload file Upload file We recommend uploading at lea…" at bounding box center [591, 475] width 737 height 164
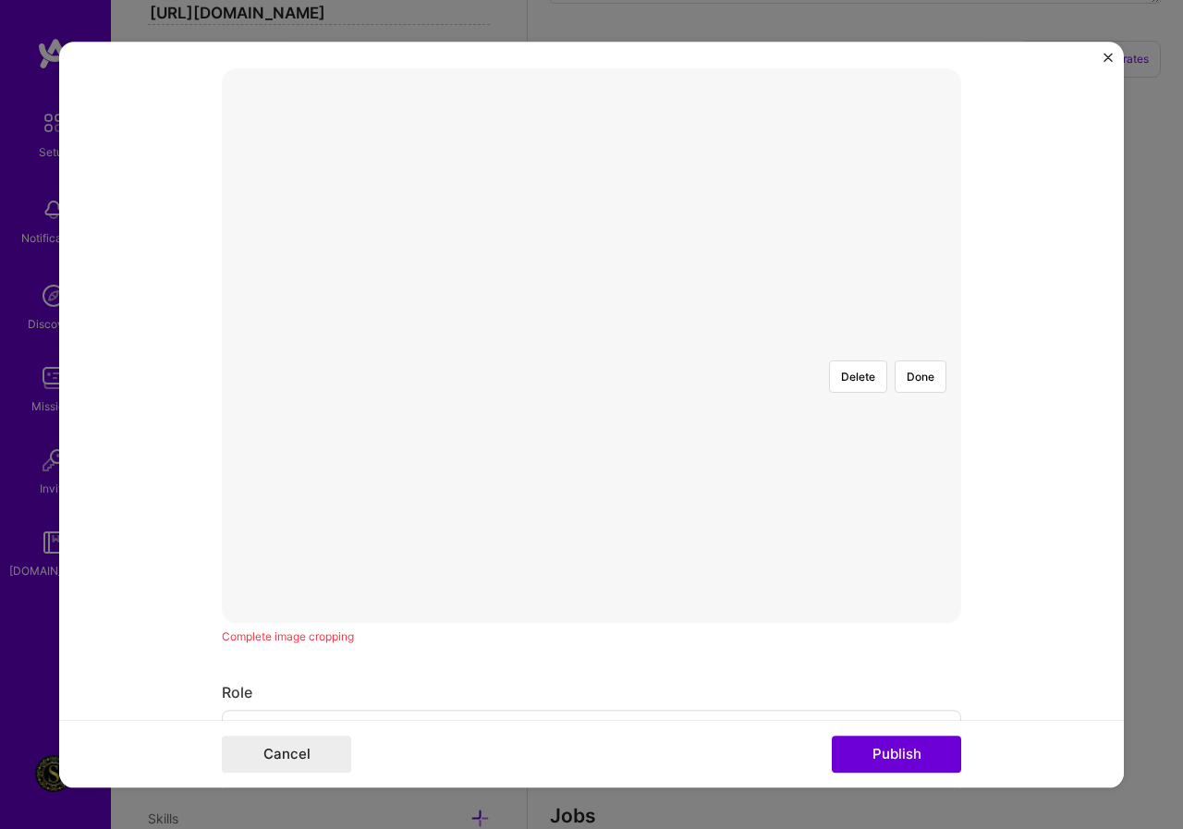
scroll to position [499, 0]
click at [608, 315] on div at bounding box center [789, 464] width 397 height 298
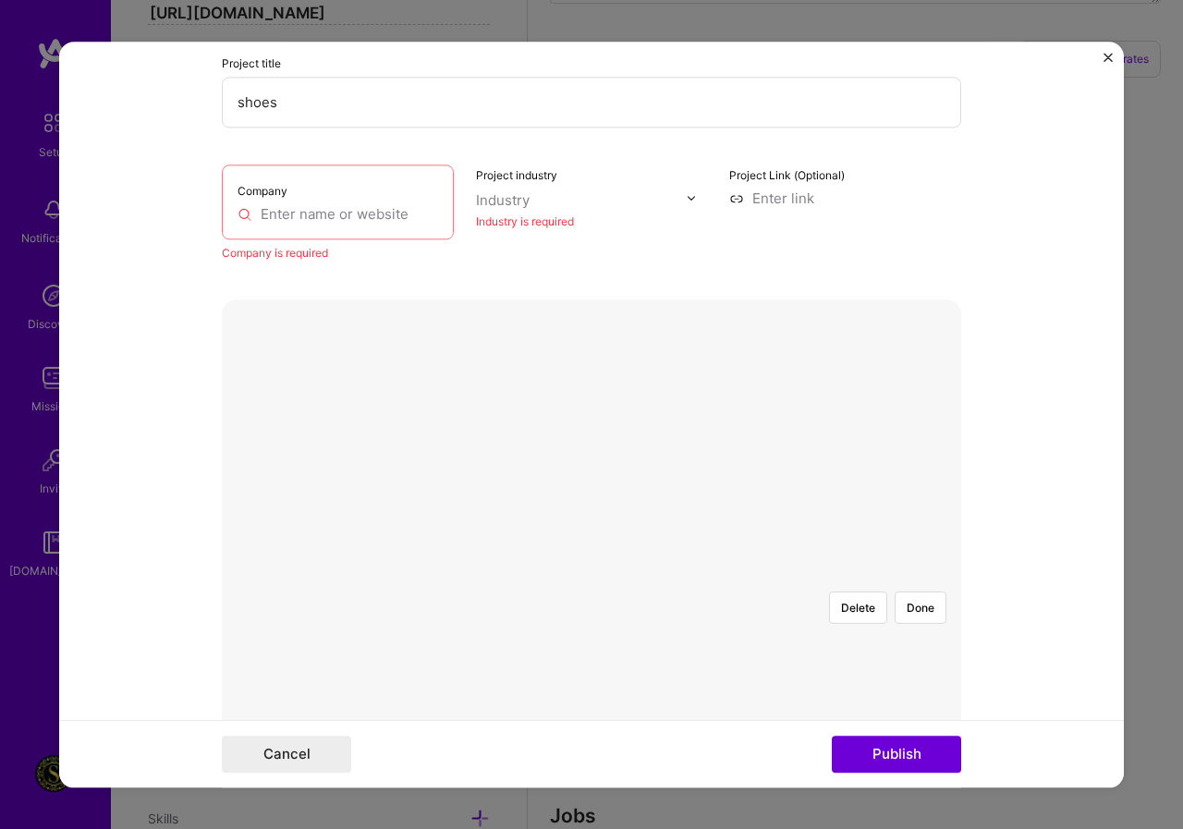
click at [700, 629] on div at bounding box center [789, 778] width 397 height 298
click at [912, 763] on button "Publish" at bounding box center [896, 754] width 129 height 37
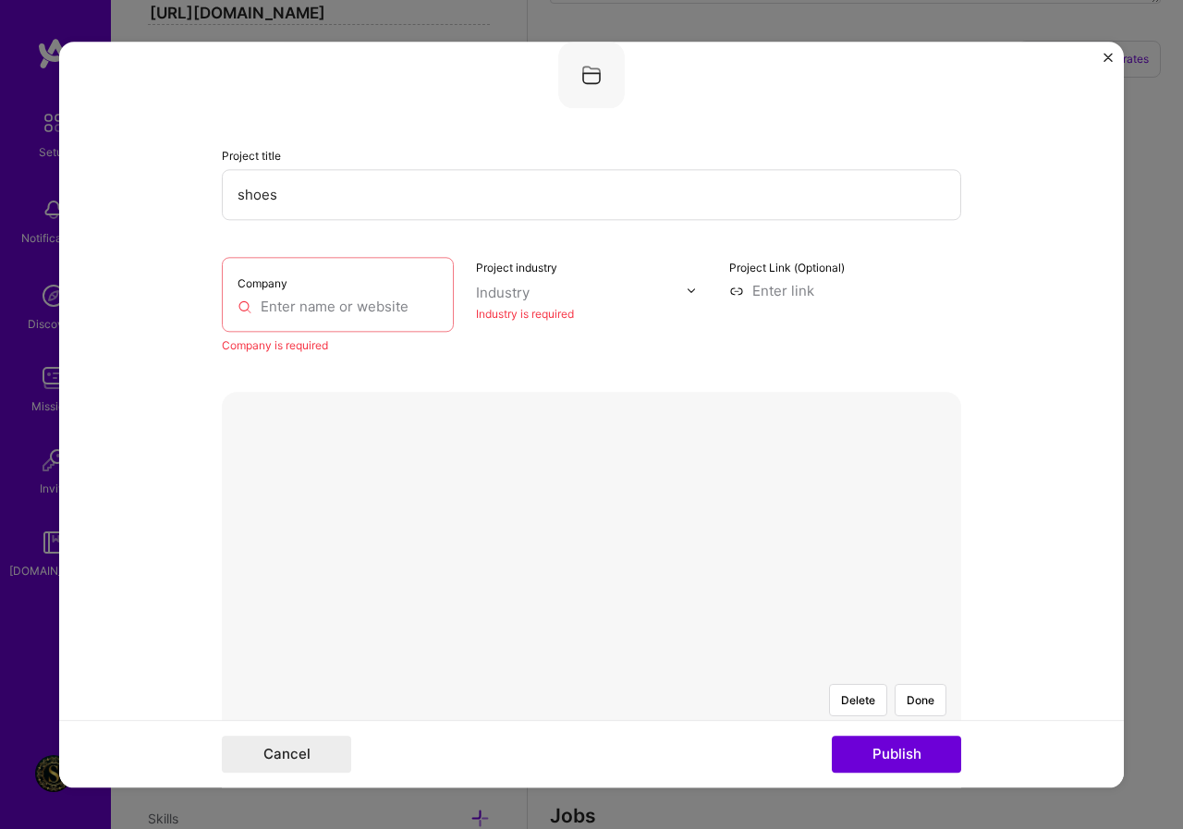
click at [314, 297] on input "text" at bounding box center [337, 306] width 201 height 19
click at [335, 304] on div "Company sm" at bounding box center [338, 290] width 232 height 67
click at [327, 312] on input "sm" at bounding box center [337, 306] width 201 height 19
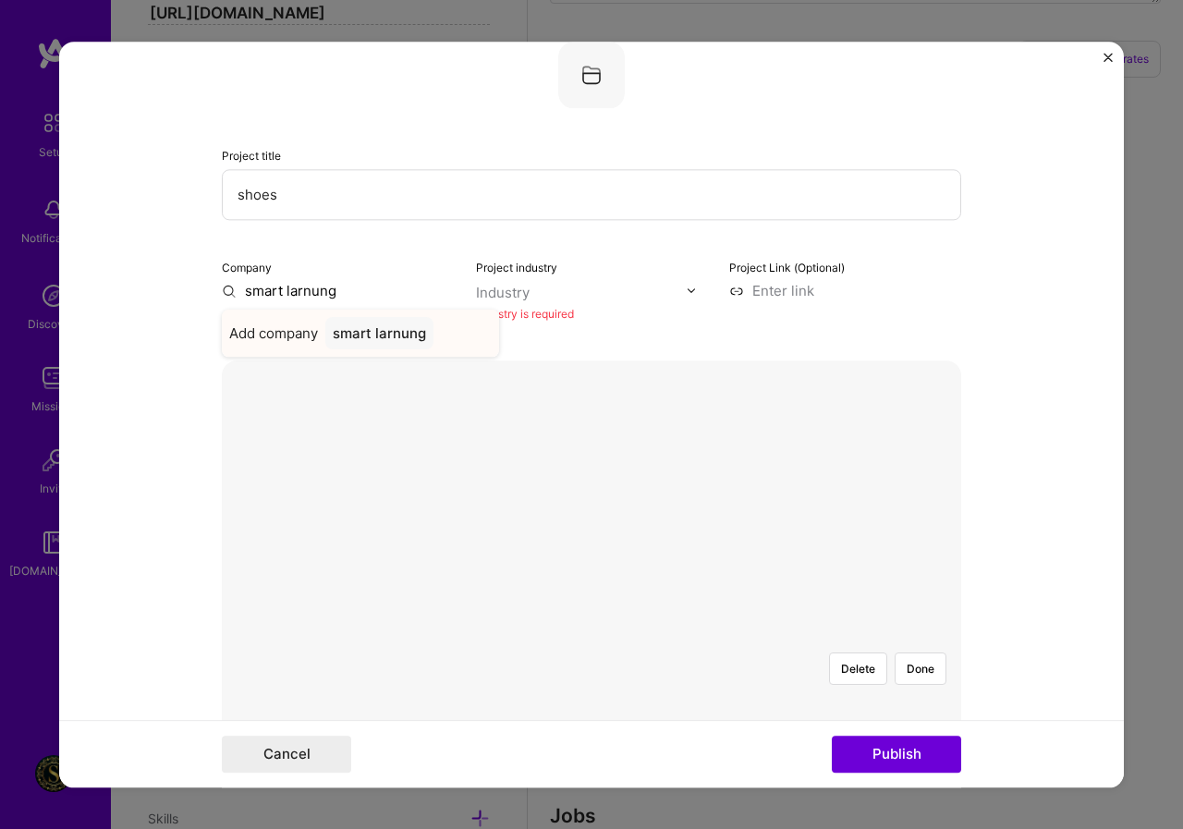
type input "smart larnung"
click at [408, 337] on div "smart larnung" at bounding box center [379, 333] width 108 height 32
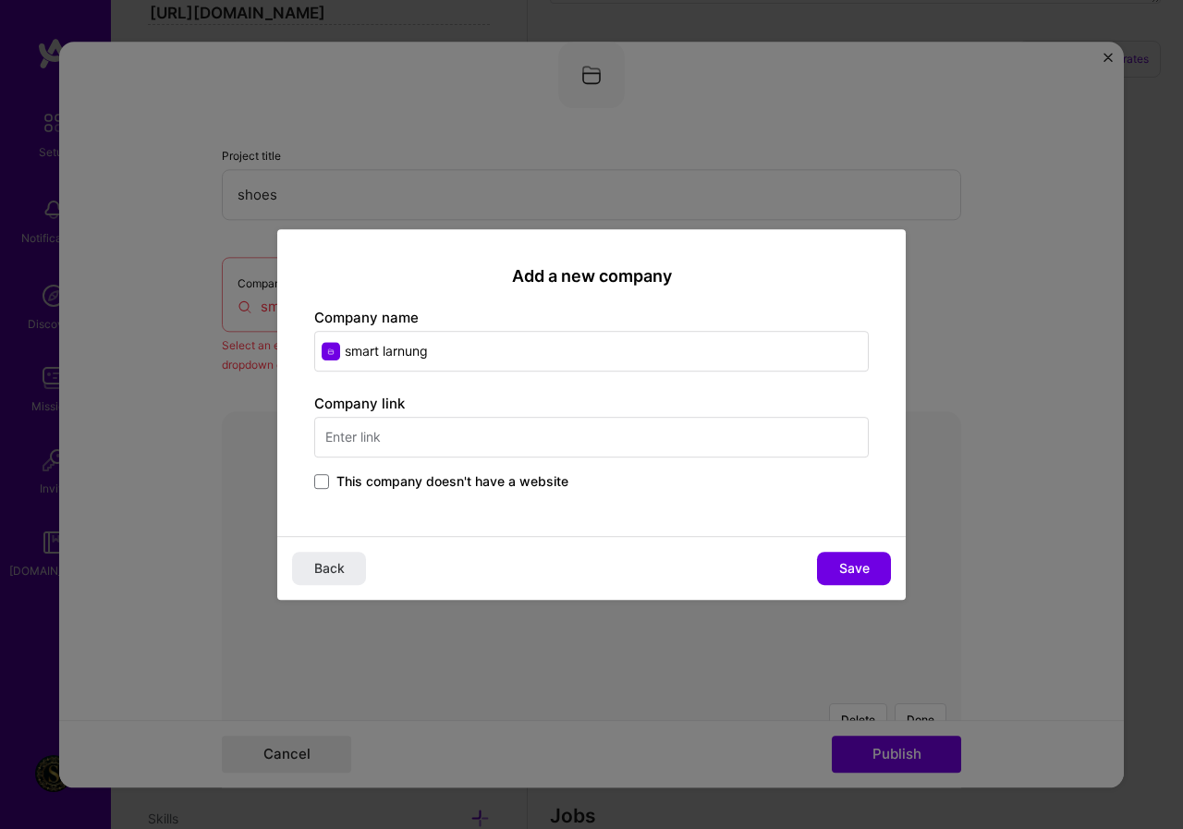
click at [377, 439] on input "text" at bounding box center [591, 437] width 554 height 41
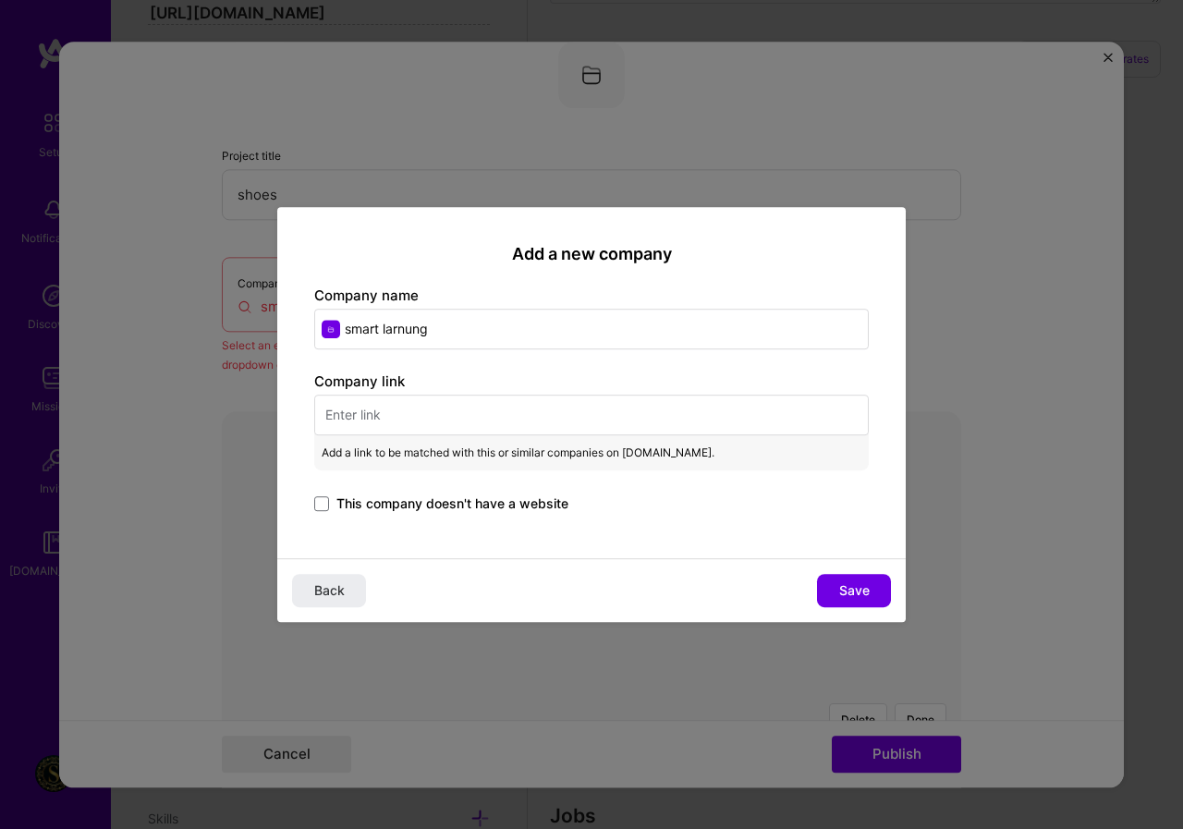
drag, startPoint x: 469, startPoint y: 321, endPoint x: 335, endPoint y: 358, distance: 139.0
click at [335, 358] on div "Add a new company Company name smart larnung Company link Add a link to be matc…" at bounding box center [591, 383] width 628 height 352
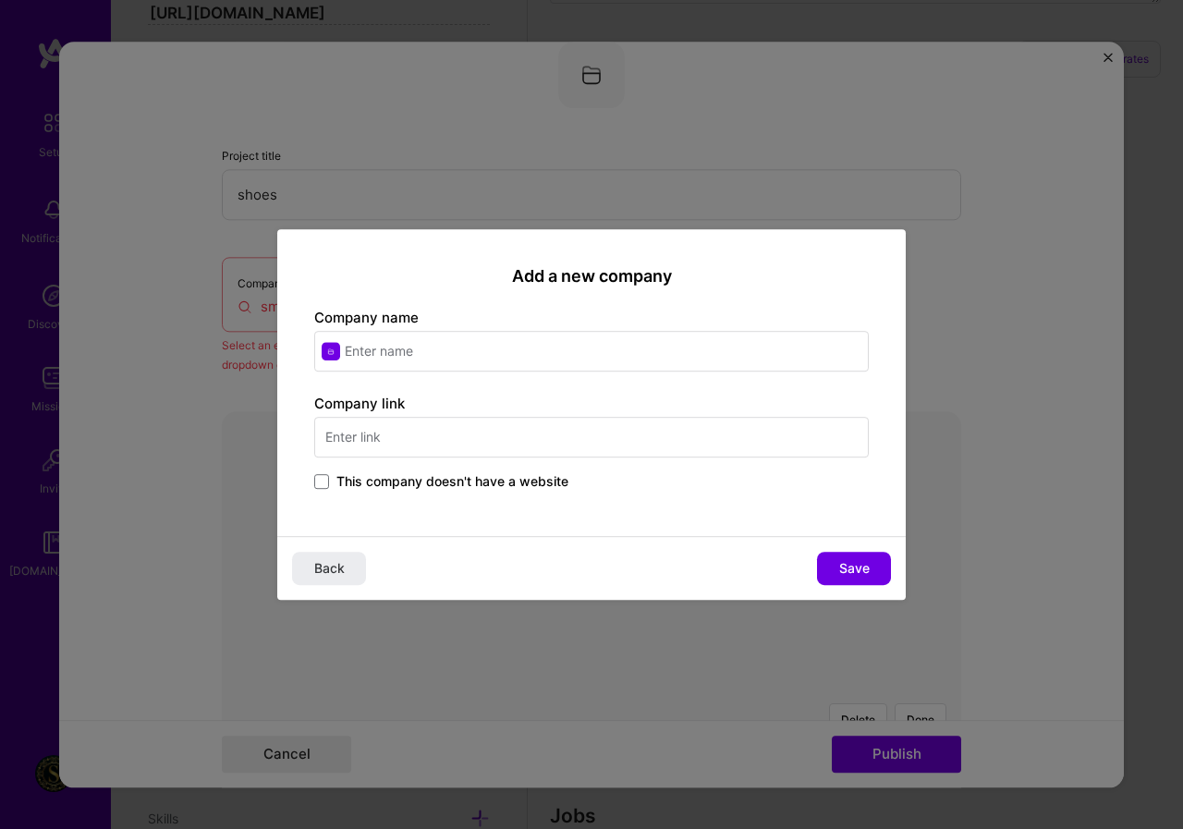
paste input "Smart Learning Academy"
type input "Smart Learning Academy"
click at [388, 439] on input "text" at bounding box center [591, 437] width 554 height 41
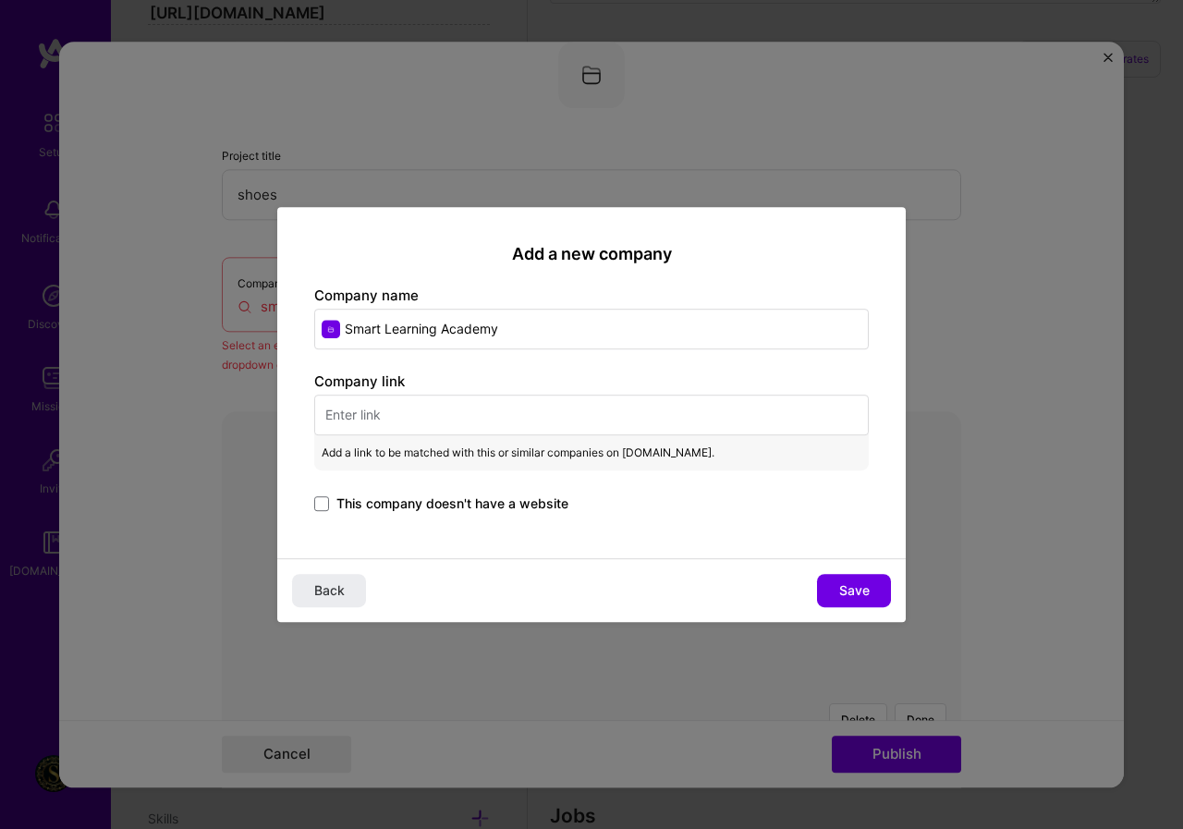
paste input "https://smartonlinelearningedu.com/"
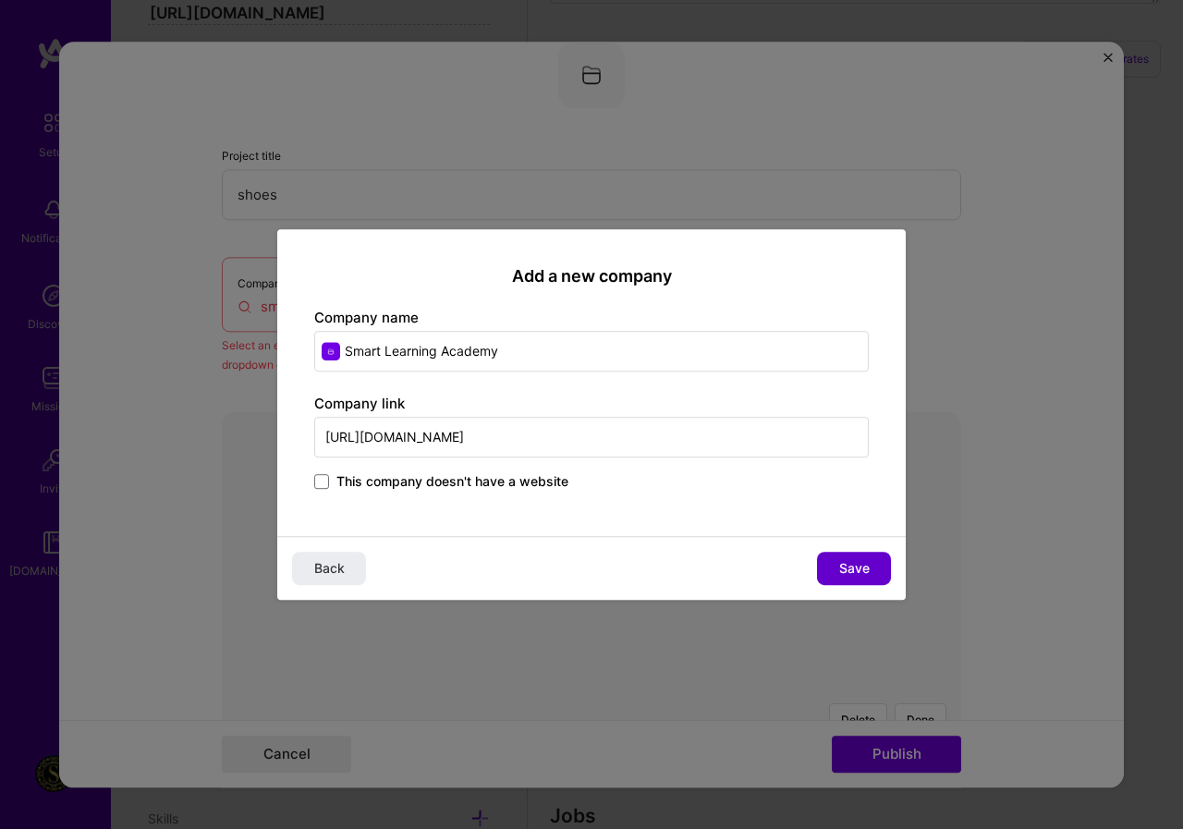
type input "https://smartonlinelearningedu.com/"
click at [840, 566] on span "Save" at bounding box center [854, 568] width 30 height 18
type input "Smart Learning Academy"
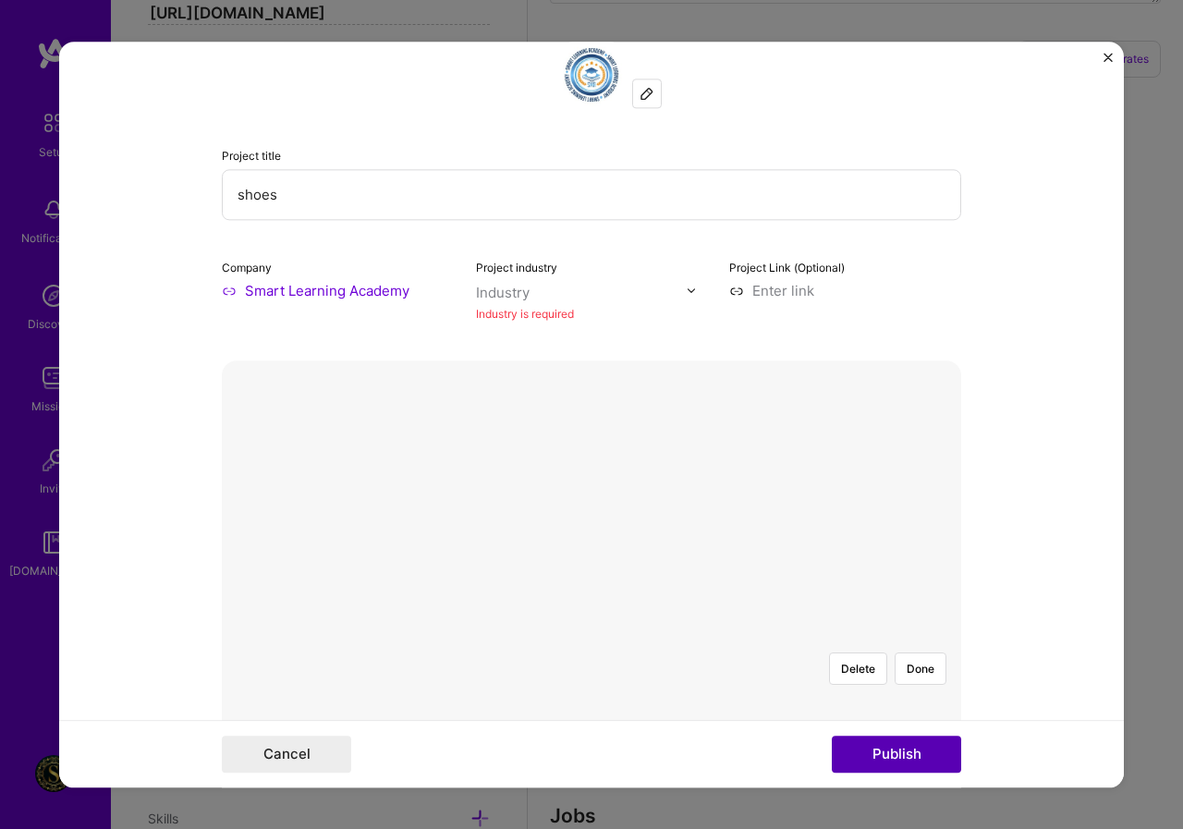
click at [921, 761] on button "Publish" at bounding box center [896, 754] width 129 height 37
click at [801, 282] on input at bounding box center [845, 290] width 232 height 19
click at [1168, 256] on div "Project title shoes Company Smart Learning Academy Project industry Industry In…" at bounding box center [591, 414] width 1183 height 829
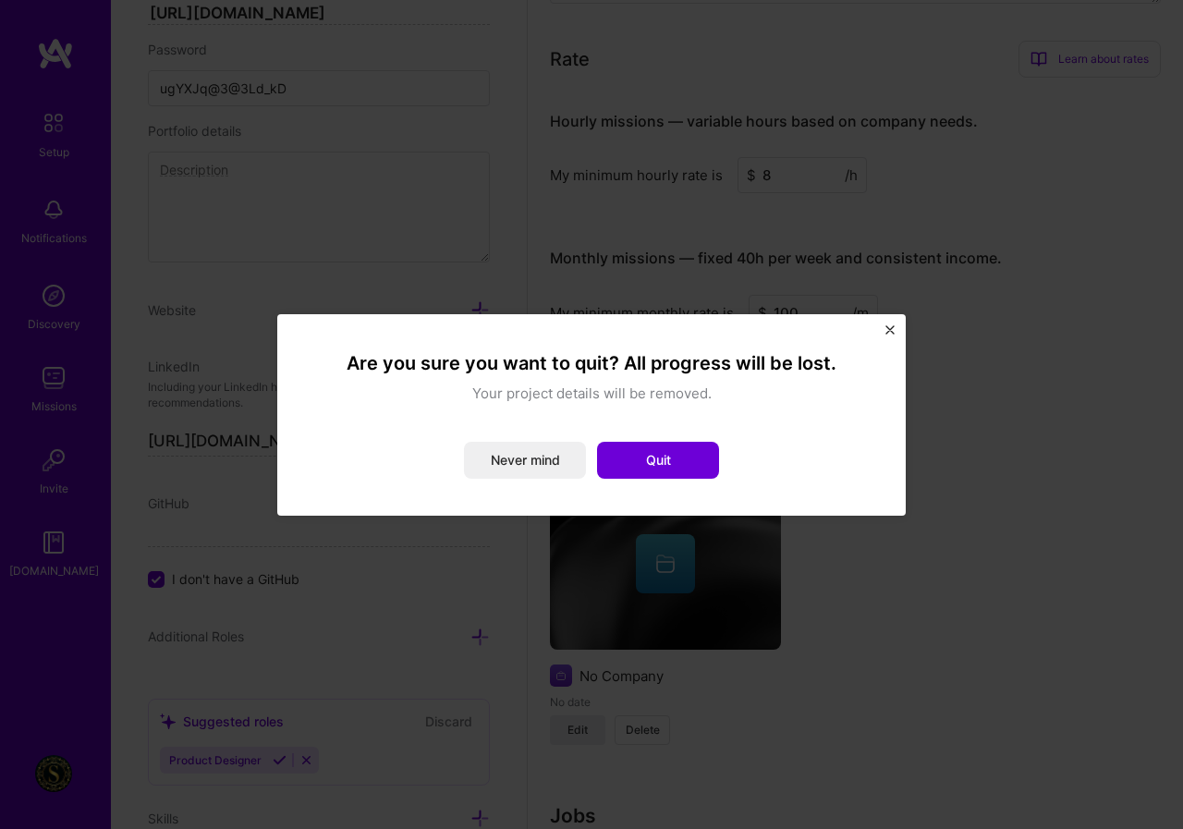
click at [888, 332] on img "Close" at bounding box center [889, 329] width 9 height 9
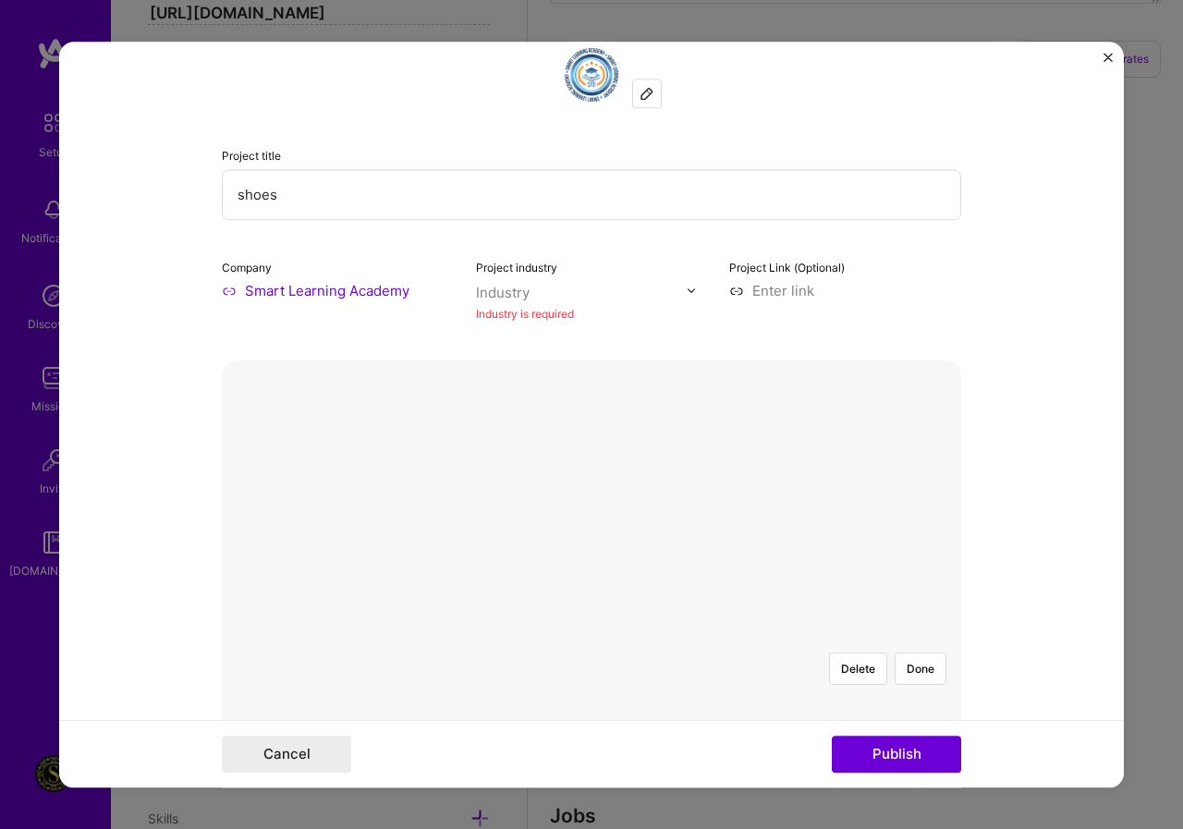
click at [792, 293] on input at bounding box center [845, 290] width 232 height 19
paste input "[URL][DOMAIN_NAME]"
type input "[URL][DOMAIN_NAME]"
click at [922, 766] on button "Publish" at bounding box center [896, 754] width 129 height 37
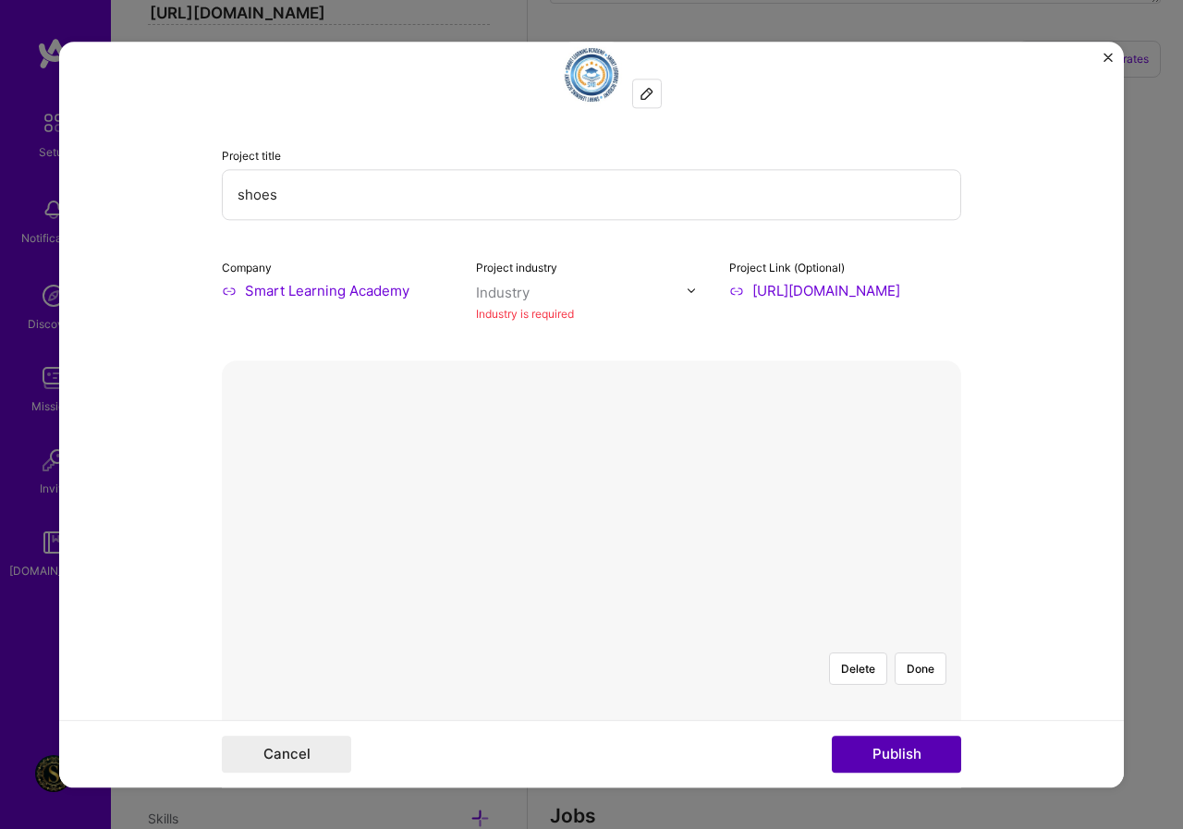
scroll to position [0, 0]
click at [922, 766] on button "Publish" at bounding box center [896, 754] width 129 height 37
click at [503, 294] on div "Industry" at bounding box center [503, 292] width 54 height 19
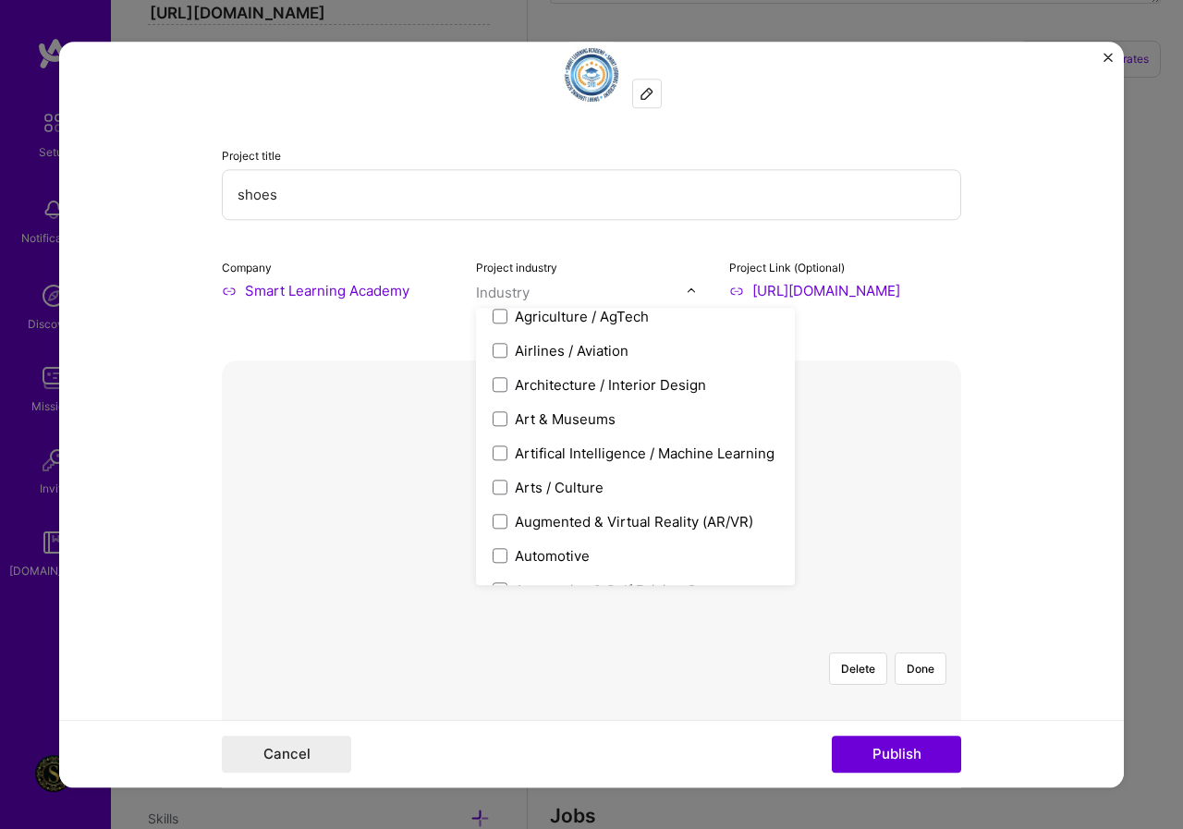
scroll to position [277, 0]
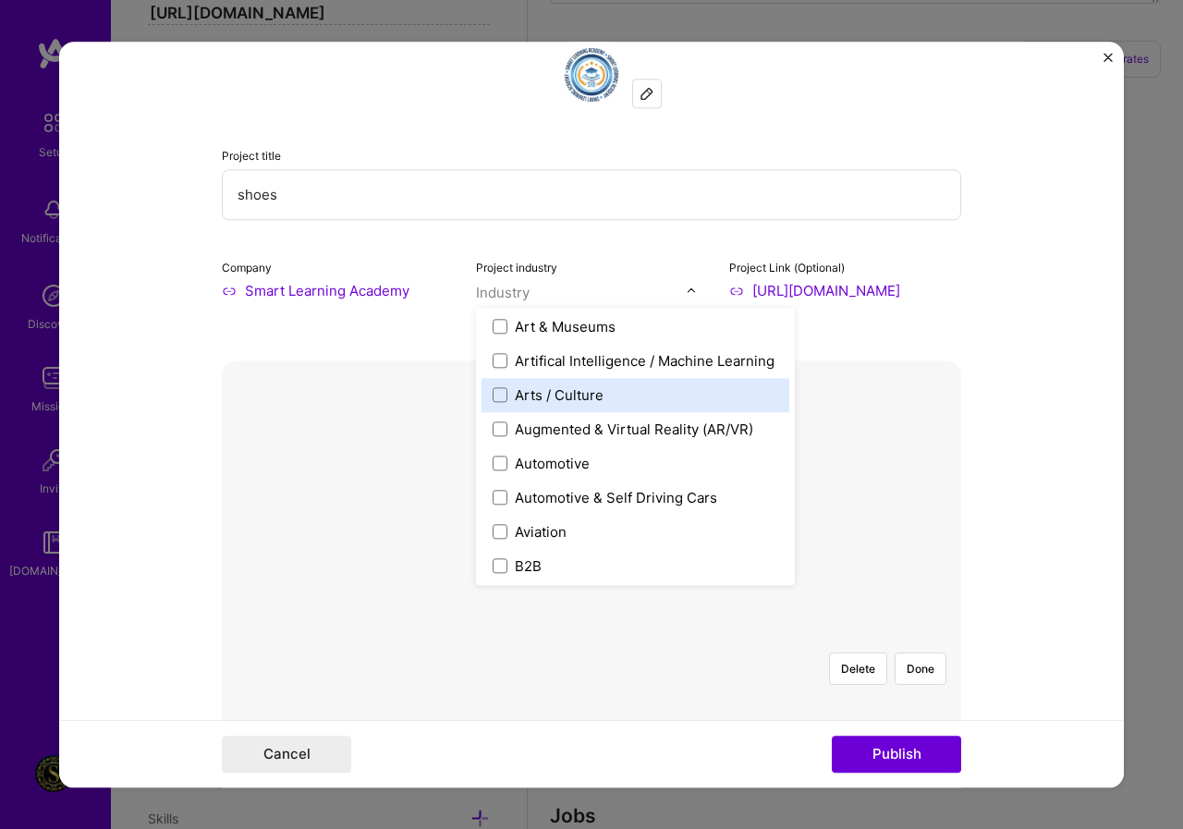
click at [566, 396] on div "Arts / Culture" at bounding box center [559, 394] width 89 height 19
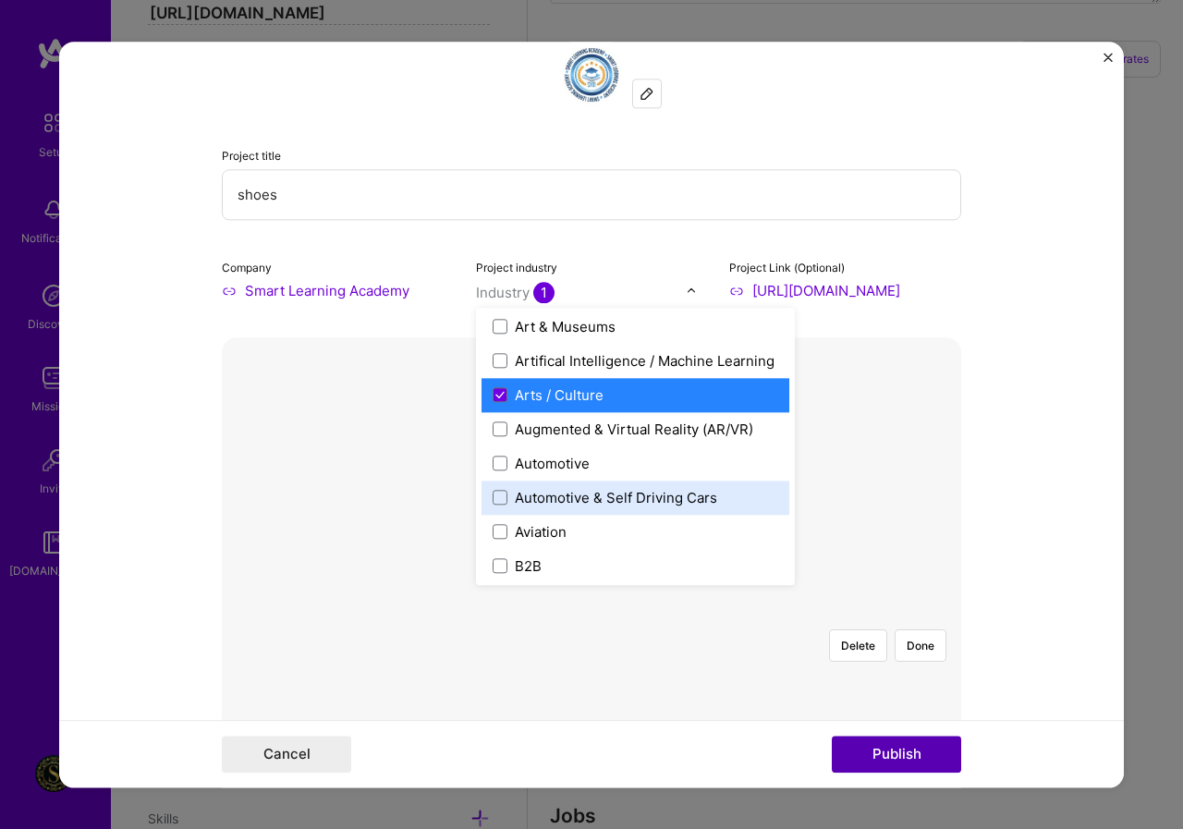
click at [887, 741] on button "Publish" at bounding box center [896, 754] width 129 height 37
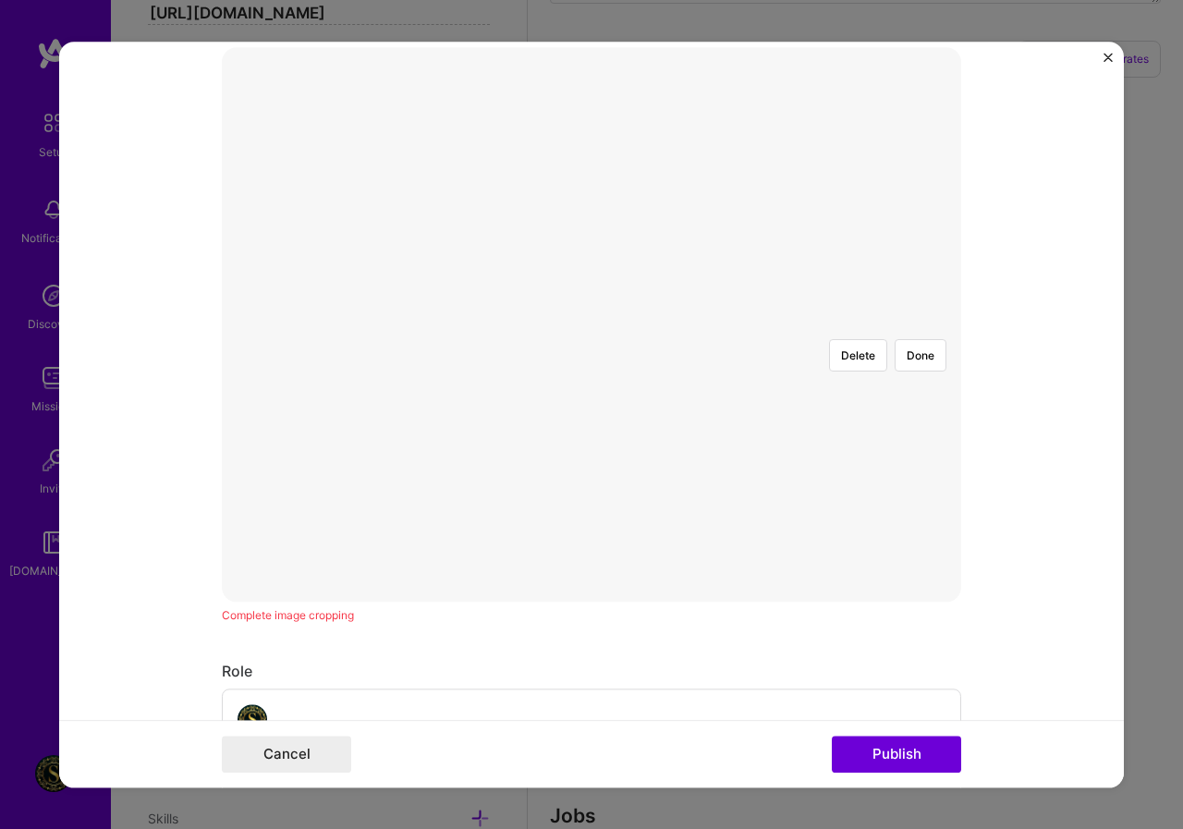
scroll to position [333, 0]
click at [881, 750] on button "Publish" at bounding box center [896, 754] width 129 height 37
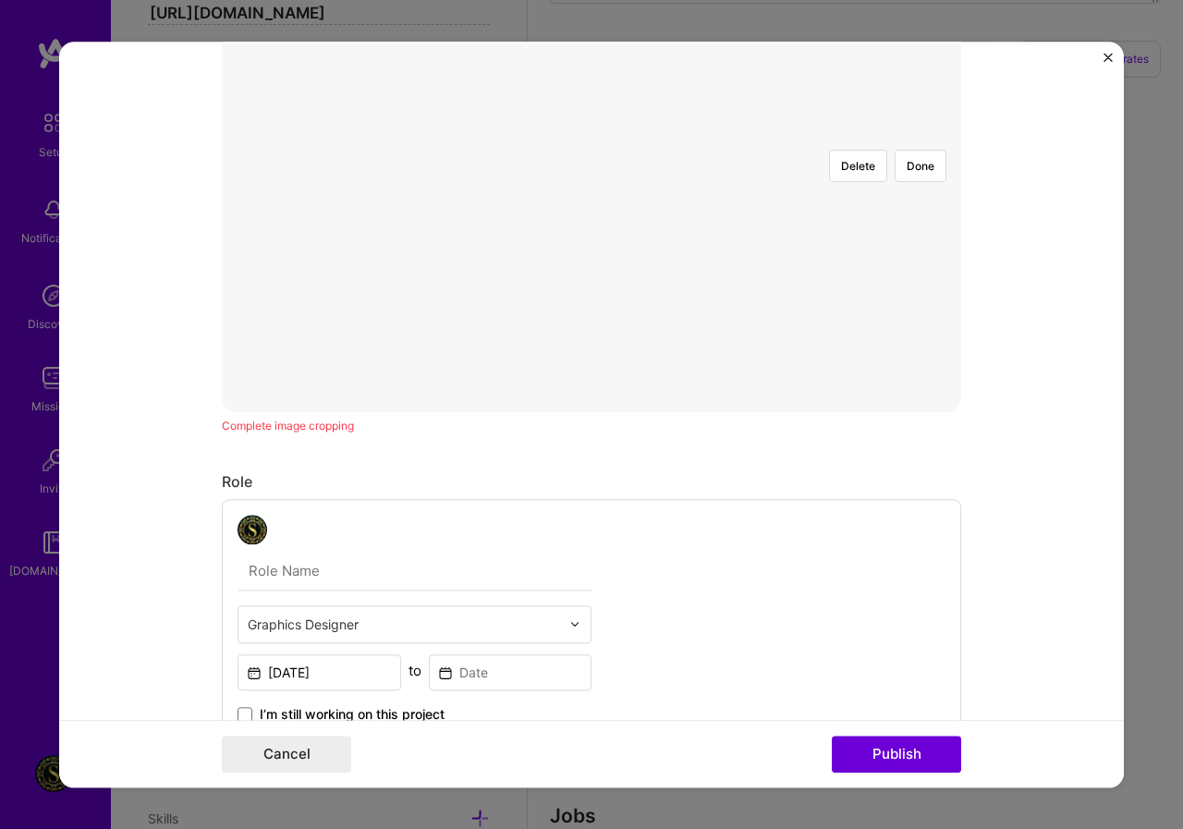
scroll to position [517, 0]
click at [832, 736] on button "Publish" at bounding box center [896, 754] width 129 height 37
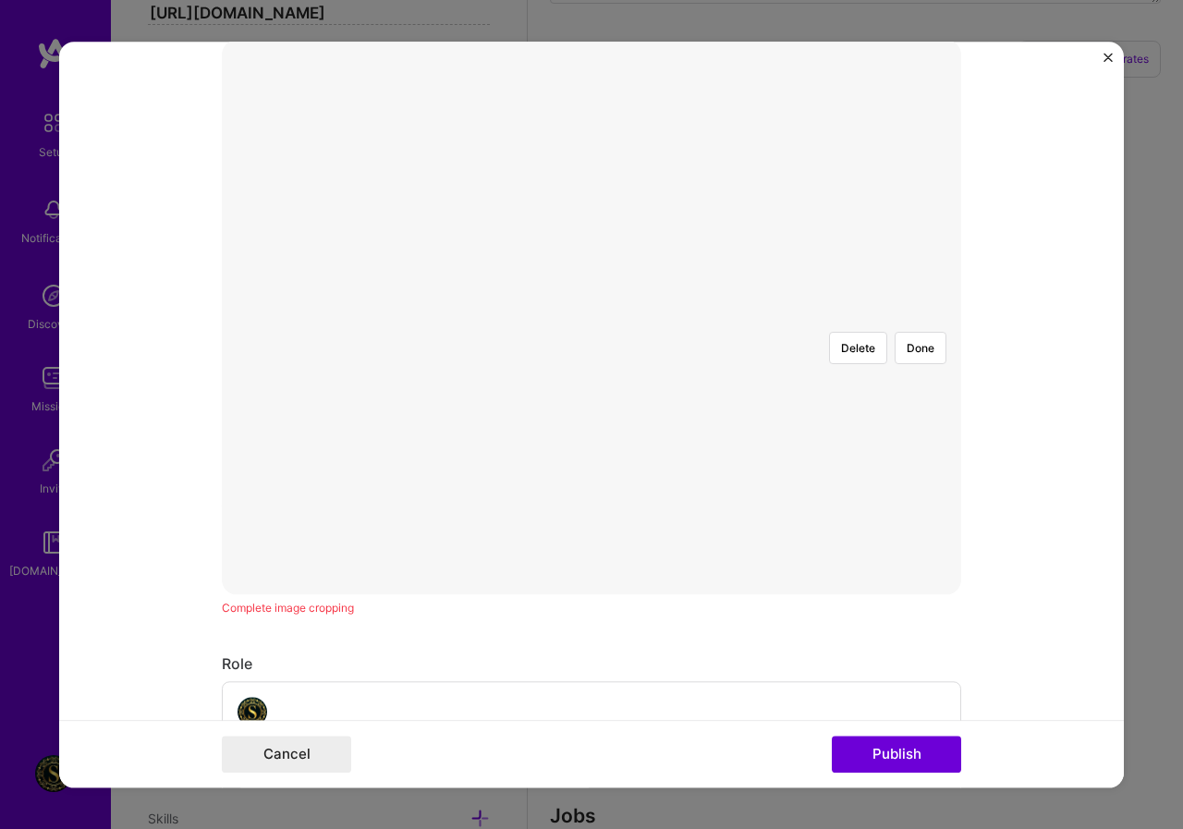
scroll to position [333, 0]
click at [591, 371] on div at bounding box center [789, 520] width 397 height 298
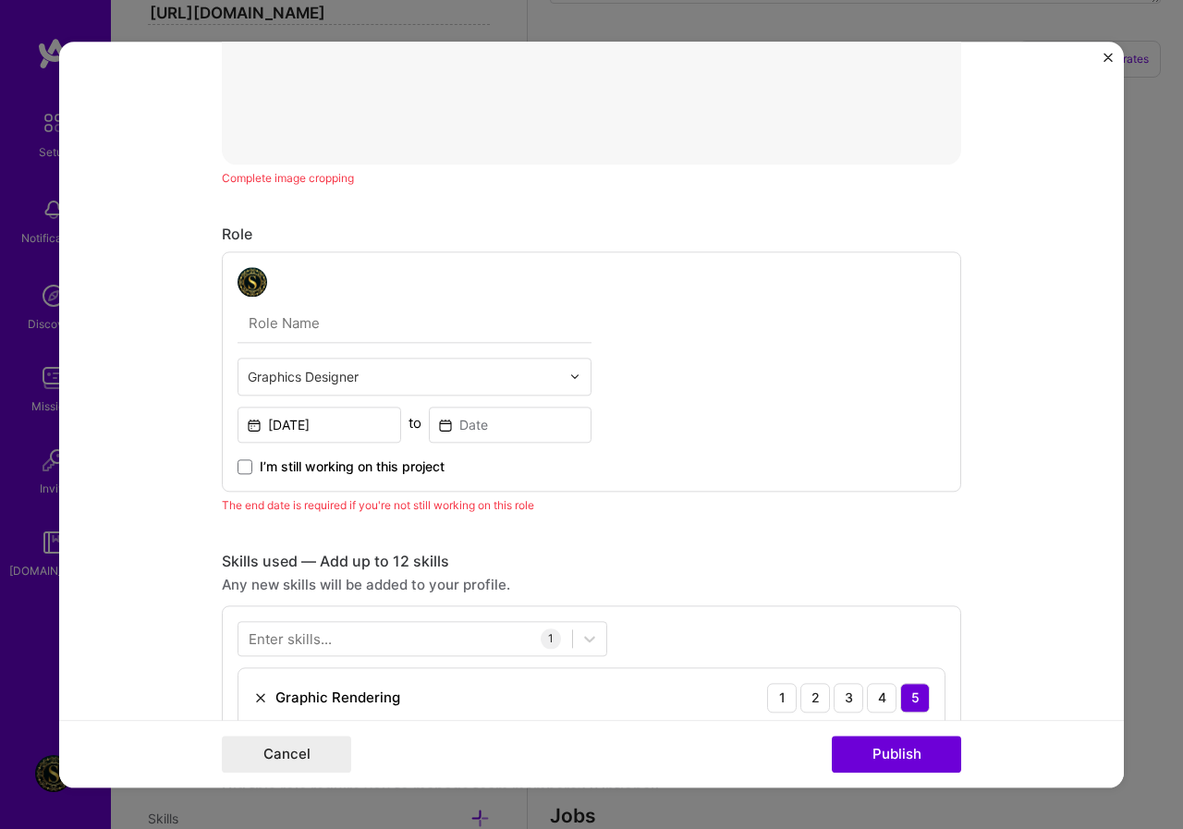
scroll to position [795, 0]
